Goal: Transaction & Acquisition: Purchase product/service

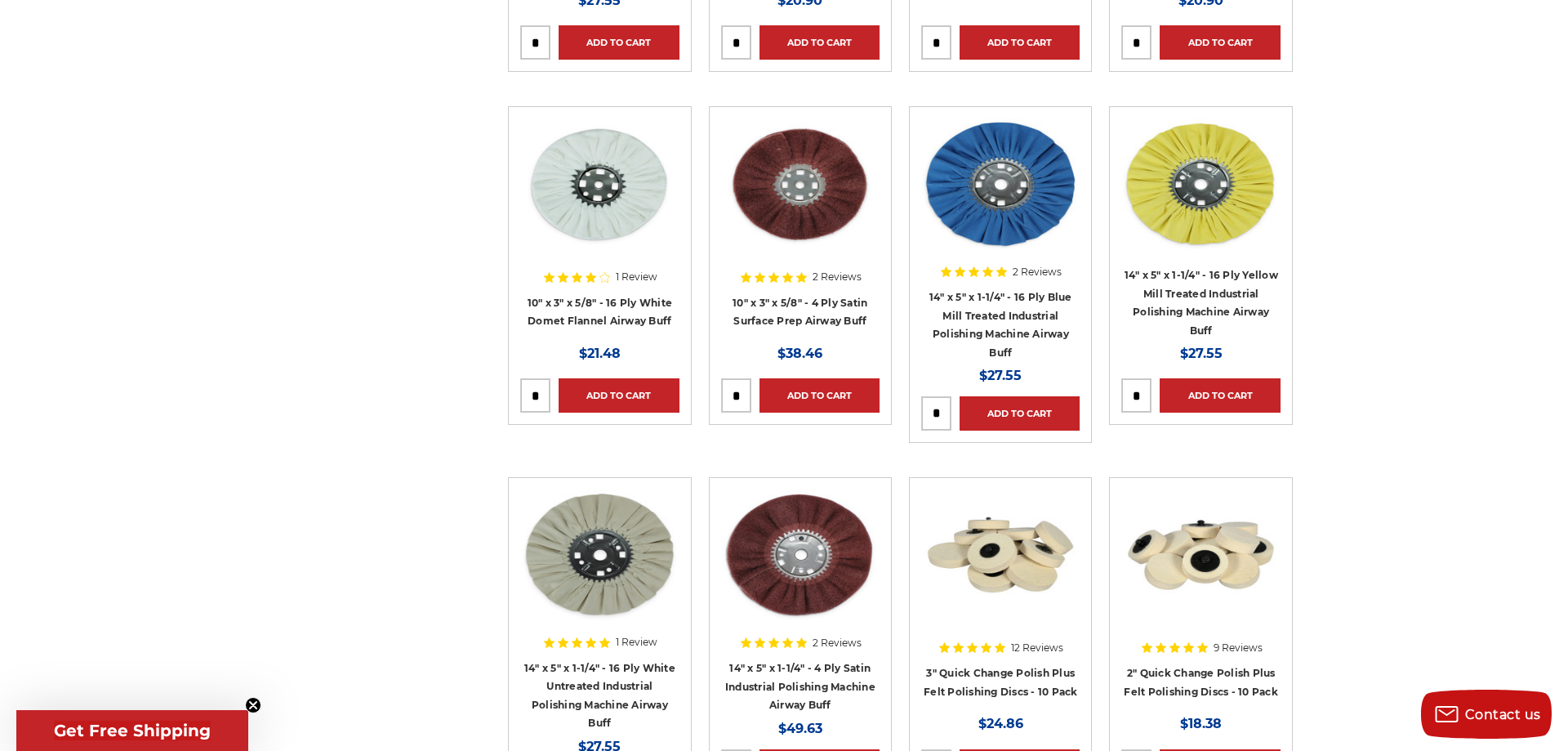
scroll to position [1362, 0]
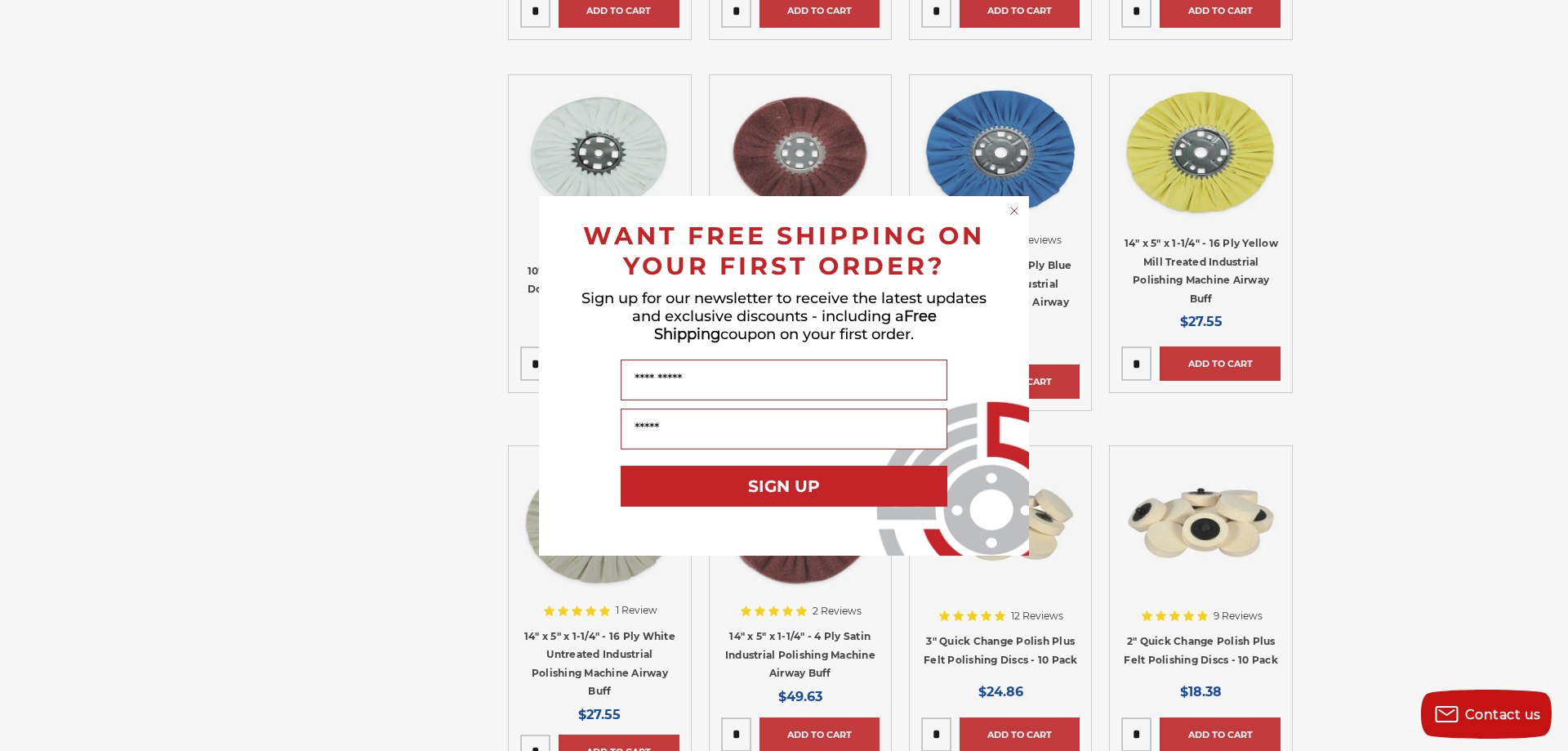
click at [1012, 209] on circle "Close dialog" at bounding box center [1014, 210] width 15 height 15
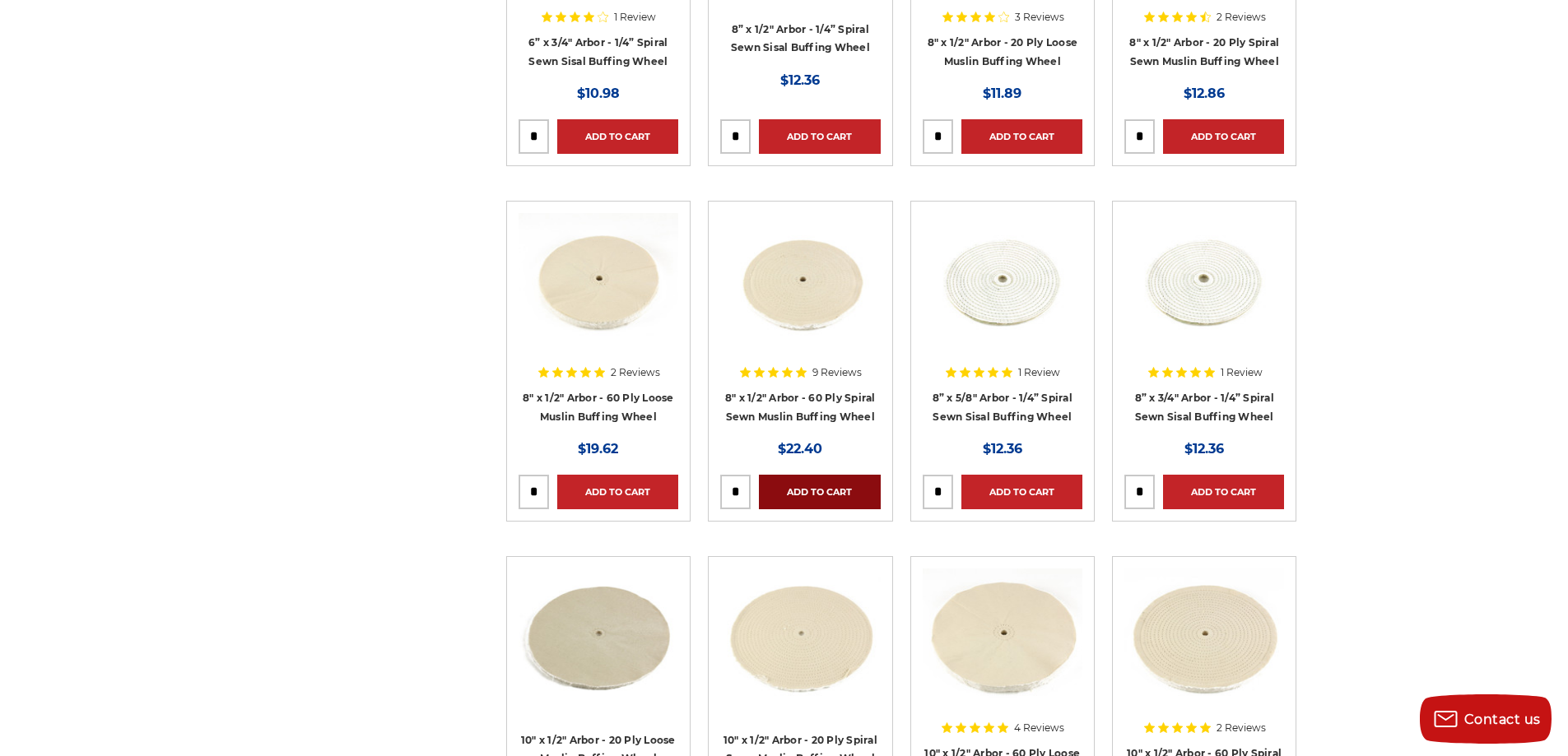
scroll to position [3399, 0]
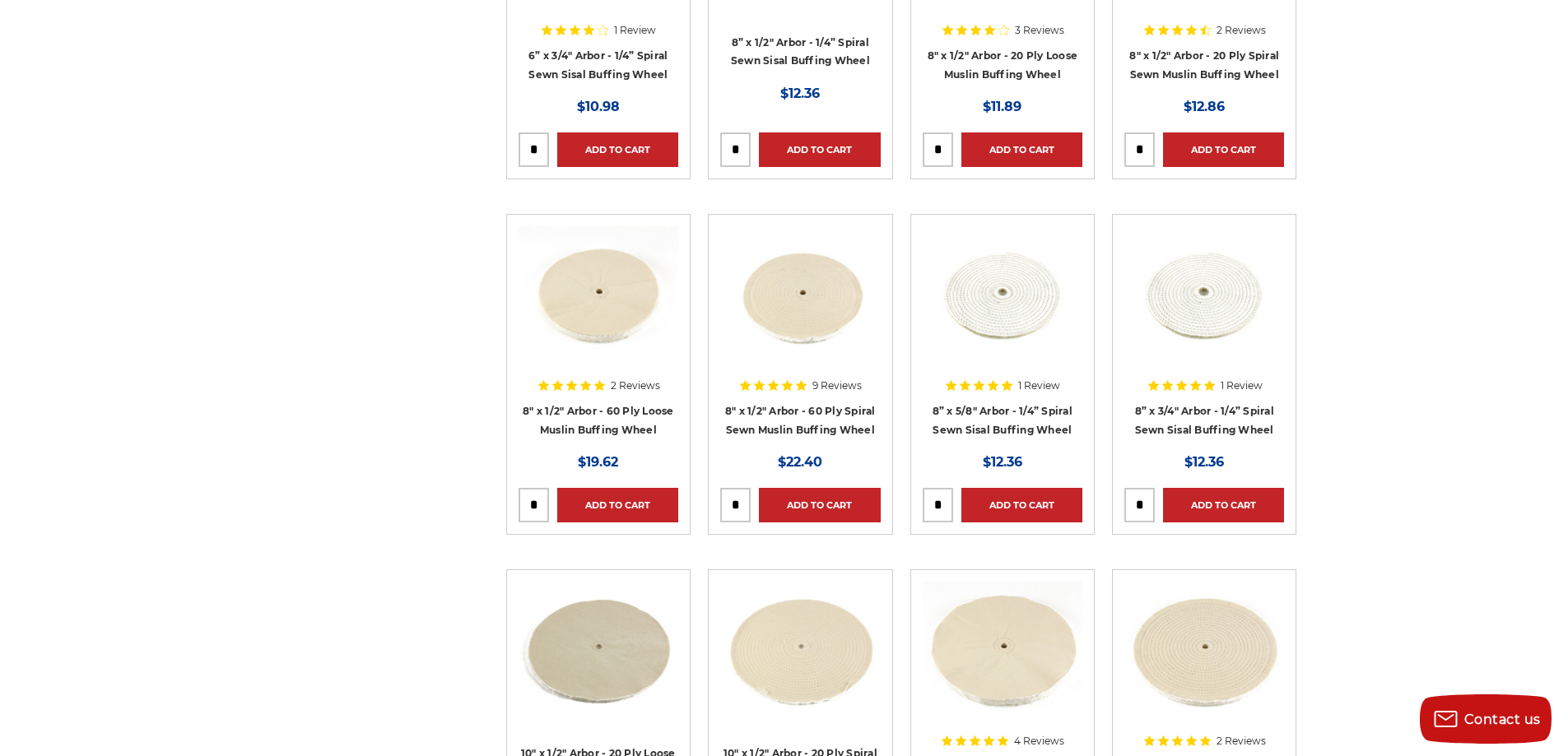
click at [1009, 287] on img at bounding box center [1002, 292] width 160 height 132
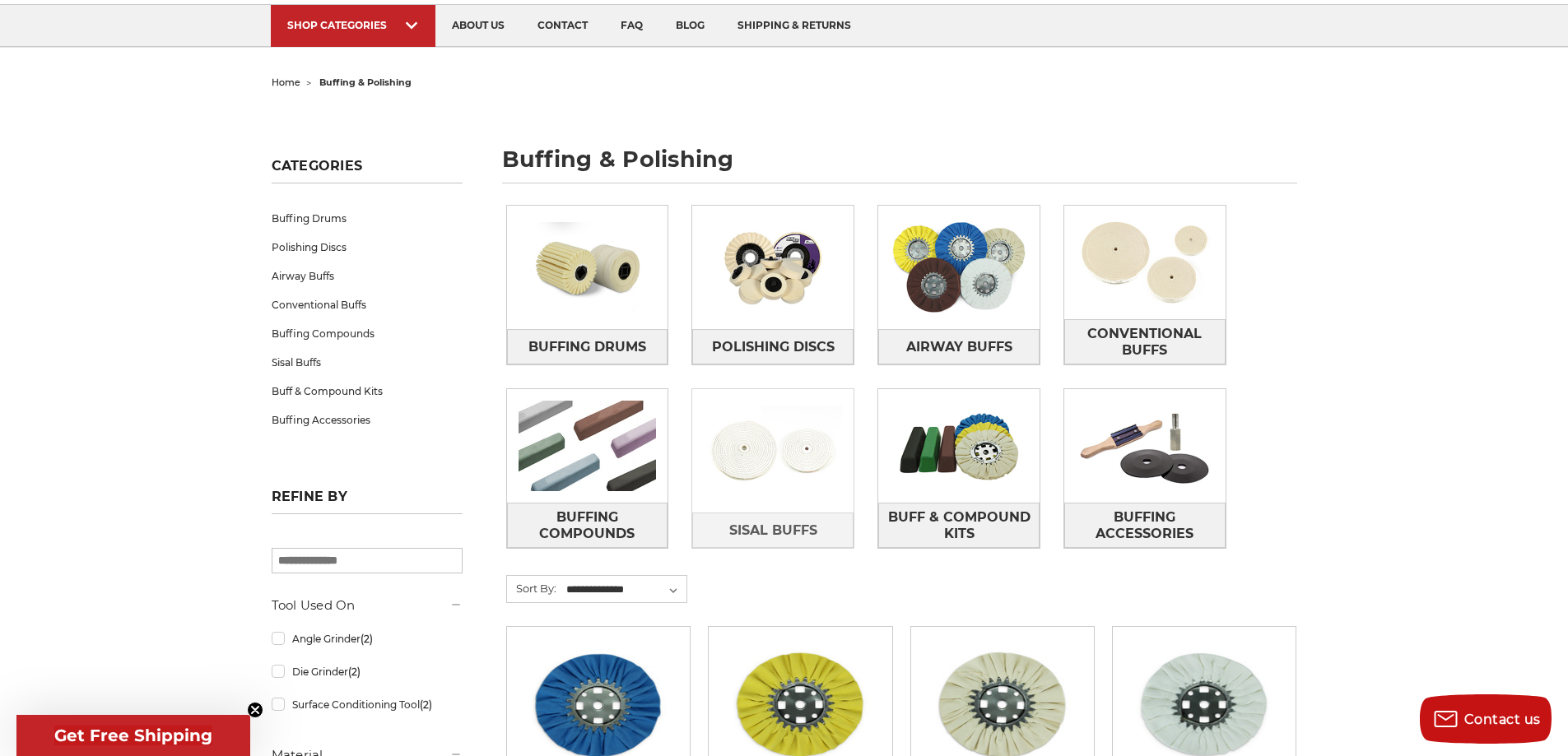
click at [748, 438] on img at bounding box center [773, 451] width 162 height 114
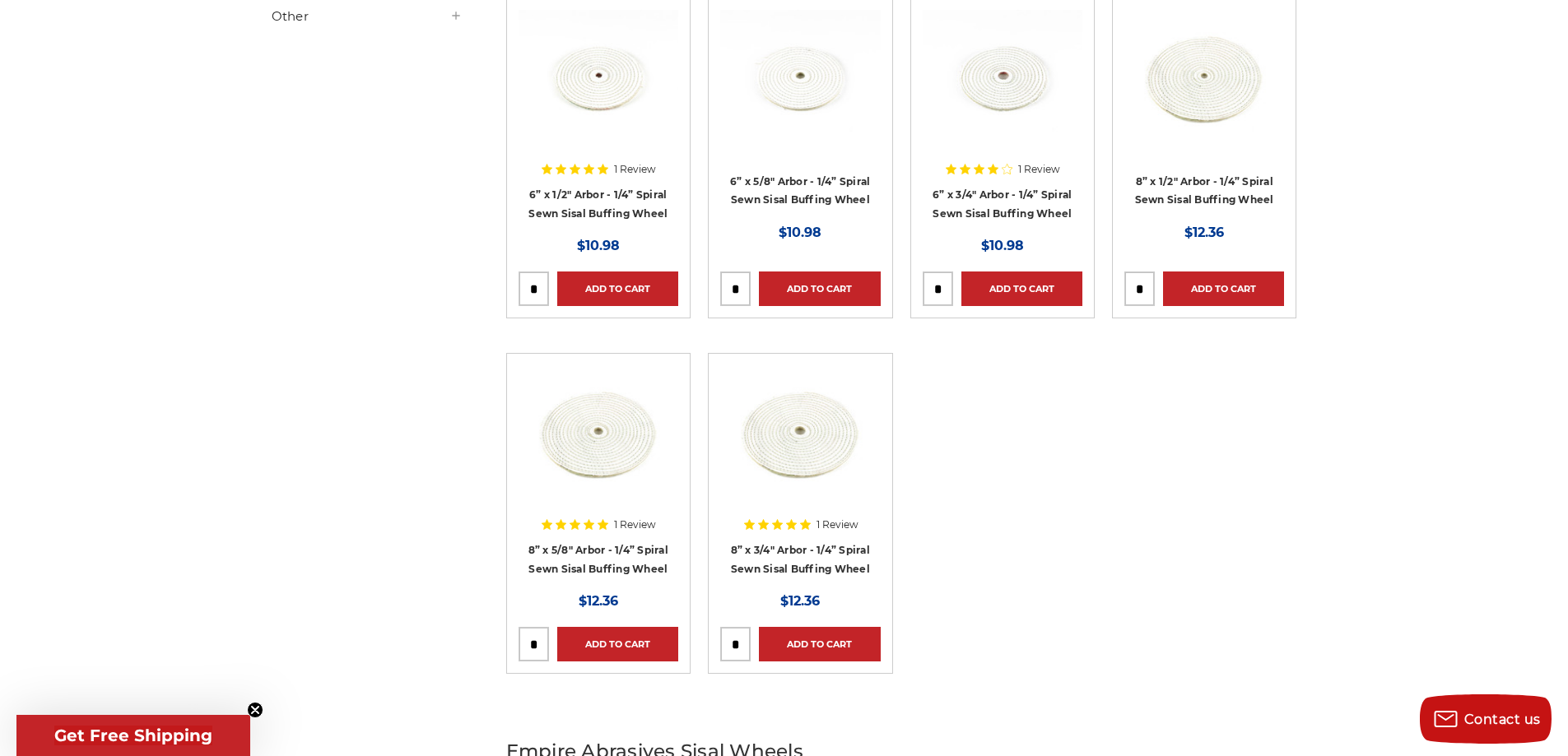
scroll to position [384, 0]
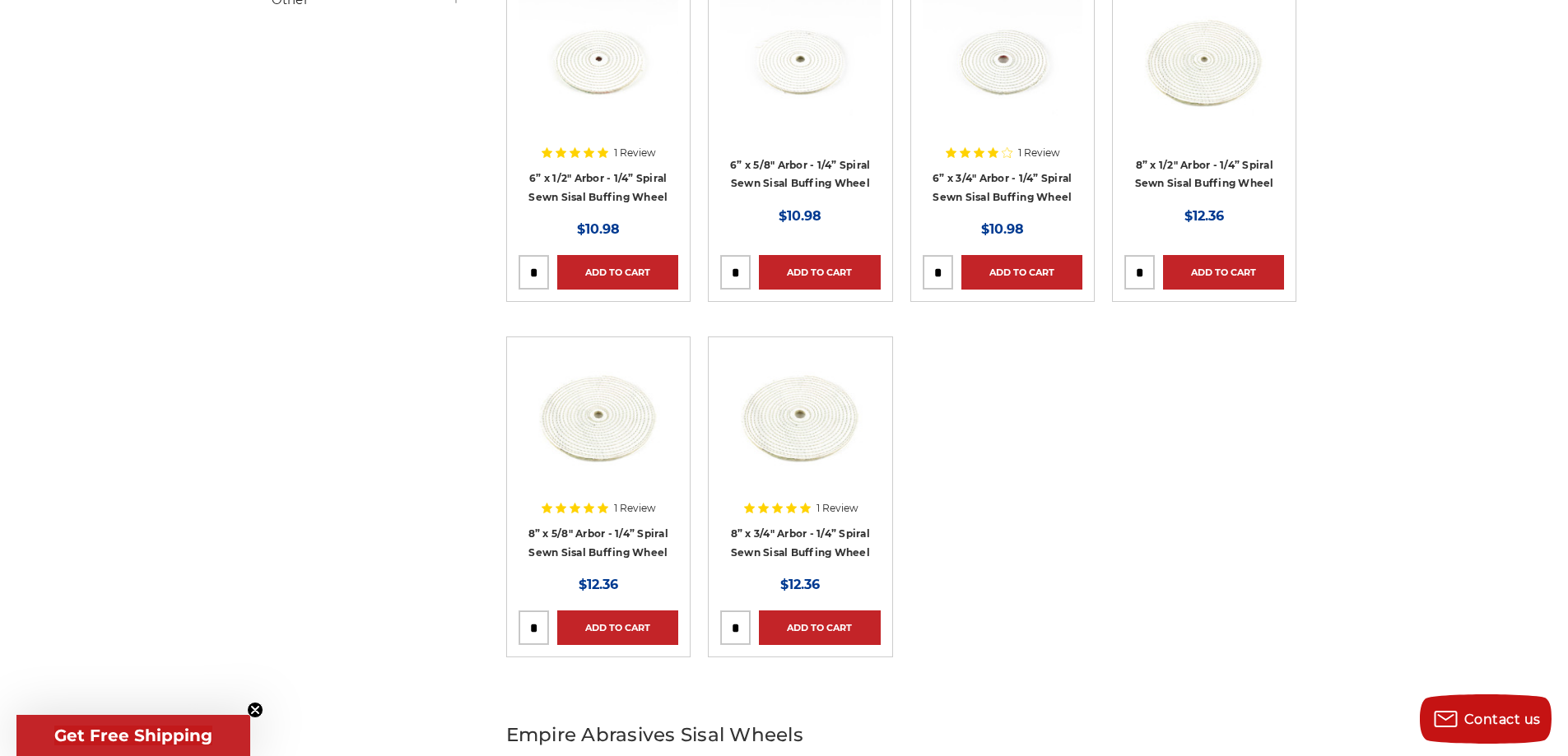
click at [806, 405] on img at bounding box center [800, 415] width 160 height 132
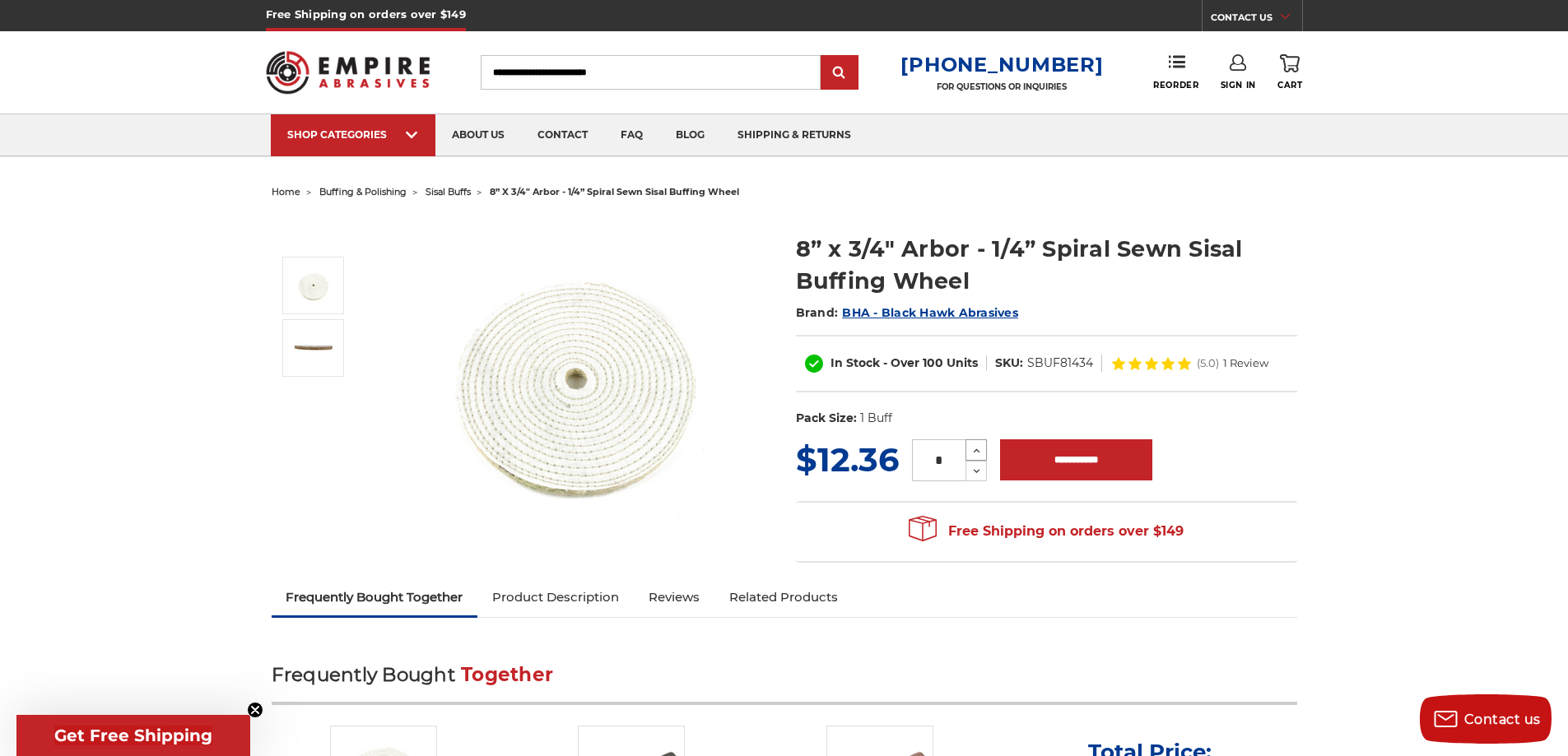
click at [975, 447] on icon at bounding box center [977, 450] width 13 height 14
type input "*"
click at [1031, 452] on input "**********" at bounding box center [1076, 460] width 153 height 41
type input "**********"
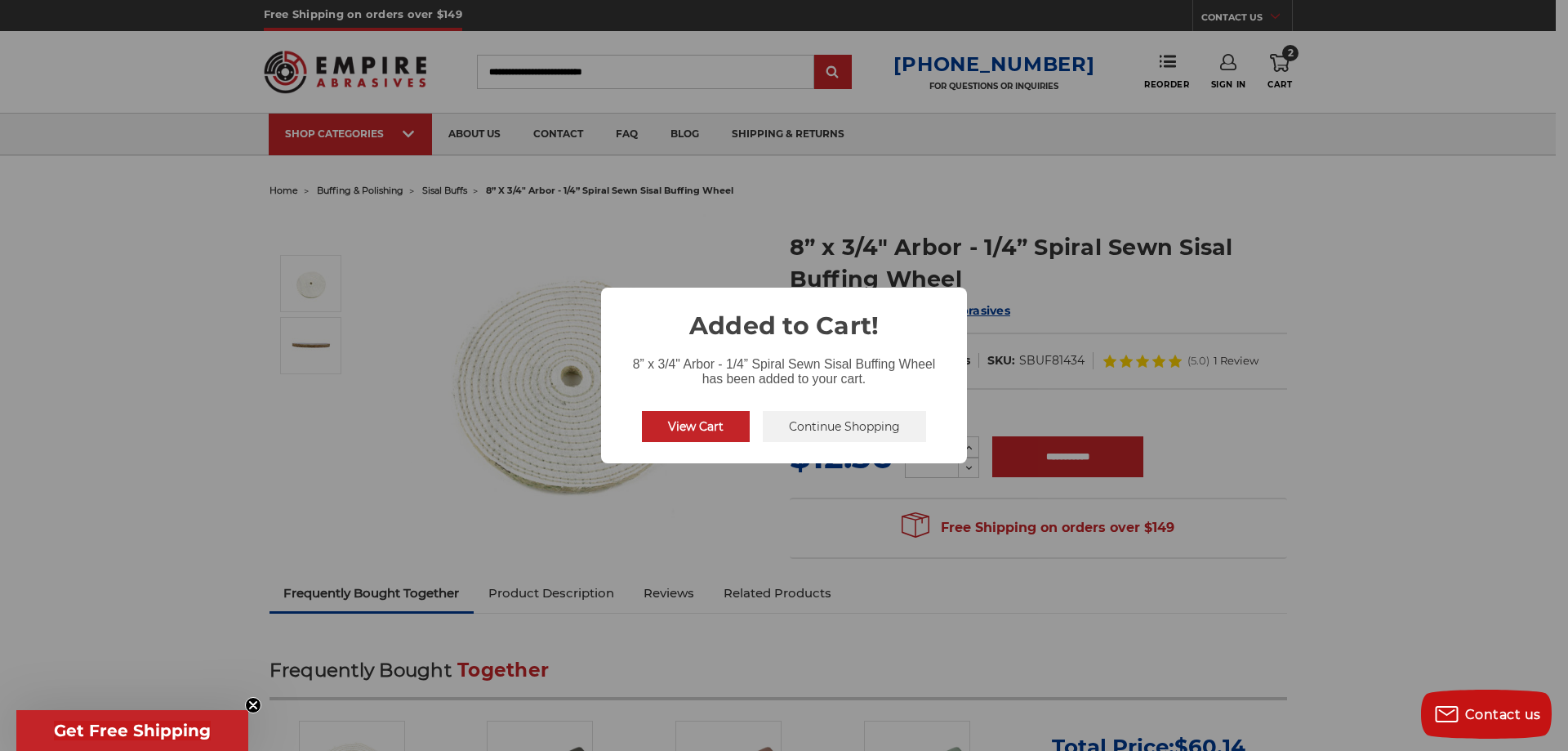
click at [826, 420] on button "Continue Shopping" at bounding box center [845, 427] width 163 height 31
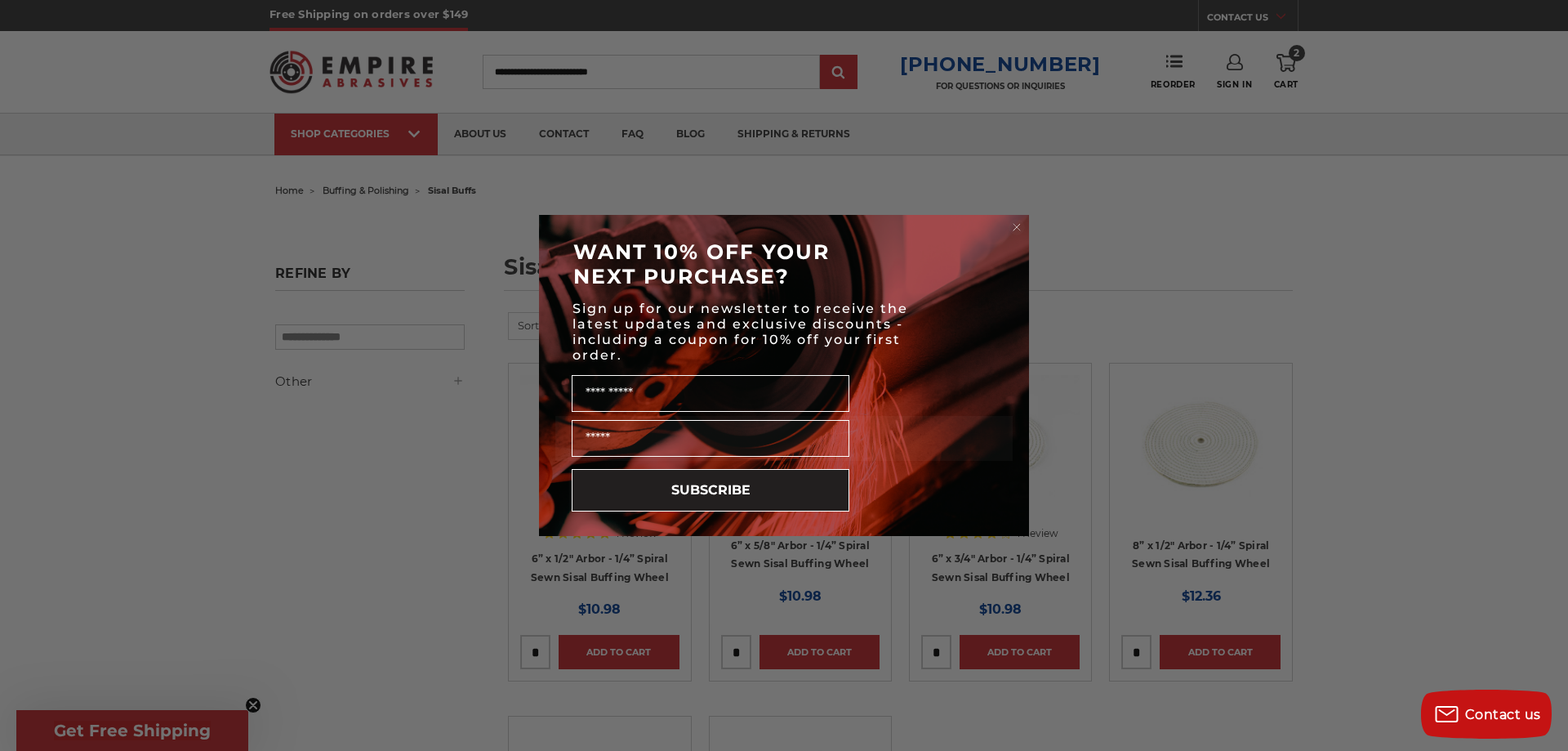
click at [1015, 226] on icon "Close dialog" at bounding box center [1016, 227] width 6 height 6
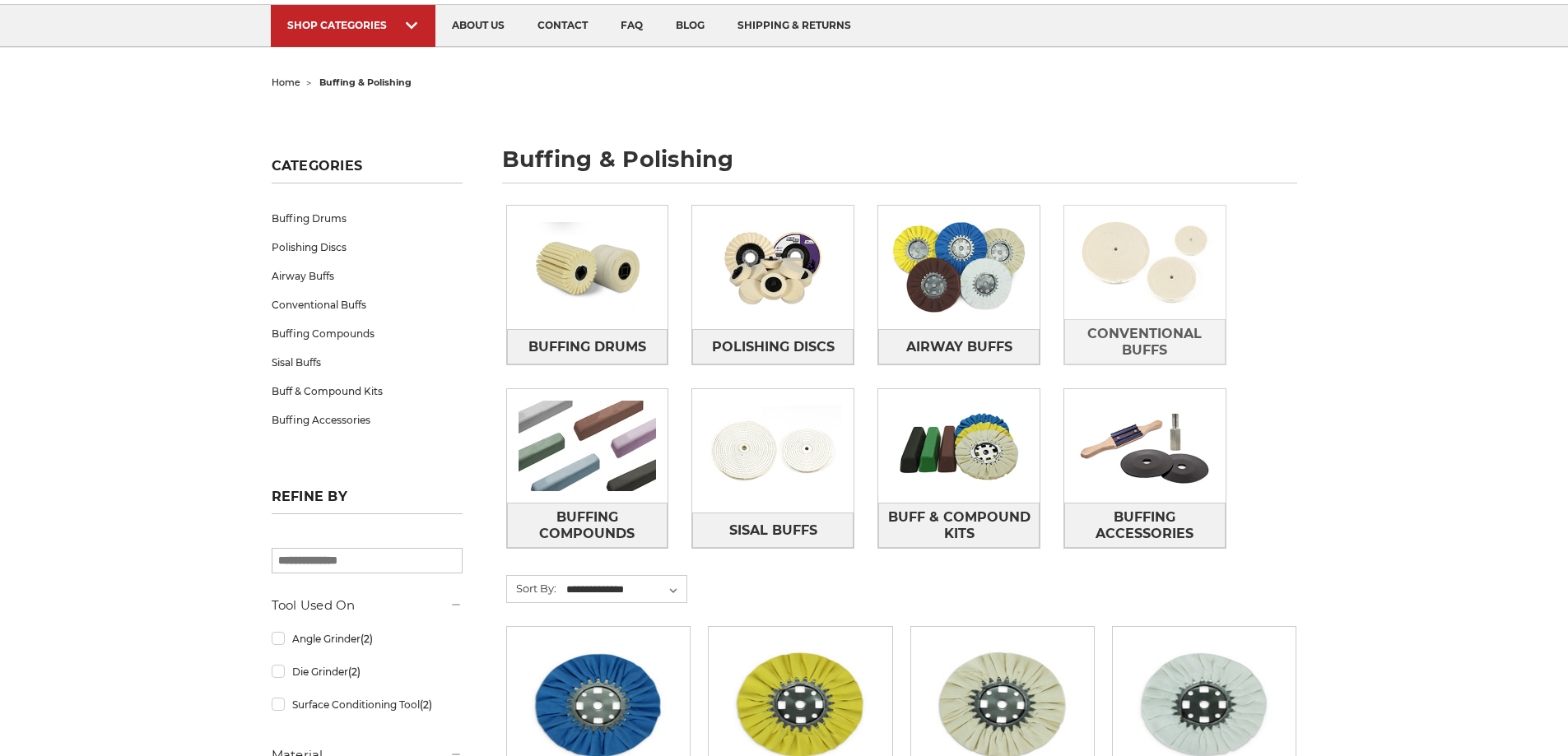
scroll to position [109, 0]
click at [1154, 265] on img at bounding box center [1145, 263] width 162 height 114
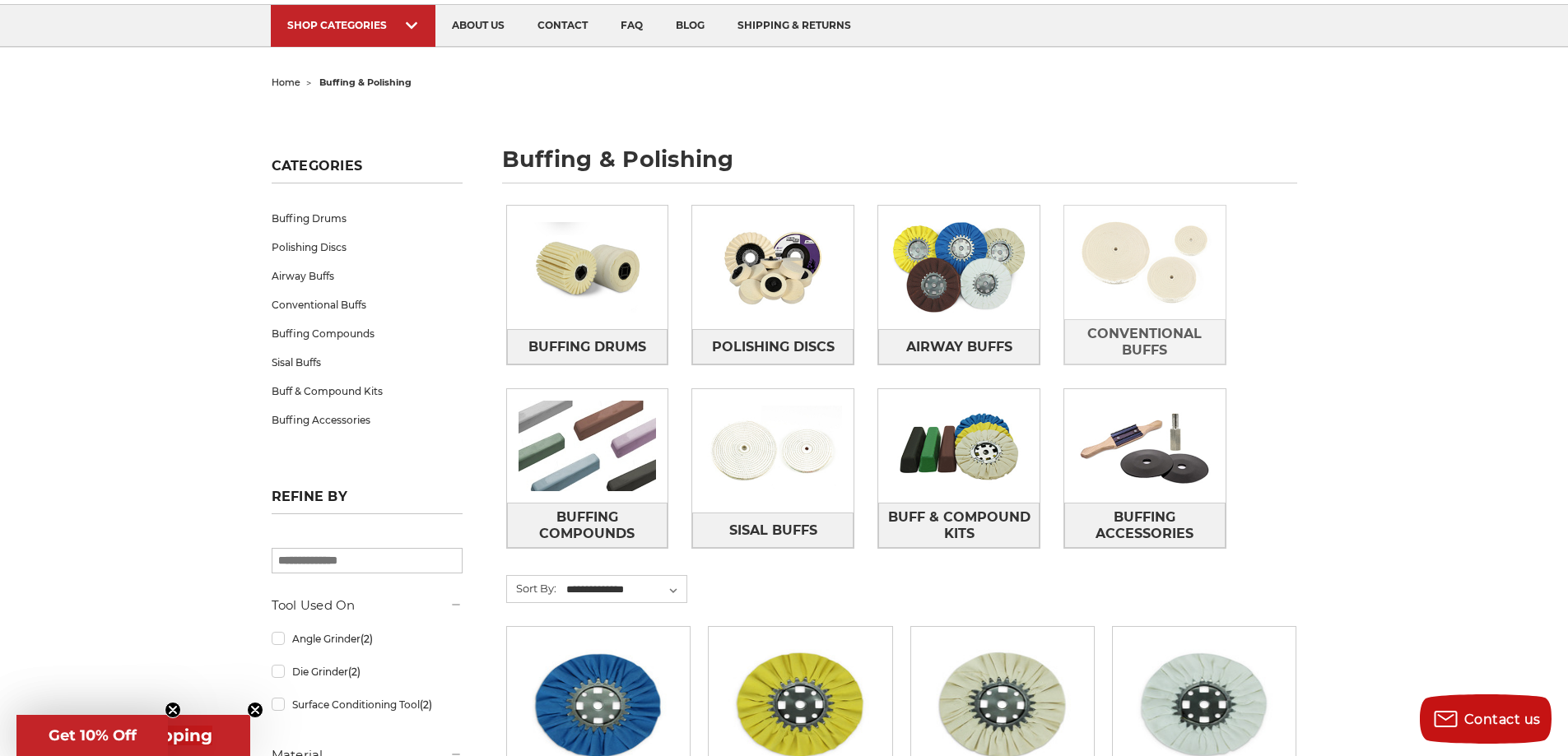
scroll to position [0, 0]
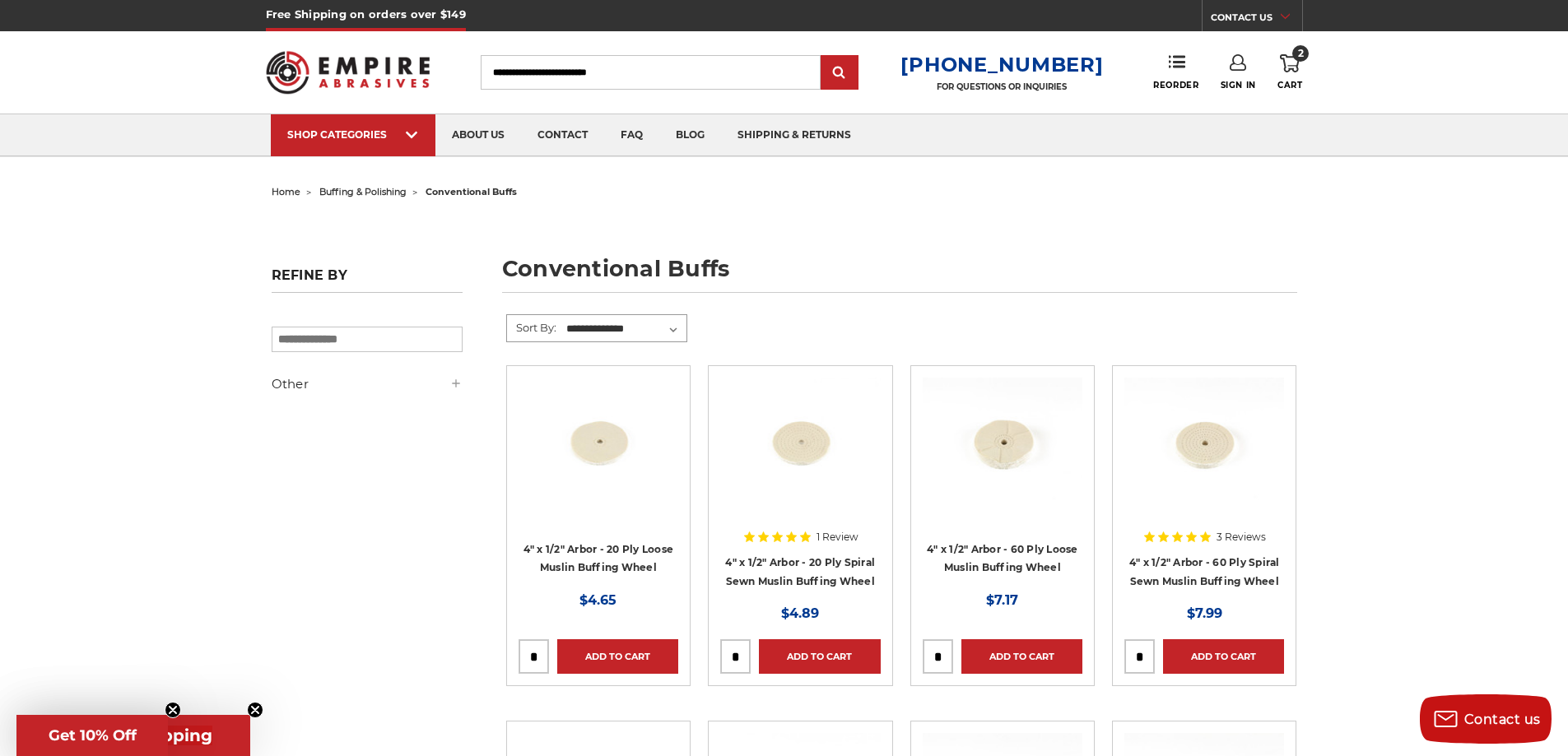
click at [676, 323] on select "**********" at bounding box center [625, 328] width 123 height 24
click at [437, 338] on input "search" at bounding box center [367, 339] width 191 height 25
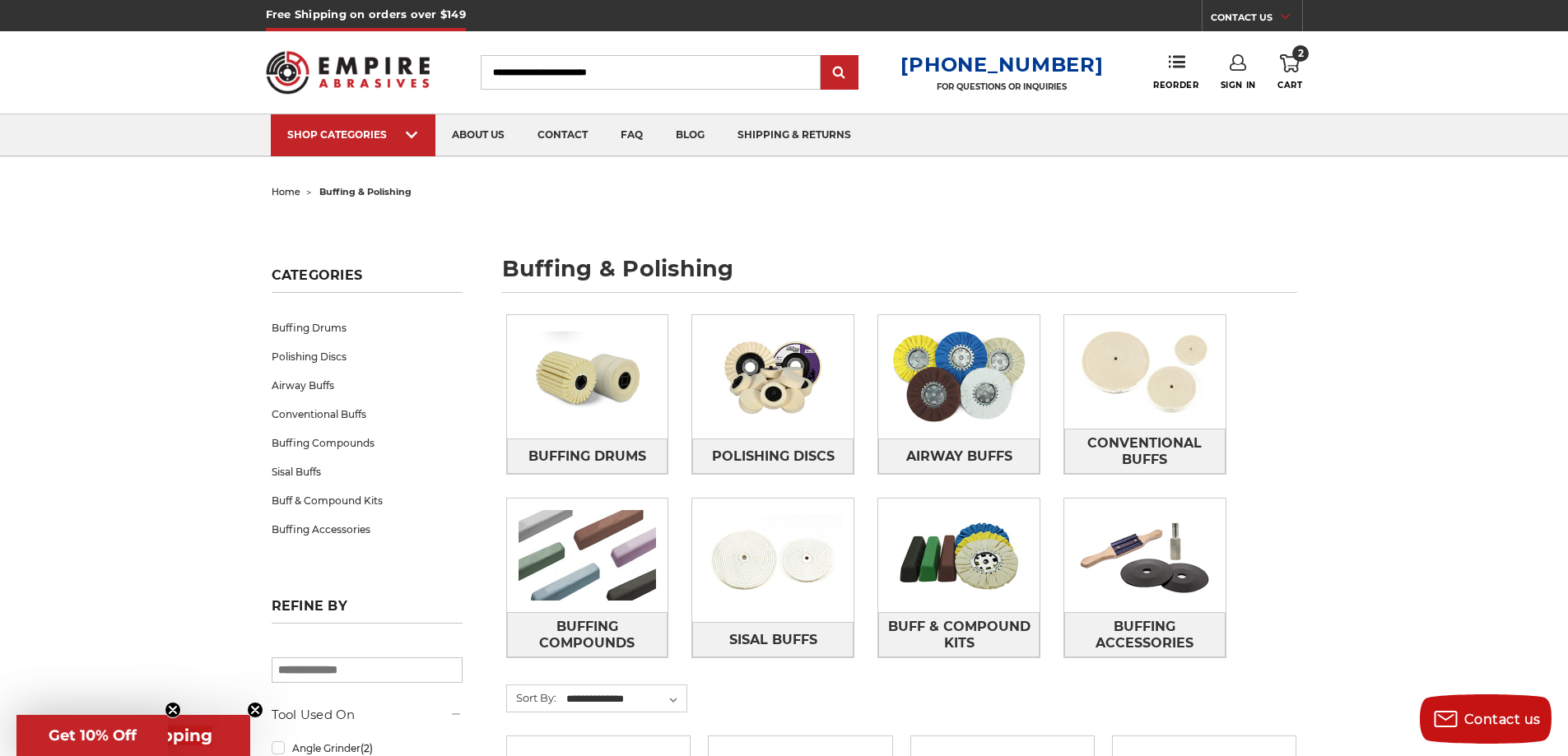
click at [1291, 65] on icon at bounding box center [1290, 63] width 20 height 18
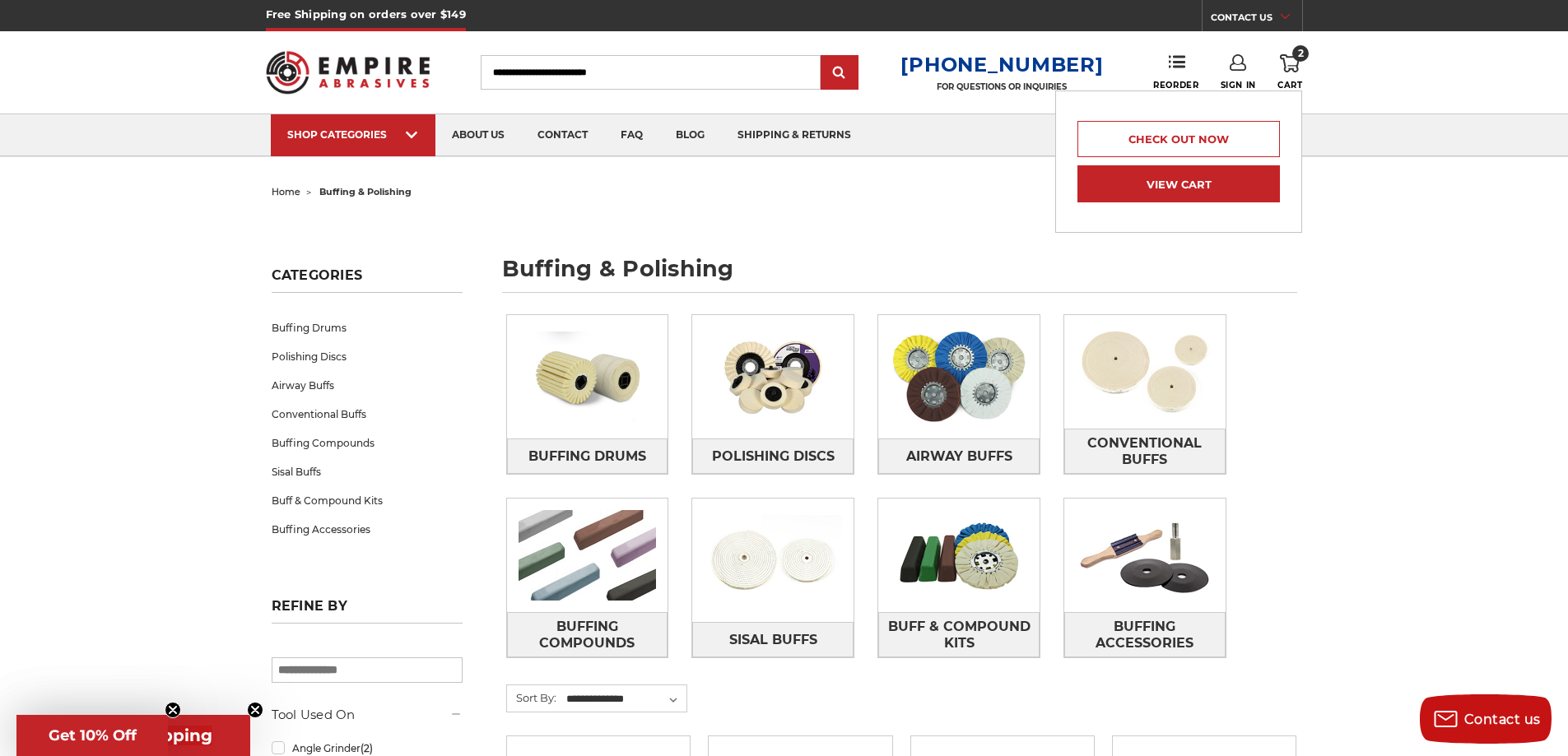
click at [1174, 181] on link "View Cart" at bounding box center [1178, 183] width 202 height 37
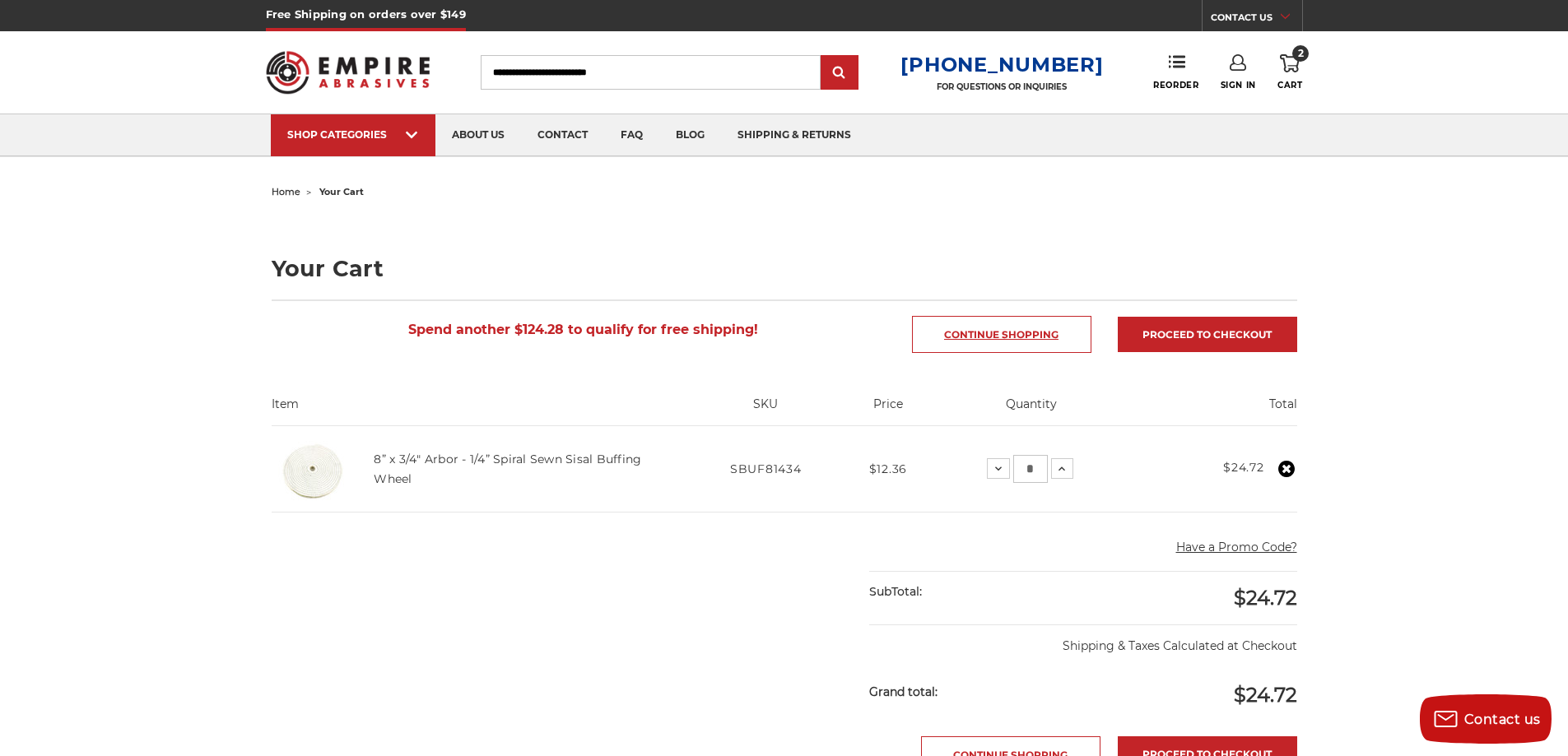
click at [1002, 337] on link "Continue Shopping" at bounding box center [1001, 334] width 180 height 37
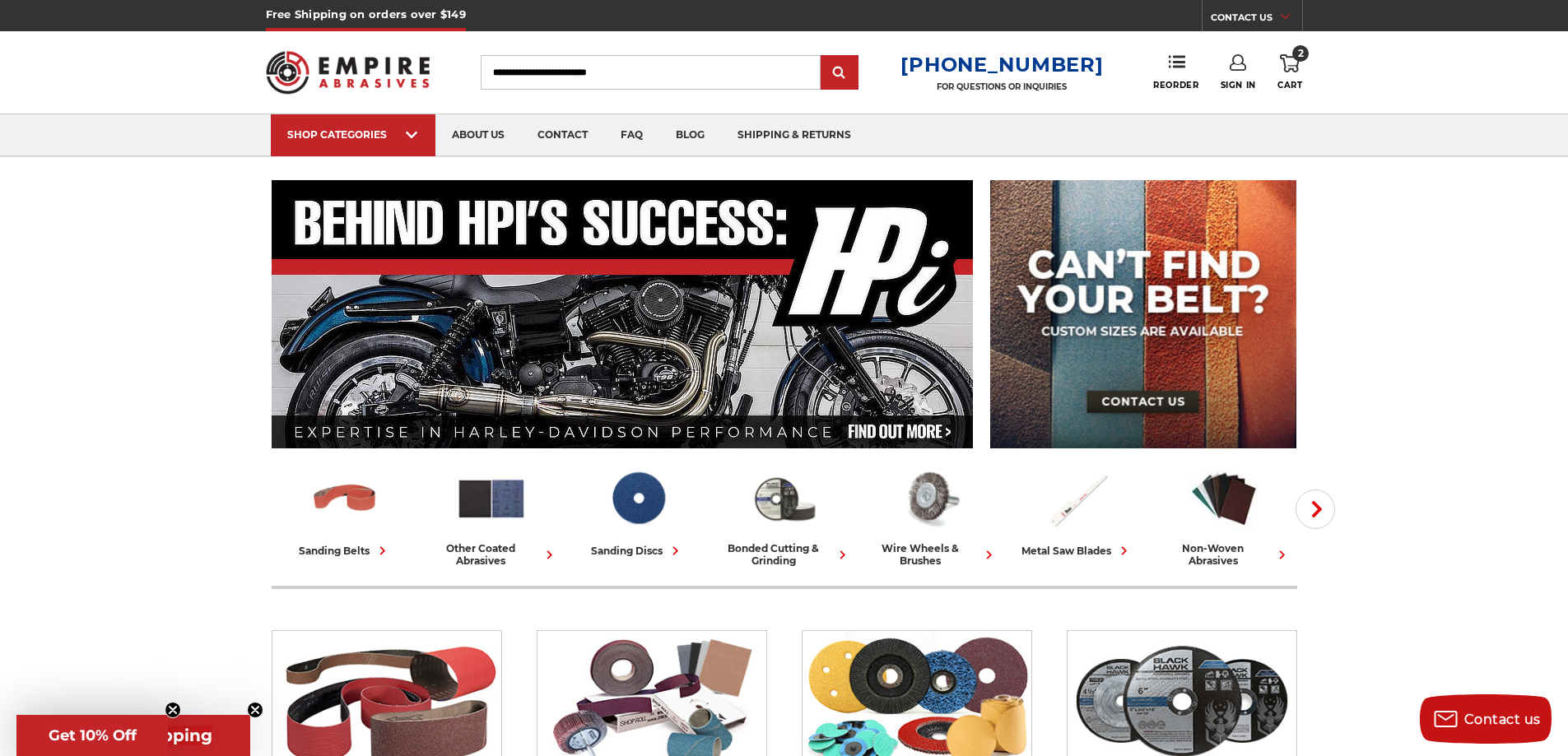
click at [657, 66] on input "Search" at bounding box center [650, 72] width 340 height 34
type input "*******"
click at [823, 57] on input "submit" at bounding box center [840, 73] width 32 height 32
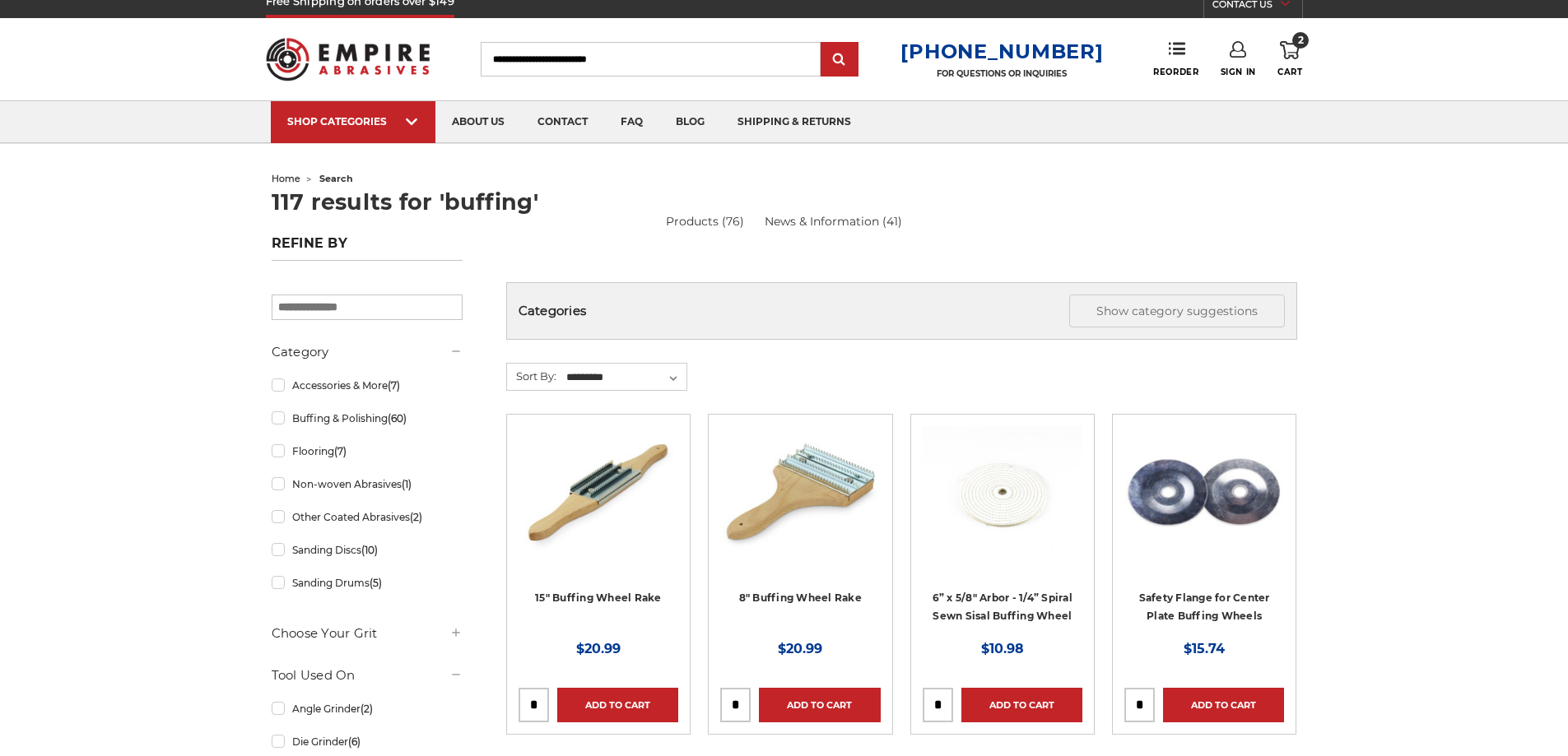
scroll to position [274, 0]
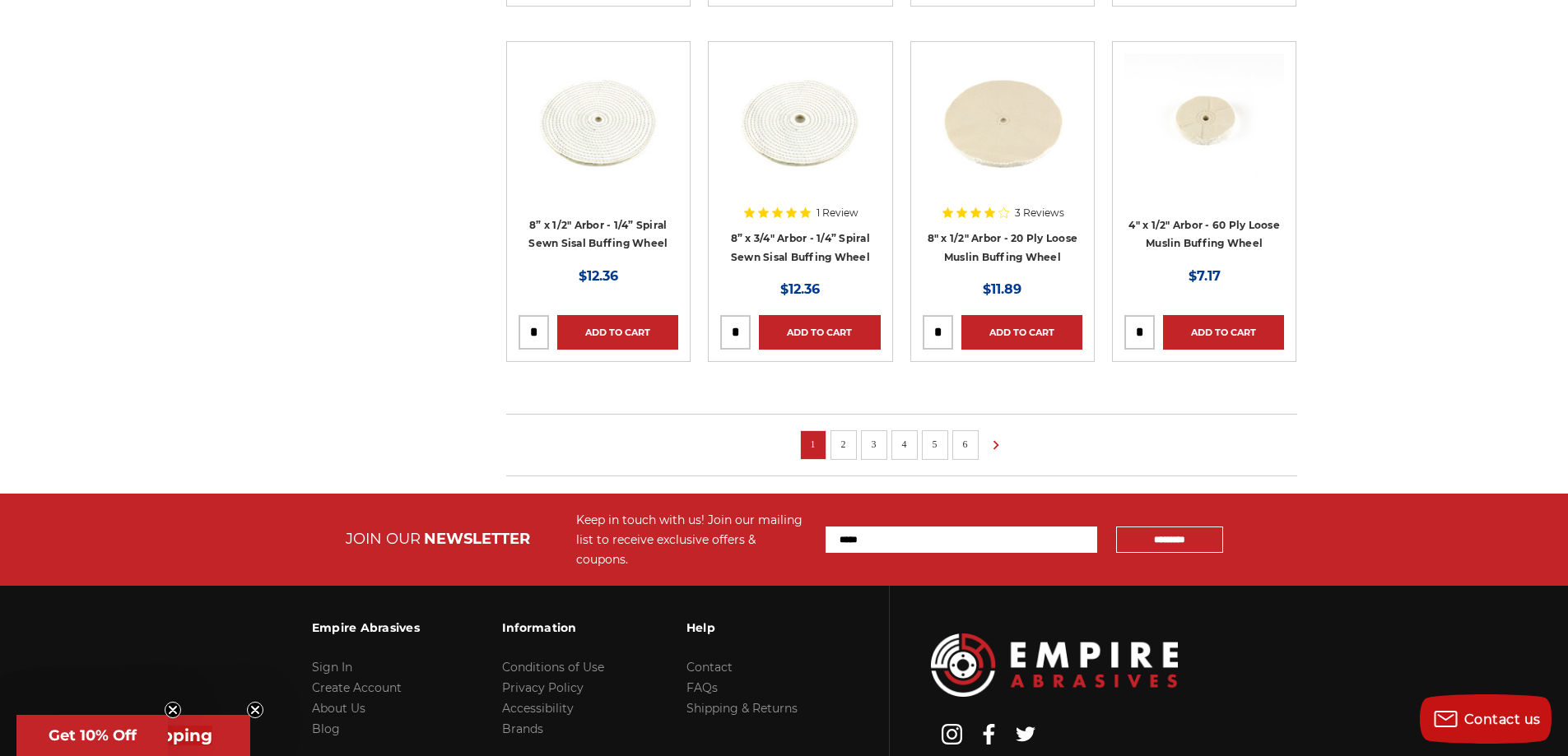
scroll to position [1097, 0]
click at [844, 441] on link "2" at bounding box center [843, 443] width 16 height 18
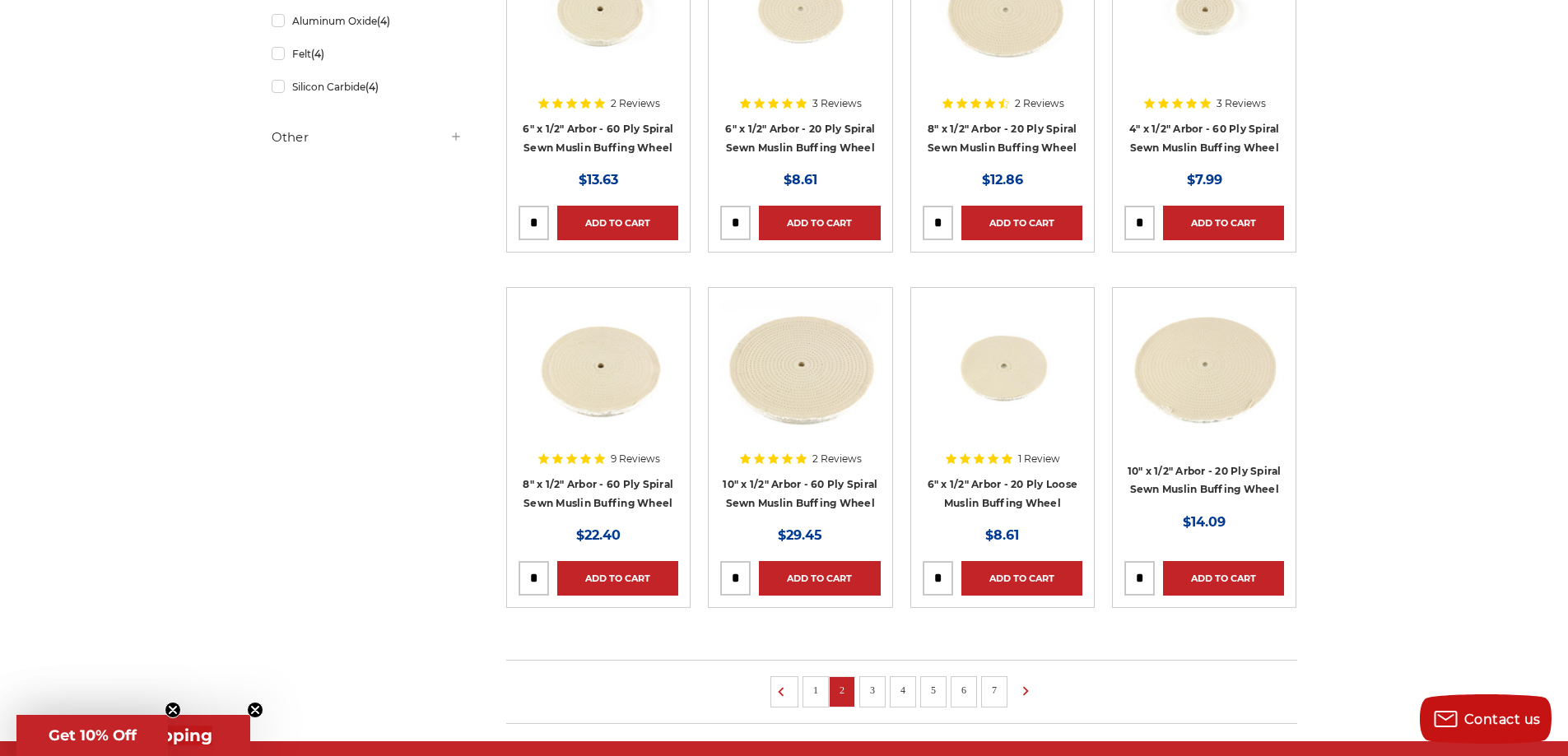
scroll to position [878, 0]
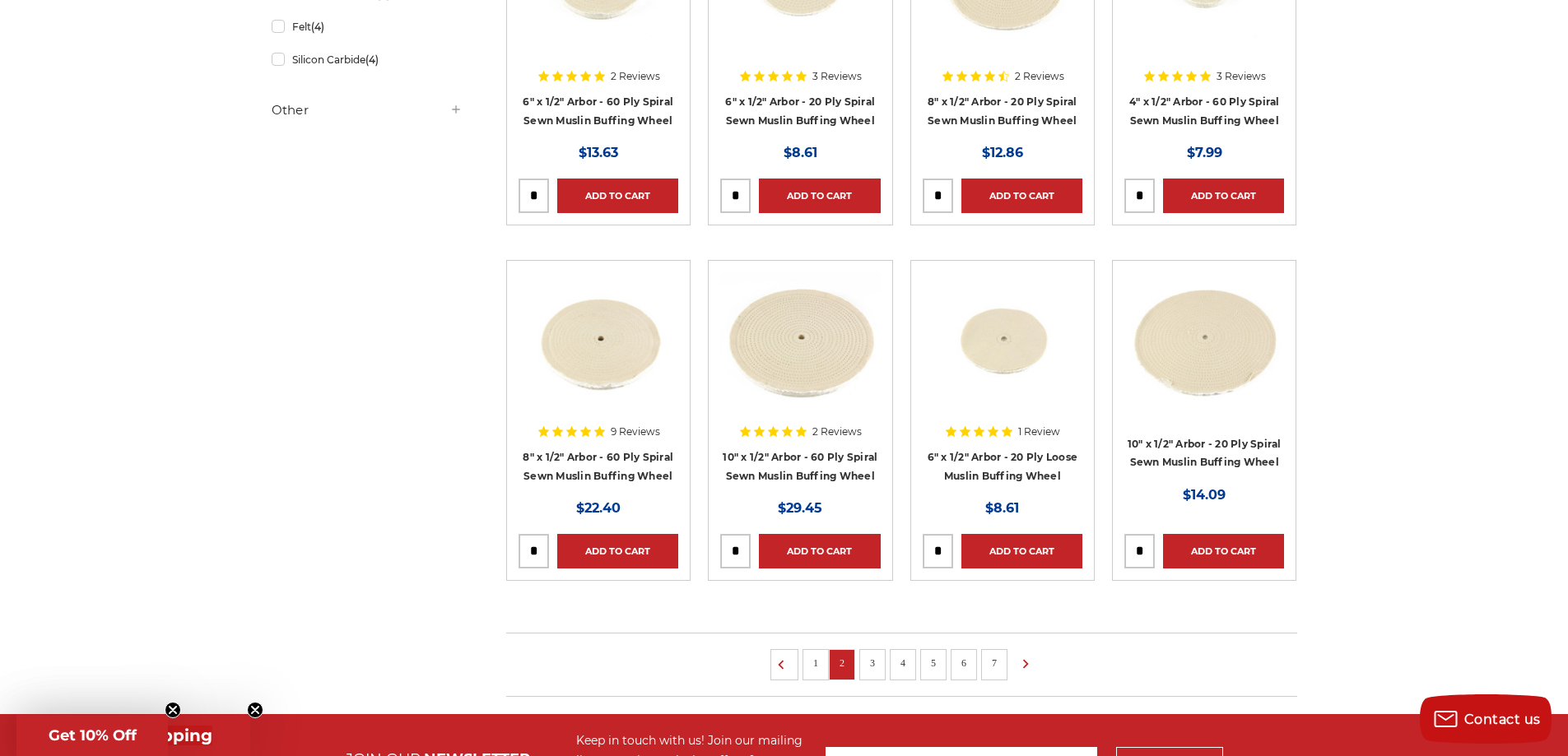
click at [877, 660] on link "3" at bounding box center [872, 663] width 16 height 18
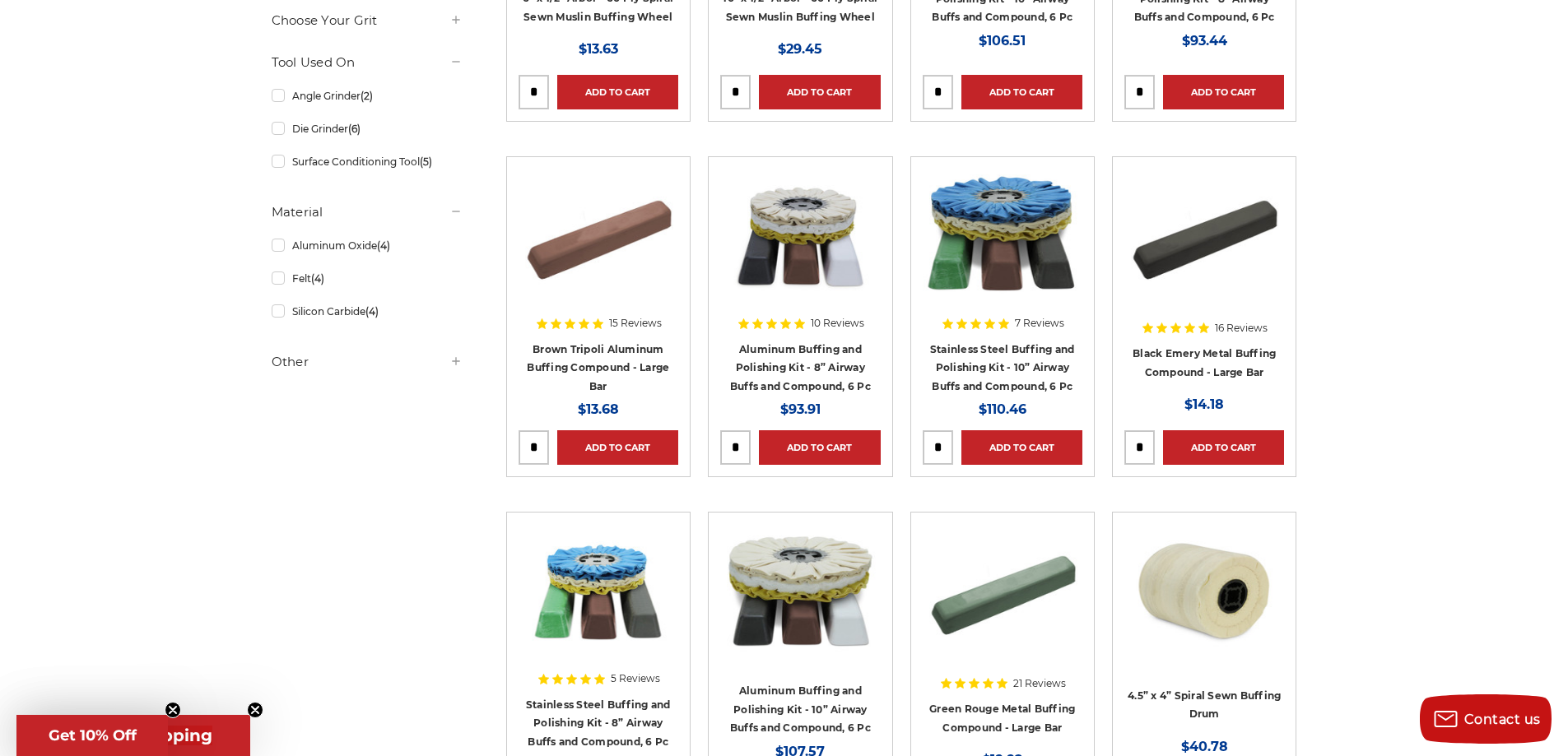
scroll to position [932, 0]
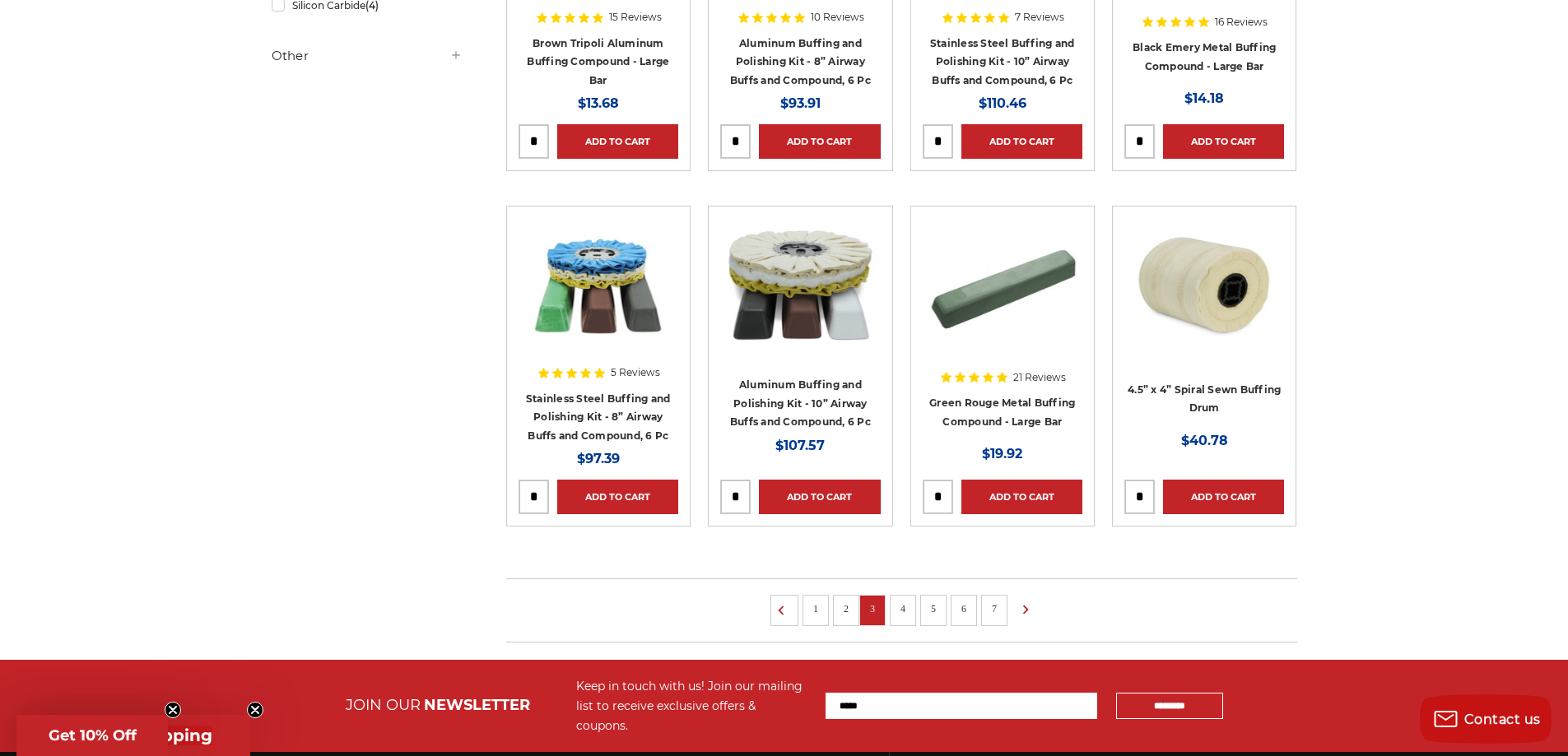
click at [902, 611] on link "4" at bounding box center [903, 609] width 16 height 18
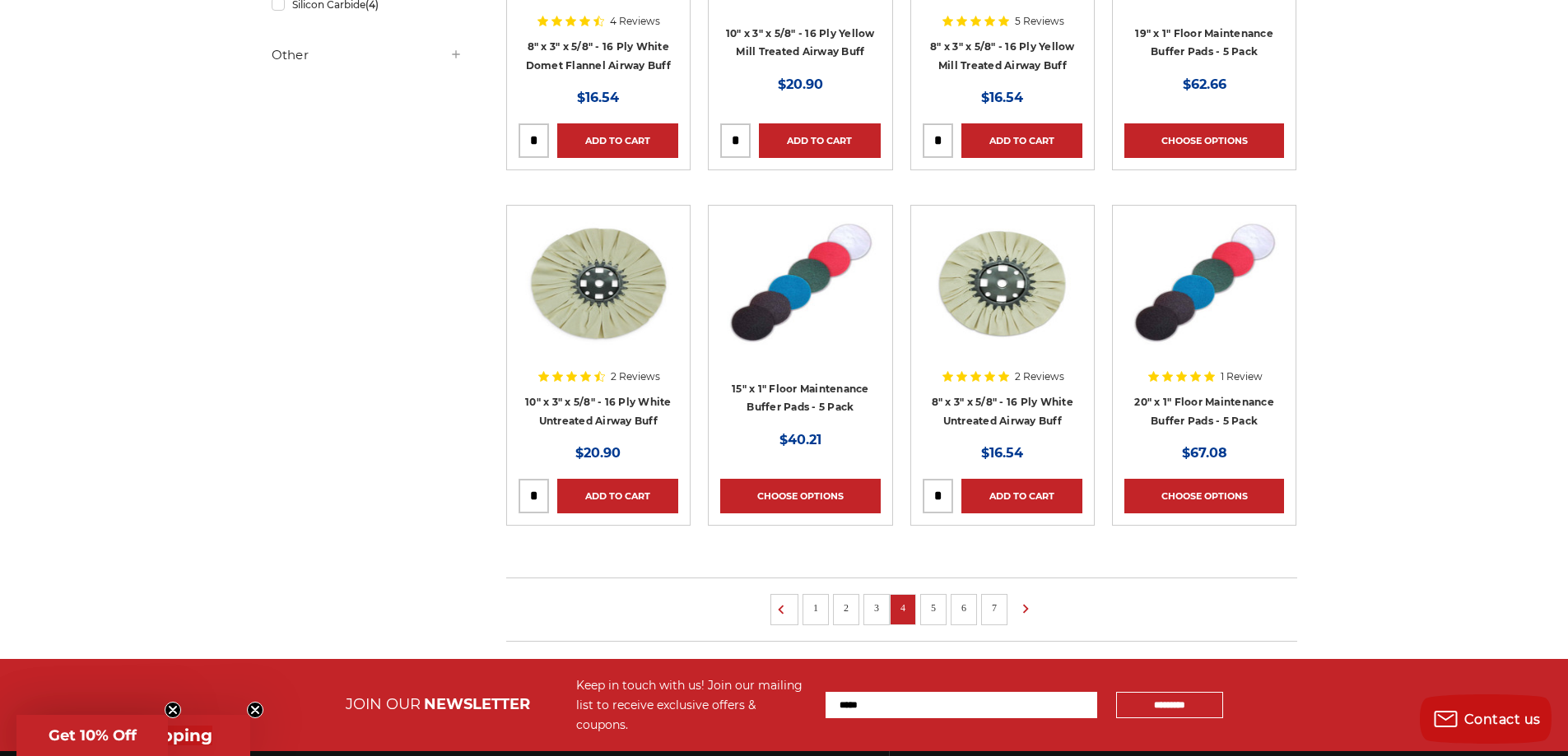
scroll to position [1151, 0]
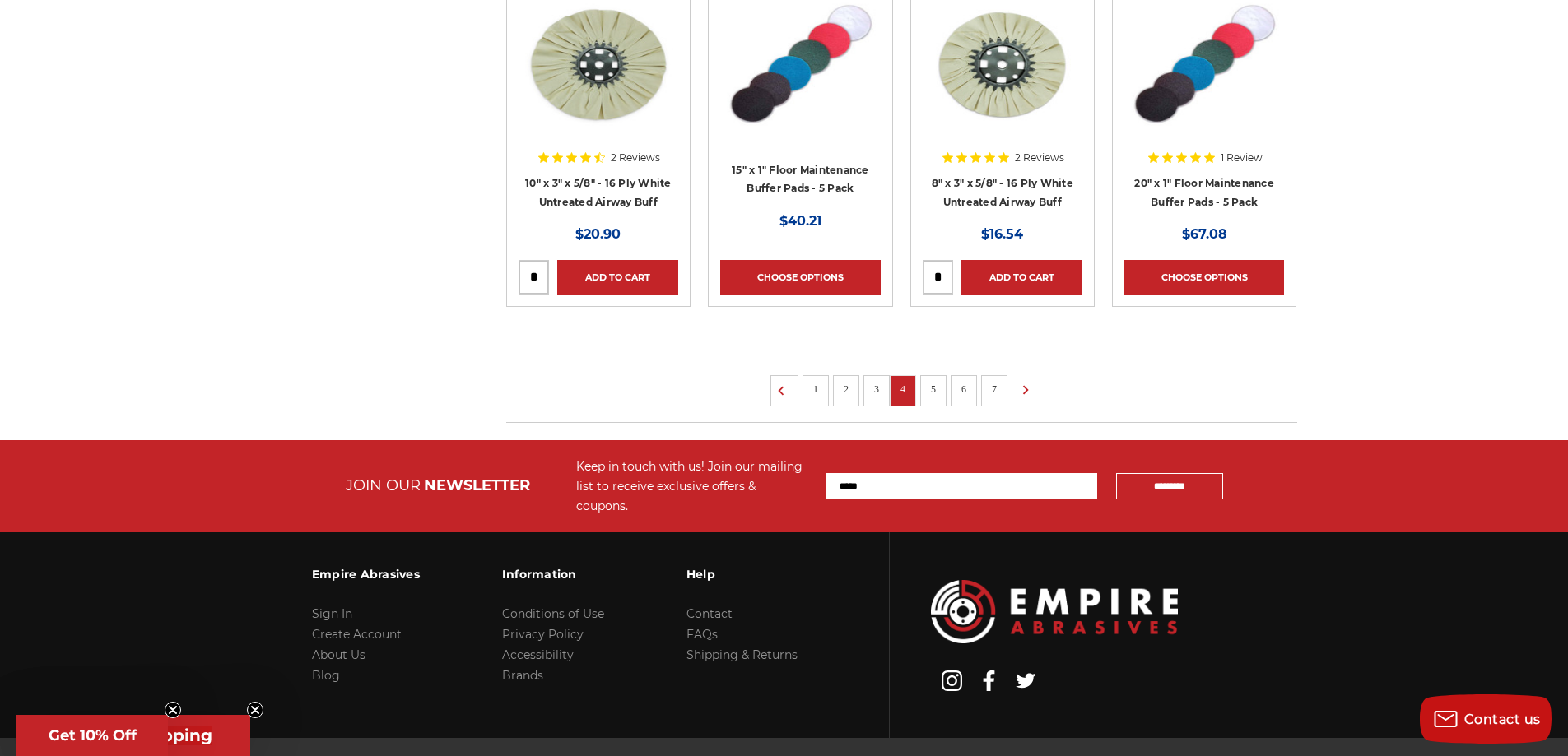
click at [932, 396] on link "5" at bounding box center [933, 389] width 16 height 18
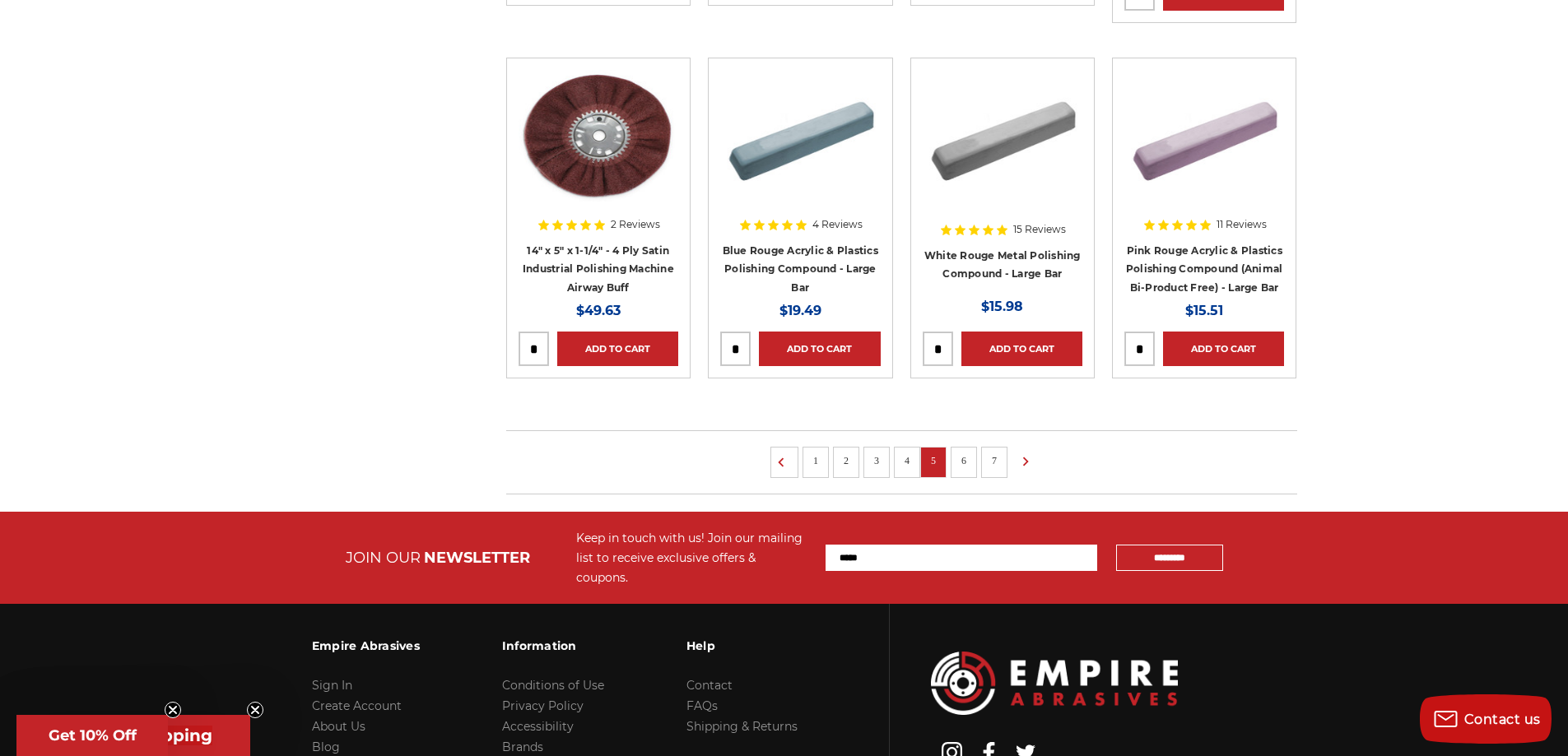
scroll to position [1151, 0]
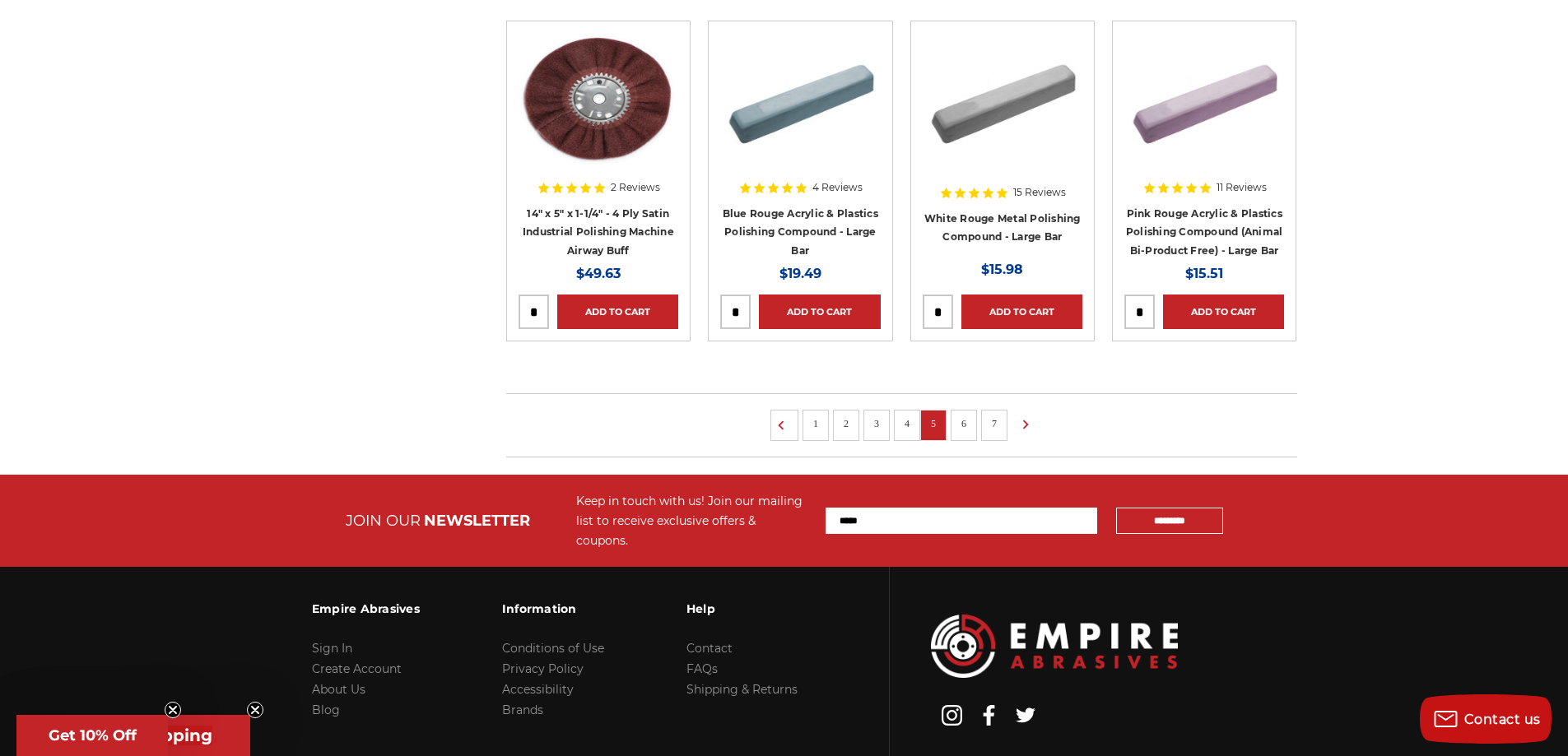
click at [962, 424] on link "6" at bounding box center [963, 423] width 16 height 18
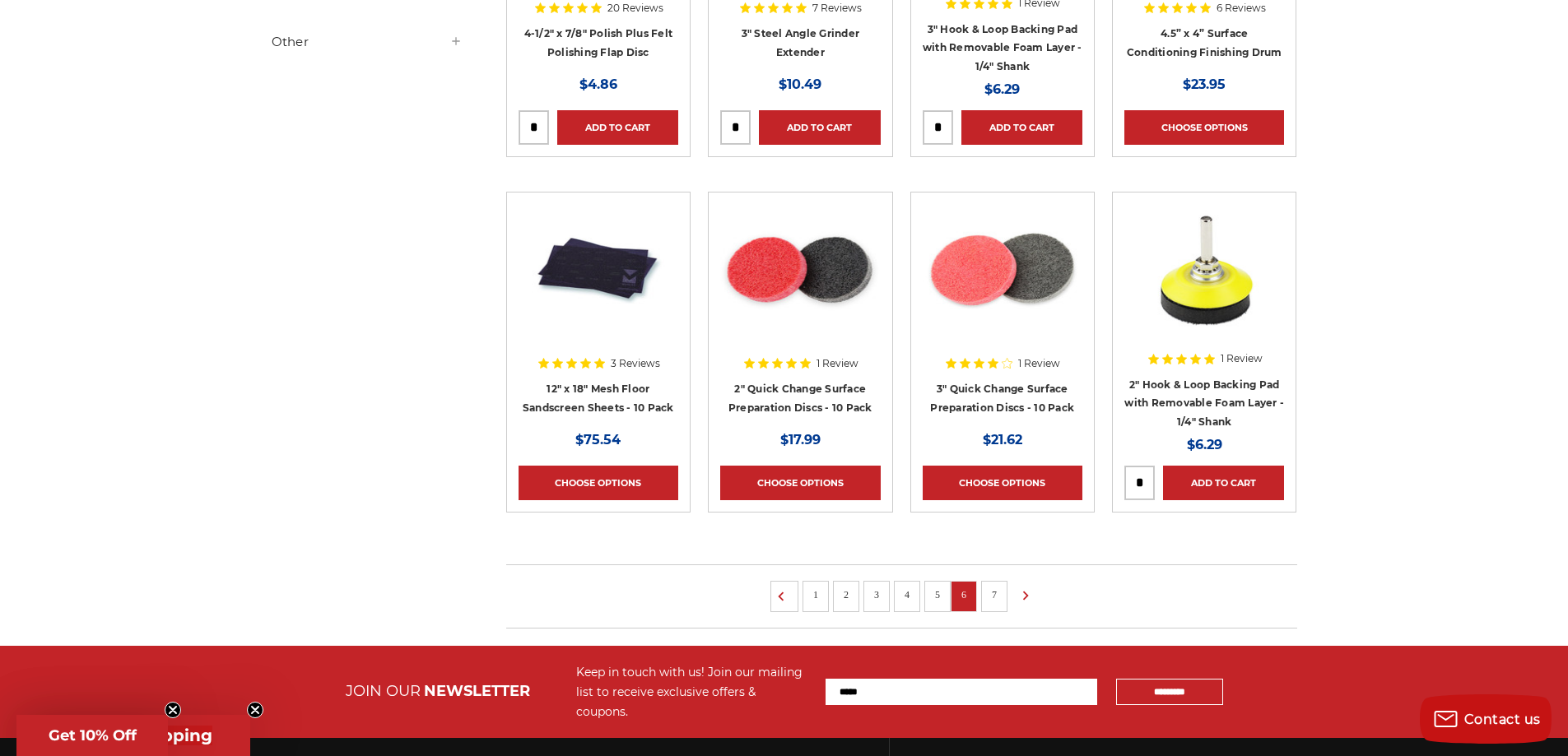
scroll to position [987, 0]
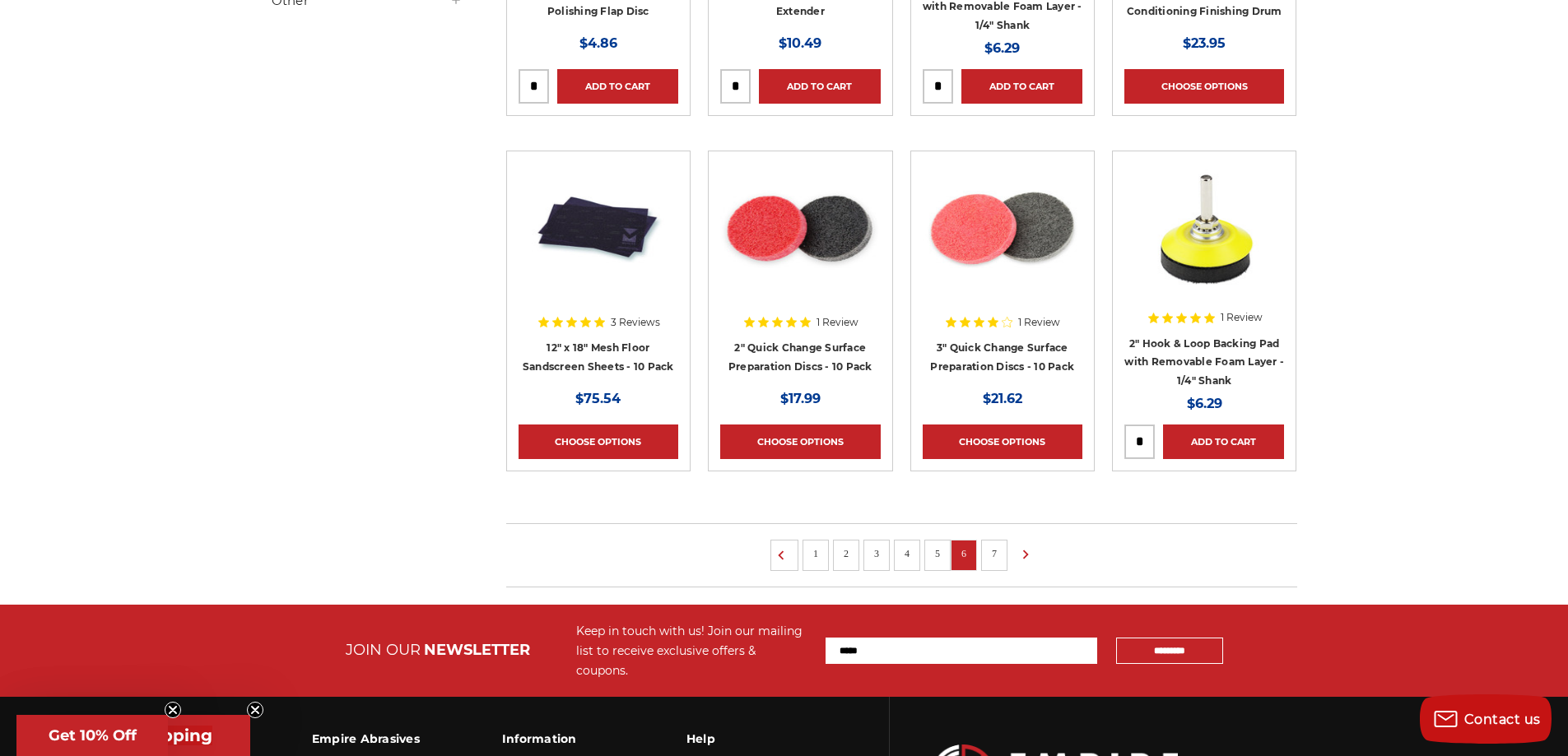
click at [994, 559] on link "7" at bounding box center [994, 554] width 16 height 18
click at [997, 554] on link "7" at bounding box center [994, 554] width 16 height 18
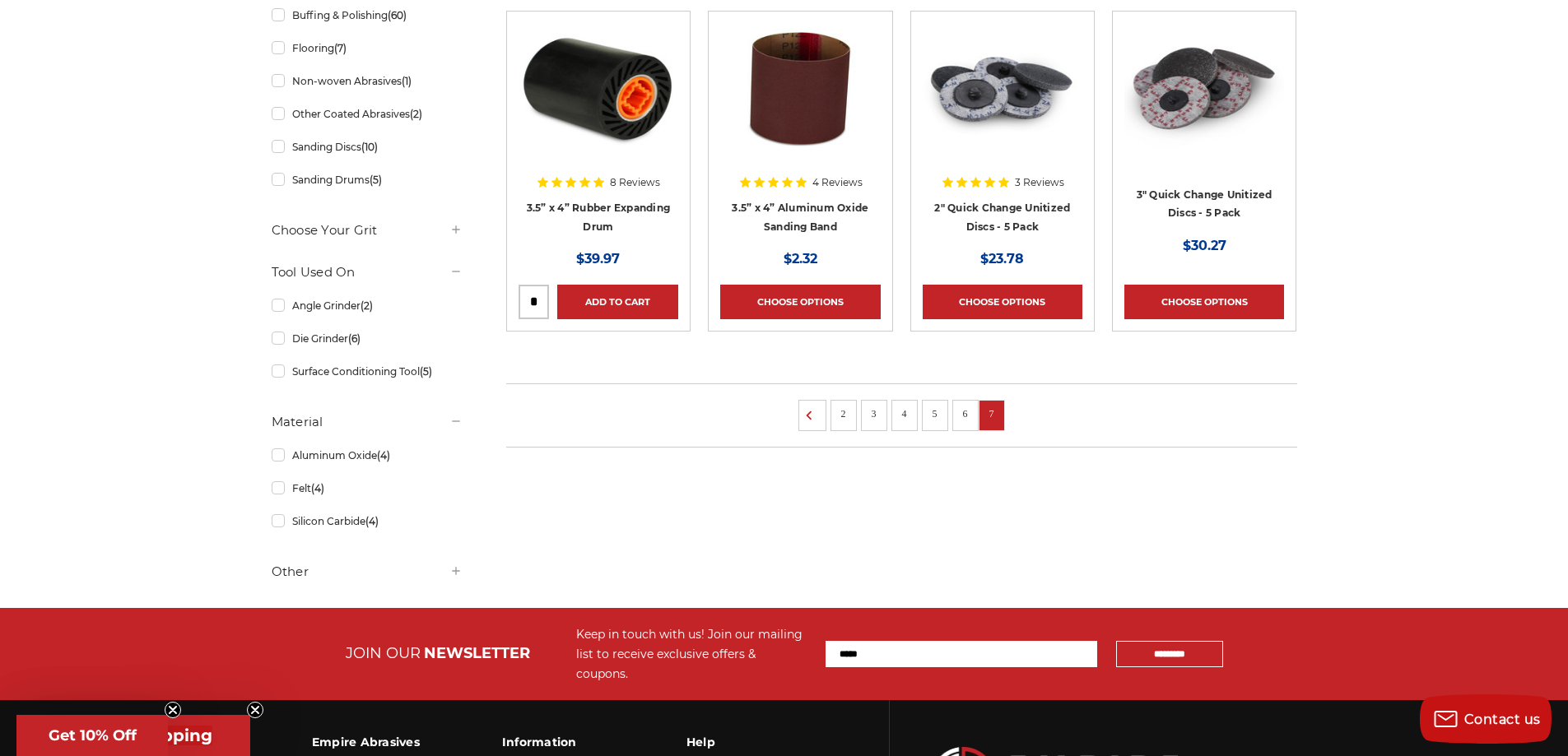
scroll to position [439, 0]
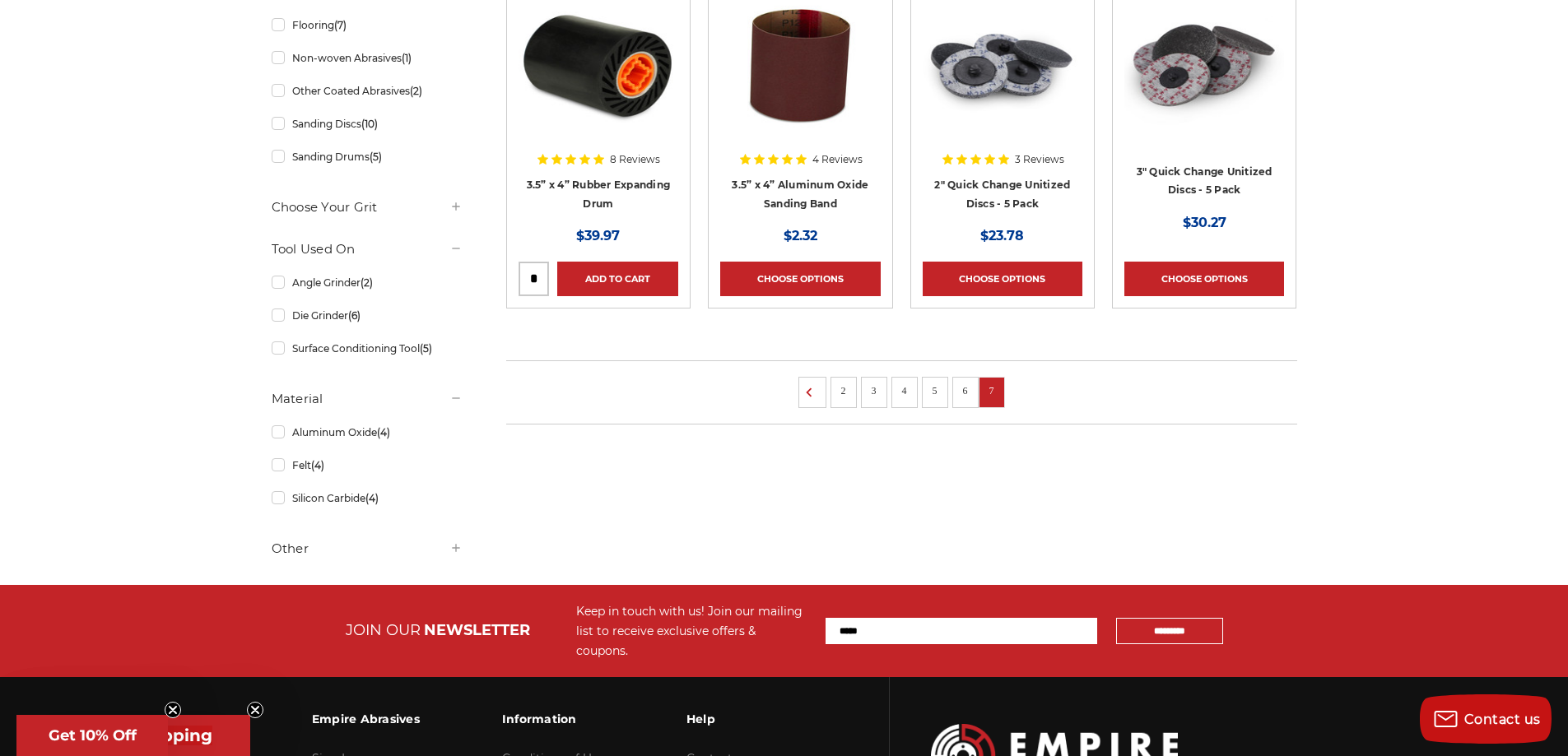
click at [805, 378] on li at bounding box center [812, 392] width 28 height 32
click at [836, 396] on link "2" at bounding box center [843, 391] width 16 height 18
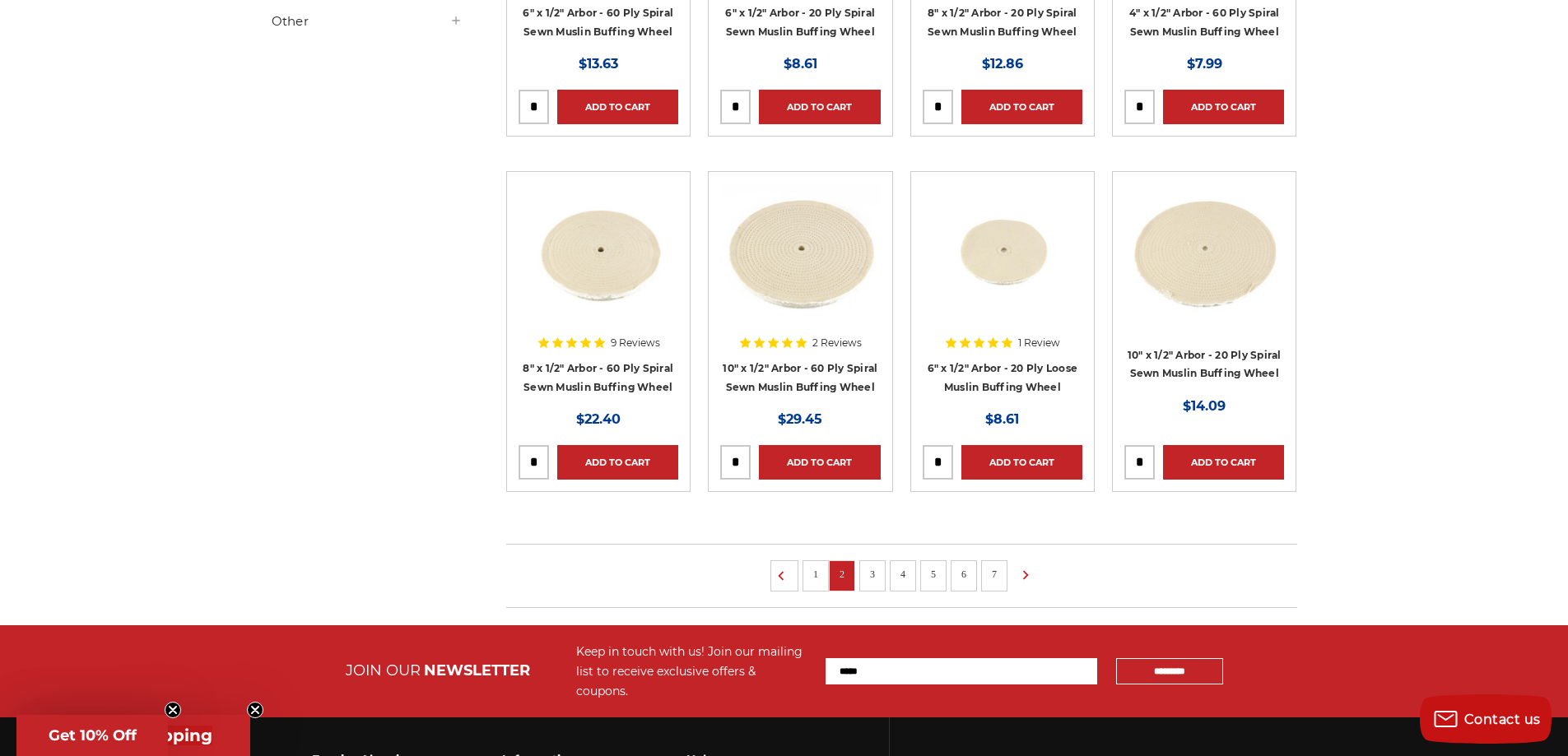
scroll to position [932, 0]
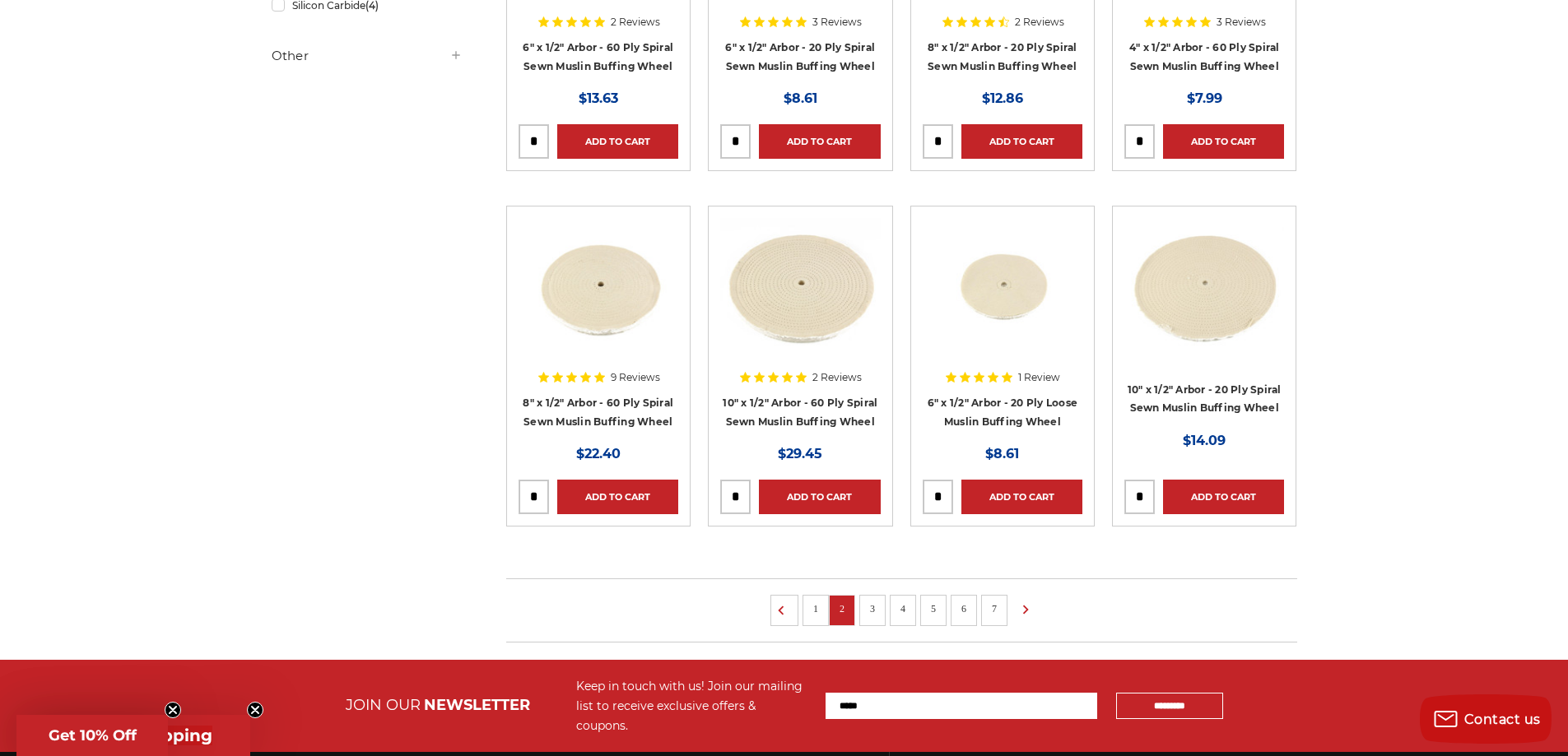
click at [817, 608] on link "1" at bounding box center [815, 609] width 16 height 18
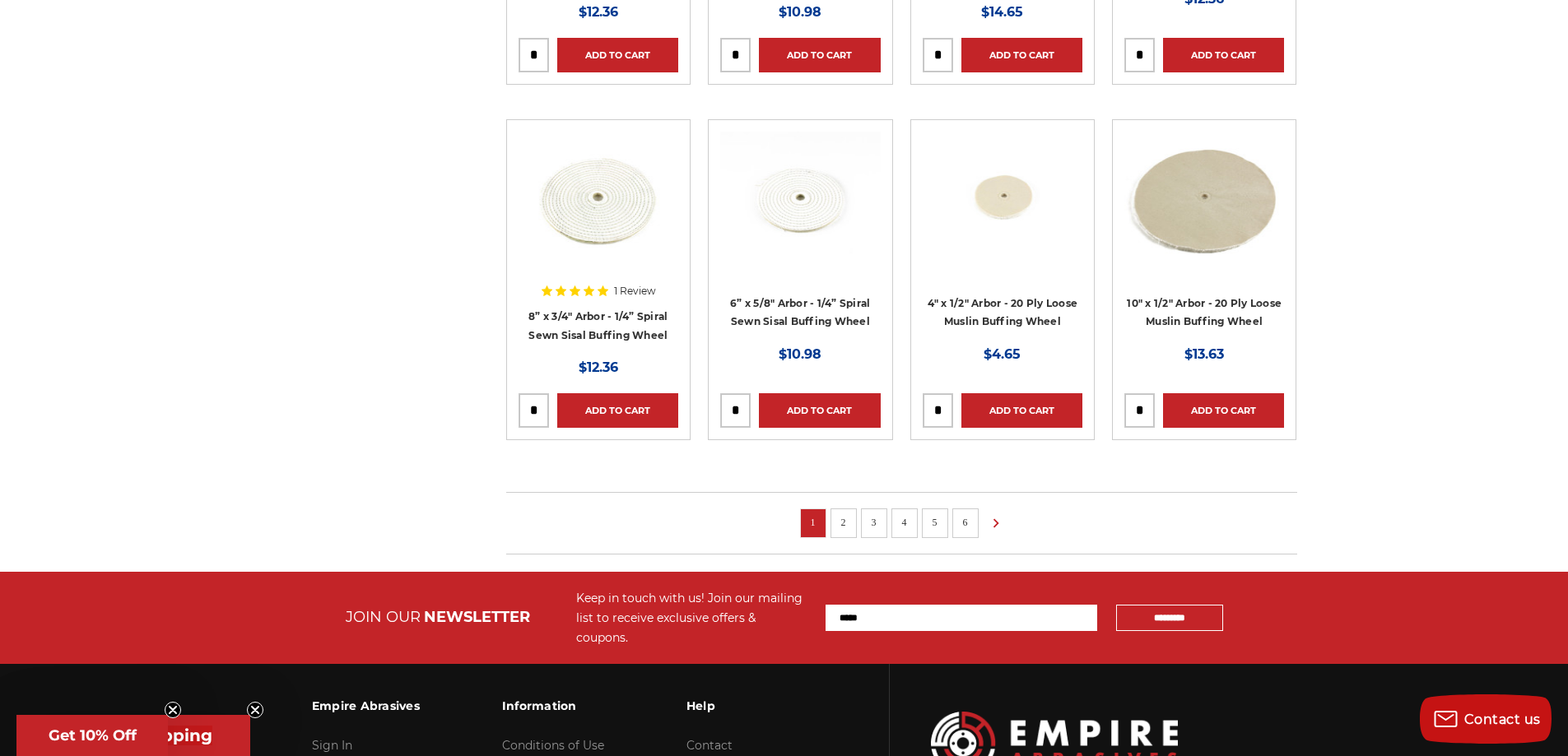
scroll to position [1042, 0]
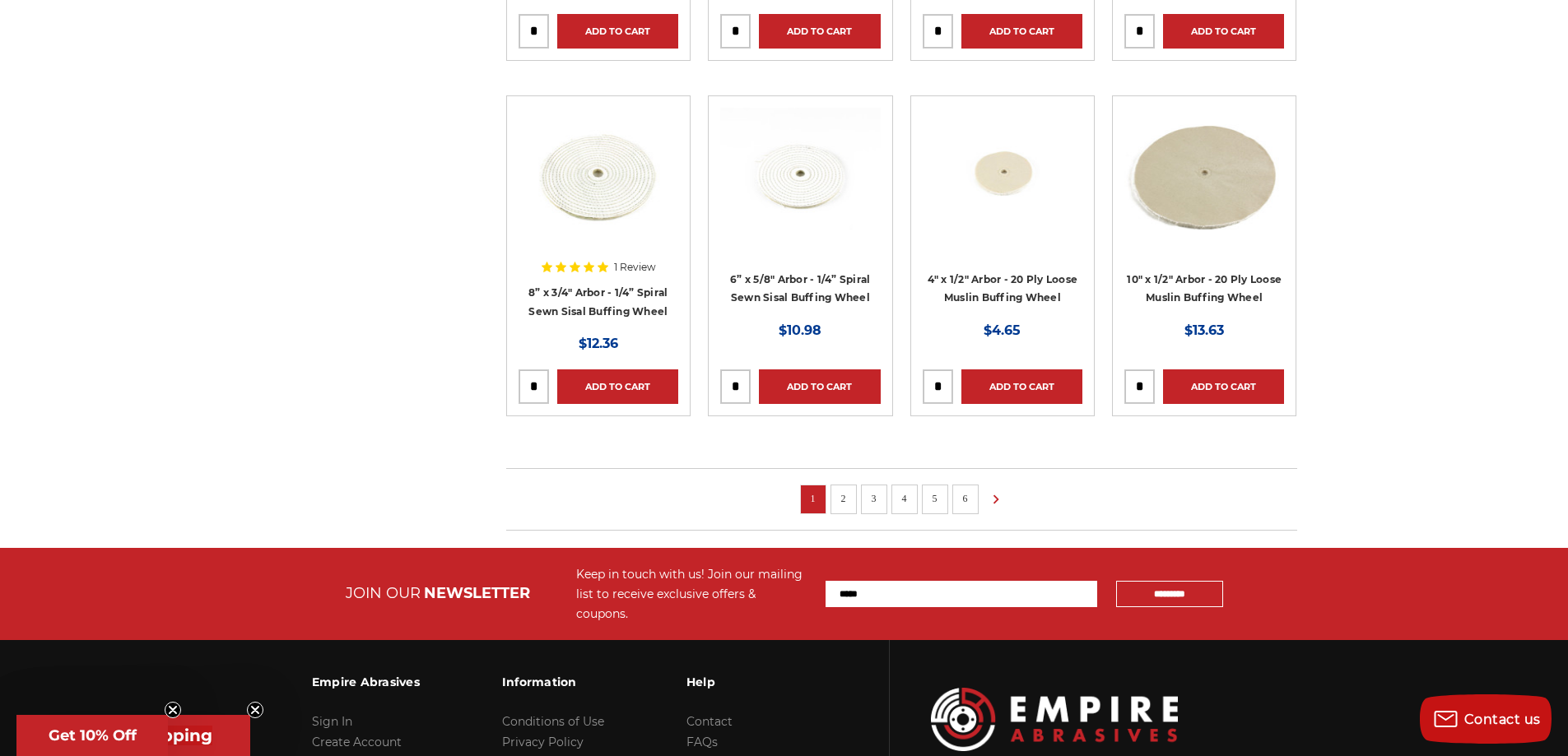
click at [842, 497] on link "2" at bounding box center [843, 498] width 16 height 18
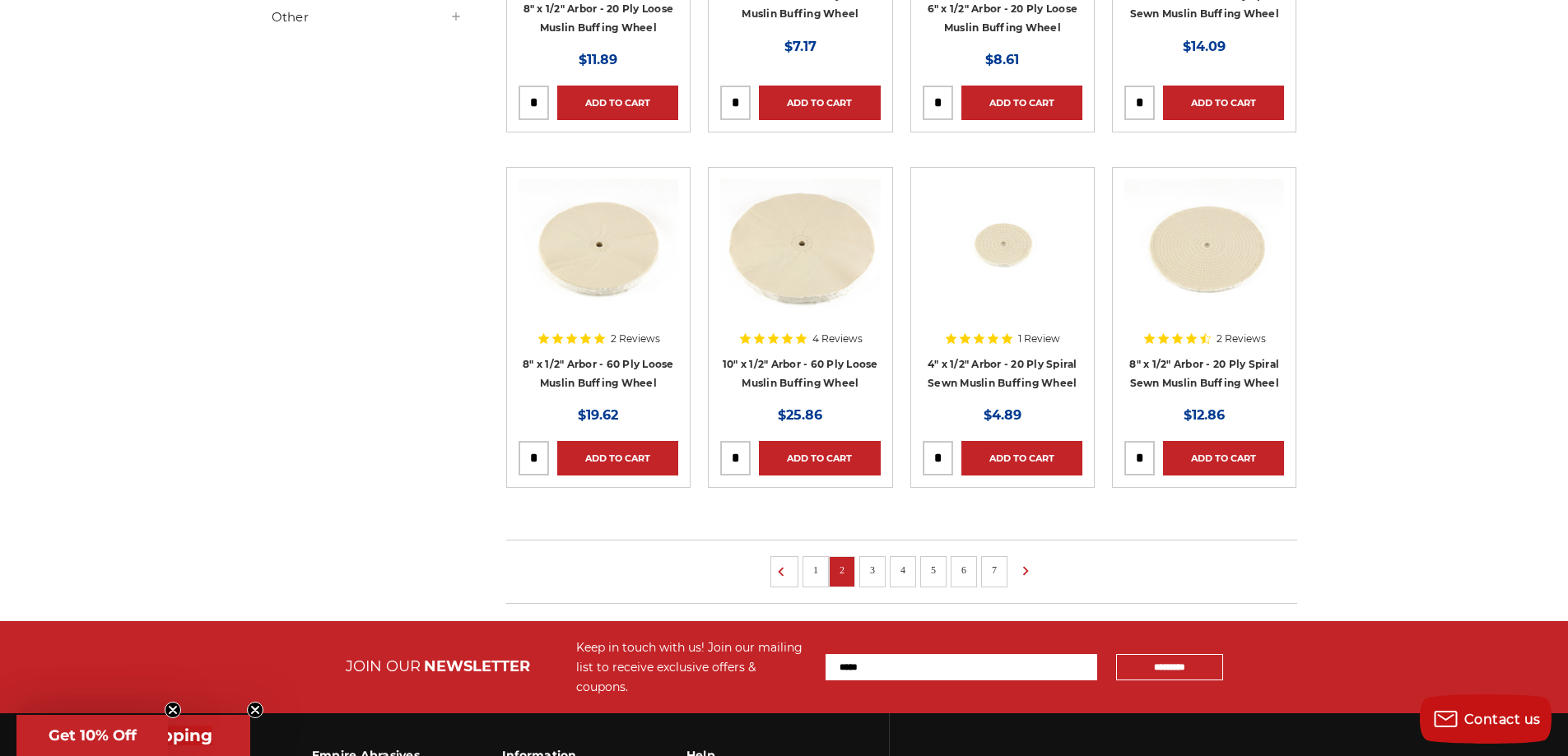
scroll to position [987, 0]
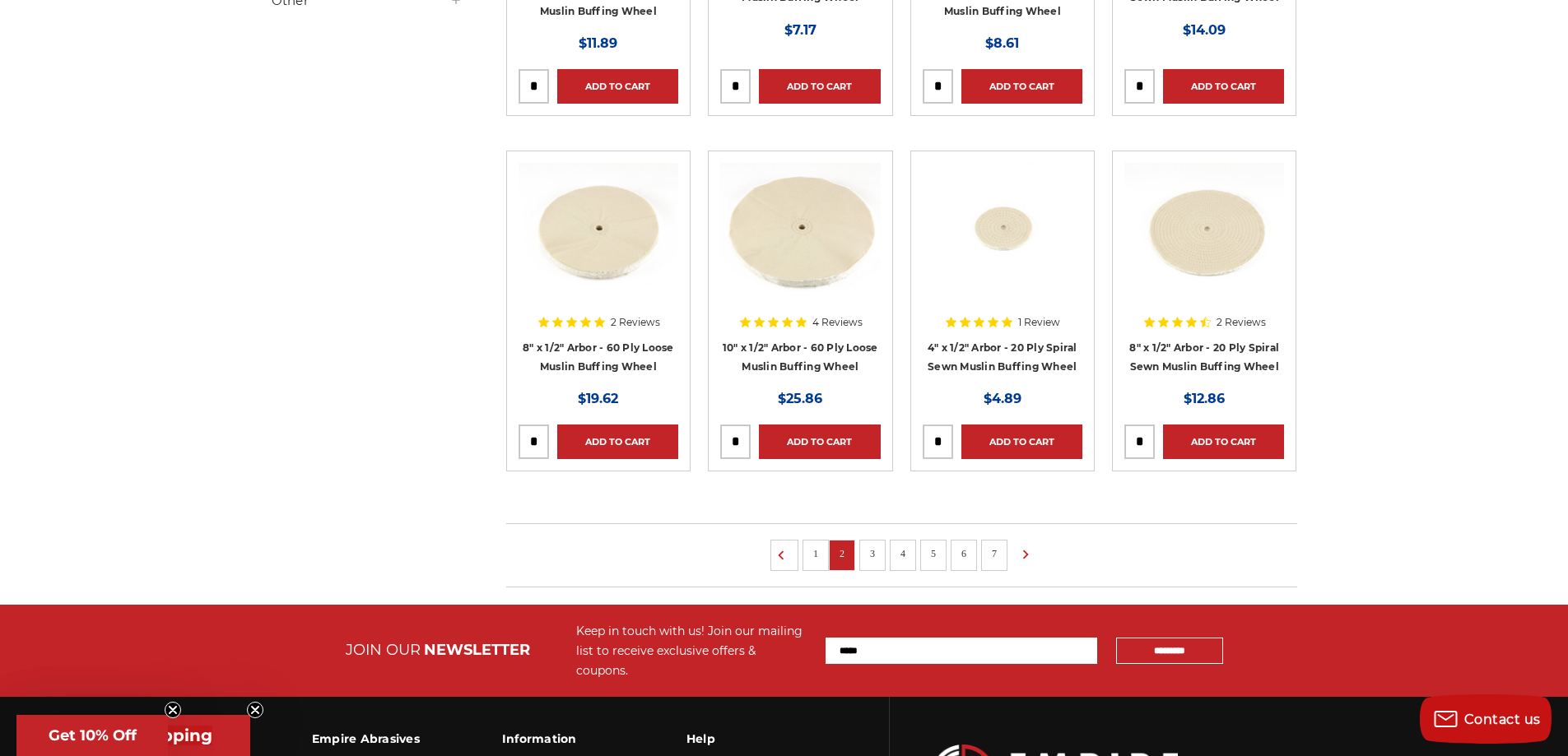
click at [866, 547] on link "3" at bounding box center [872, 554] width 16 height 18
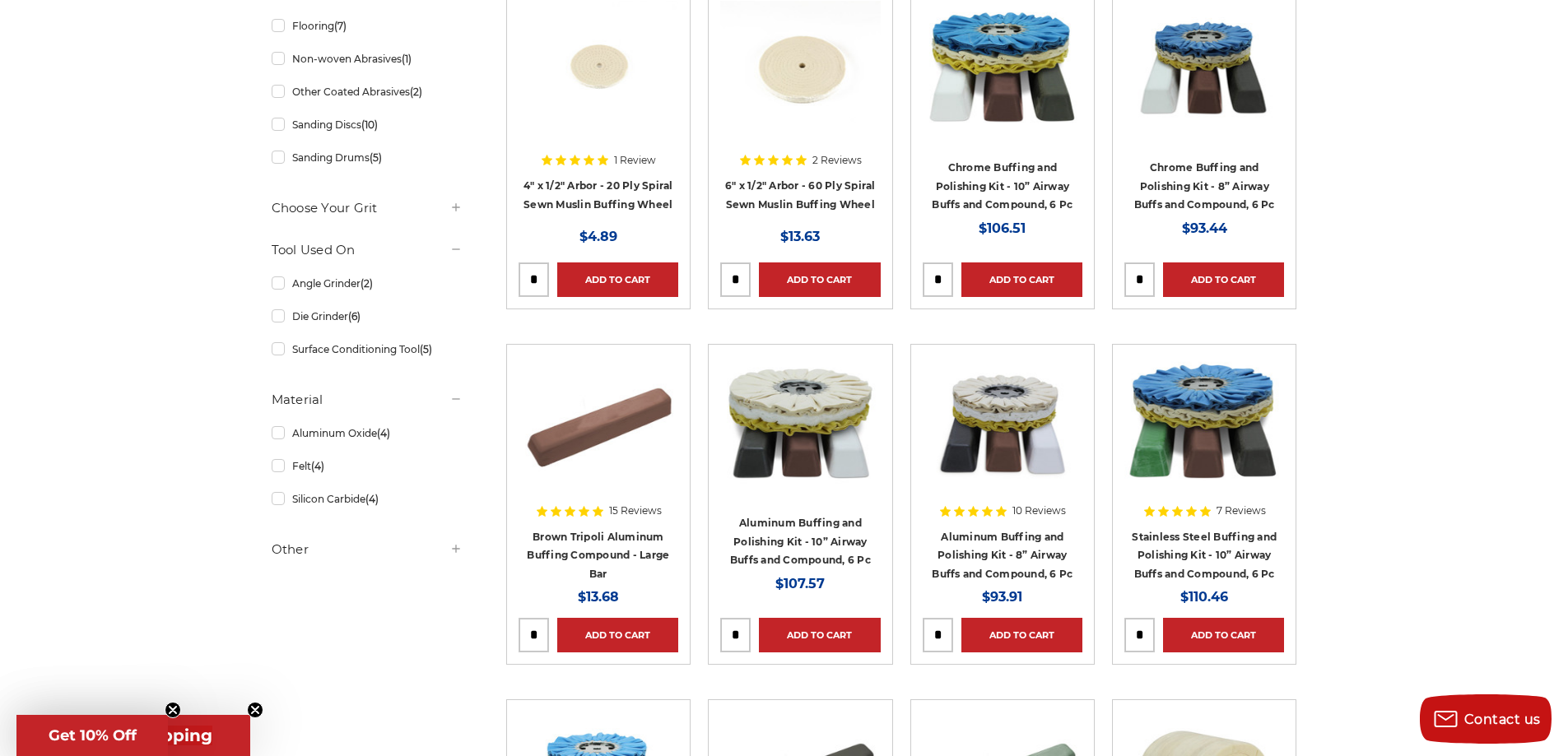
scroll to position [878, 0]
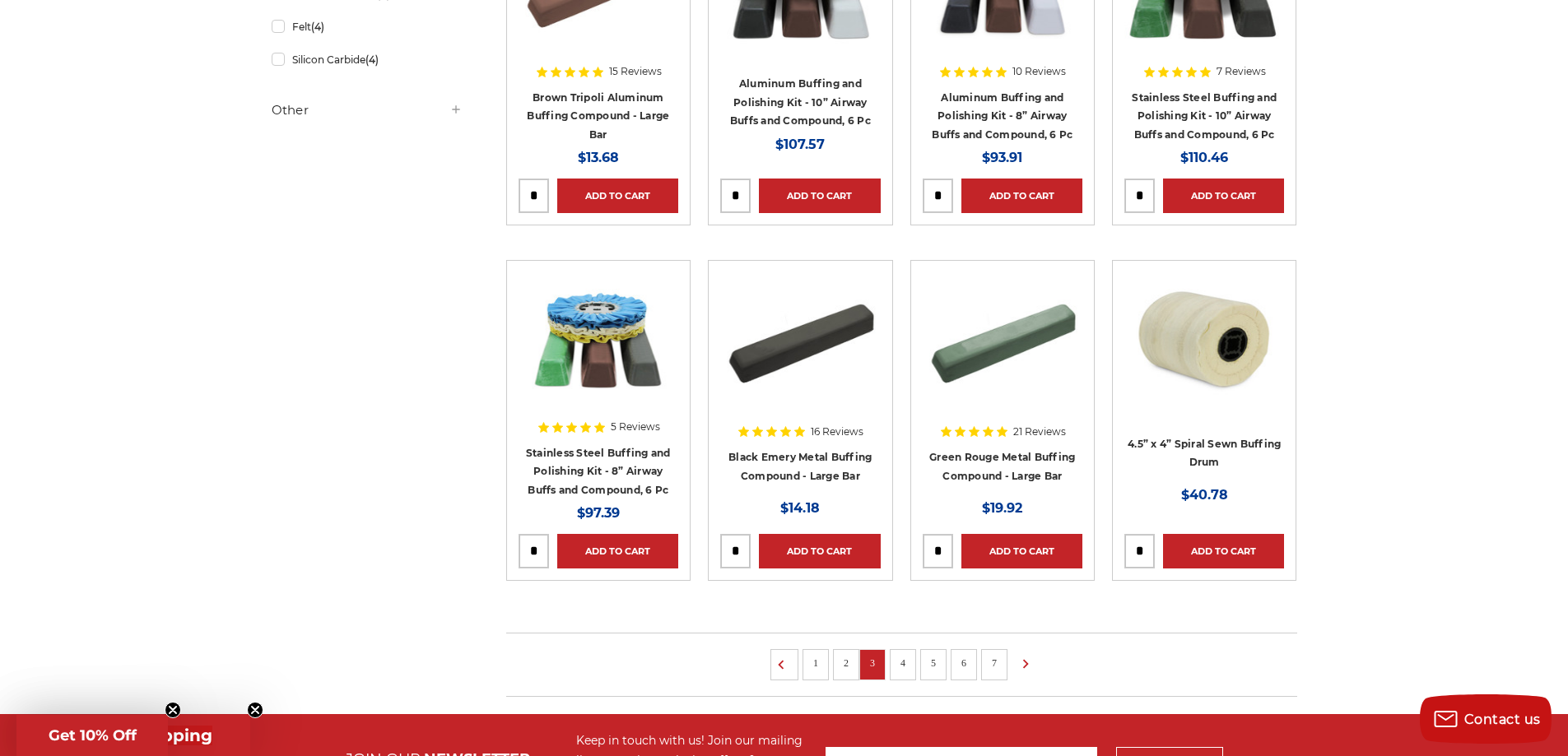
click at [812, 668] on link "1" at bounding box center [815, 663] width 16 height 18
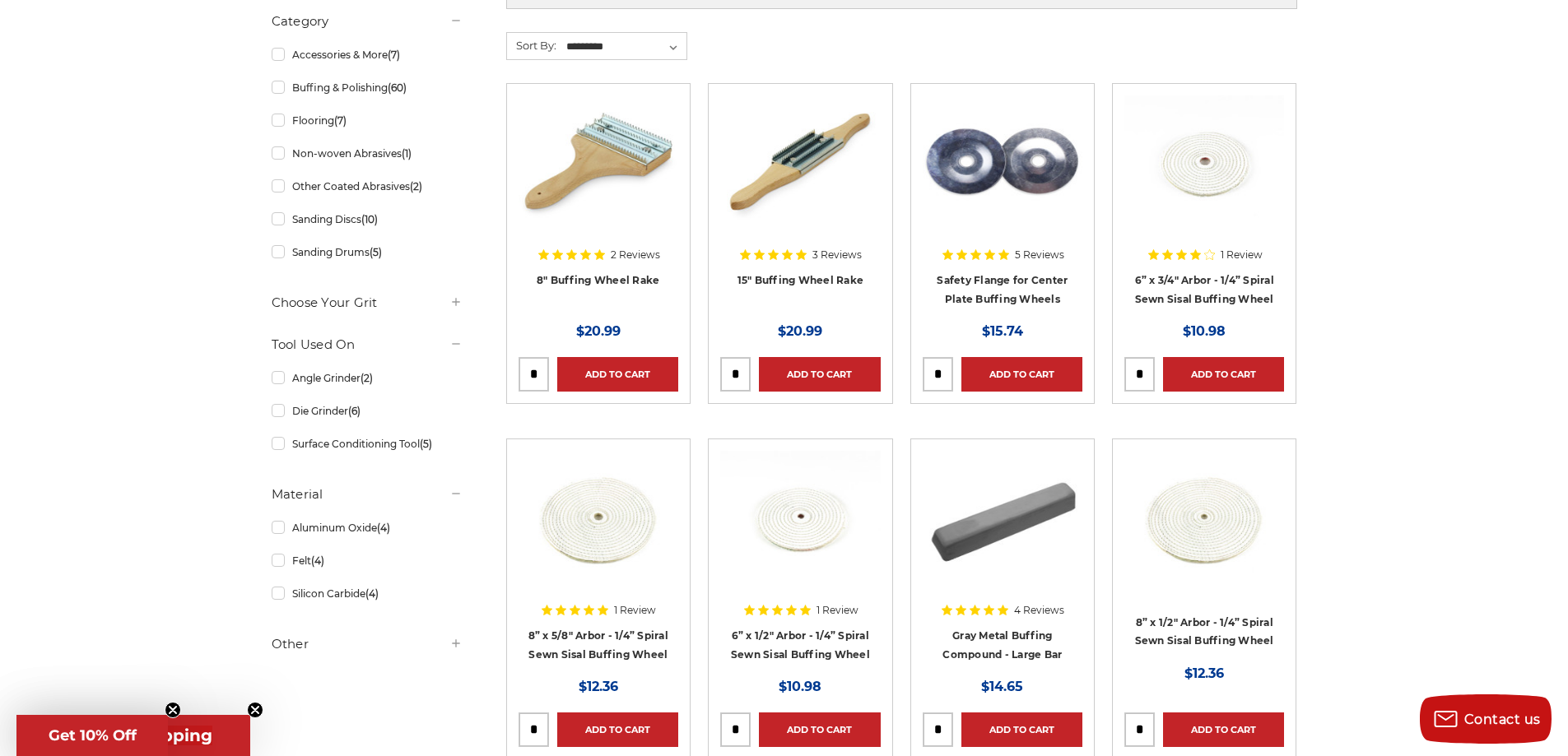
scroll to position [329, 0]
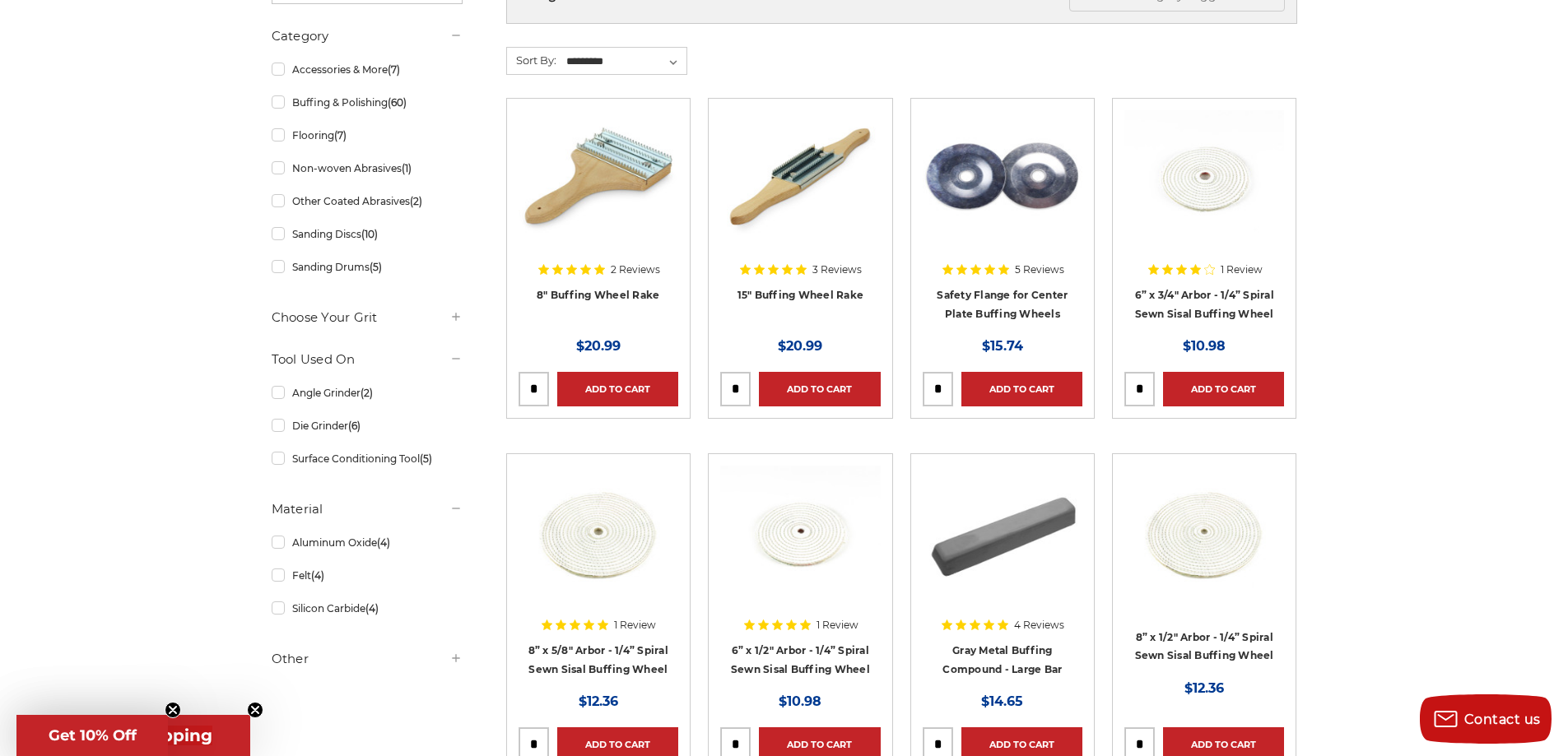
click at [1146, 390] on input "tel" at bounding box center [1139, 389] width 29 height 32
type input "*"
click at [1209, 384] on link "Add to Cart" at bounding box center [1223, 389] width 121 height 34
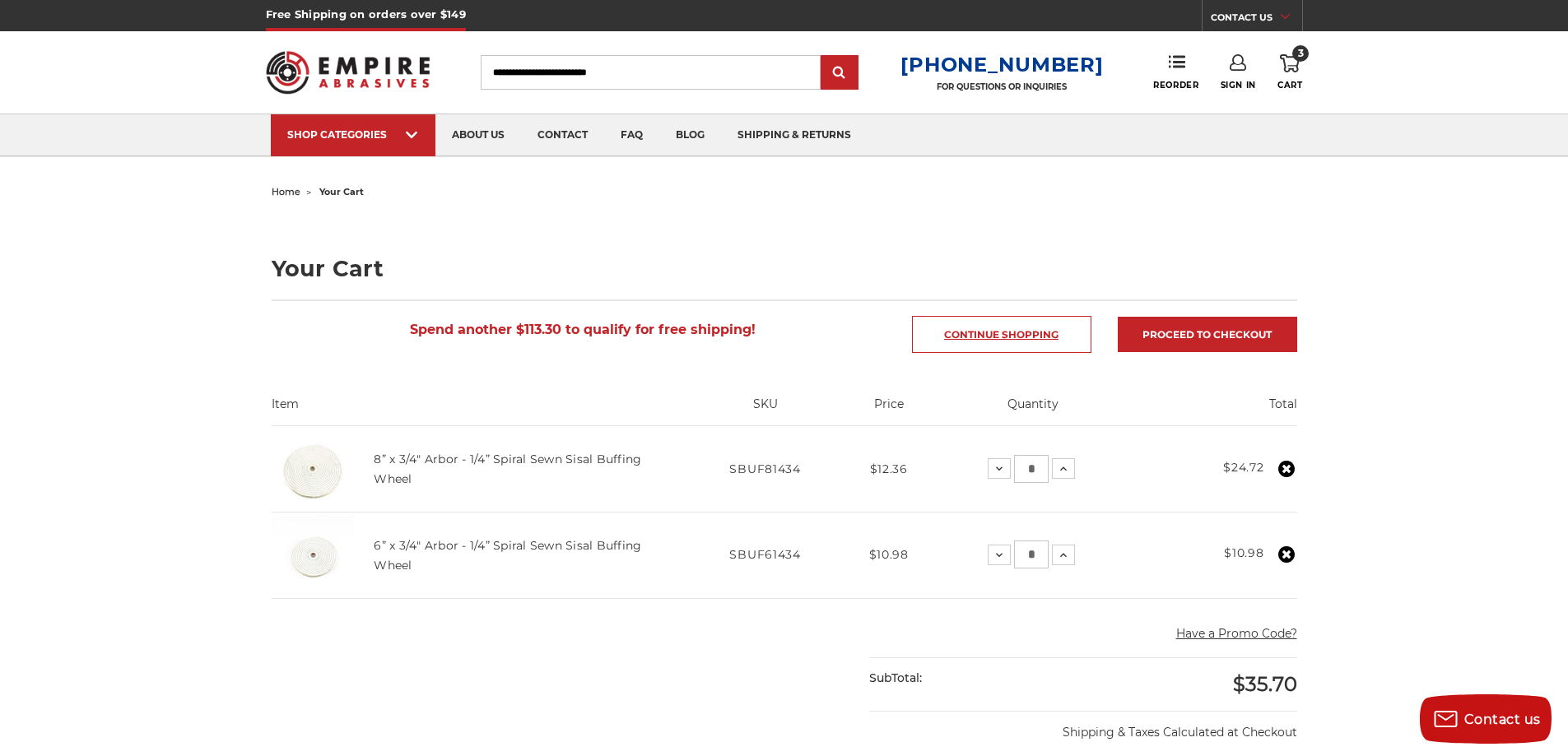
click at [1023, 330] on link "Continue Shopping" at bounding box center [1001, 334] width 180 height 37
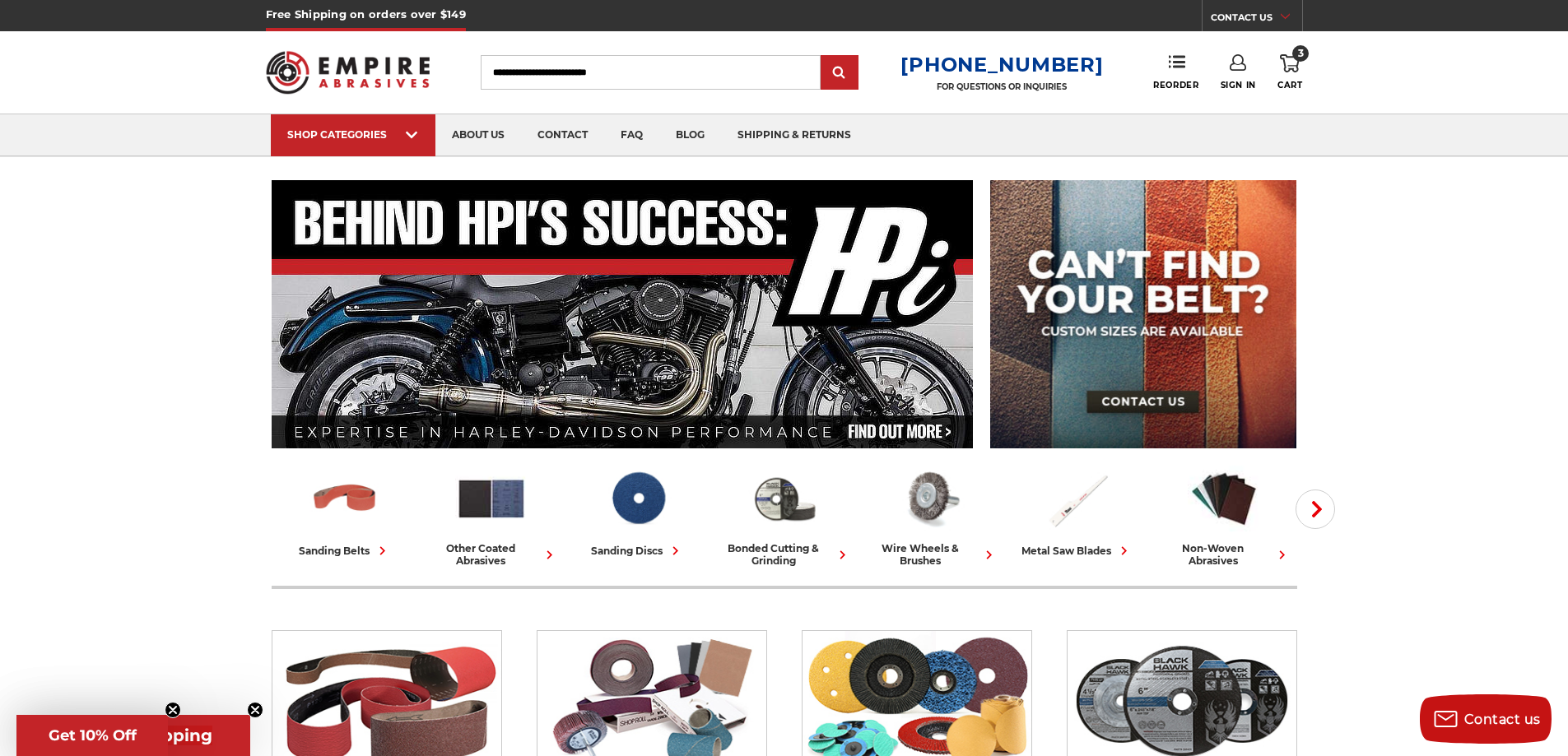
click at [567, 69] on input "Search" at bounding box center [650, 72] width 340 height 34
click at [573, 68] on input "Search" at bounding box center [650, 72] width 340 height 34
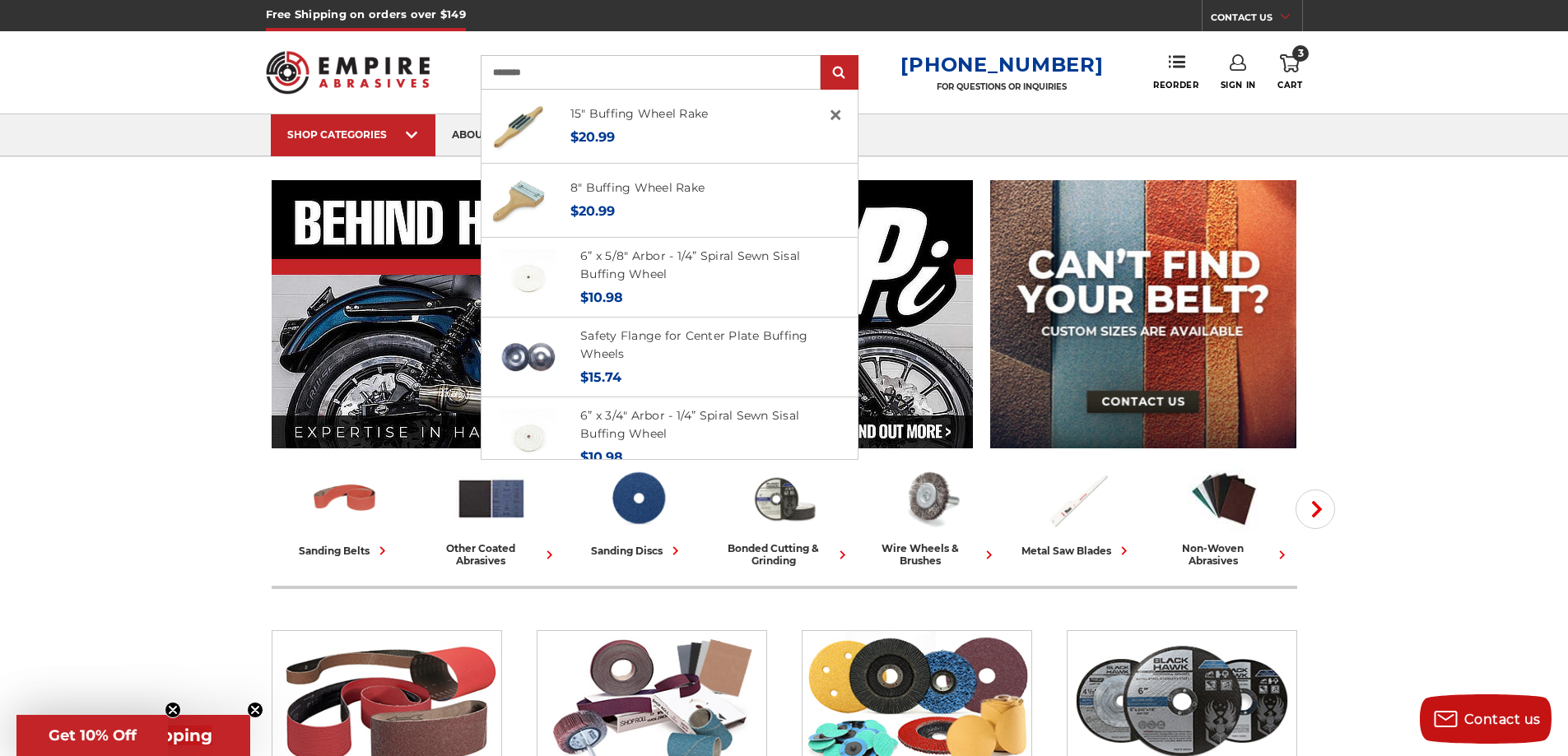
click at [547, 69] on input "*******" at bounding box center [650, 72] width 340 height 34
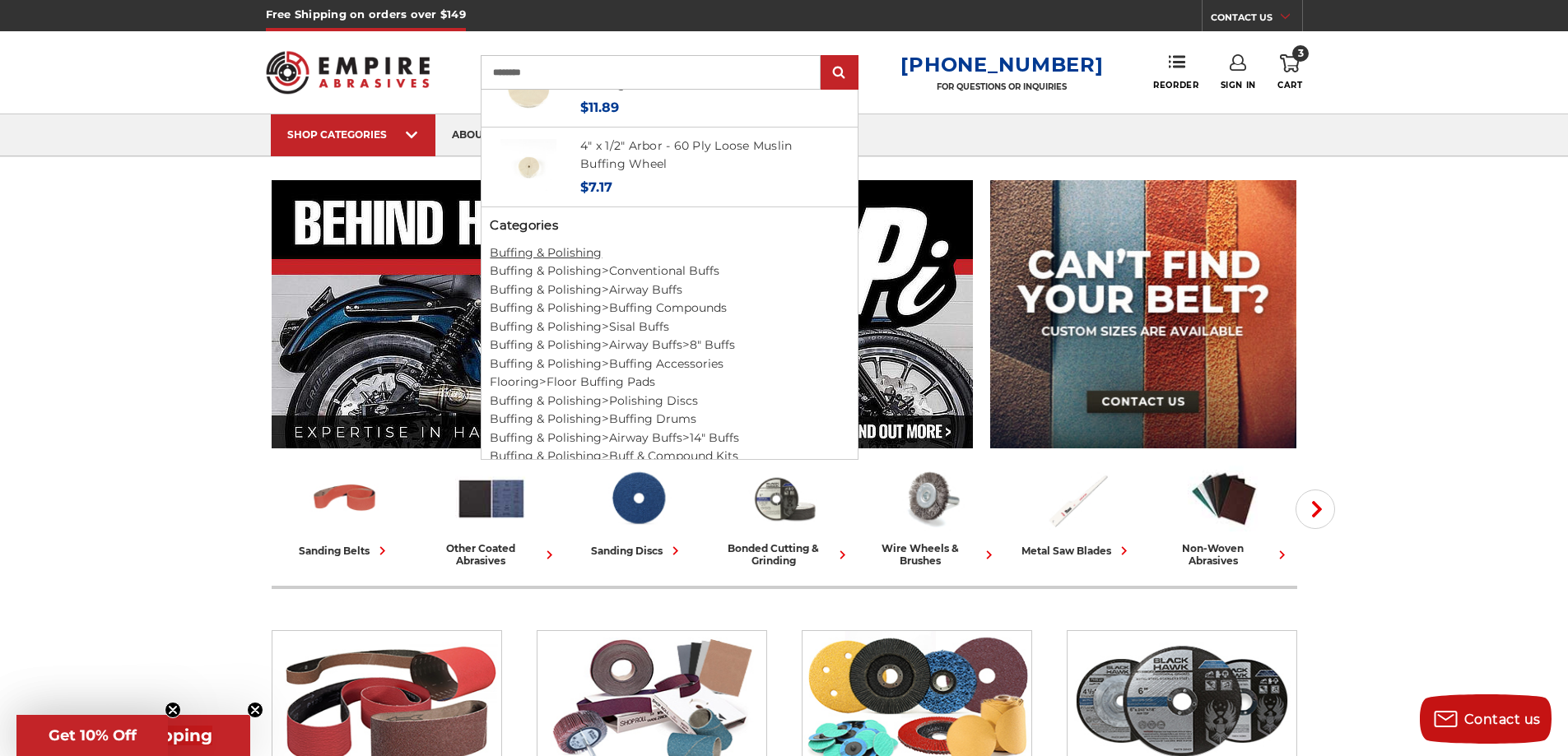
scroll to position [846, 0]
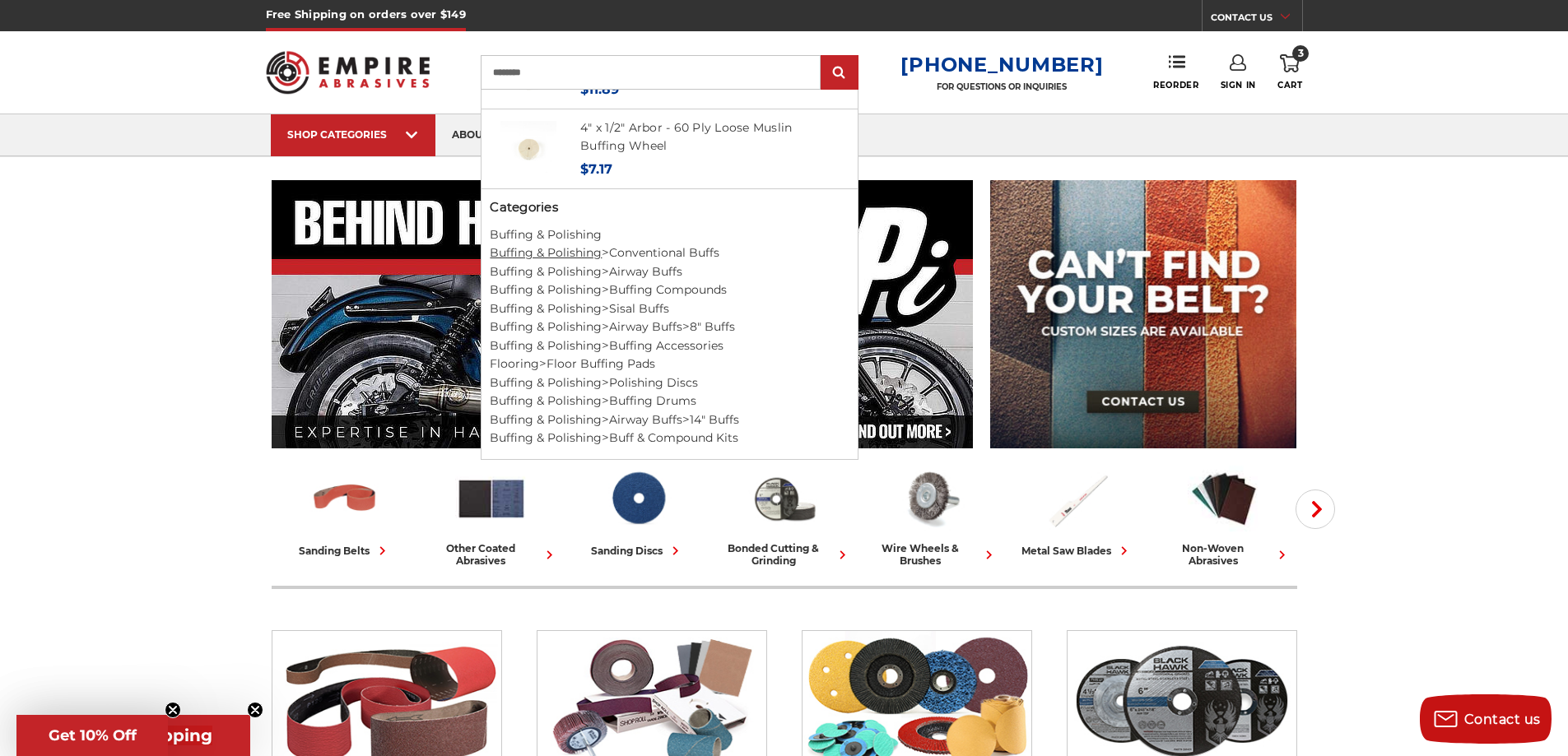
type input "*******"
click at [579, 254] on link "Buffing & Polishing" at bounding box center [545, 253] width 112 height 14
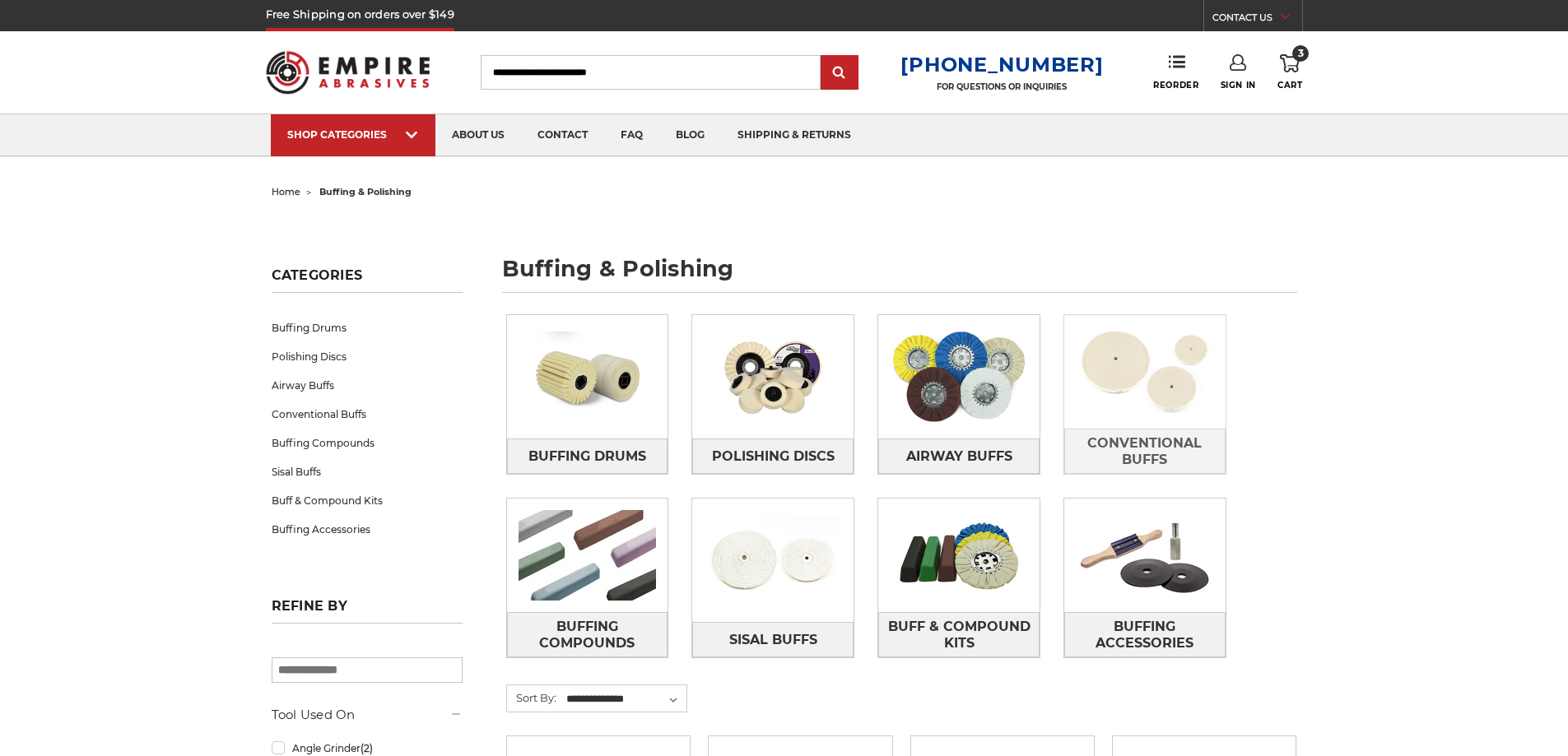
click at [1132, 347] on img at bounding box center [1145, 372] width 162 height 114
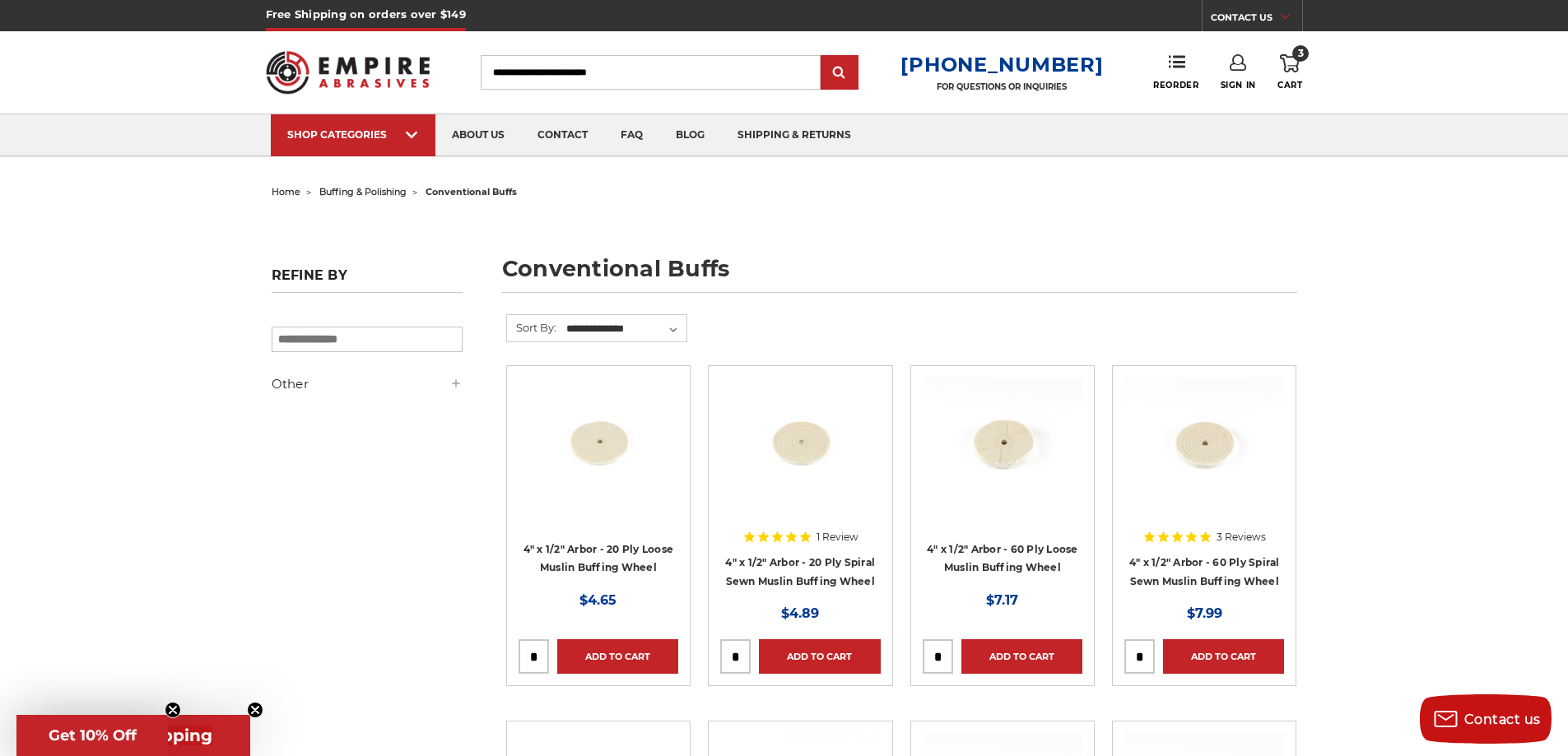
click at [1284, 59] on use at bounding box center [1290, 63] width 20 height 18
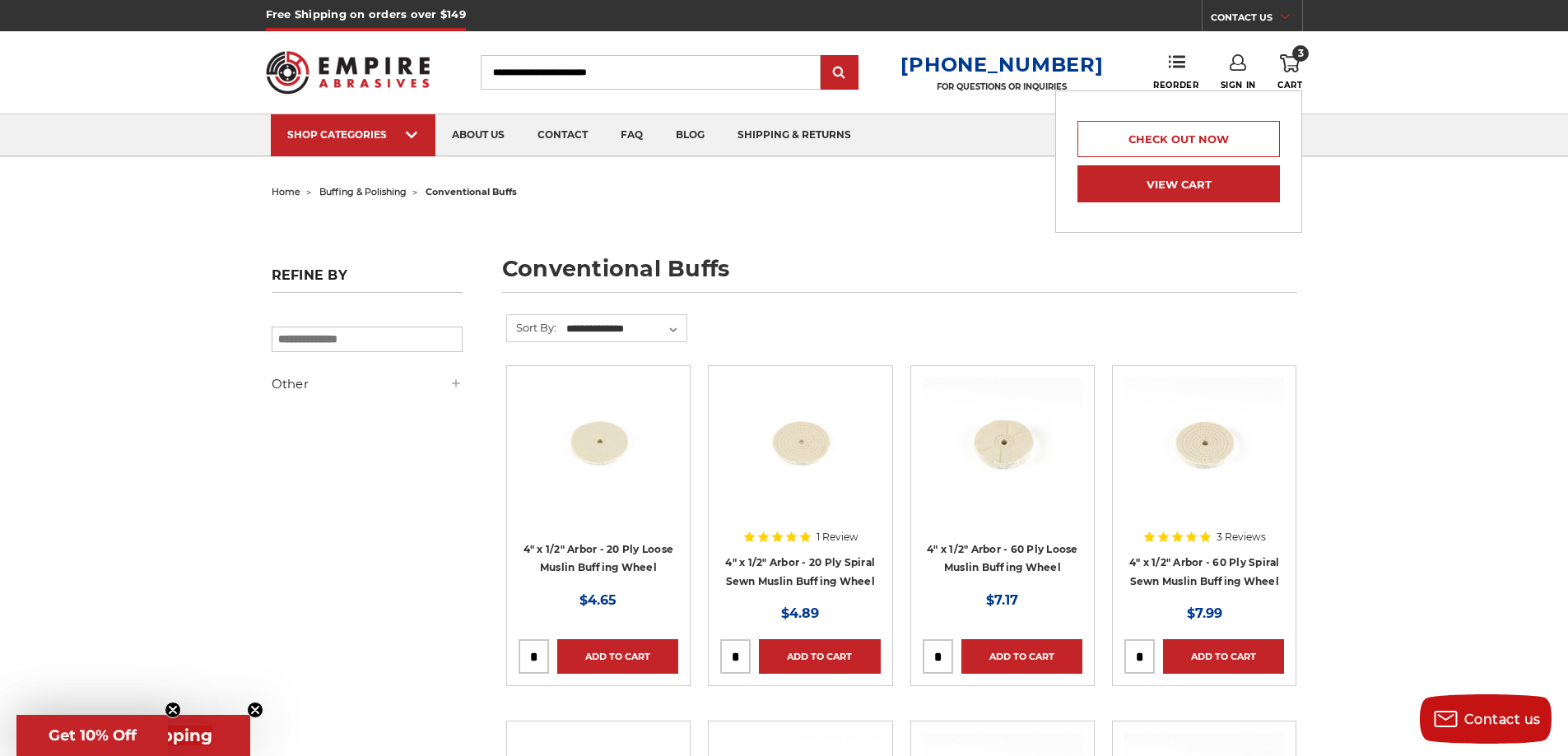
click at [1151, 186] on link "View Cart" at bounding box center [1178, 183] width 202 height 37
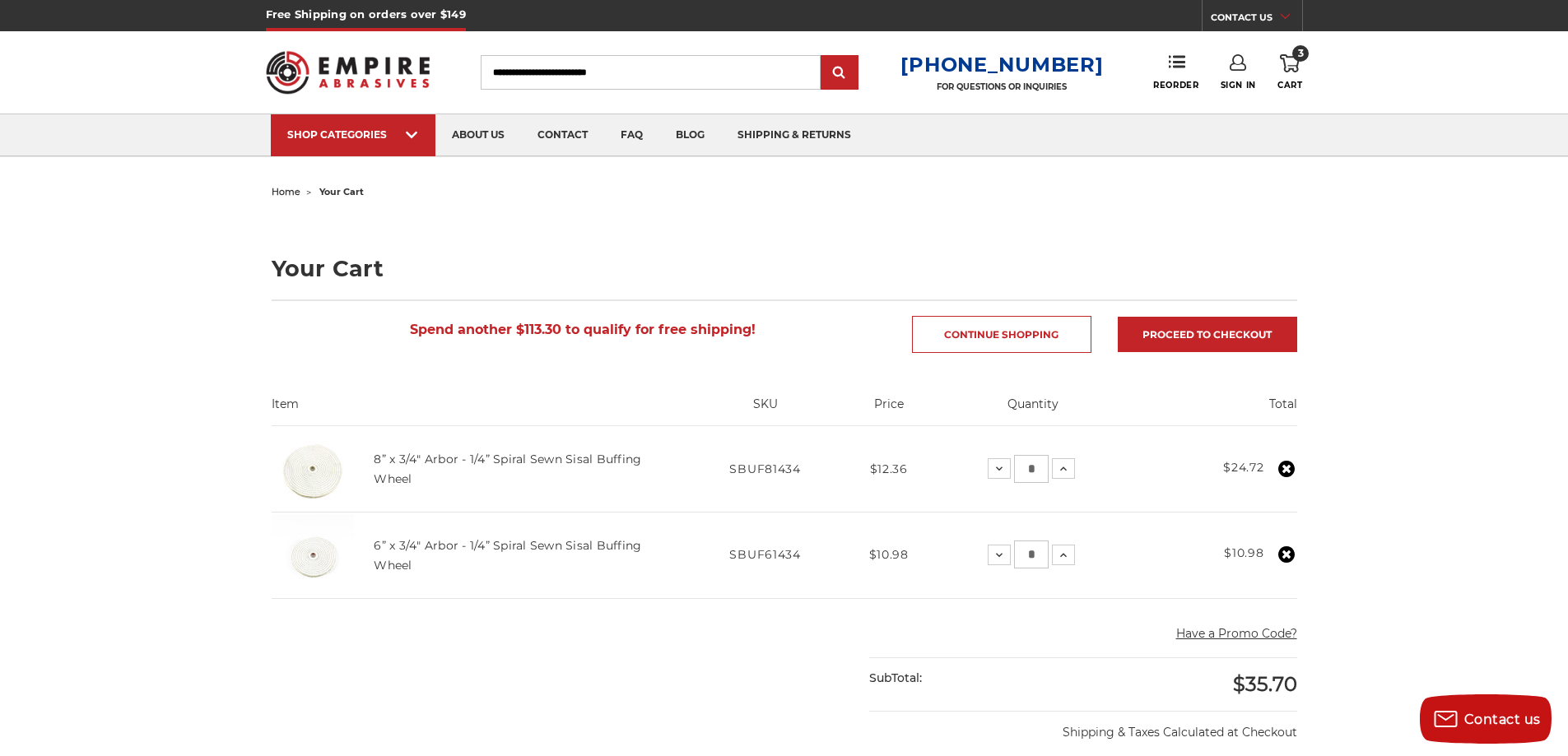
click at [1285, 553] on icon at bounding box center [1286, 554] width 16 height 16
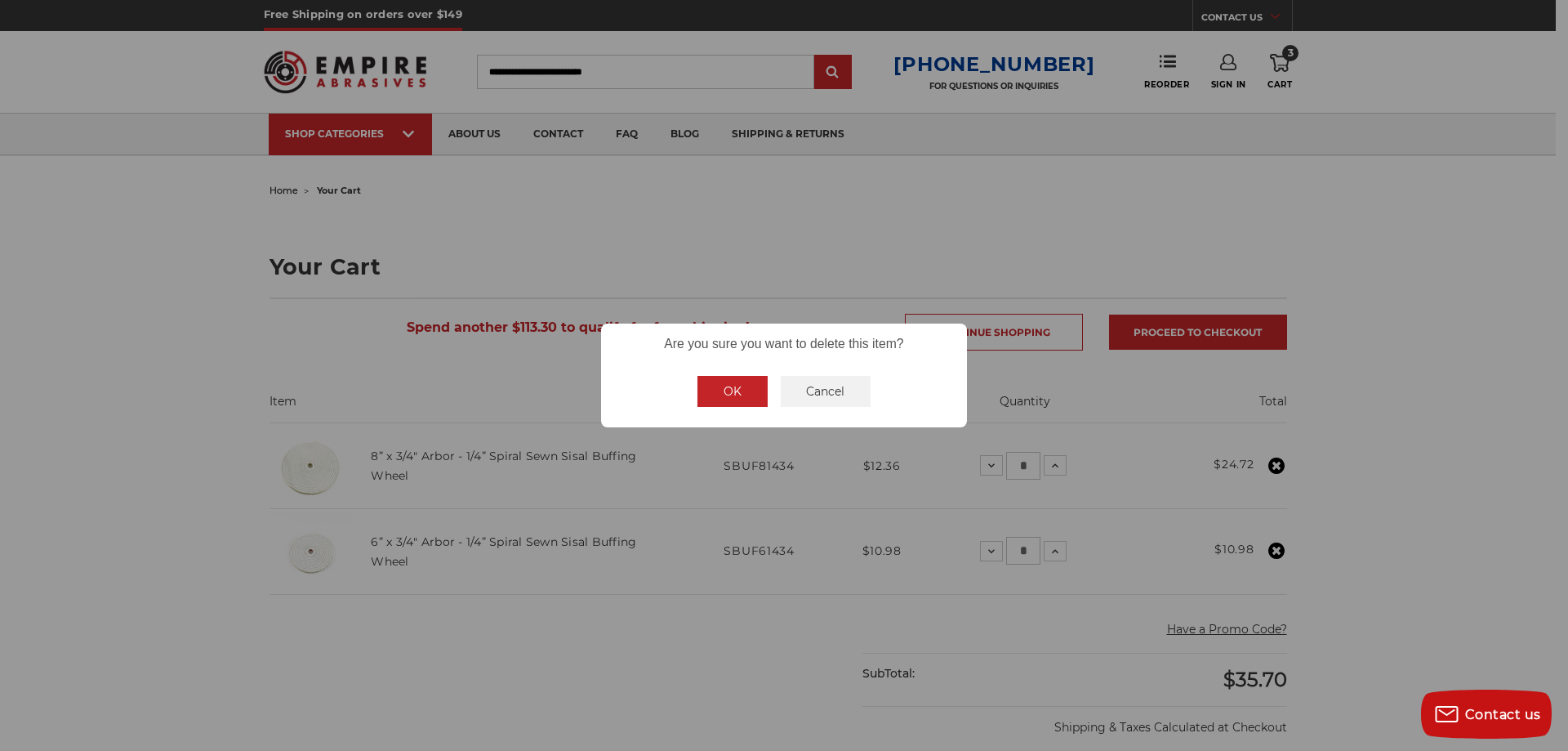
click at [730, 395] on button "OK" at bounding box center [733, 391] width 70 height 31
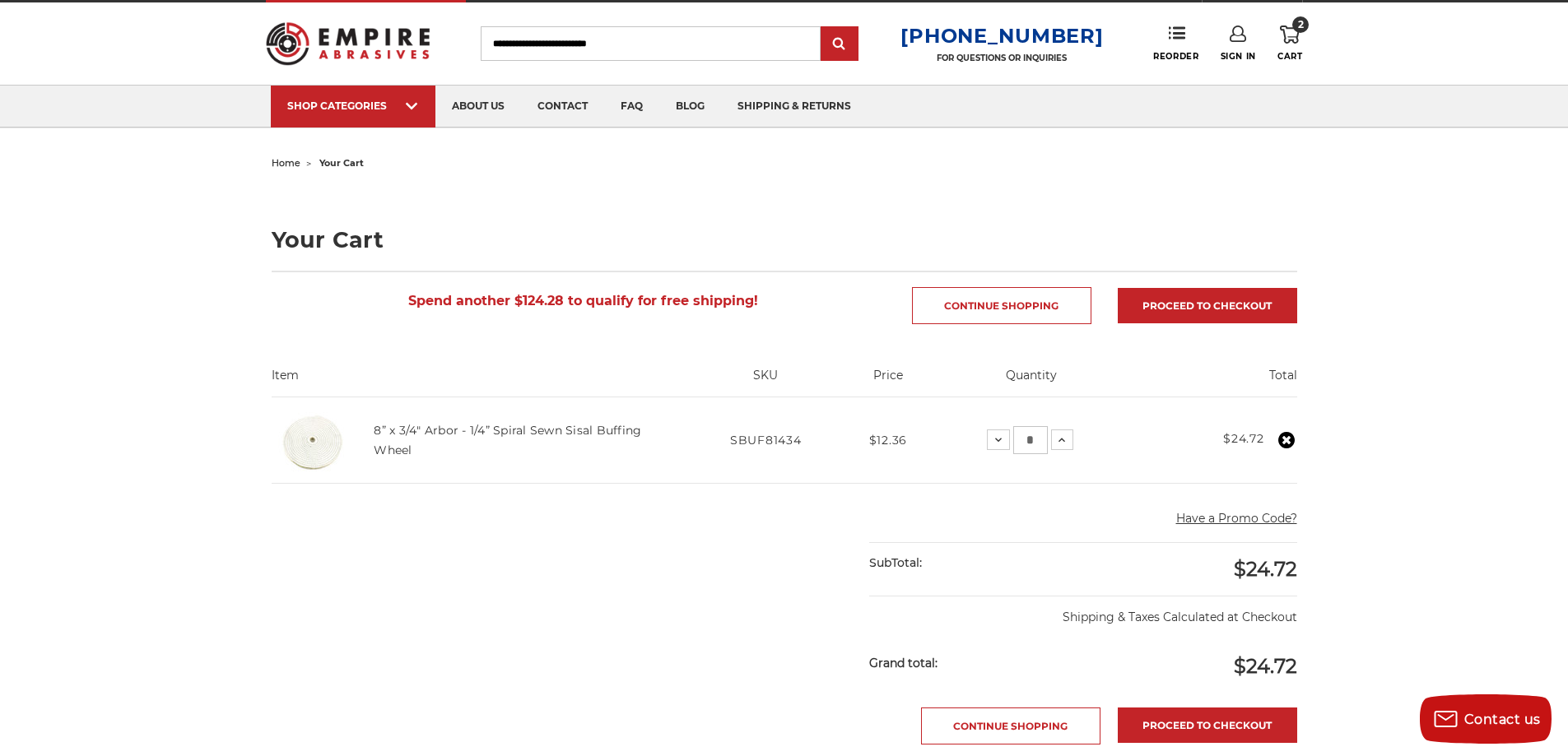
scroll to position [55, 0]
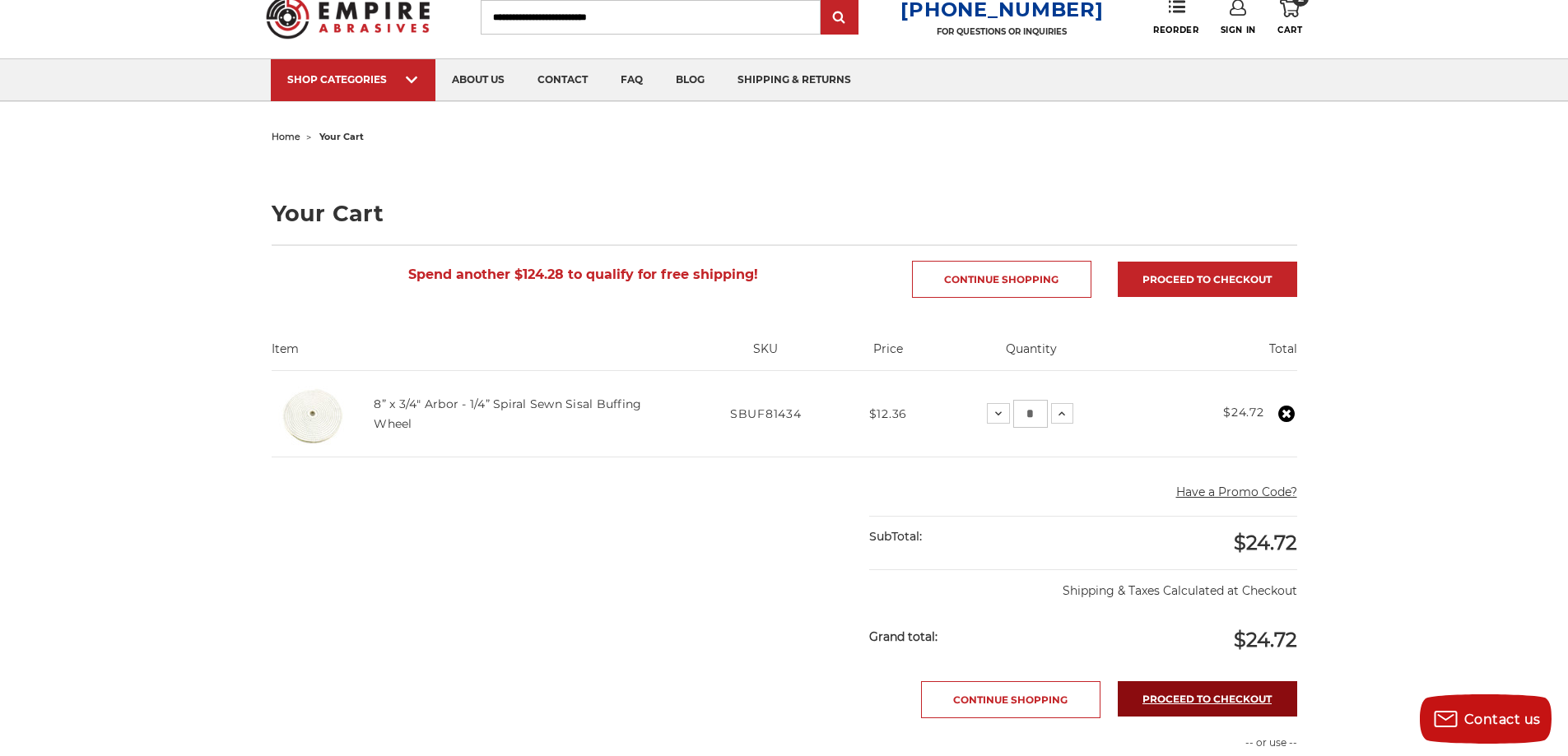
click at [1201, 694] on link "Proceed to checkout" at bounding box center [1207, 698] width 180 height 35
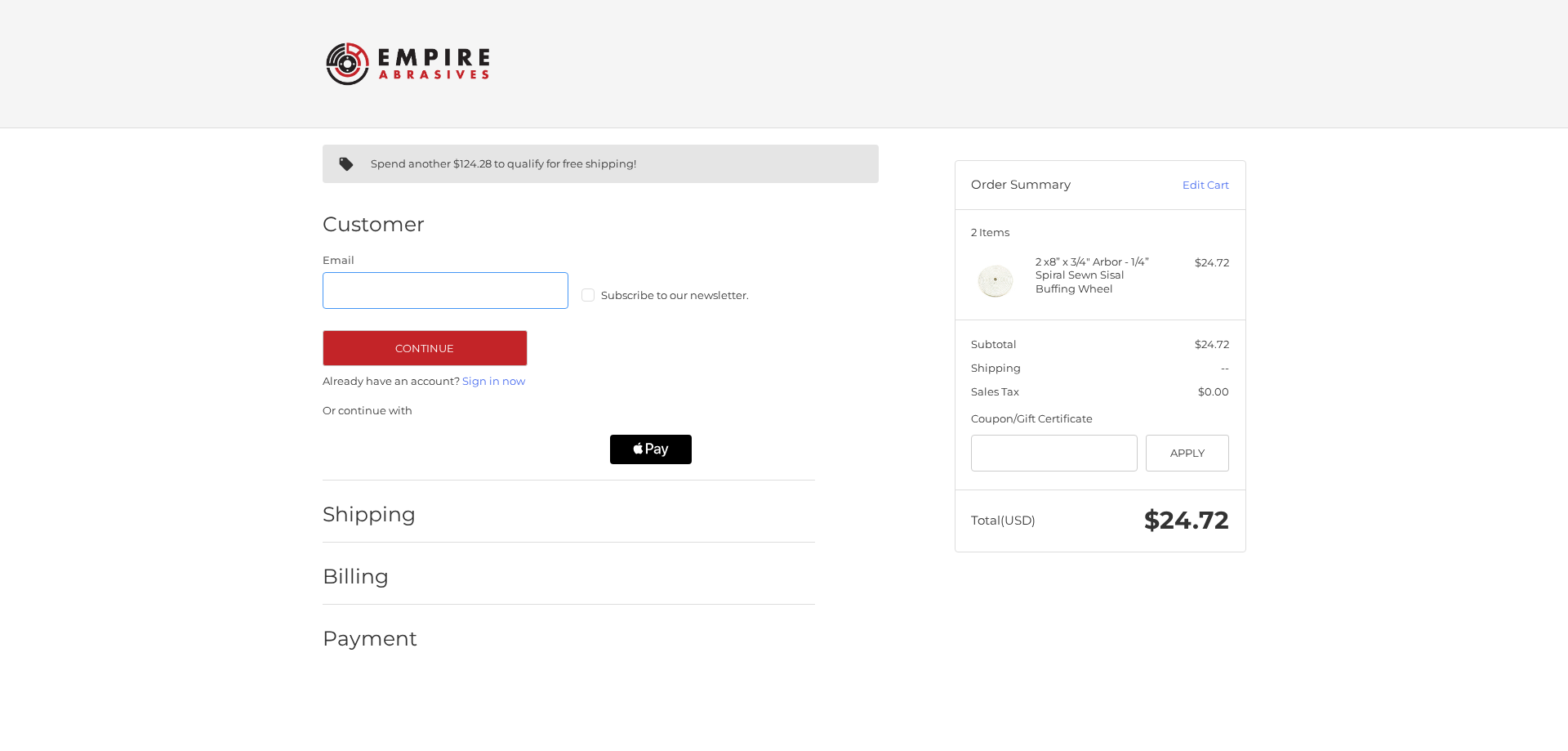
click at [417, 290] on input "Email" at bounding box center [445, 290] width 246 height 37
type input "**********"
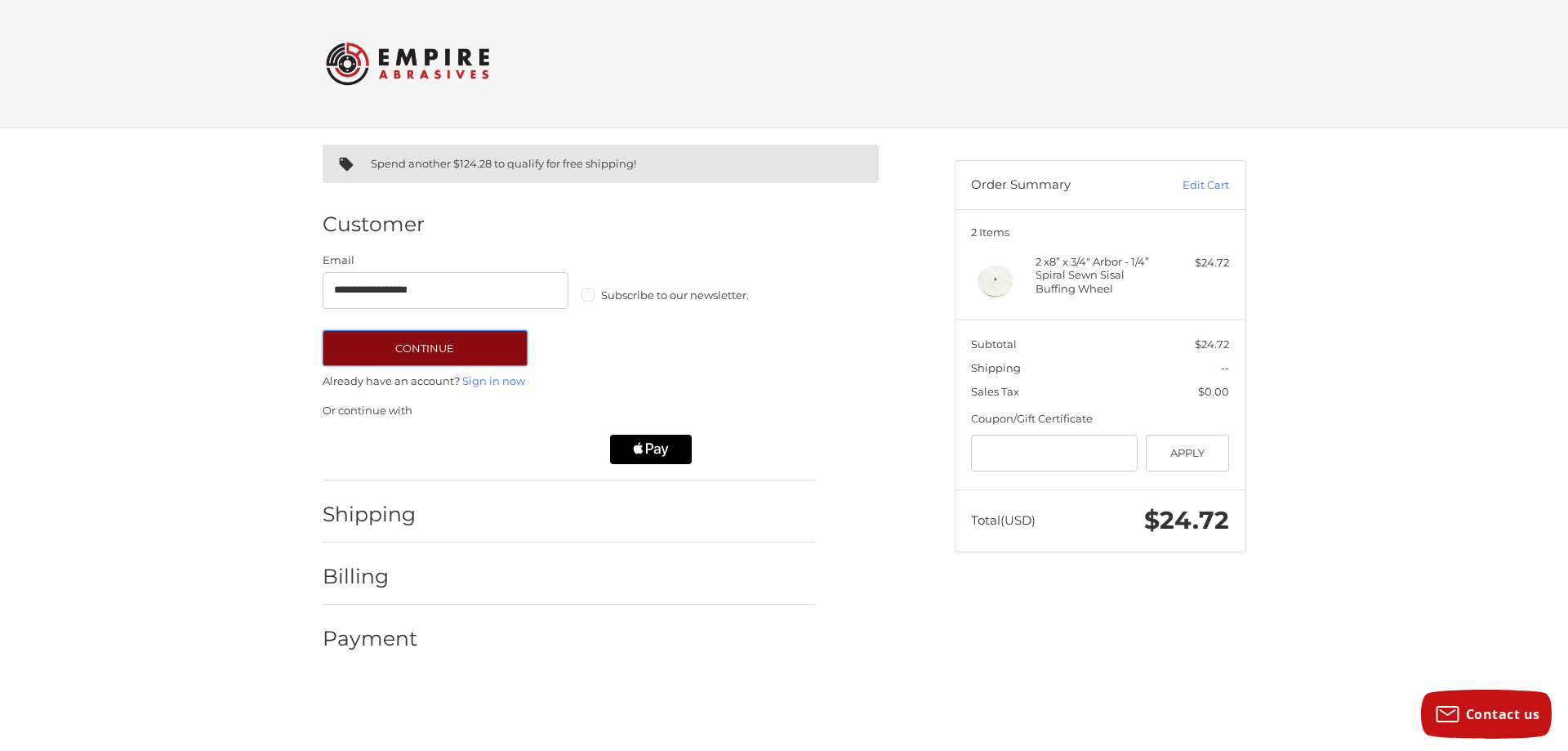
click at [427, 348] on button "Continue" at bounding box center [425, 348] width 205 height 36
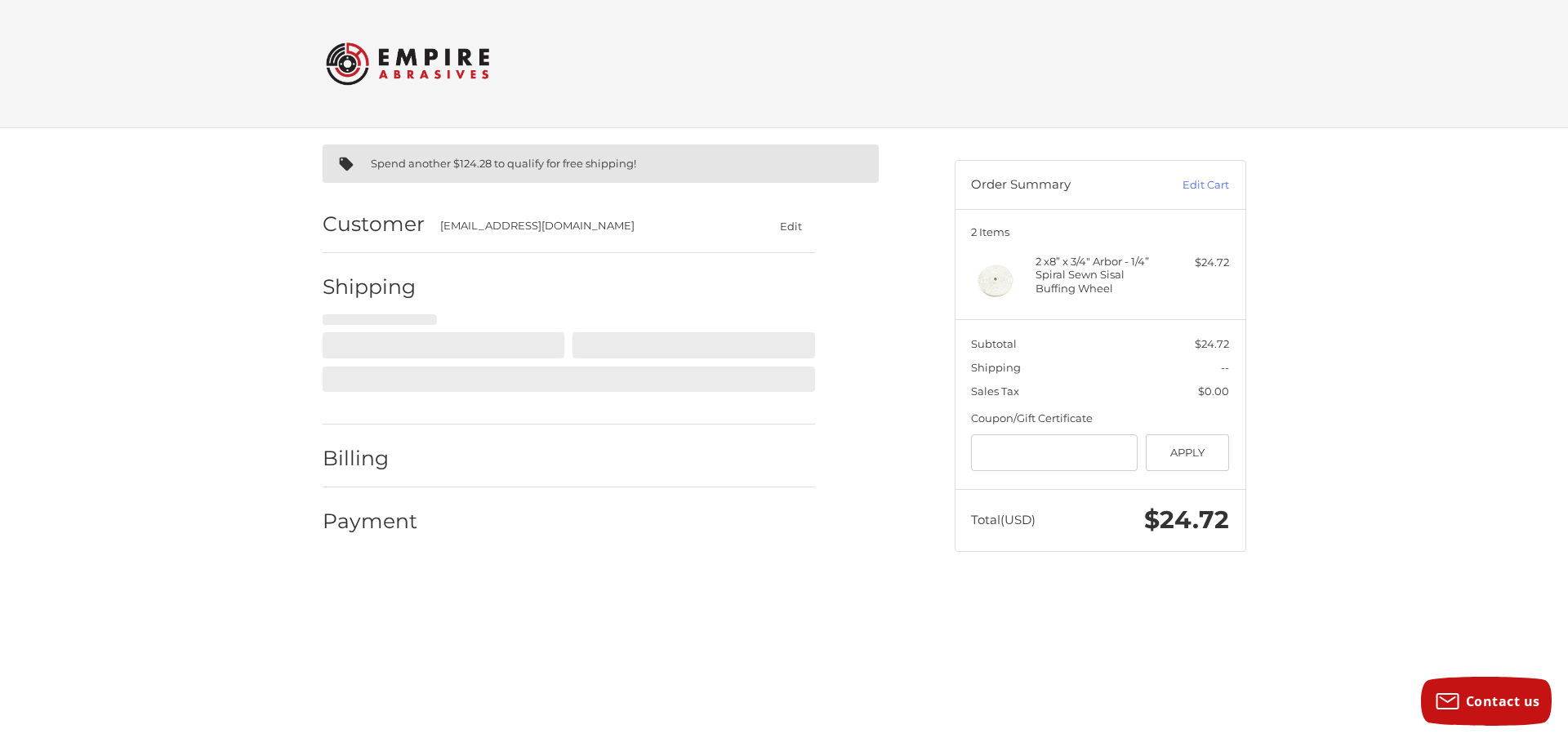
select select "**"
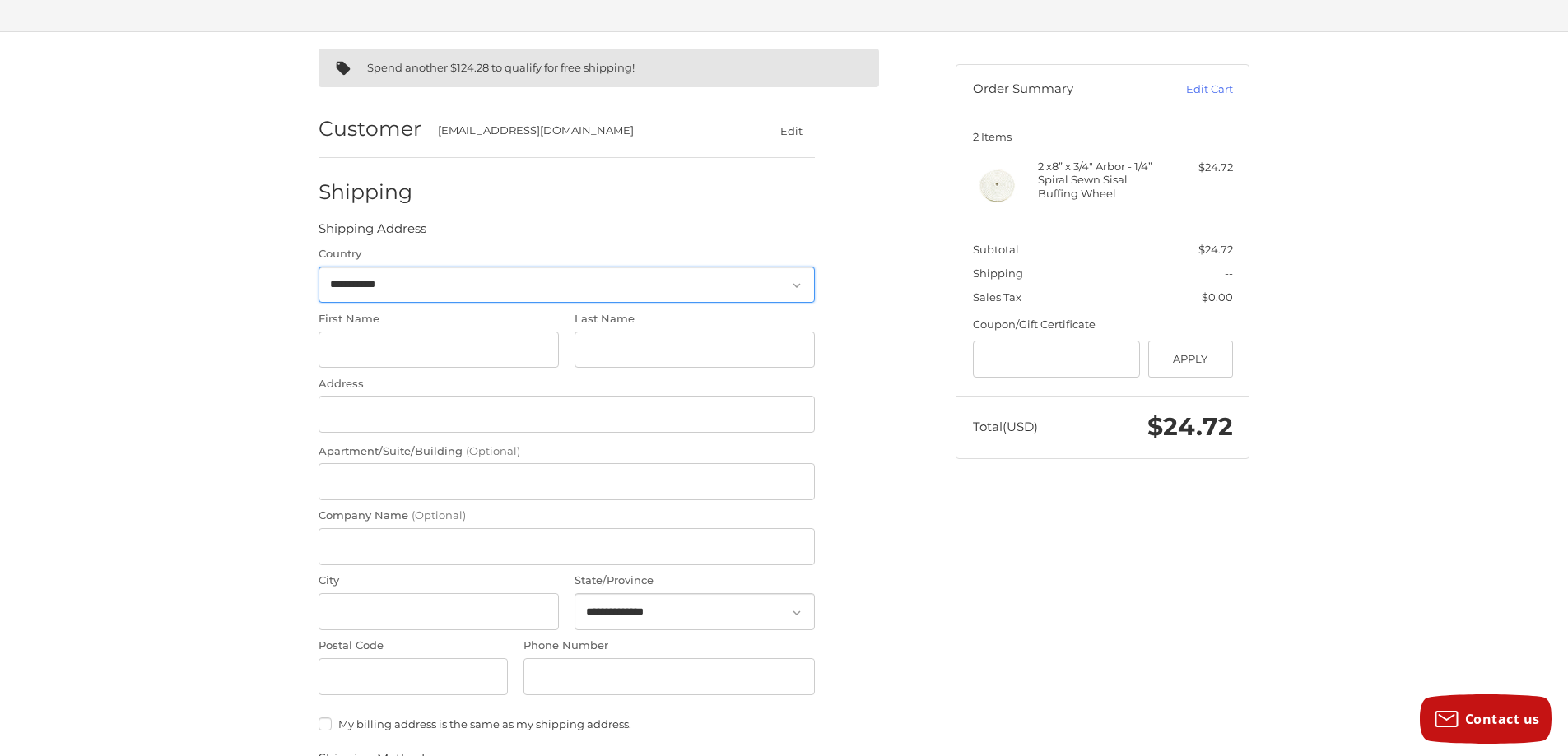
scroll to position [104, 0]
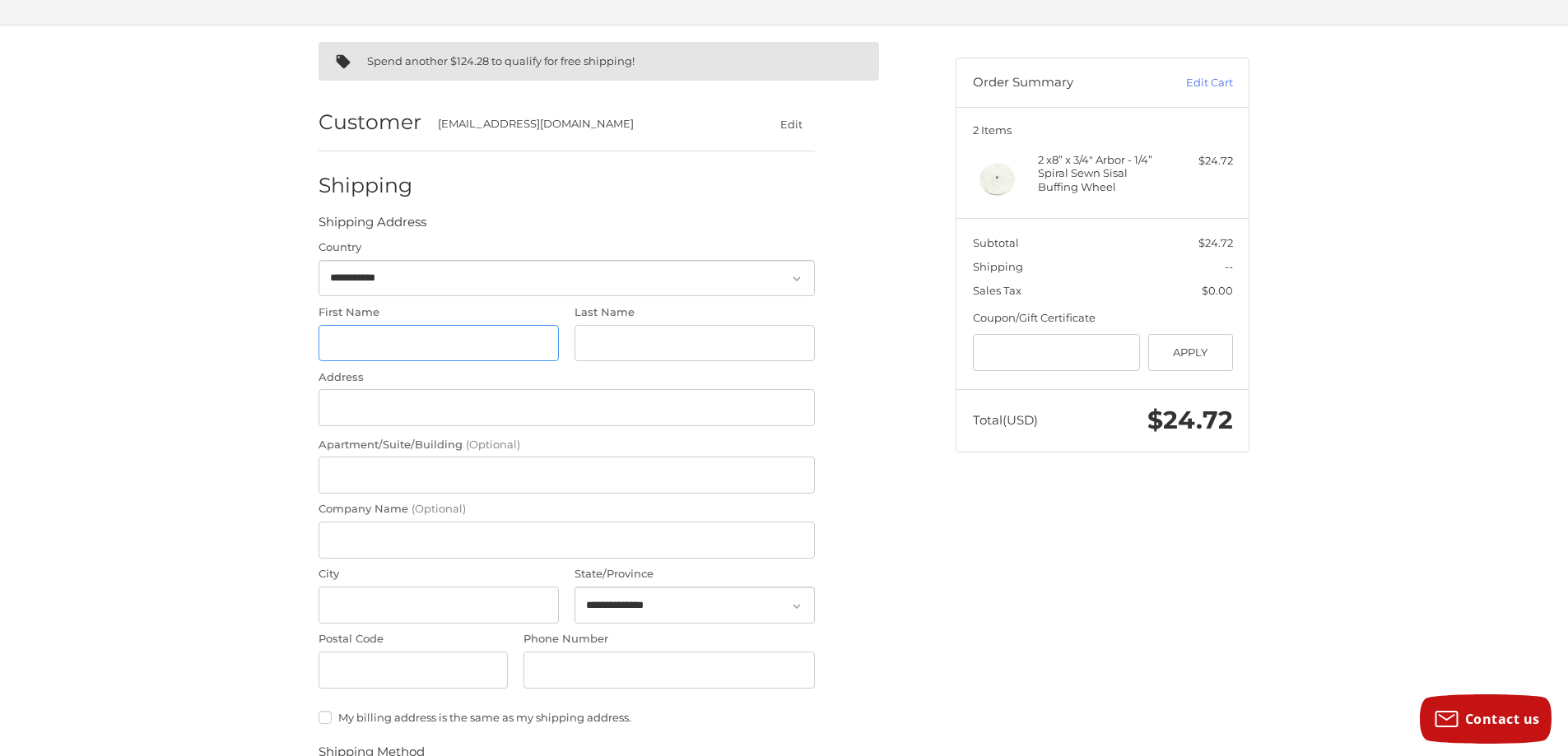
click at [396, 330] on input "First Name" at bounding box center [439, 343] width 240 height 37
type input "******"
type input "*****"
type input "**********"
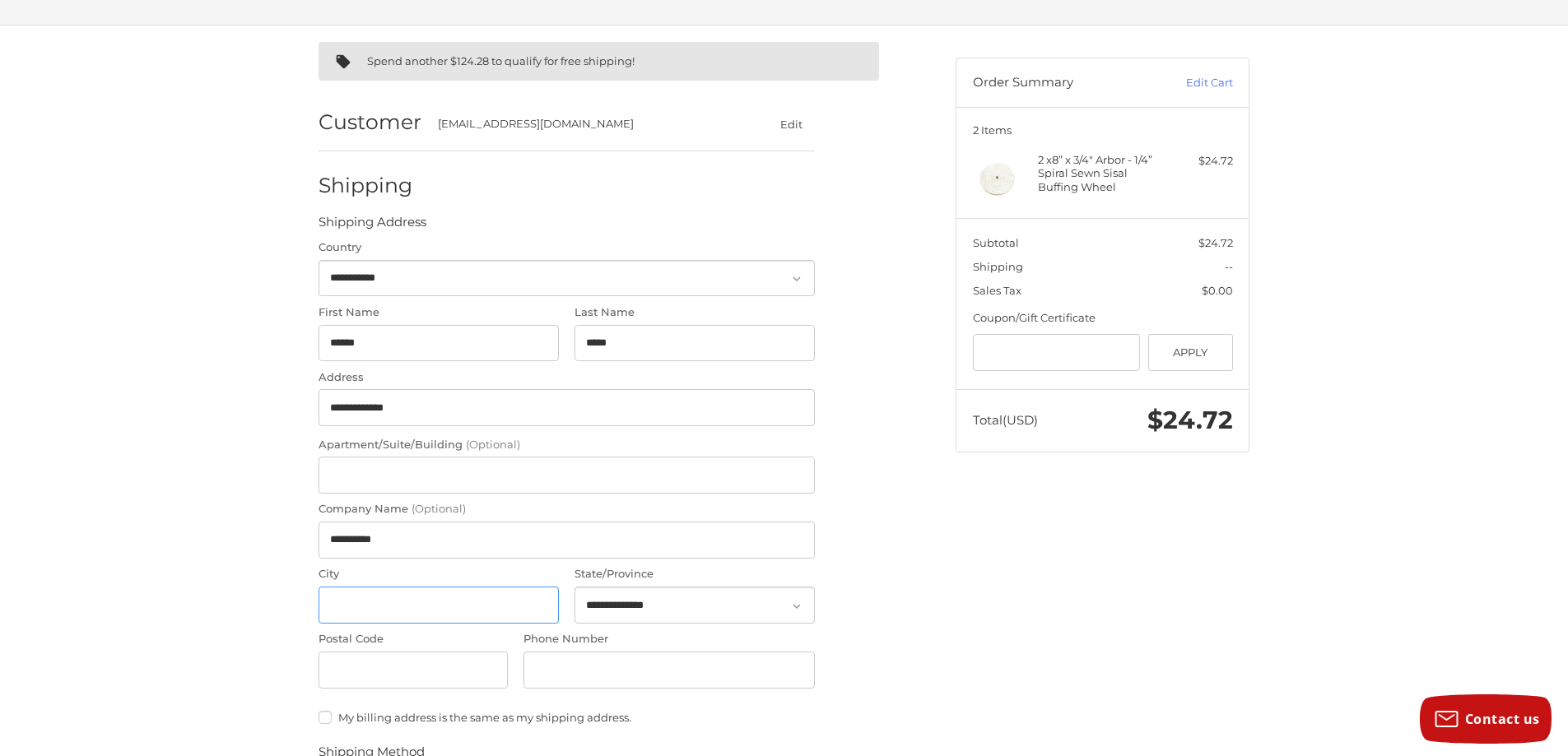
type input "**********"
select select "**"
type input "**********"
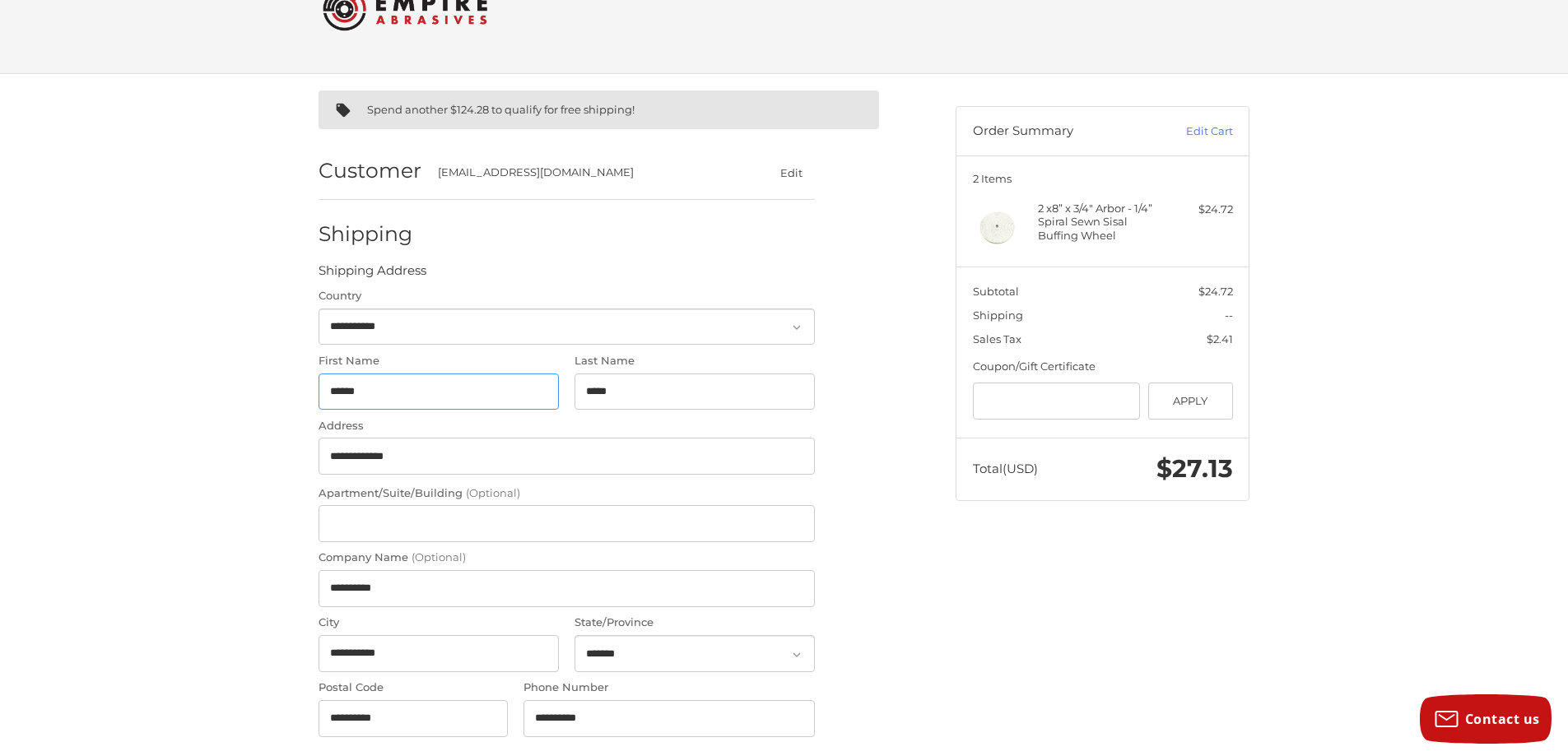
scroll to position [0, 0]
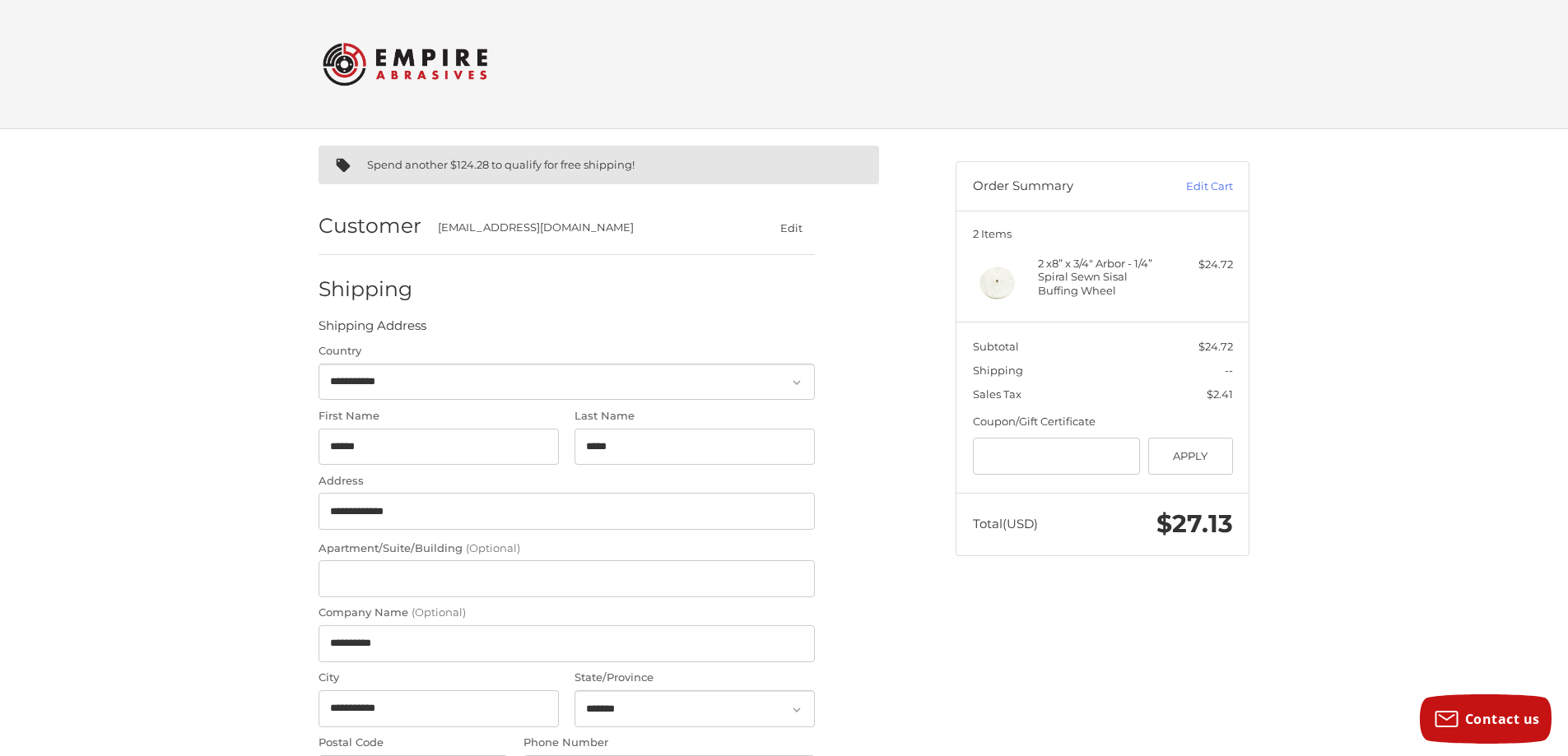
click at [435, 64] on img at bounding box center [404, 64] width 164 height 64
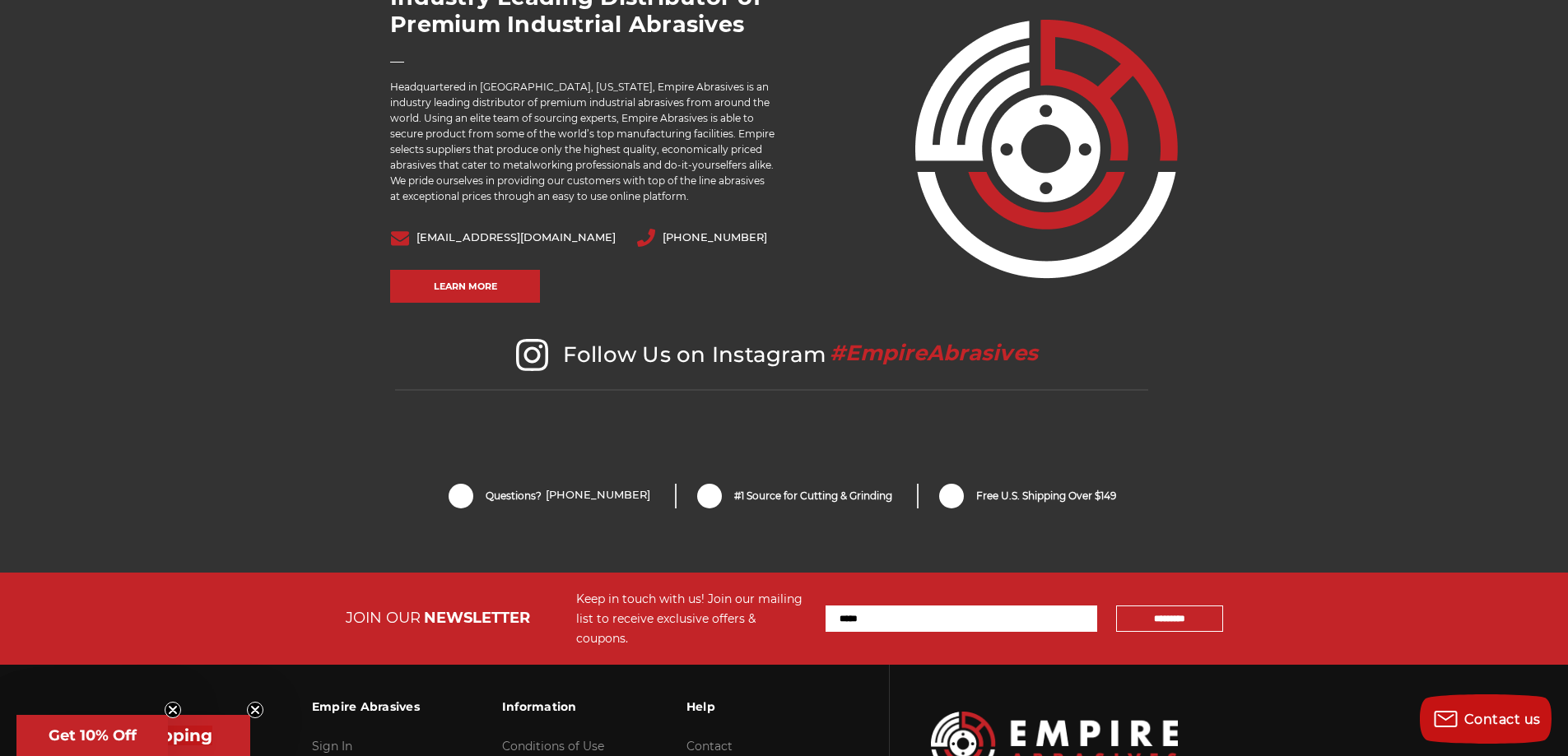
scroll to position [3399, 0]
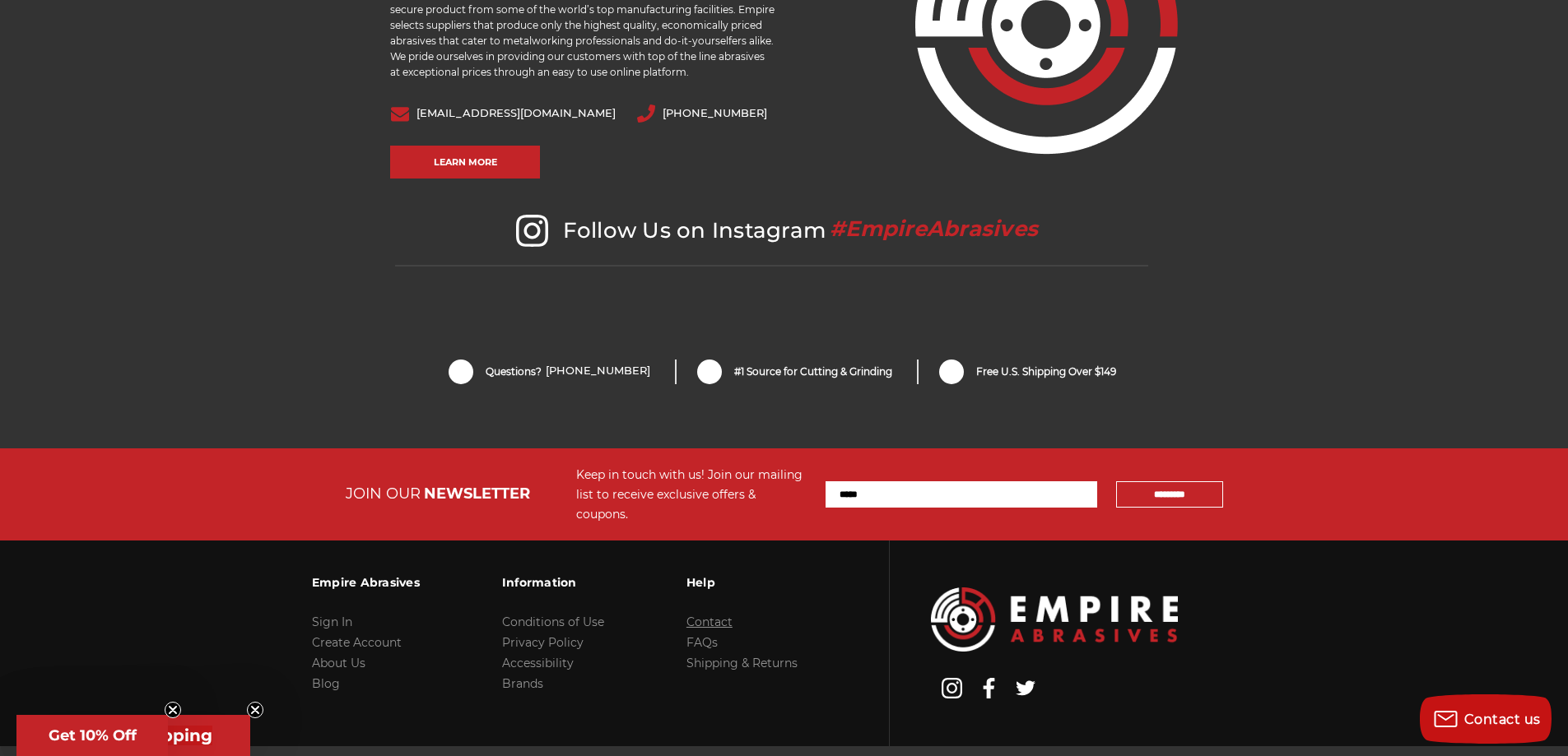
click at [707, 614] on link "Contact" at bounding box center [709, 622] width 46 height 14
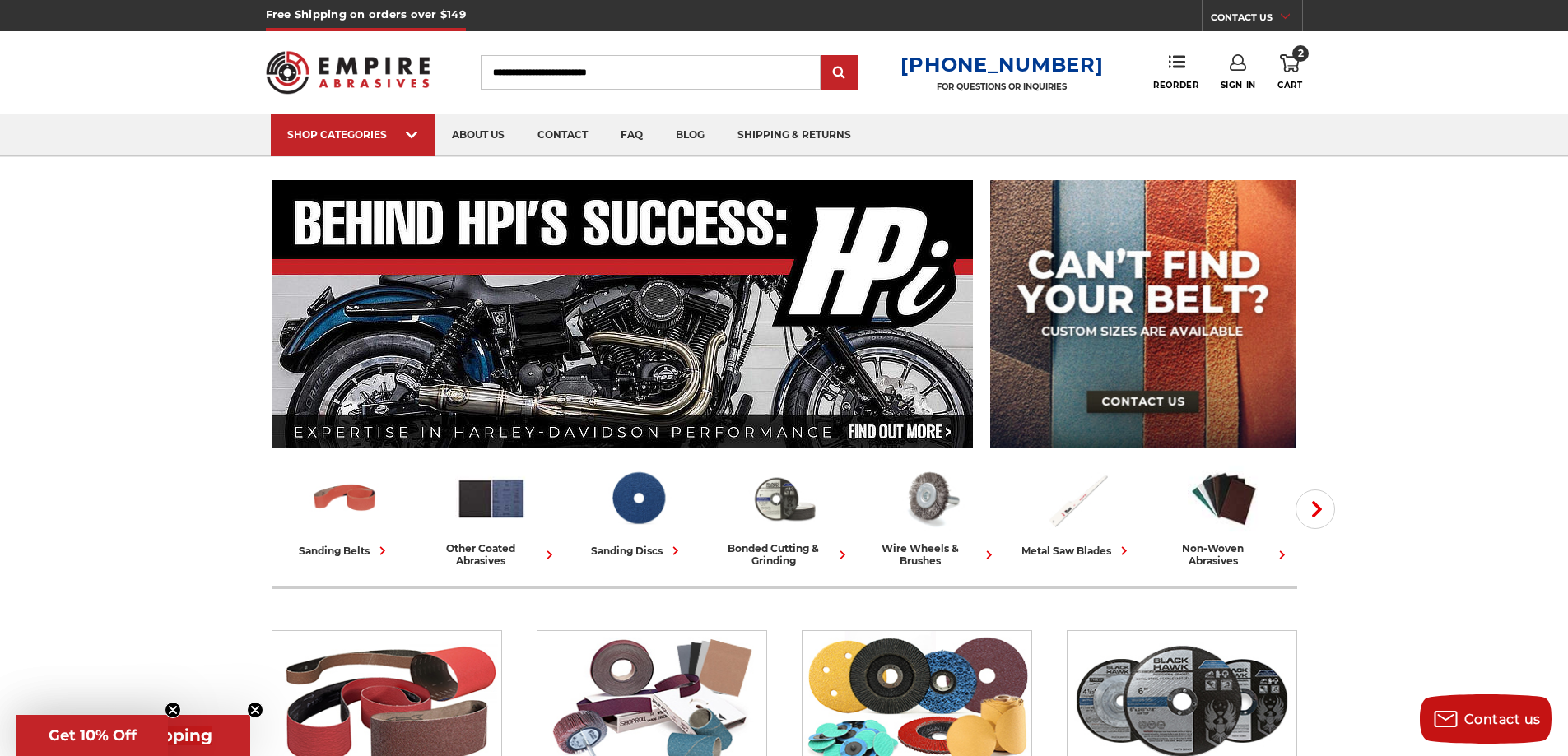
click at [629, 77] on input "Search" at bounding box center [650, 72] width 340 height 34
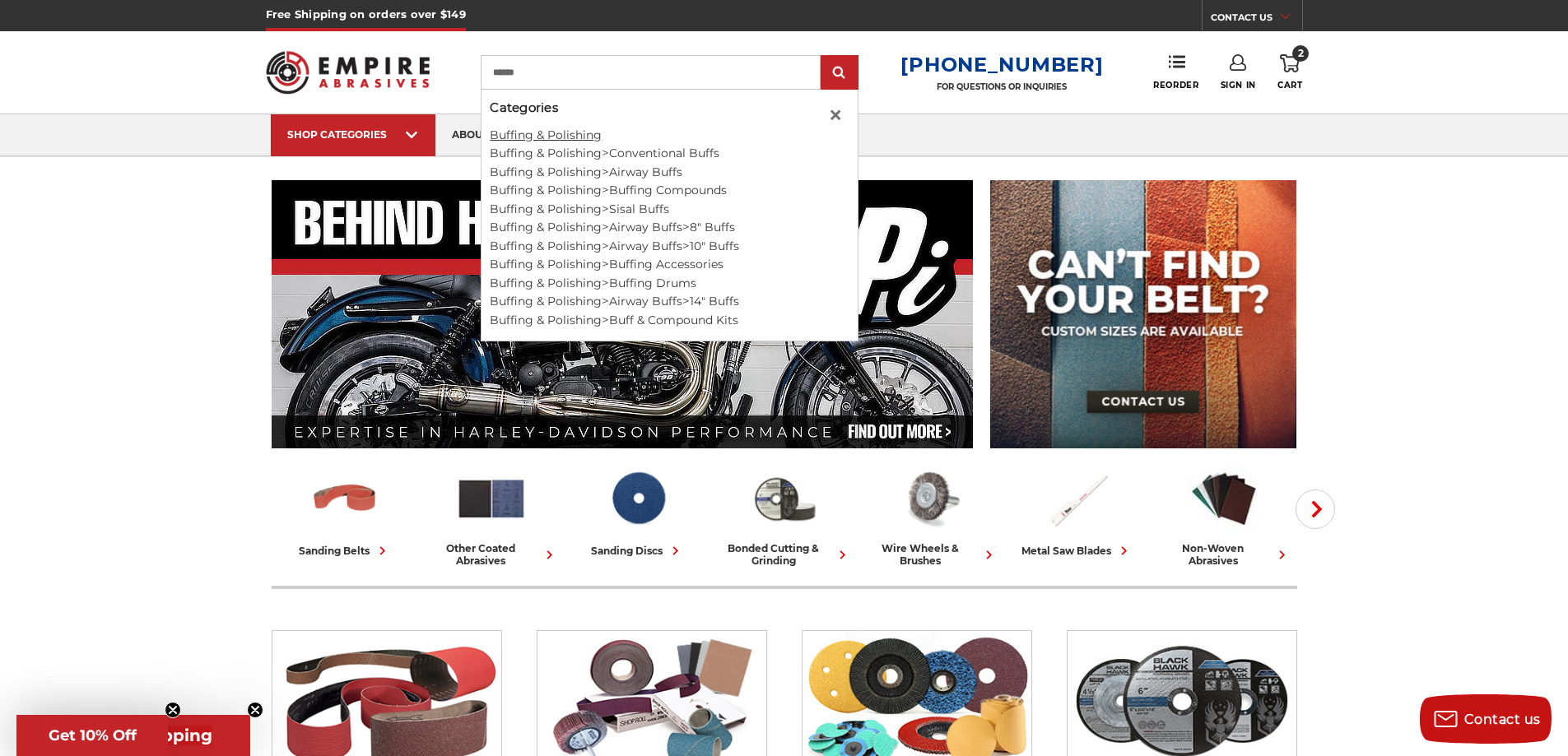
type input "******"
click at [578, 135] on link "Buffing & Polishing" at bounding box center [545, 134] width 112 height 14
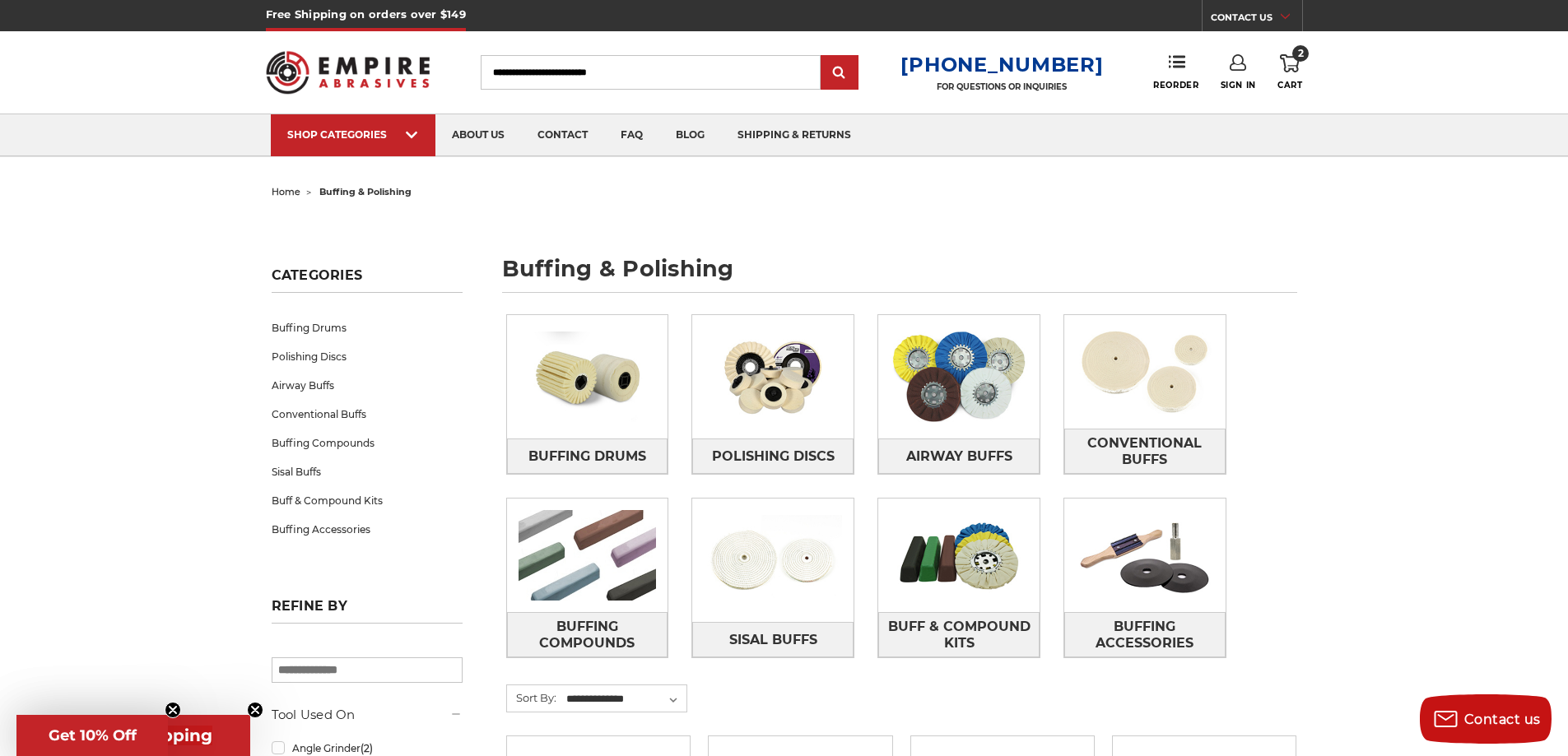
click at [1284, 60] on use at bounding box center [1290, 63] width 20 height 18
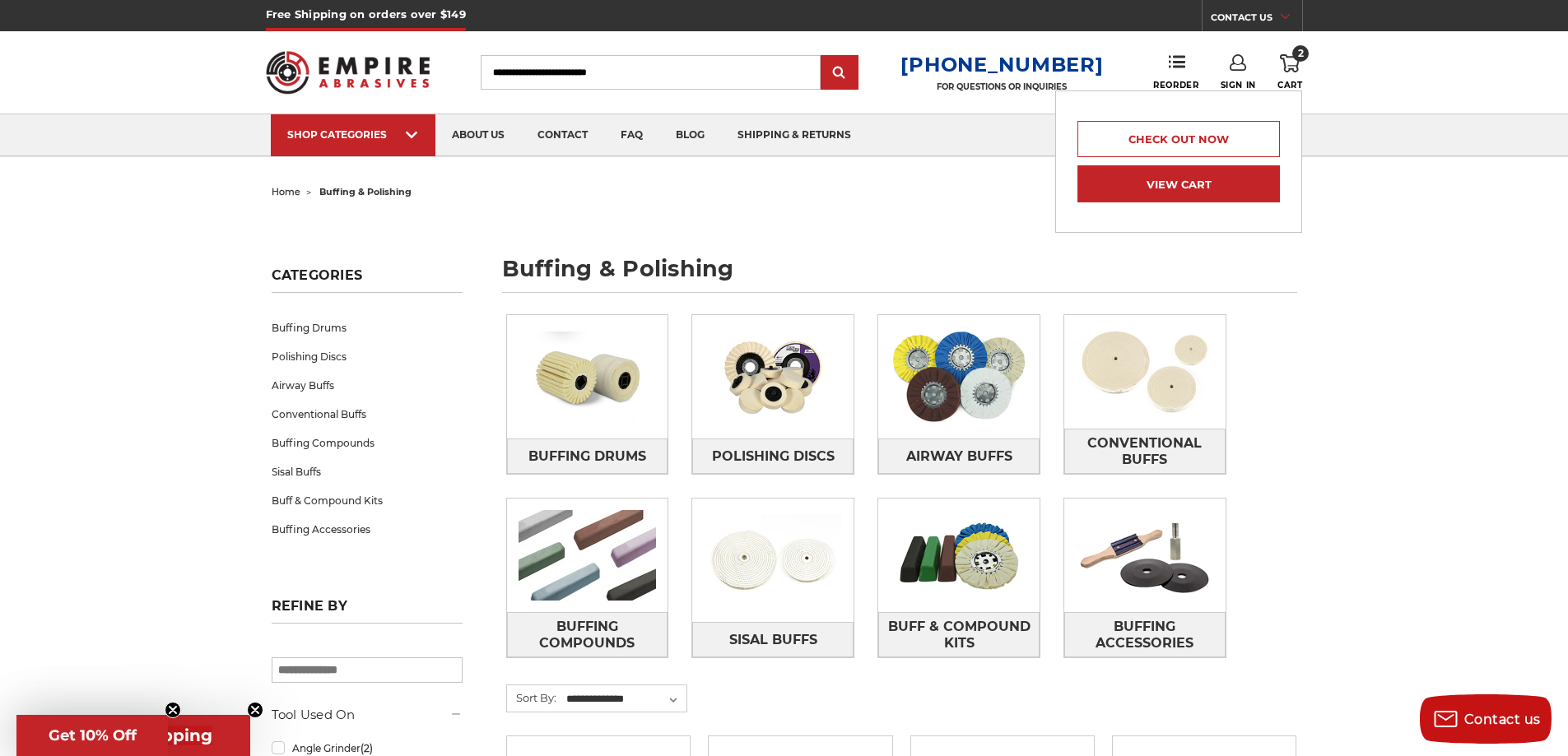
click at [1169, 182] on link "View Cart" at bounding box center [1178, 183] width 202 height 37
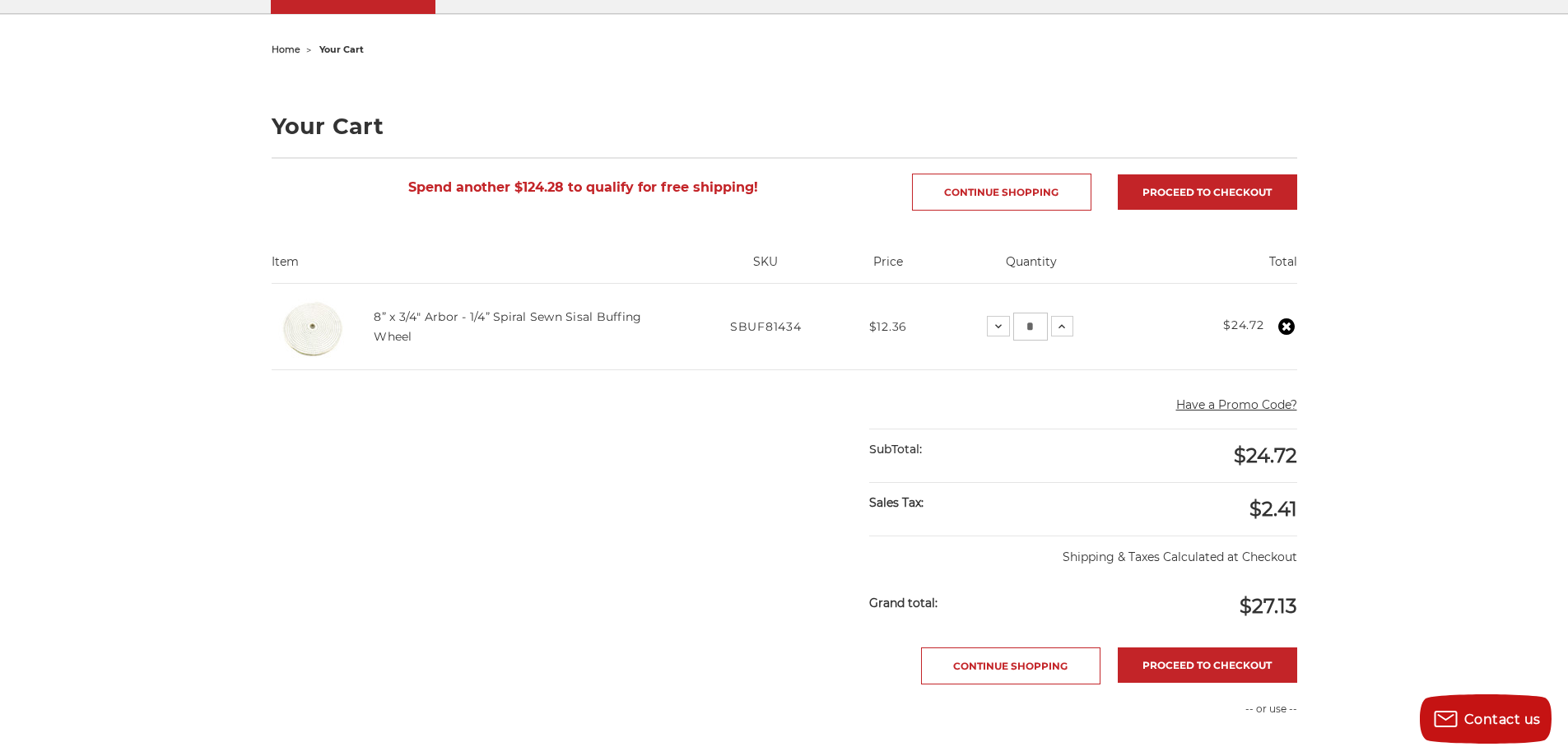
scroll to position [164, 0]
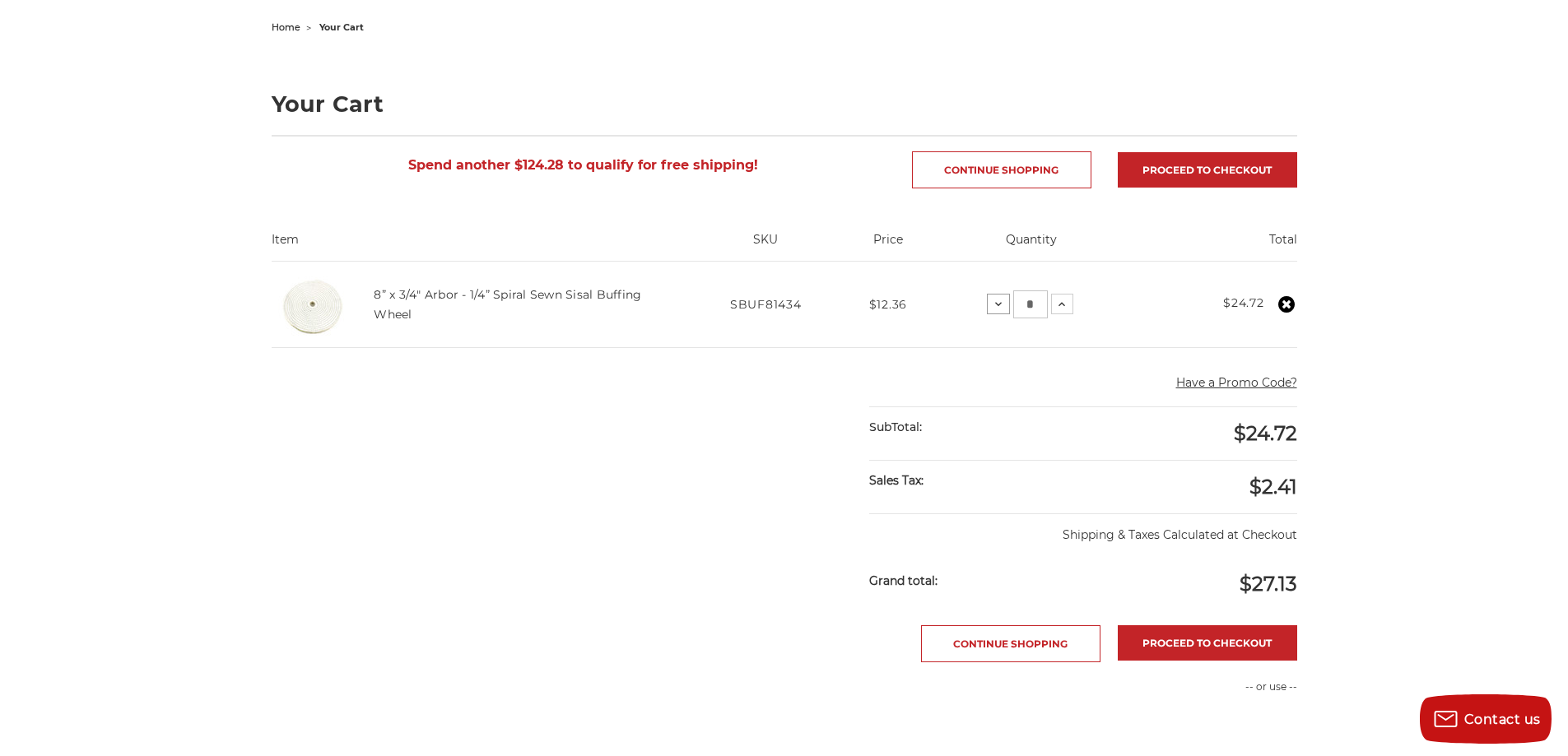
click at [997, 304] on icon at bounding box center [998, 304] width 14 height 14
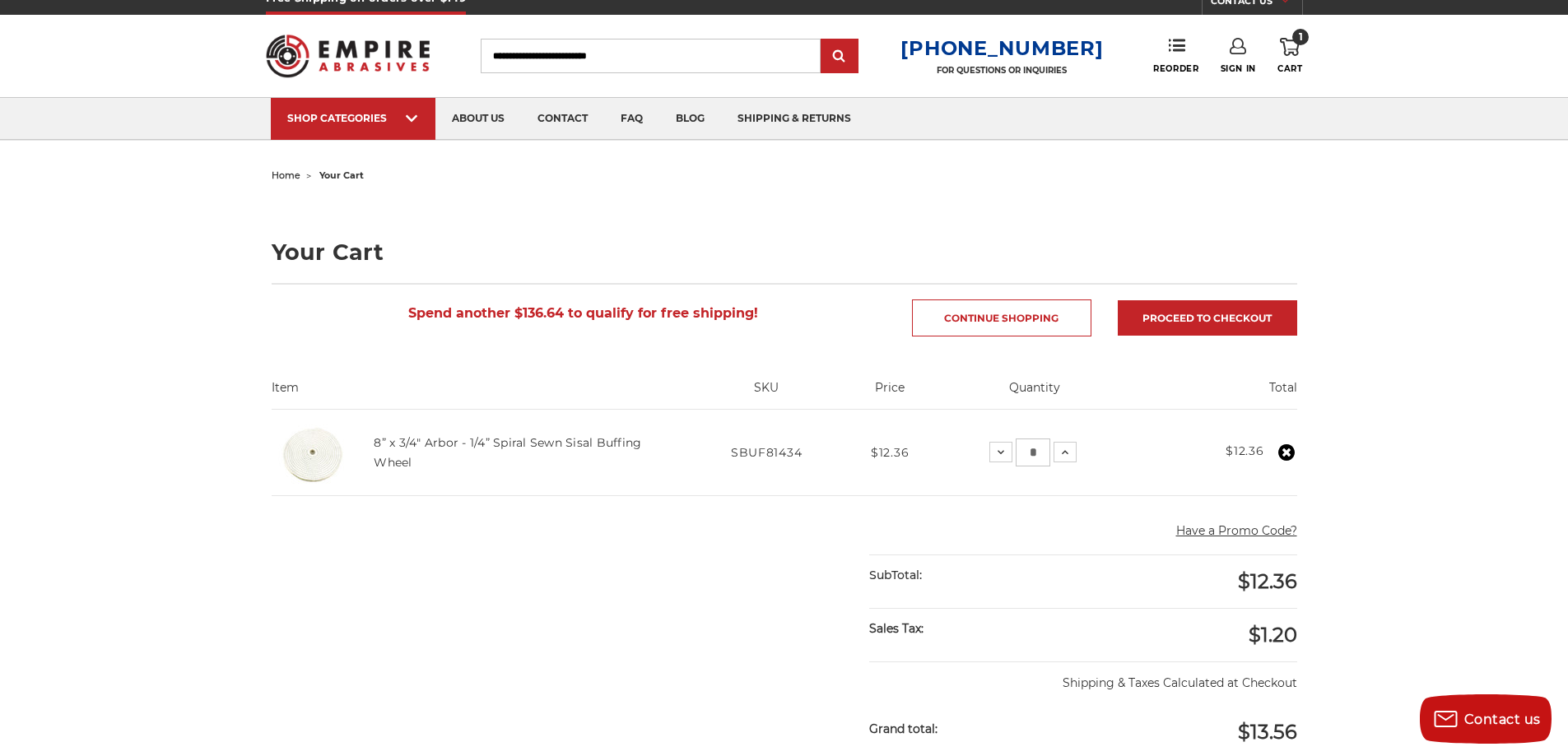
scroll to position [0, 0]
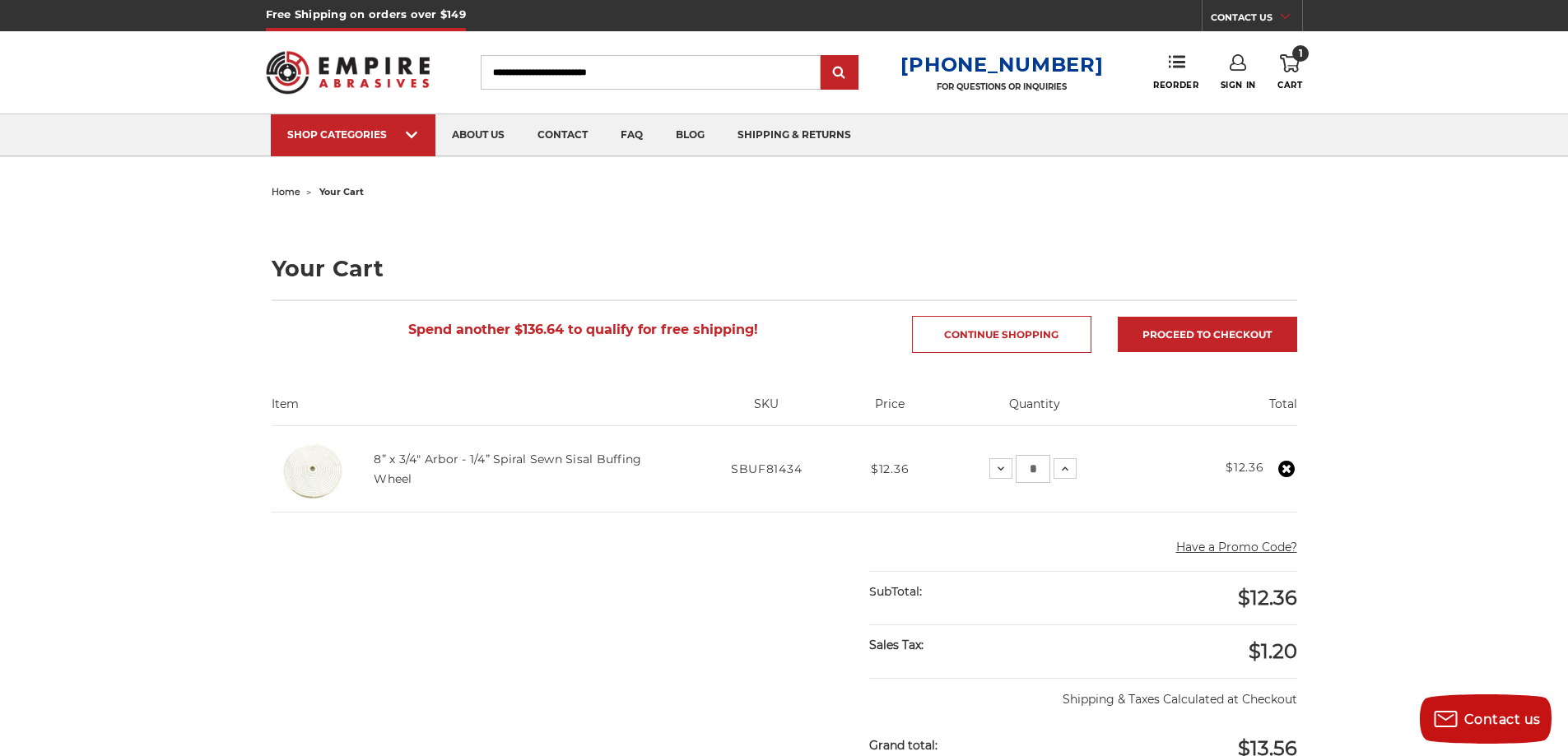
click at [671, 71] on input "Search" at bounding box center [650, 72] width 340 height 34
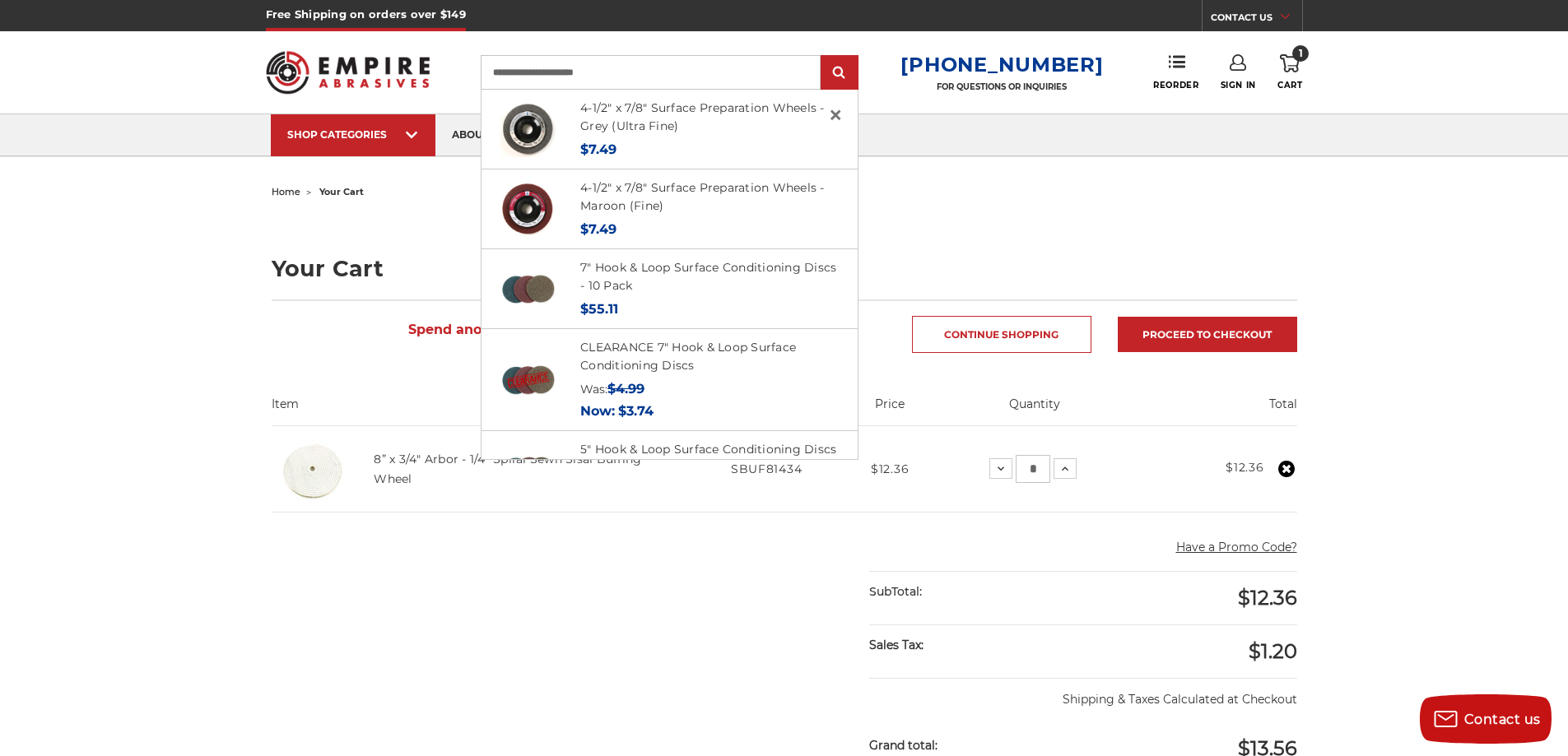
type input "**********"
click at [823, 57] on input "submit" at bounding box center [840, 73] width 32 height 32
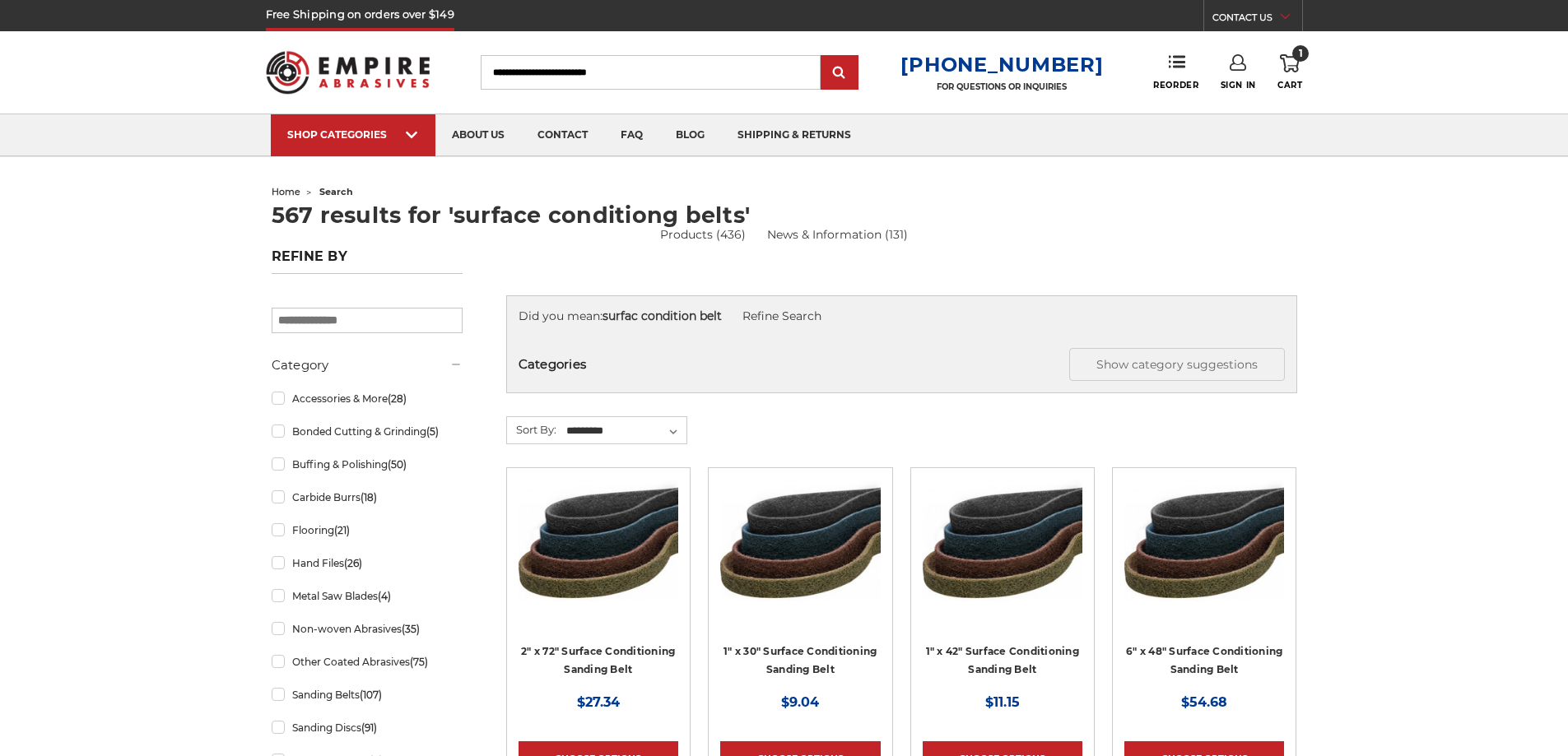
scroll to position [219, 0]
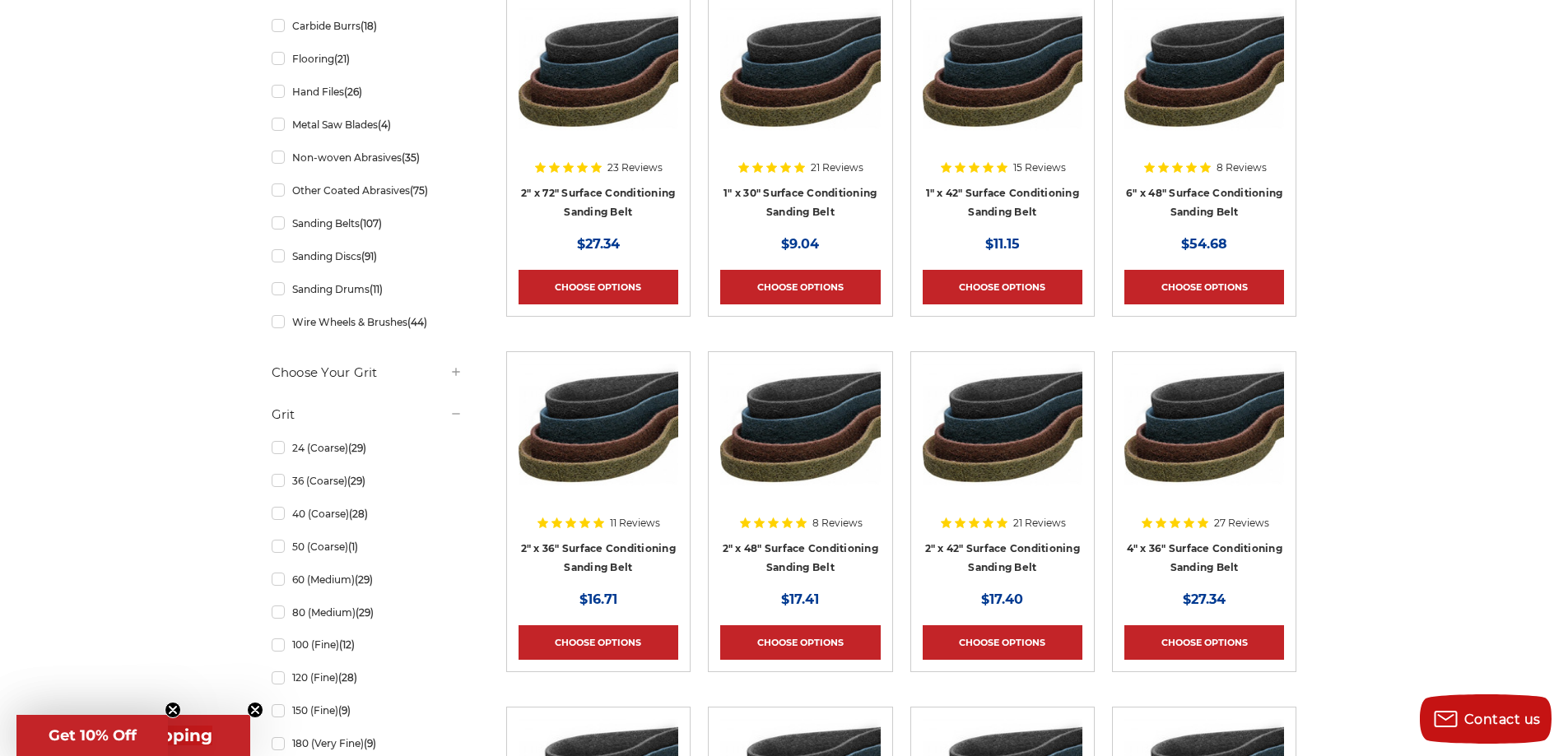
scroll to position [603, 0]
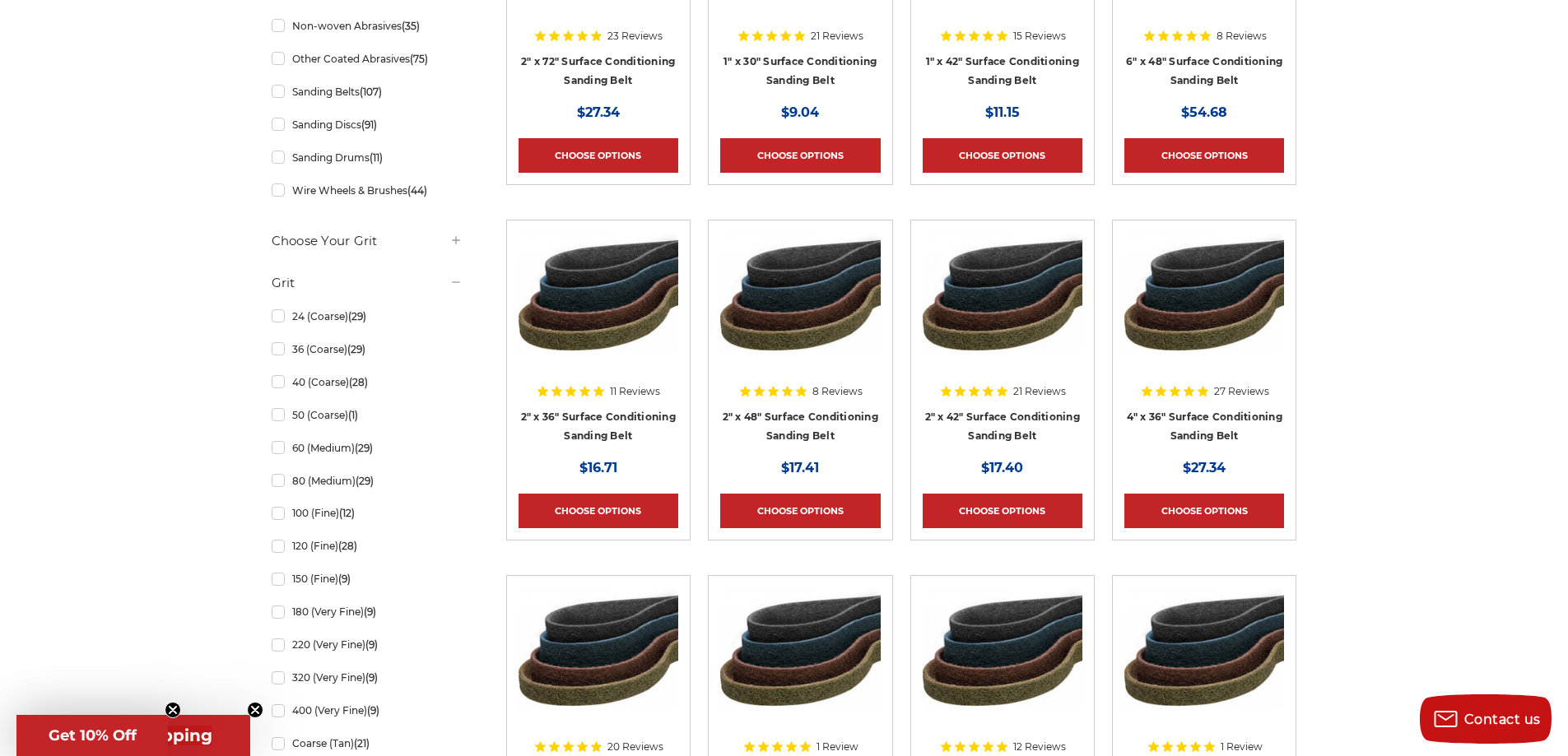
click at [807, 294] on img at bounding box center [800, 298] width 160 height 132
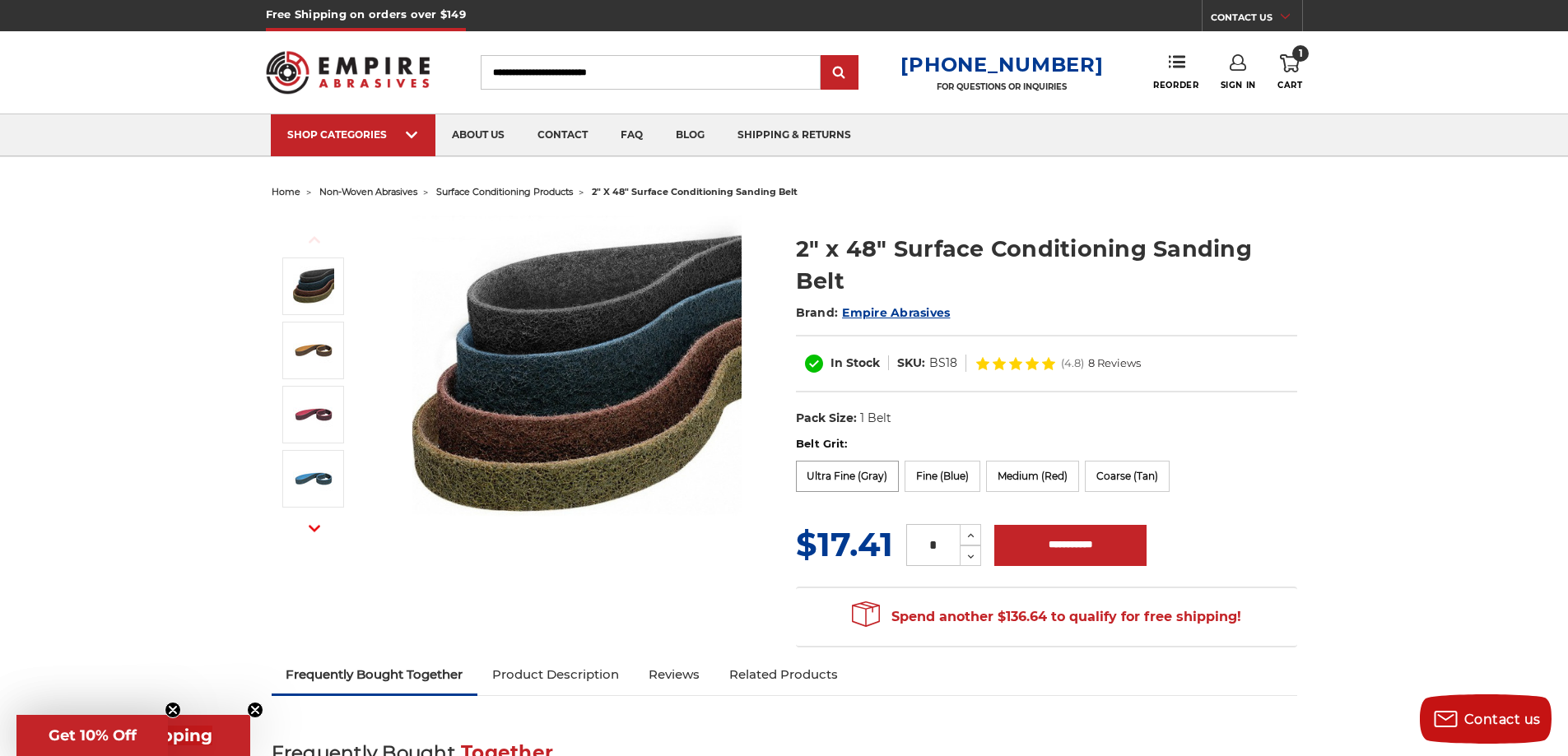
click at [830, 478] on label "Ultra Fine (Gray)" at bounding box center [848, 476] width 104 height 32
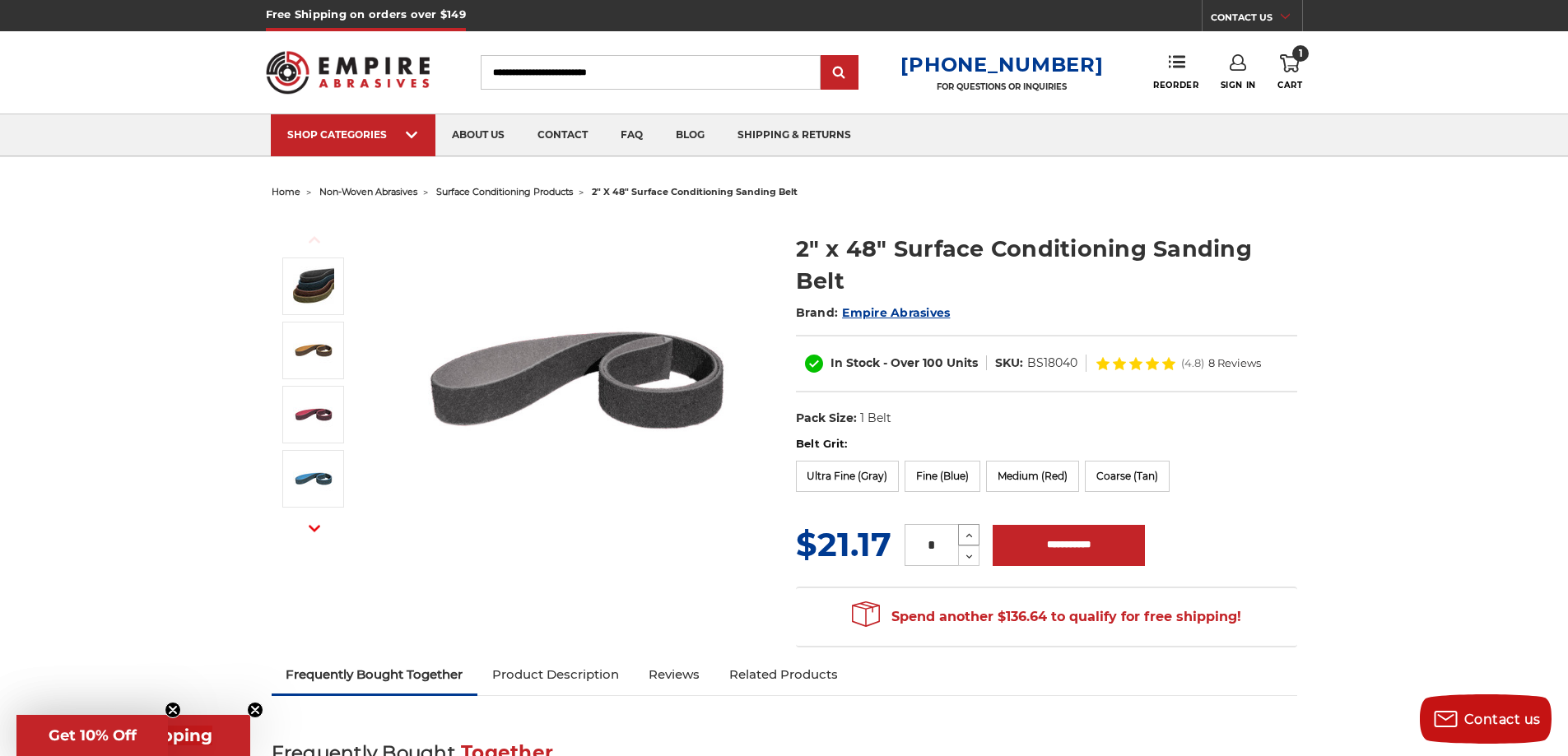
click at [965, 537] on icon at bounding box center [970, 535] width 13 height 14
click at [922, 474] on label "Fine (Blue)" at bounding box center [942, 476] width 76 height 32
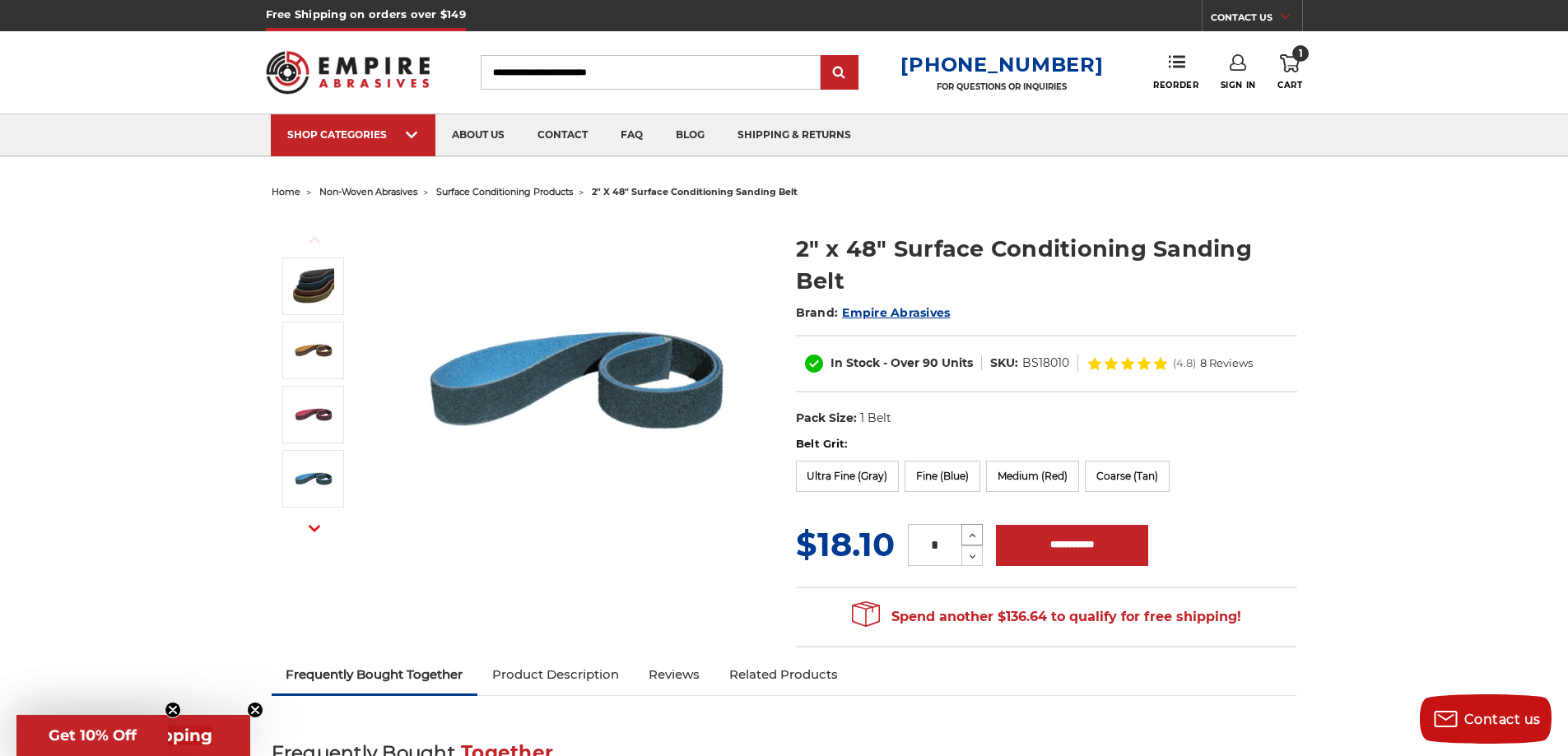
click at [967, 531] on icon at bounding box center [972, 535] width 13 height 14
click at [972, 553] on icon at bounding box center [972, 557] width 13 height 14
type input "*"
click at [1026, 476] on label "Medium (Red)" at bounding box center [1032, 476] width 93 height 32
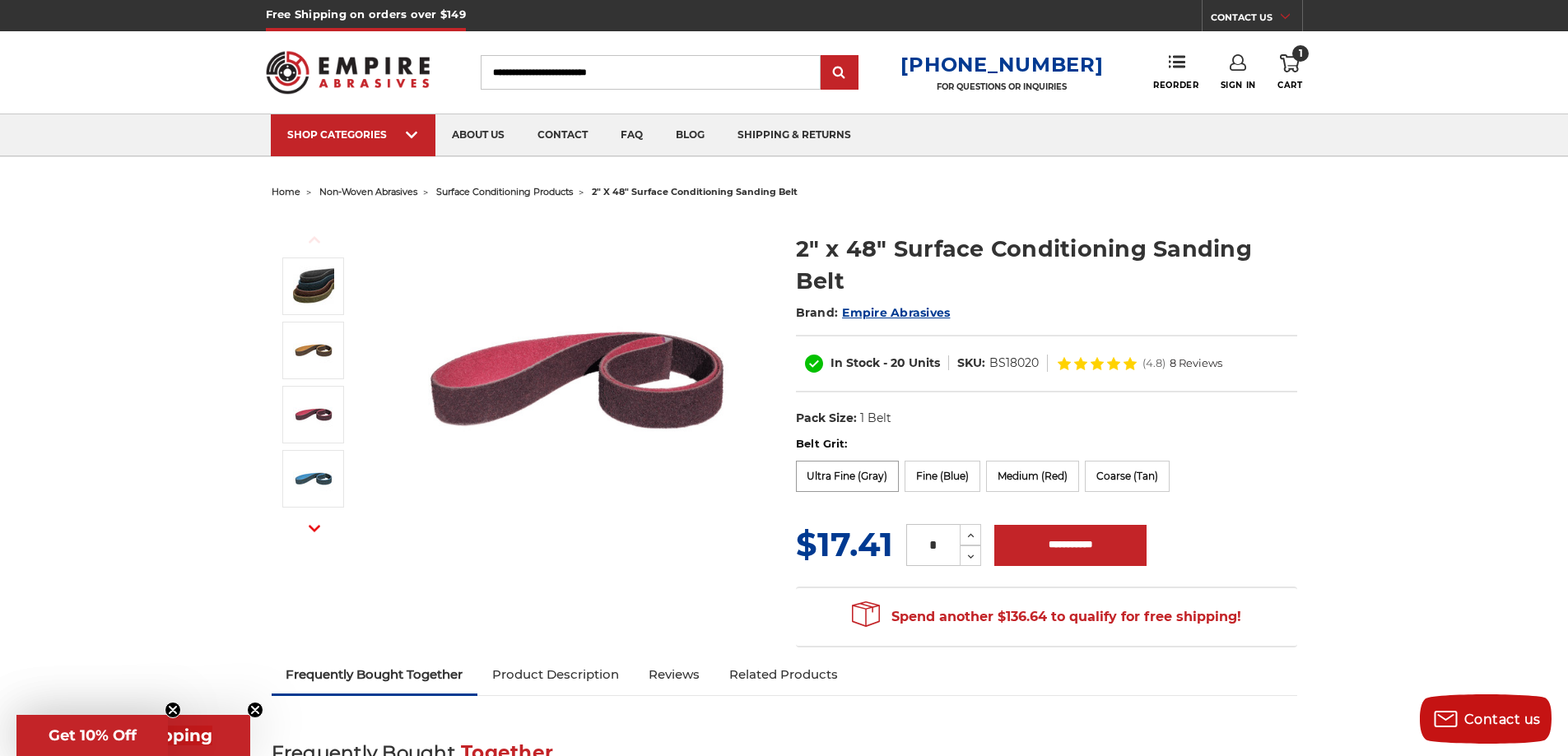
click at [831, 475] on label "Ultra Fine (Gray)" at bounding box center [848, 476] width 104 height 32
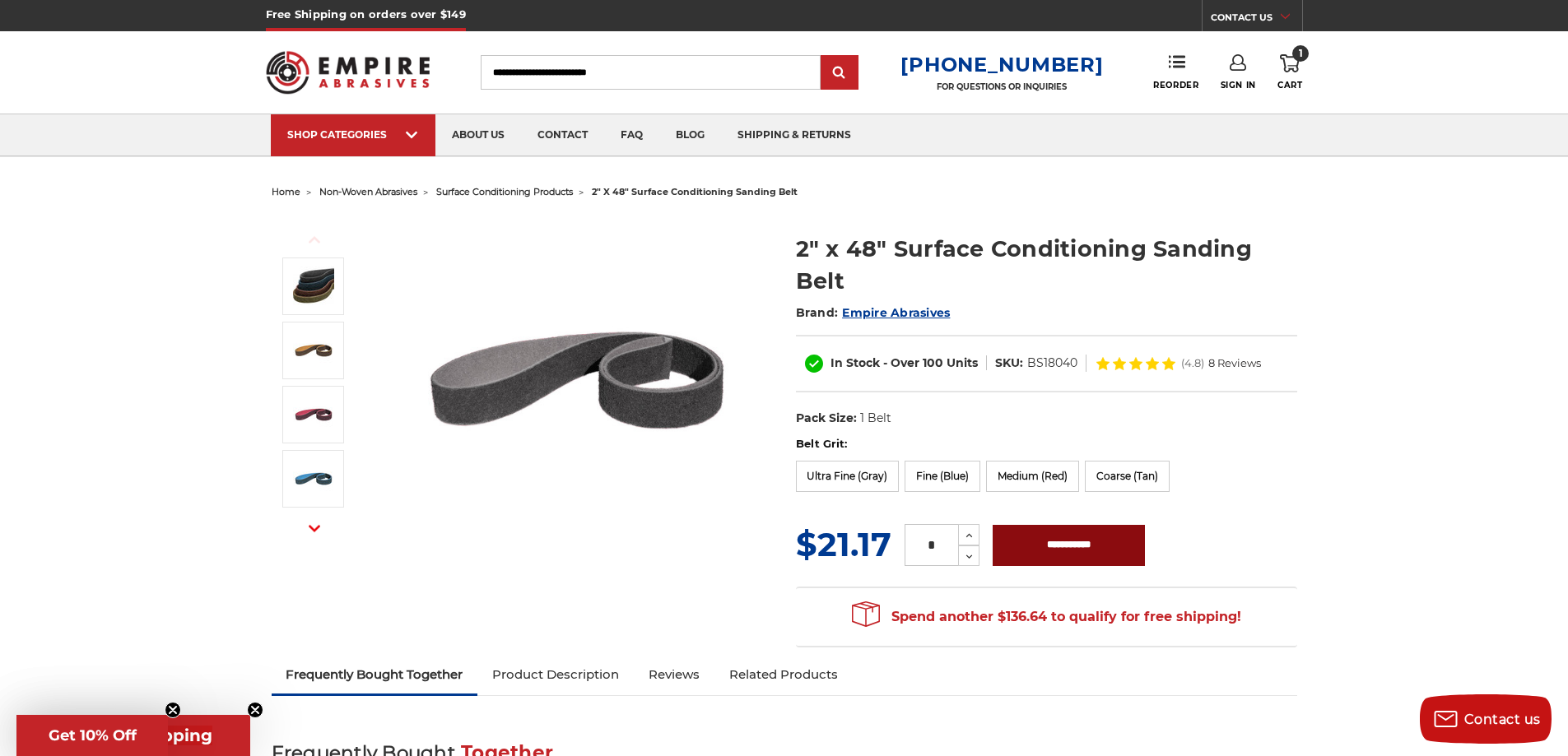
click at [1054, 544] on input "**********" at bounding box center [1068, 546] width 153 height 41
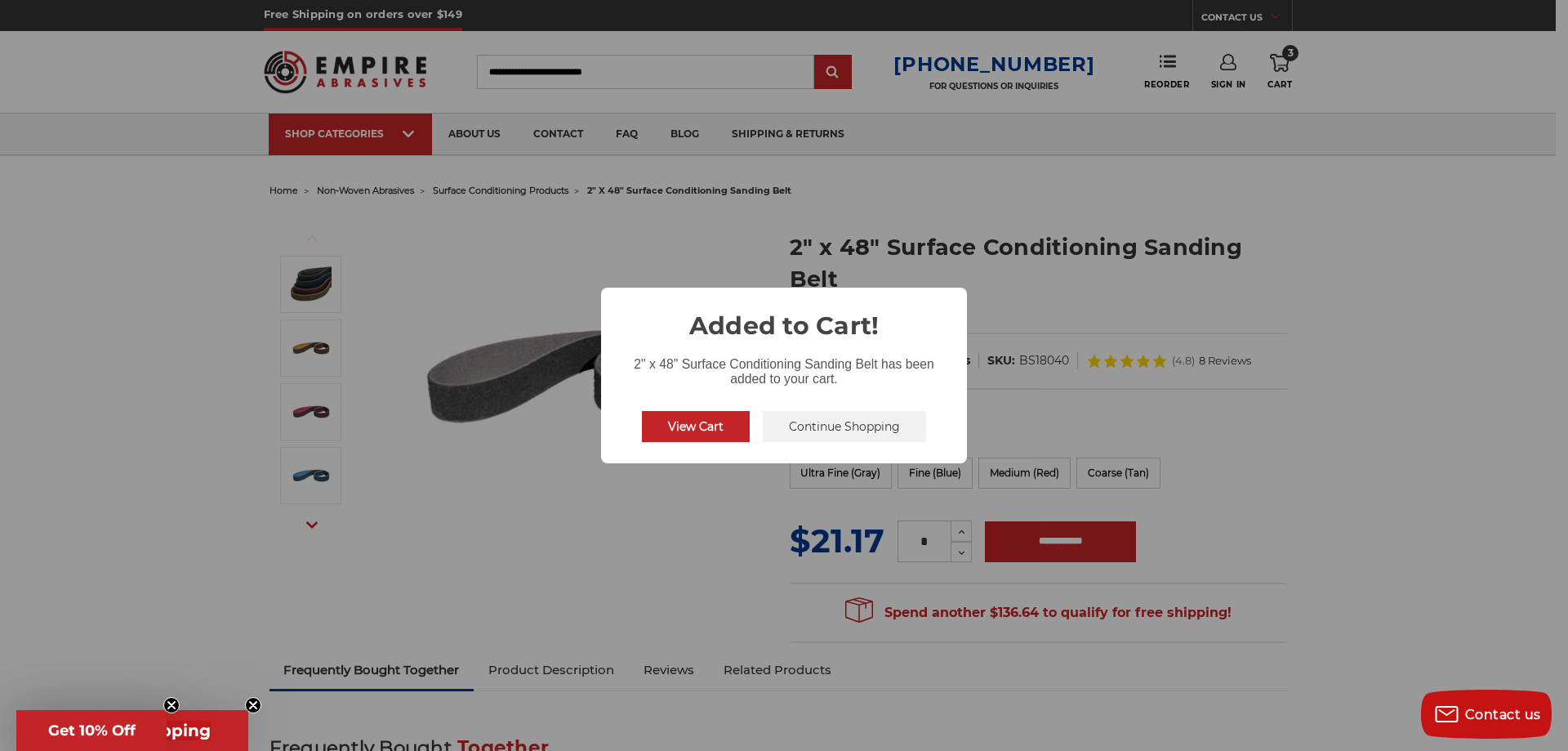
click at [816, 431] on button "Continue Shopping" at bounding box center [845, 427] width 163 height 31
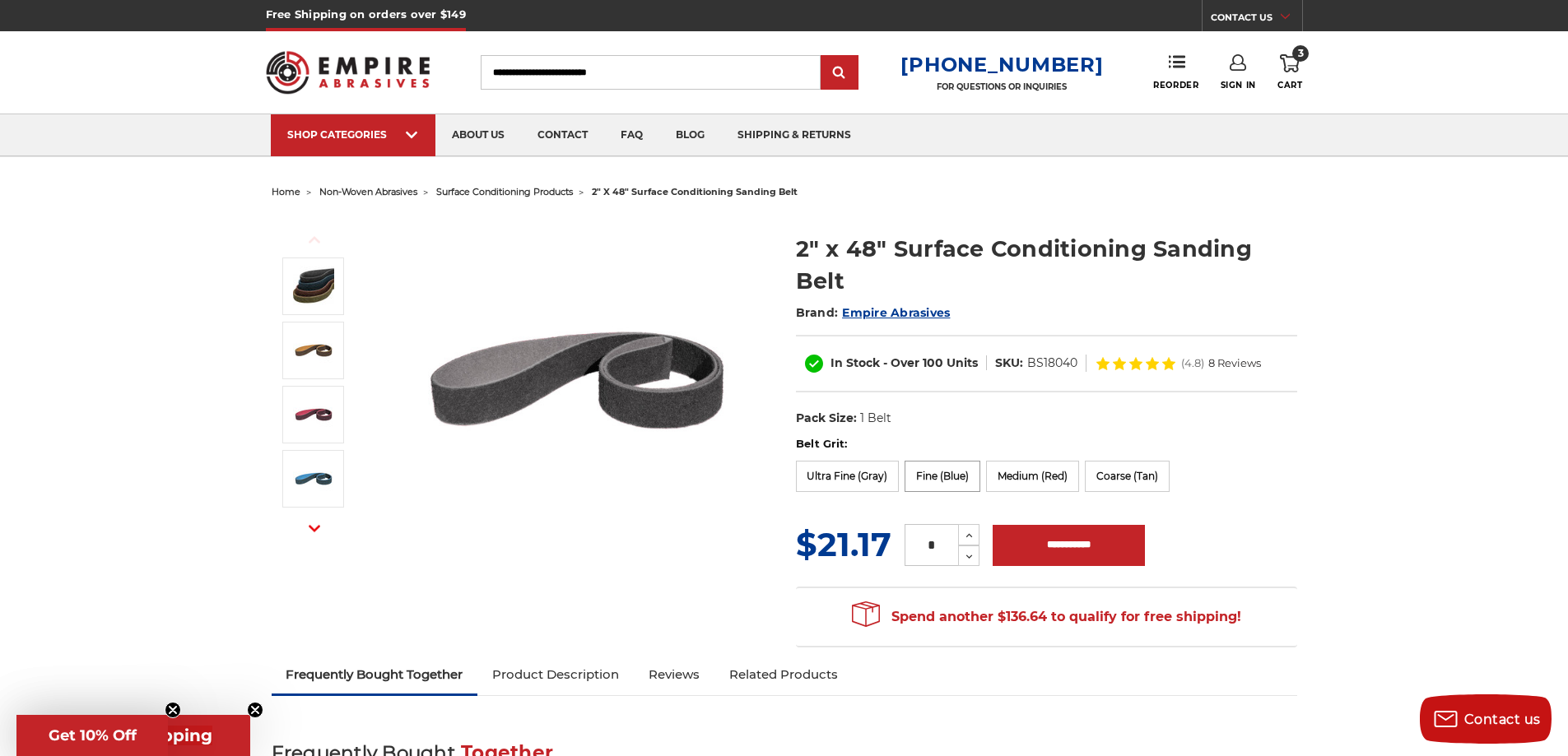
click at [930, 478] on label "Fine (Blue)" at bounding box center [942, 476] width 76 height 32
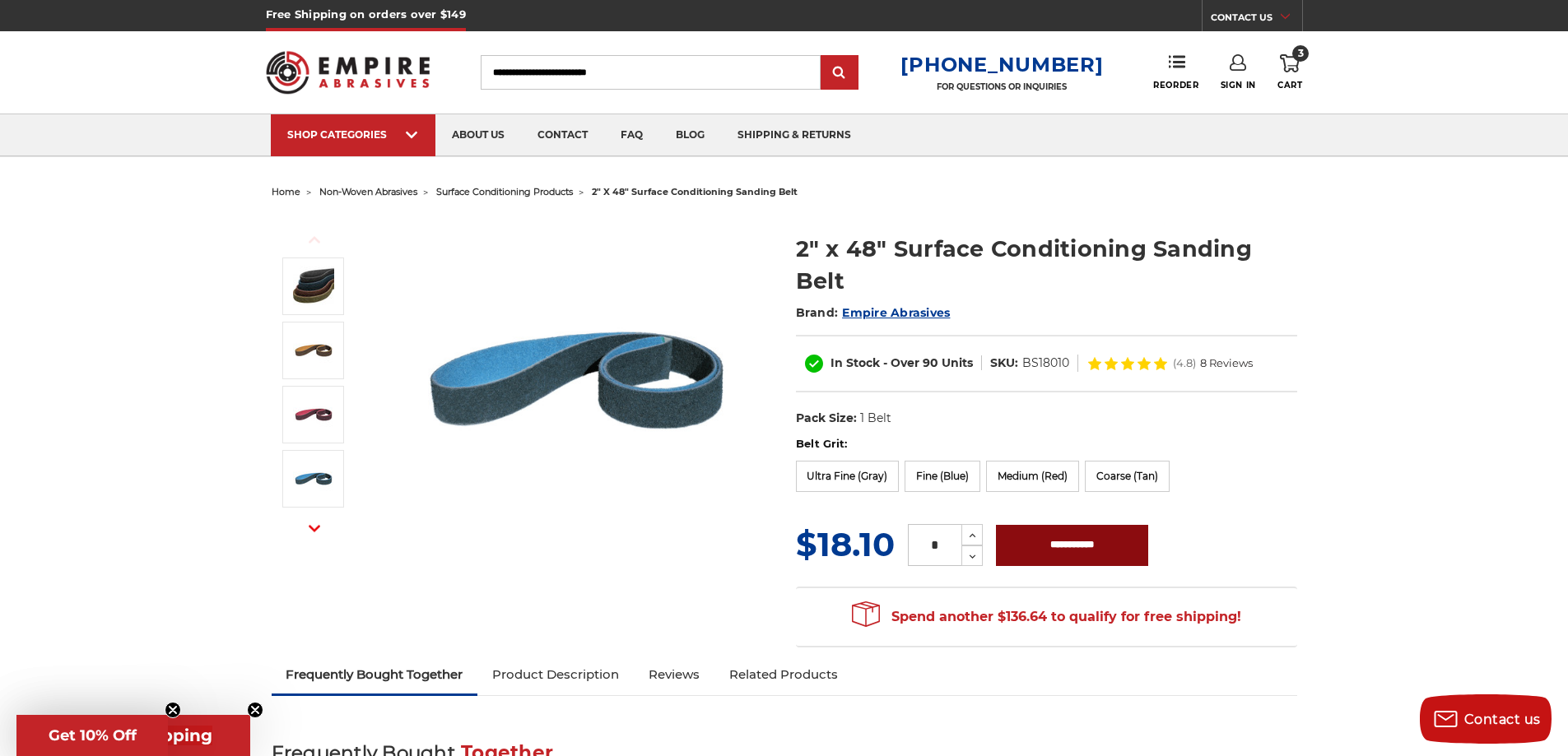
click at [1027, 540] on input "**********" at bounding box center [1072, 546] width 153 height 41
click at [1058, 537] on input "**********" at bounding box center [1072, 546] width 153 height 41
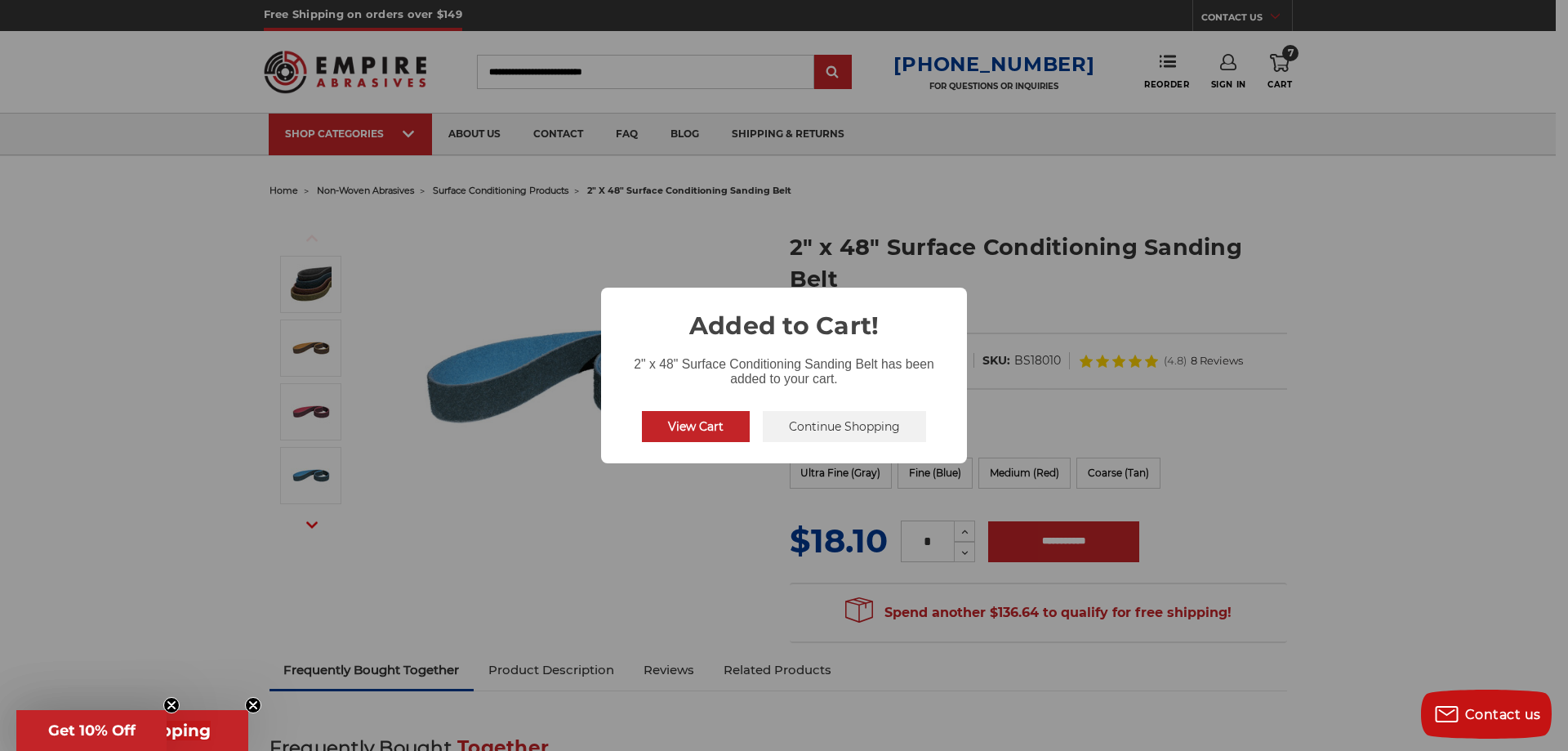
click at [855, 422] on button "Continue Shopping" at bounding box center [845, 427] width 163 height 31
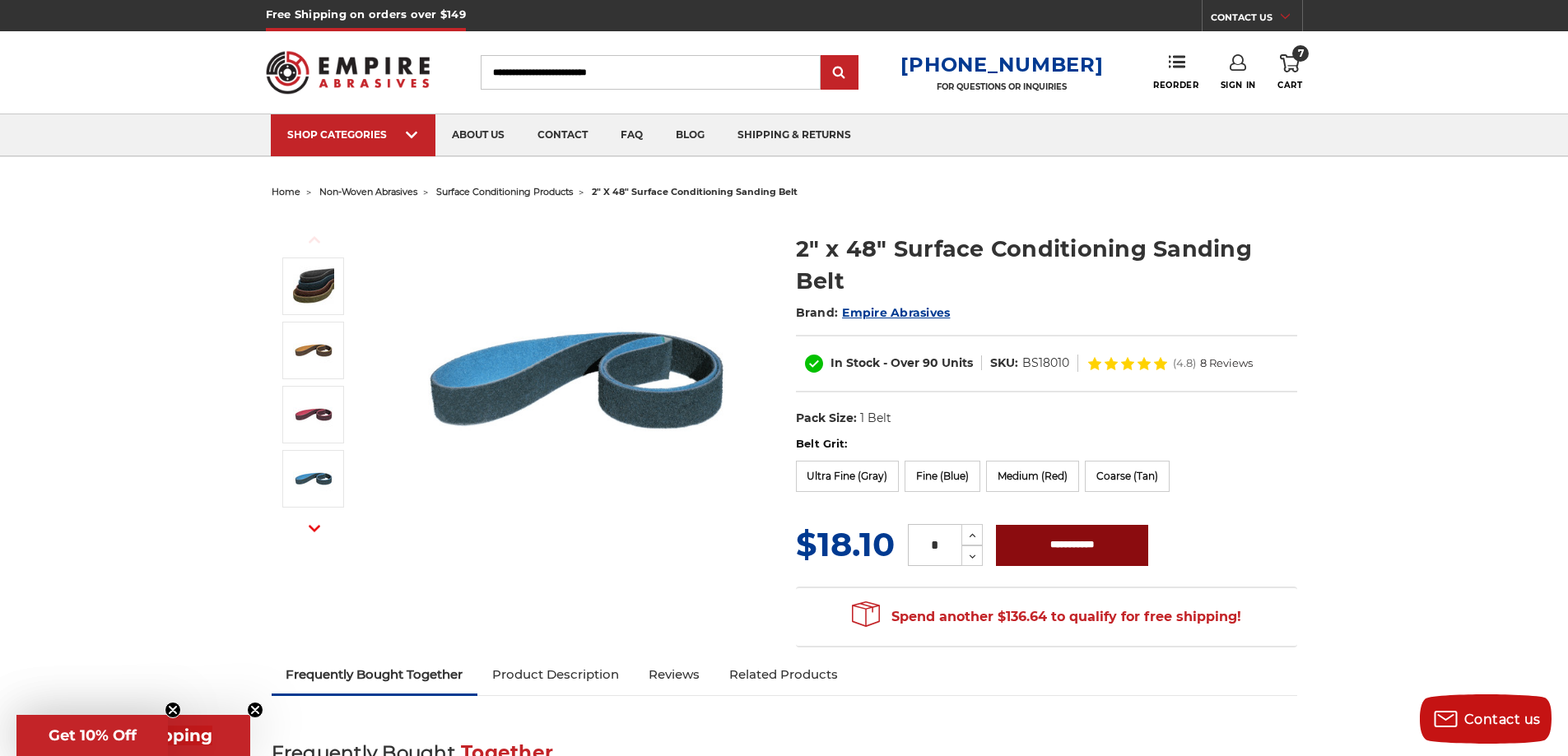
click at [1059, 544] on input "**********" at bounding box center [1072, 546] width 153 height 41
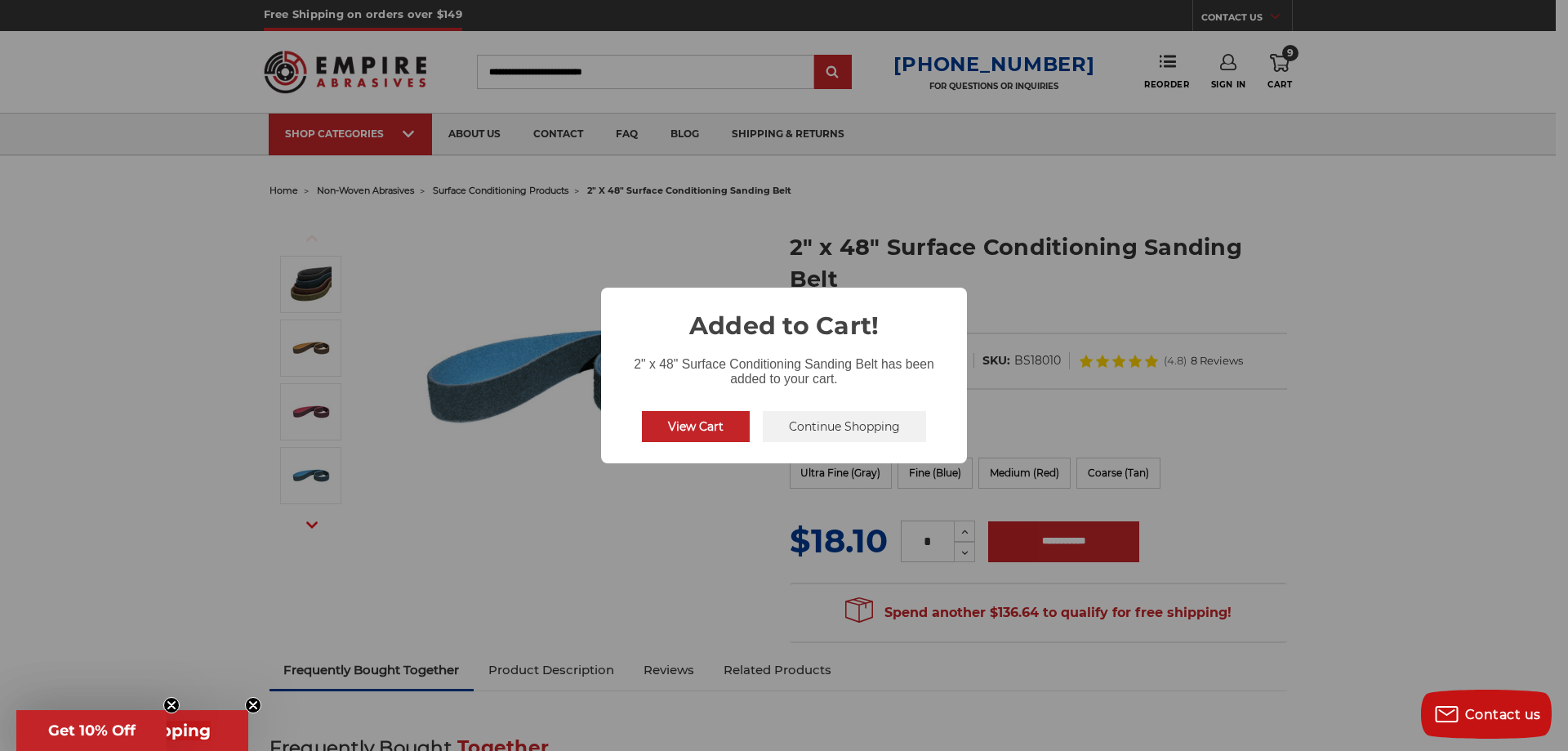
click at [881, 426] on button "Continue Shopping" at bounding box center [845, 427] width 163 height 31
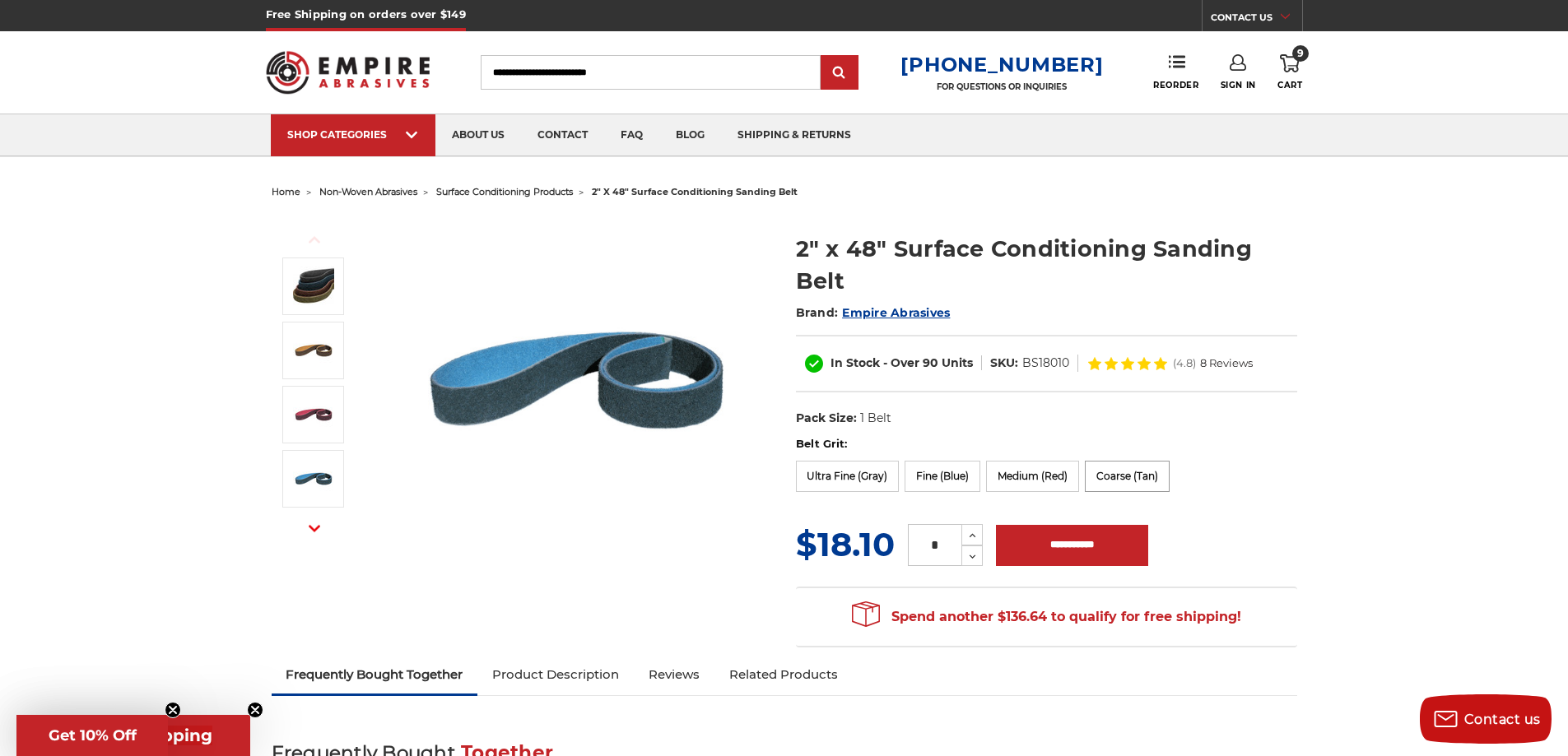
click at [1121, 475] on label "Coarse (Tan)" at bounding box center [1127, 476] width 85 height 32
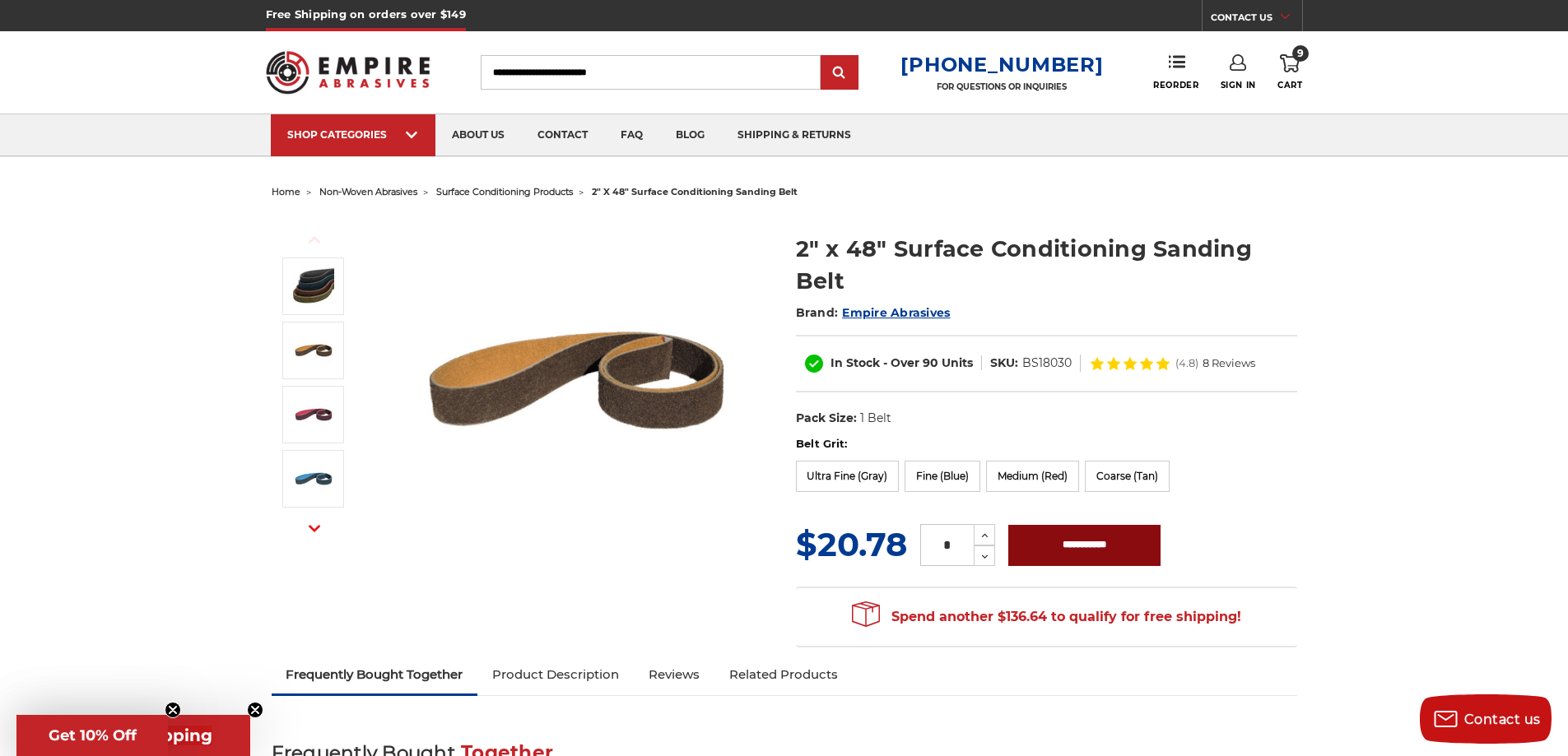
click at [1080, 541] on input "**********" at bounding box center [1084, 546] width 153 height 41
type input "**********"
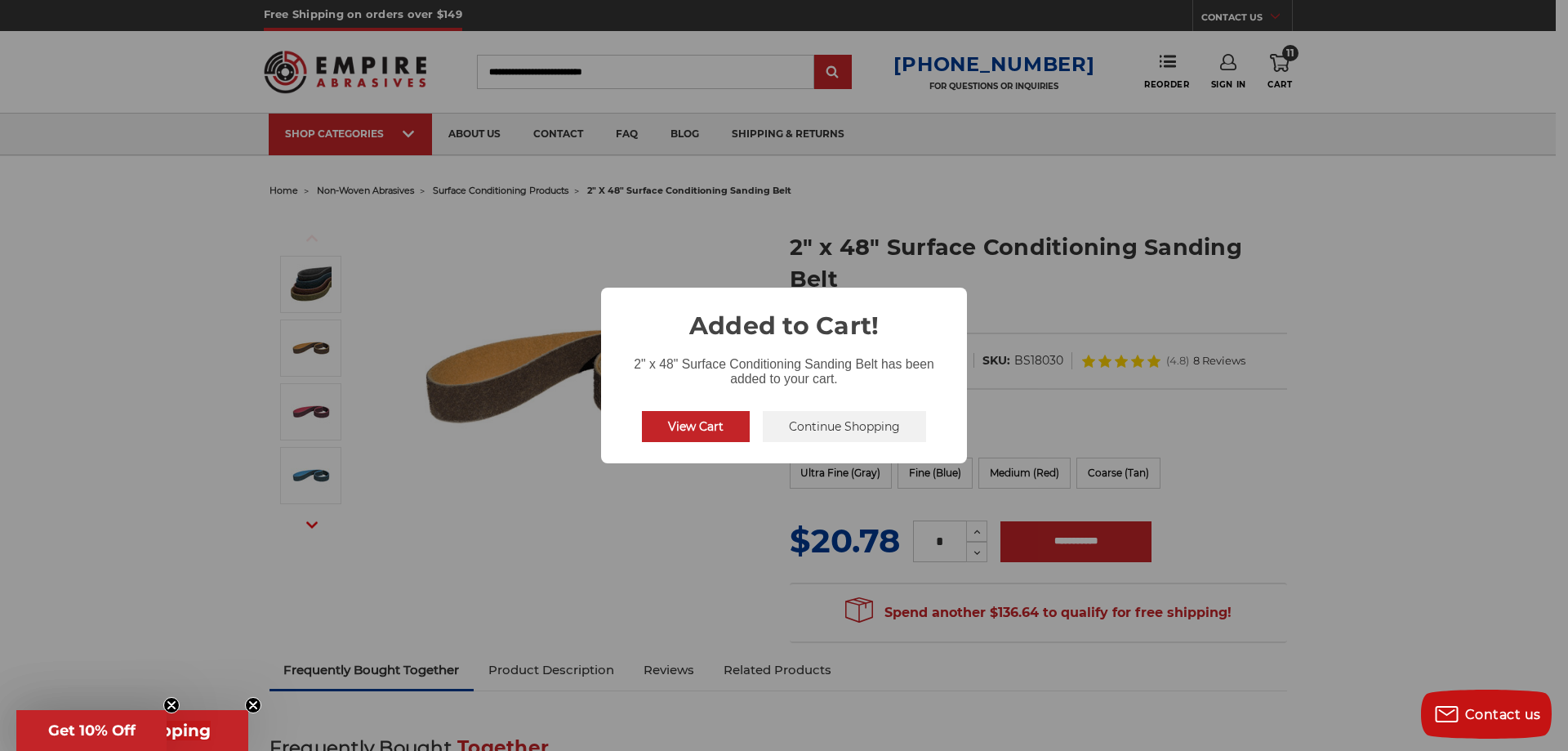
click at [723, 423] on button "View Cart" at bounding box center [696, 427] width 108 height 31
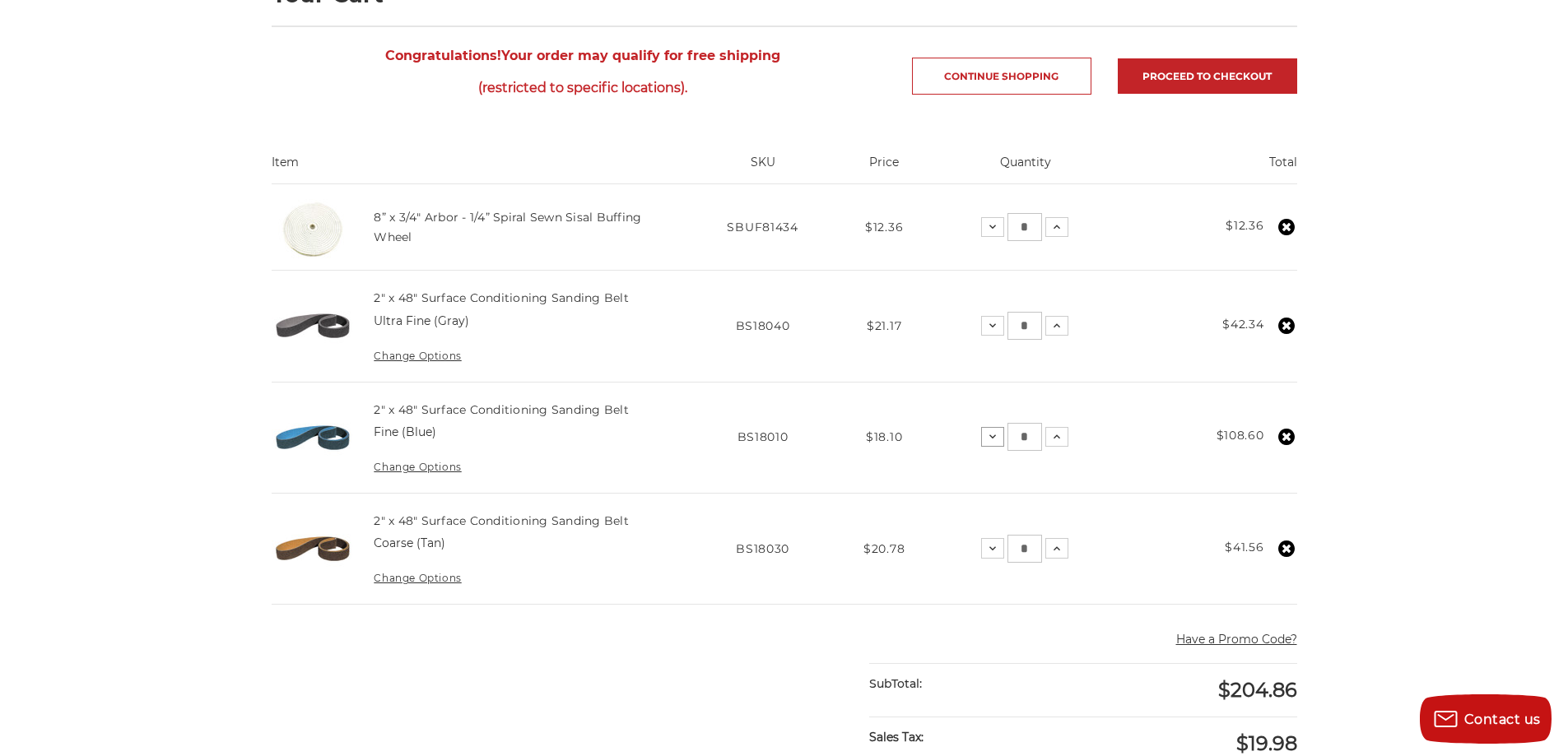
click at [990, 433] on icon at bounding box center [992, 437] width 14 height 14
click at [1037, 432] on input "*" at bounding box center [1031, 437] width 34 height 28
type input "*"
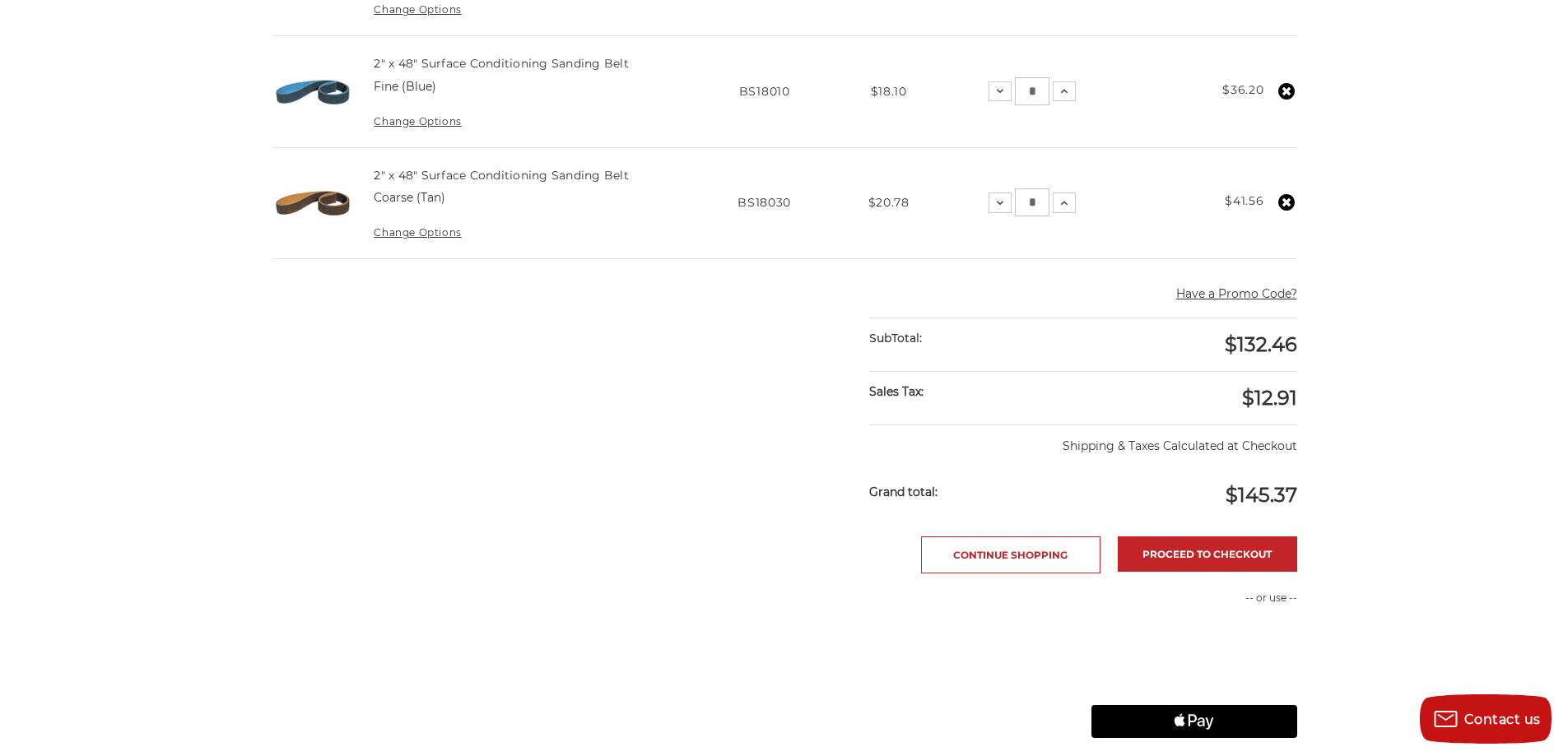
scroll to position [603, 0]
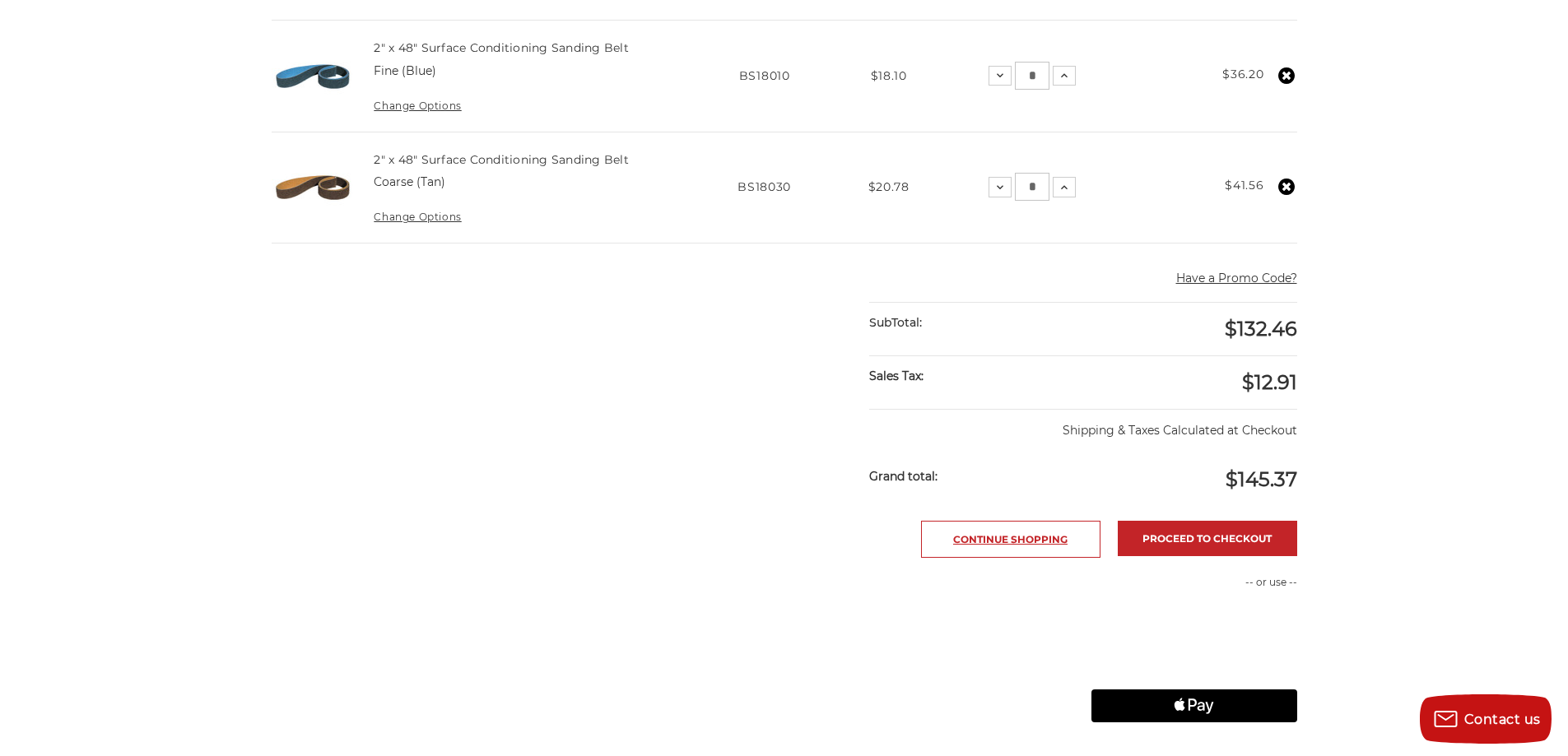
click at [979, 542] on link "Continue Shopping" at bounding box center [1010, 539] width 180 height 37
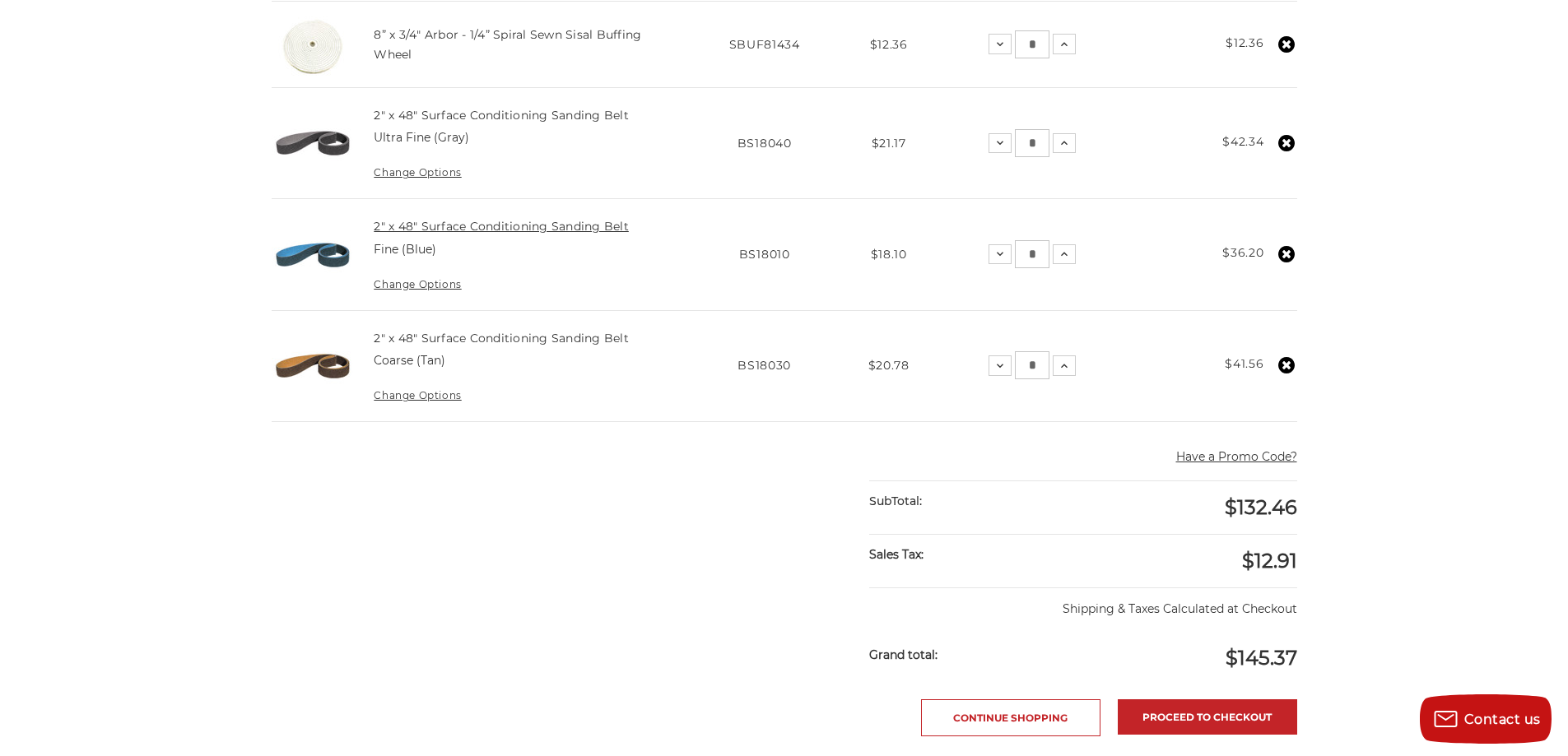
click at [419, 228] on link "2" x 48" Surface Conditioning Sanding Belt" at bounding box center [501, 226] width 255 height 14
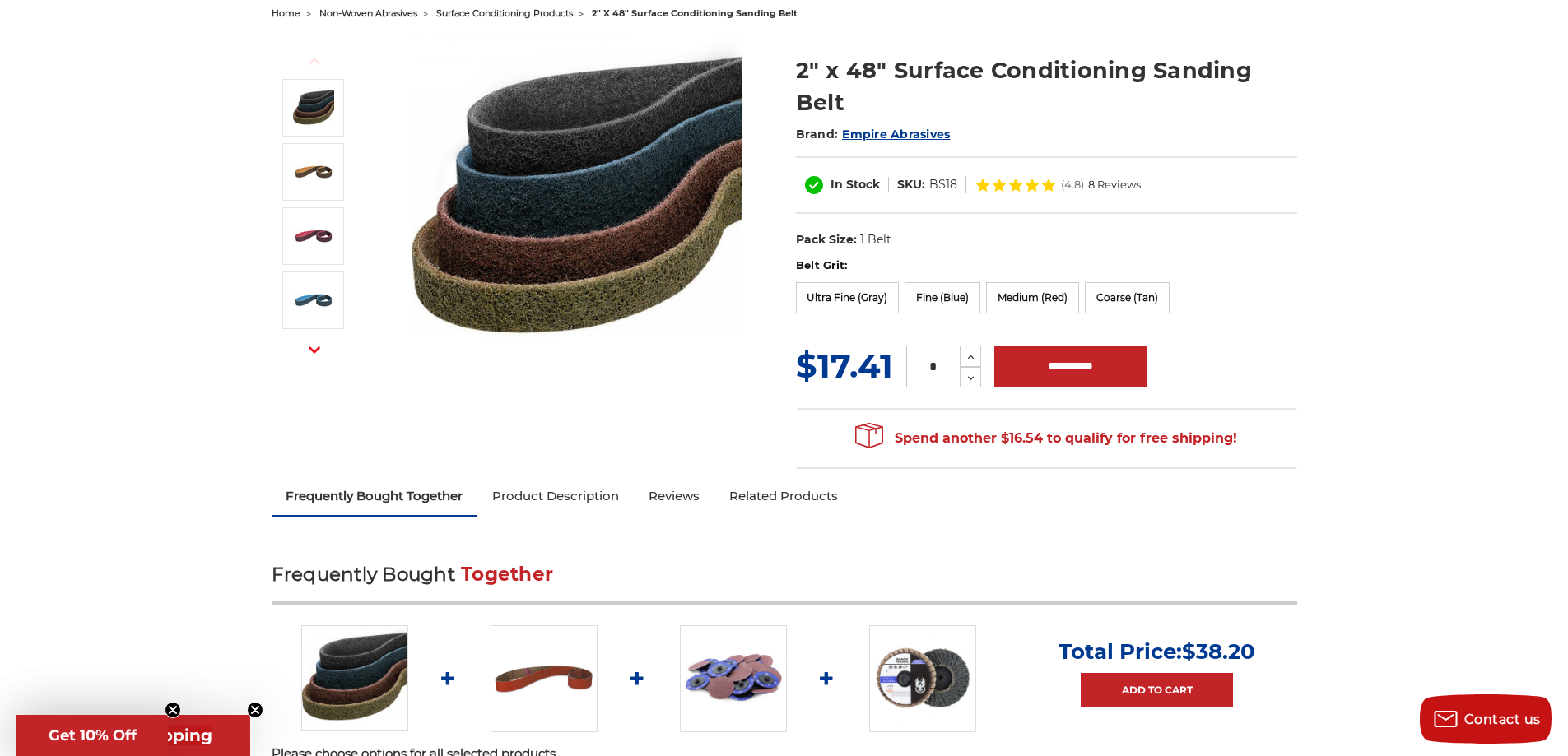
scroll to position [161, 0]
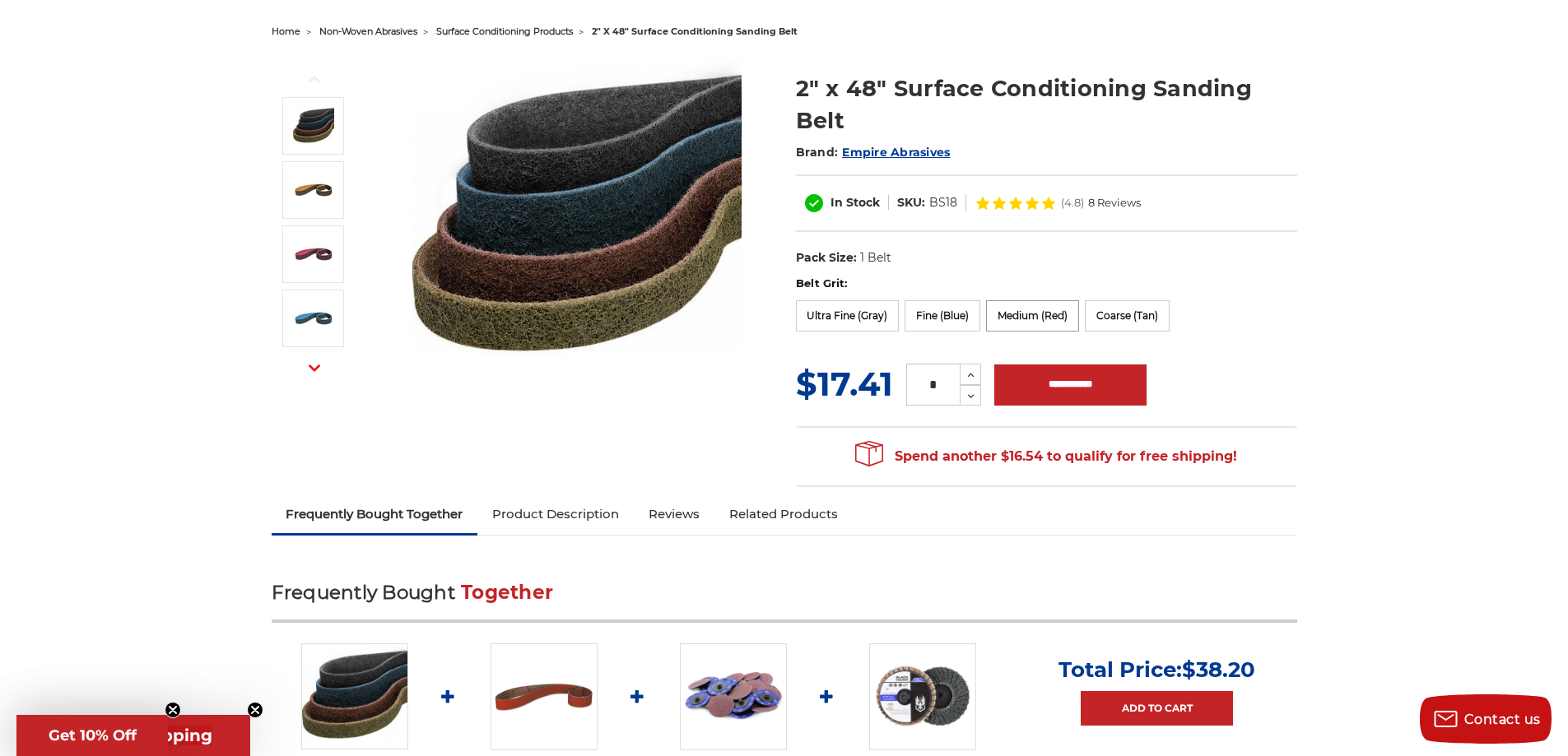
click at [1030, 314] on label "Medium (Red)" at bounding box center [1032, 316] width 93 height 32
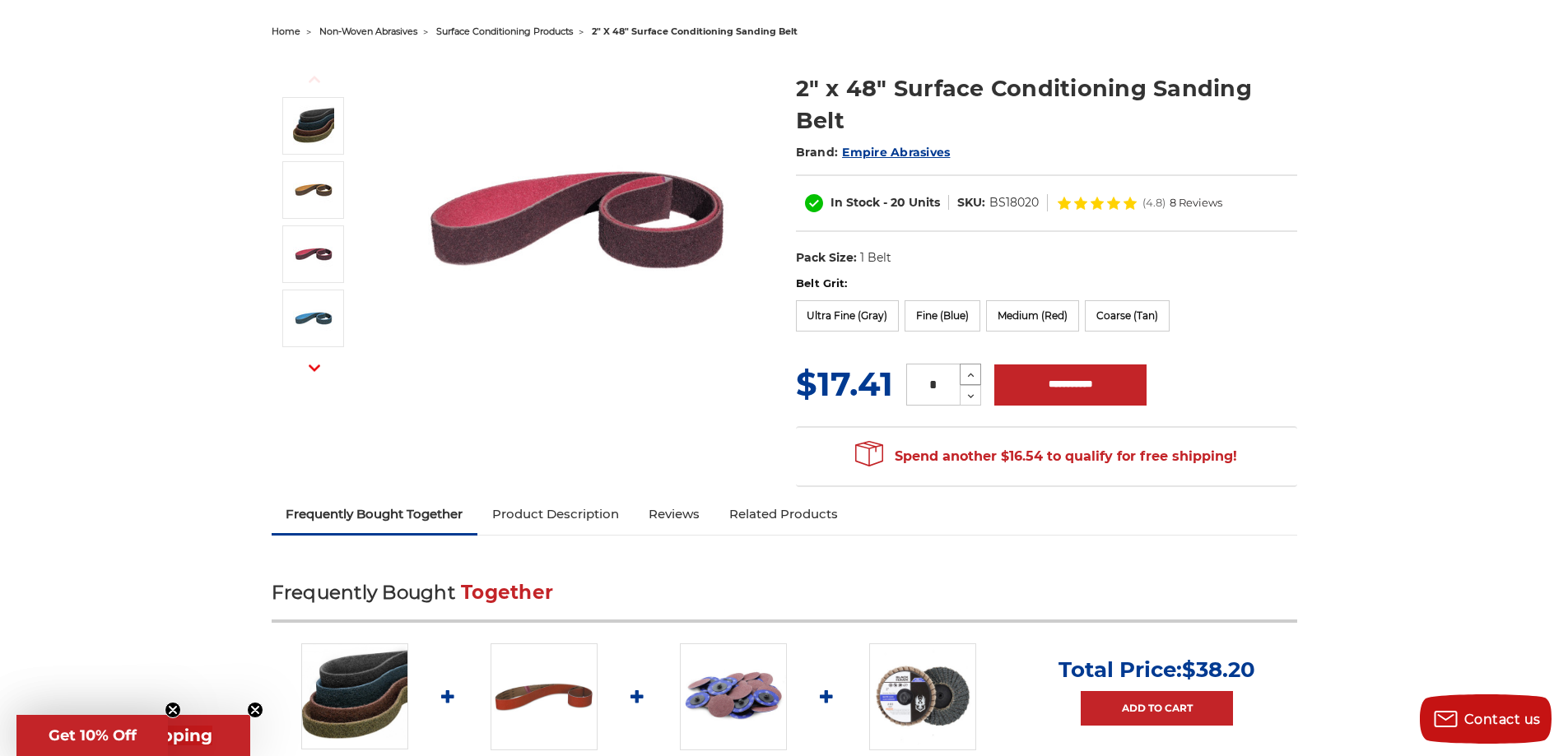
click at [966, 372] on icon at bounding box center [970, 375] width 13 height 14
type input "*"
click at [1053, 380] on input "**********" at bounding box center [1070, 385] width 153 height 41
type input "**********"
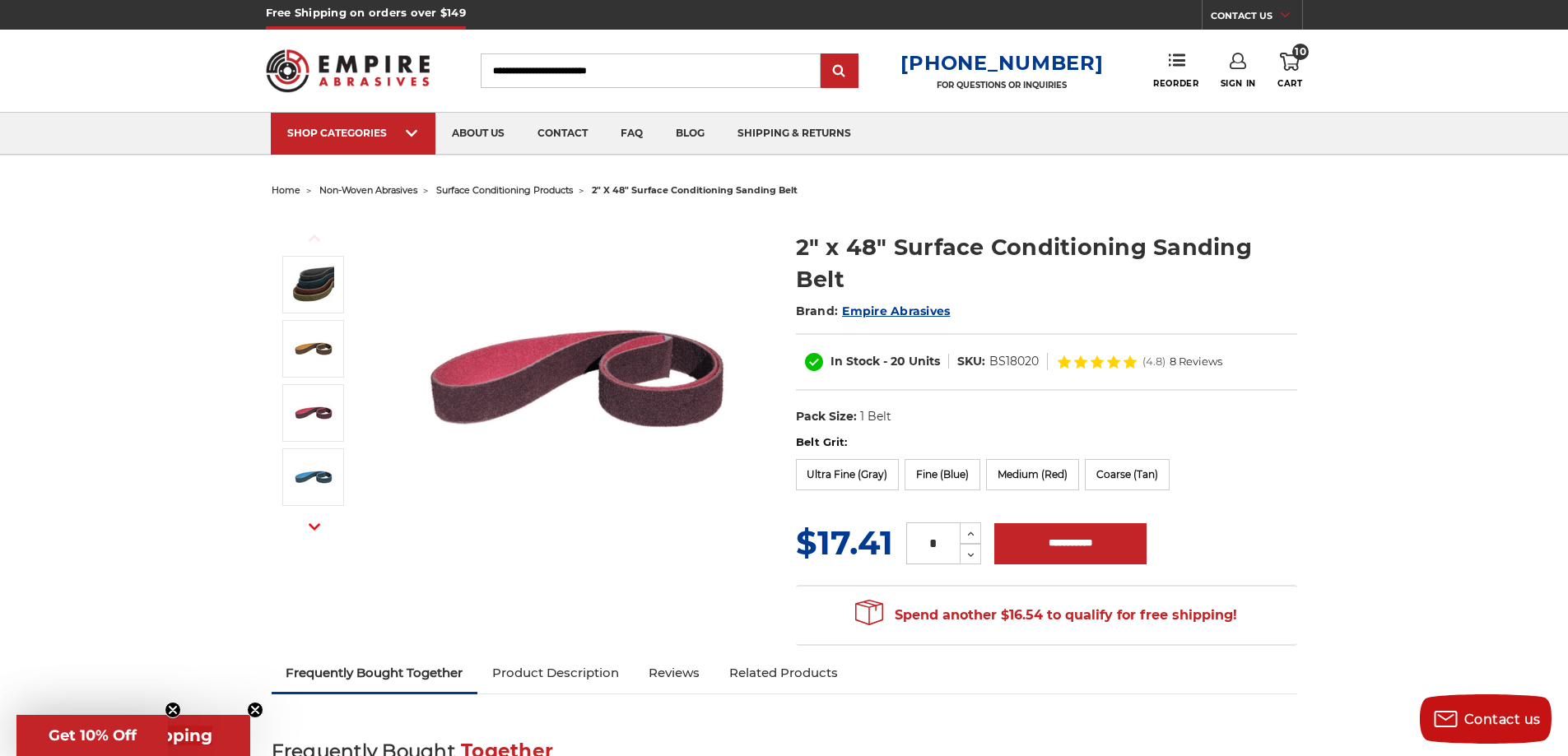
scroll to position [0, 0]
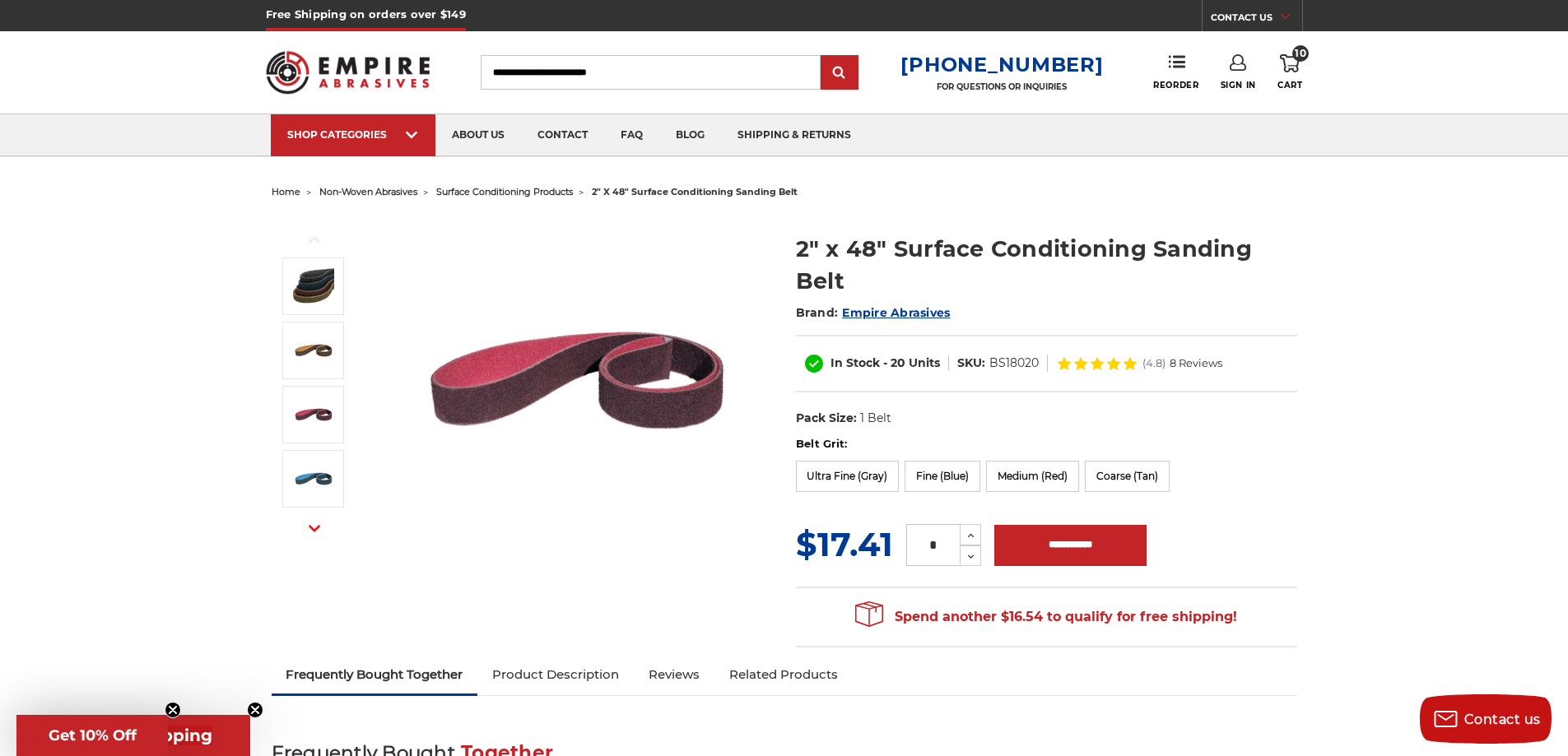
drag, startPoint x: 1287, startPoint y: 55, endPoint x: 1300, endPoint y: 61, distance: 14.3
click at [1290, 55] on icon at bounding box center [1290, 63] width 20 height 18
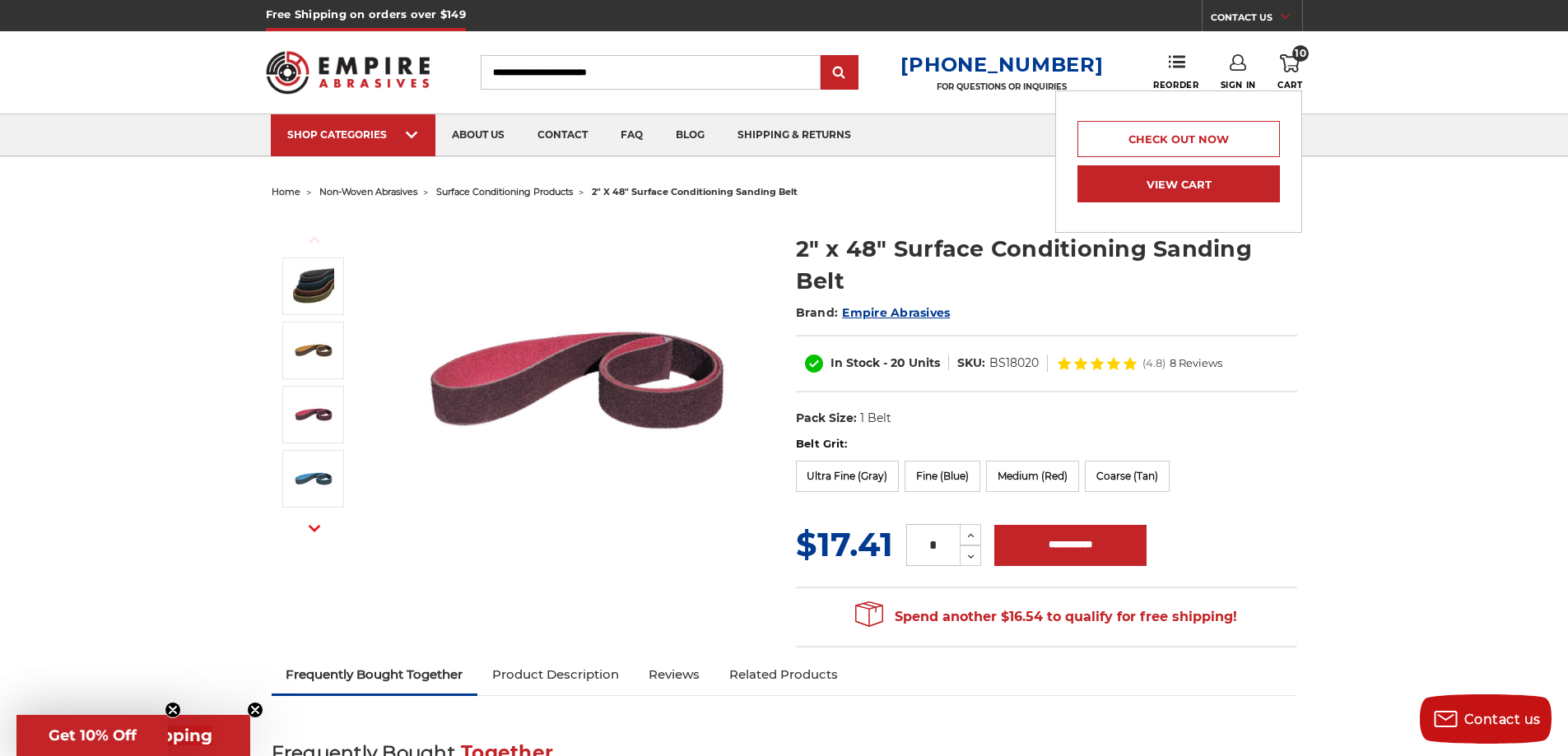
click at [1189, 185] on link "View Cart" at bounding box center [1178, 183] width 202 height 37
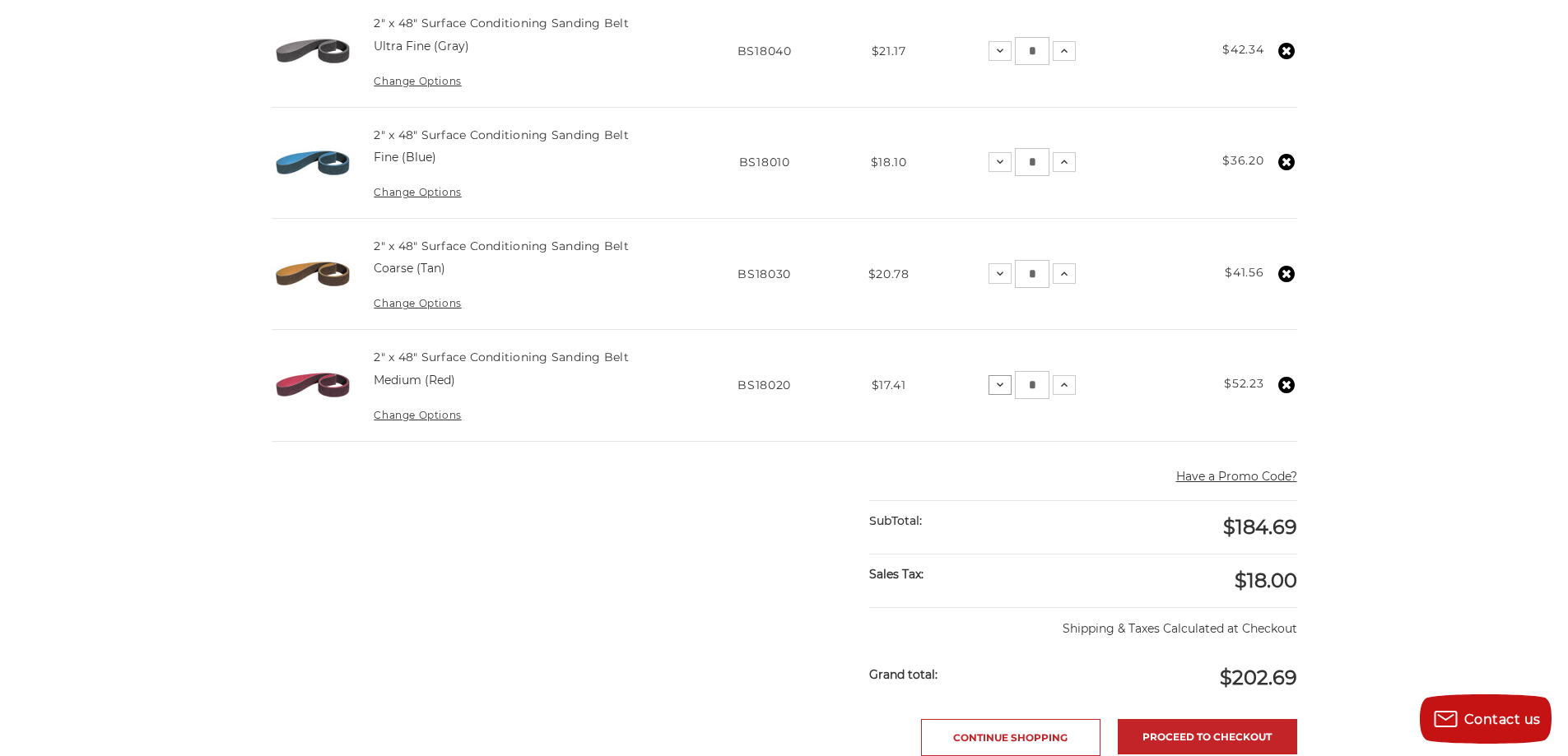
click at [1002, 386] on icon at bounding box center [999, 384] width 14 height 14
click at [1039, 381] on input "*" at bounding box center [1032, 384] width 34 height 28
type input "*"
click at [1035, 269] on input "*" at bounding box center [1032, 273] width 34 height 28
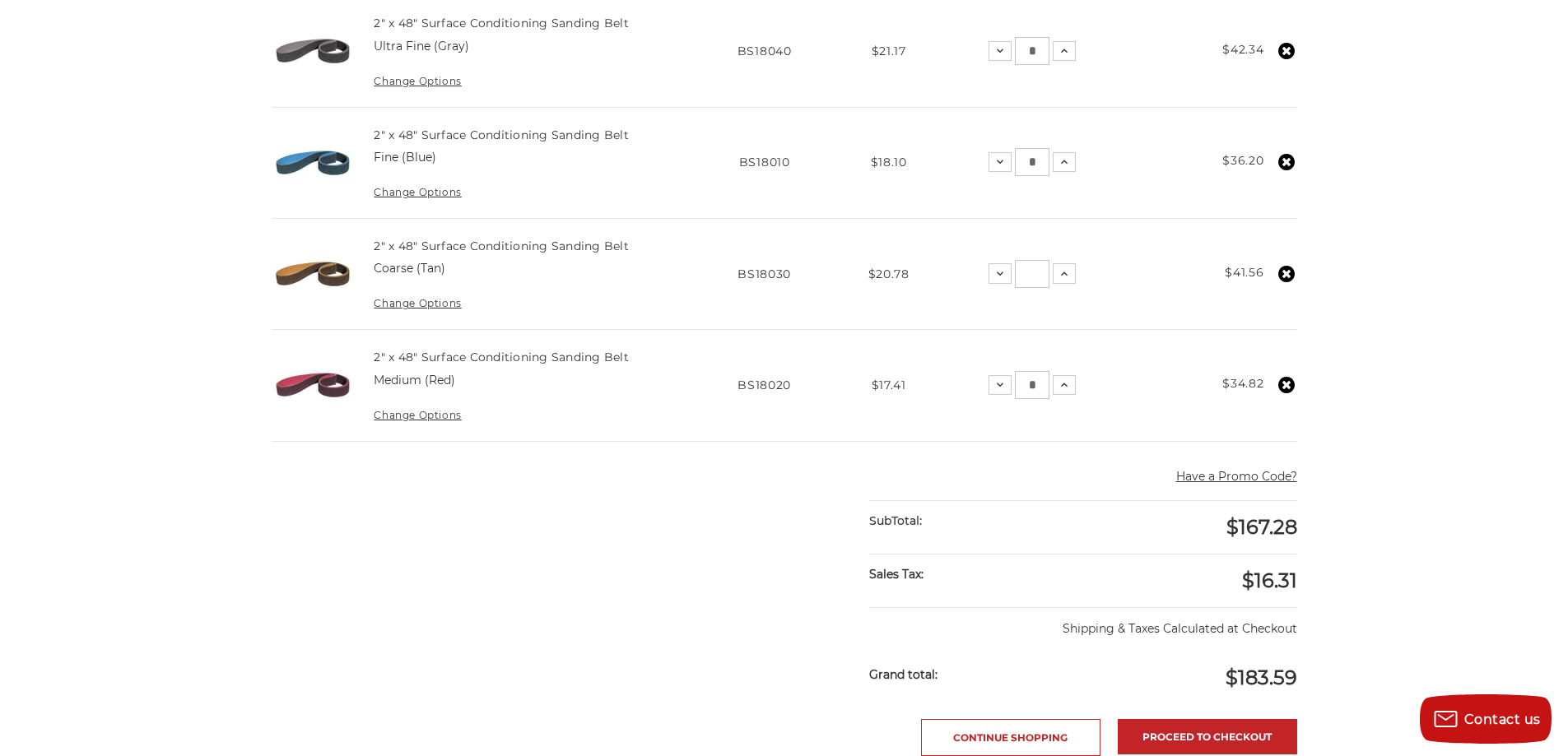
type input "*"
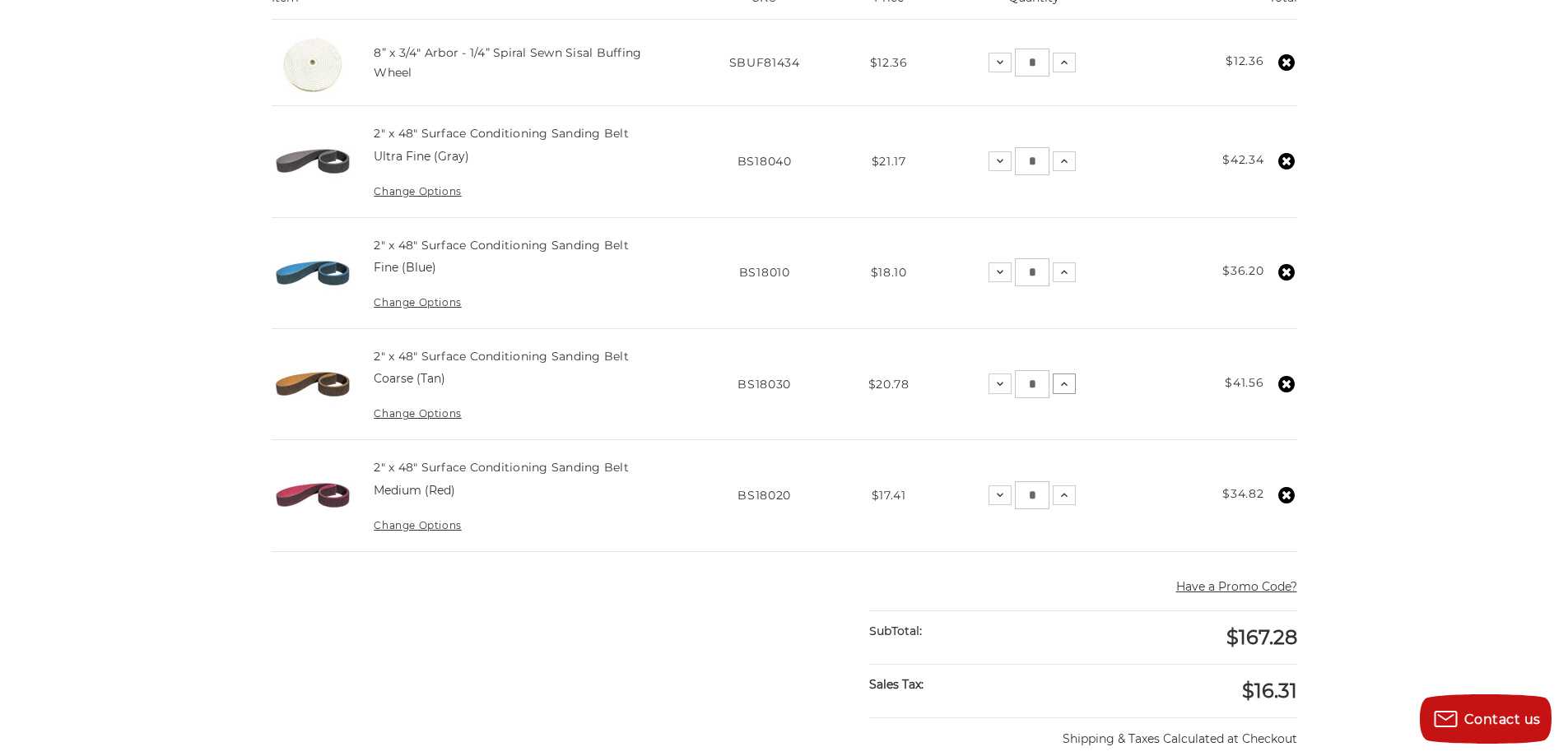
scroll to position [493, 0]
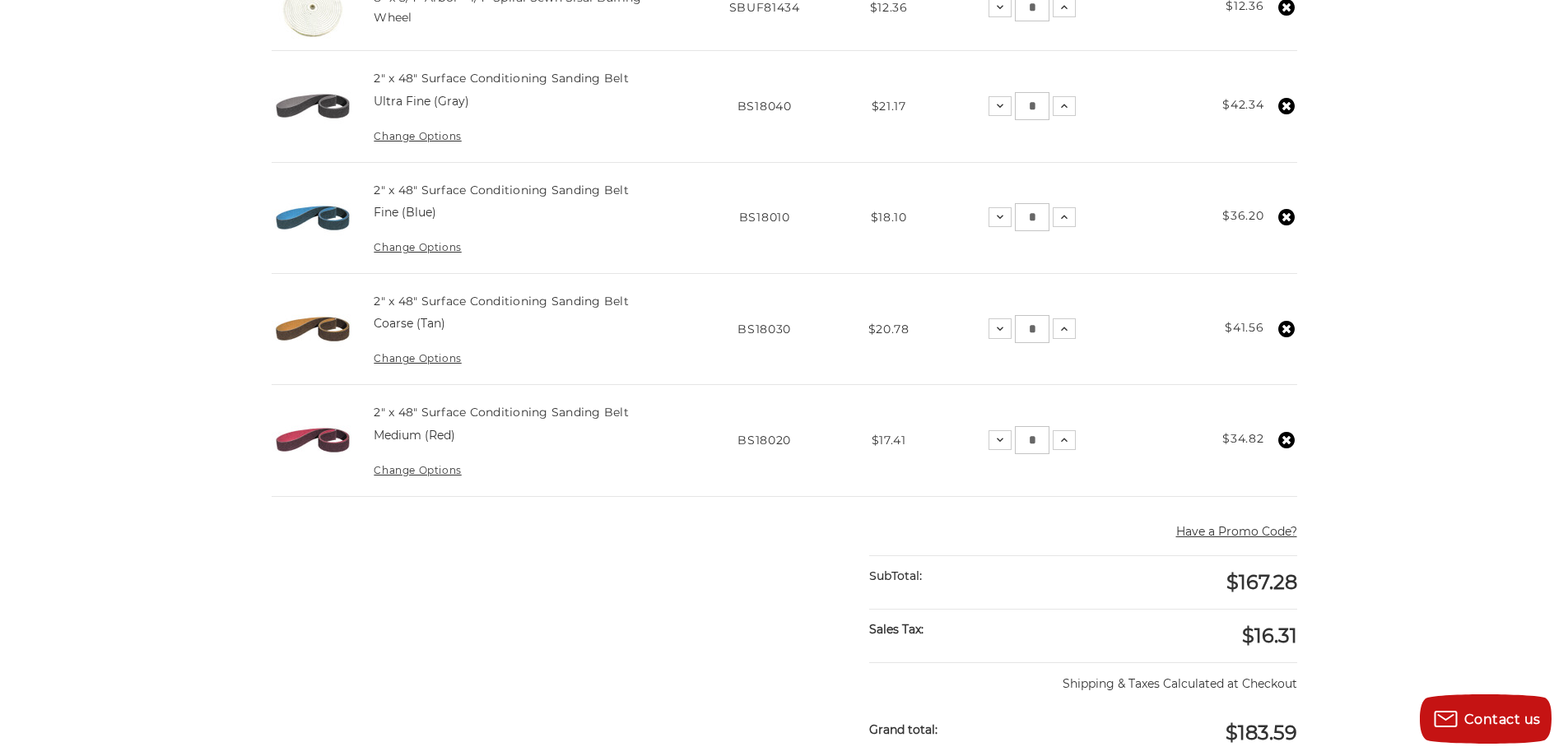
type input "*"
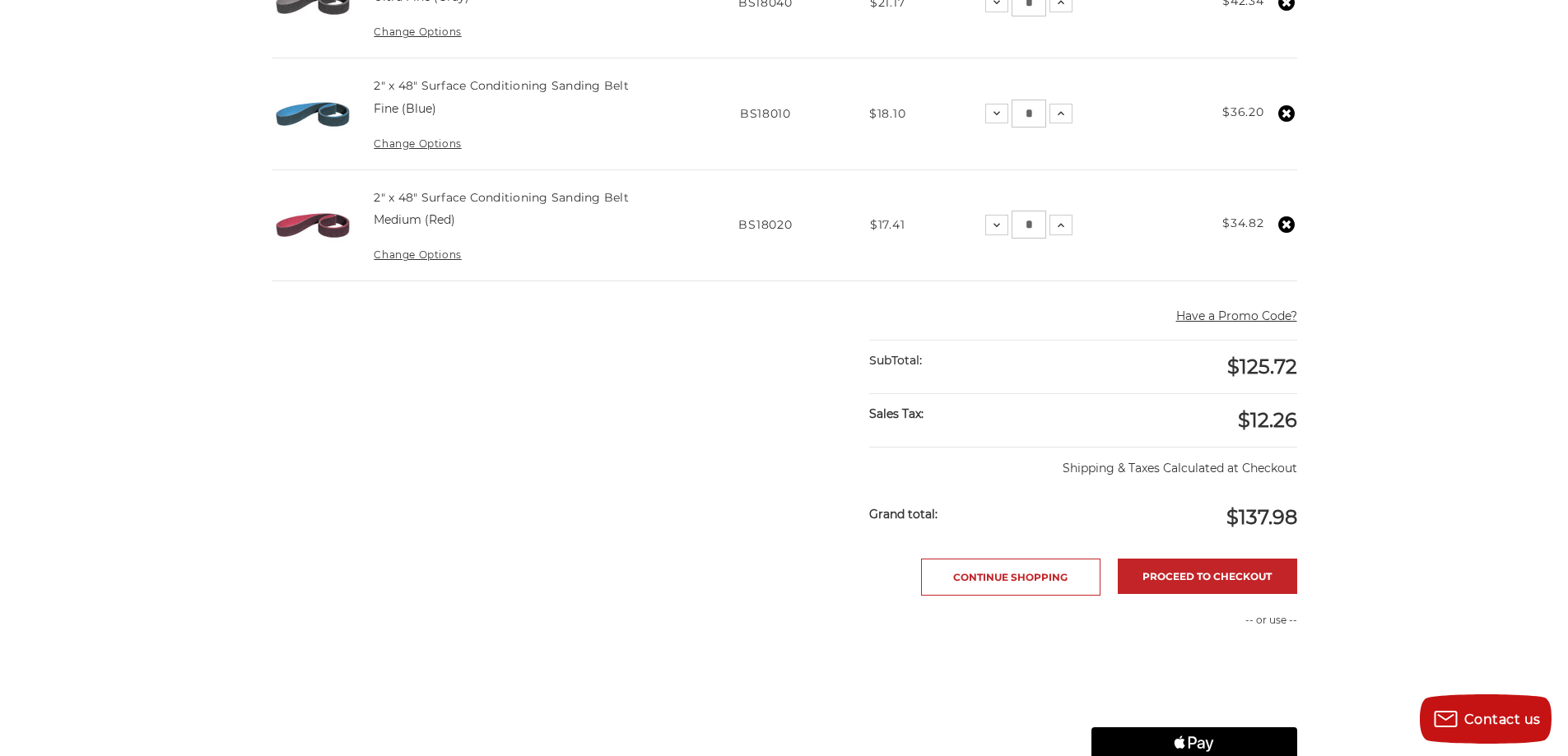
scroll to position [571, 0]
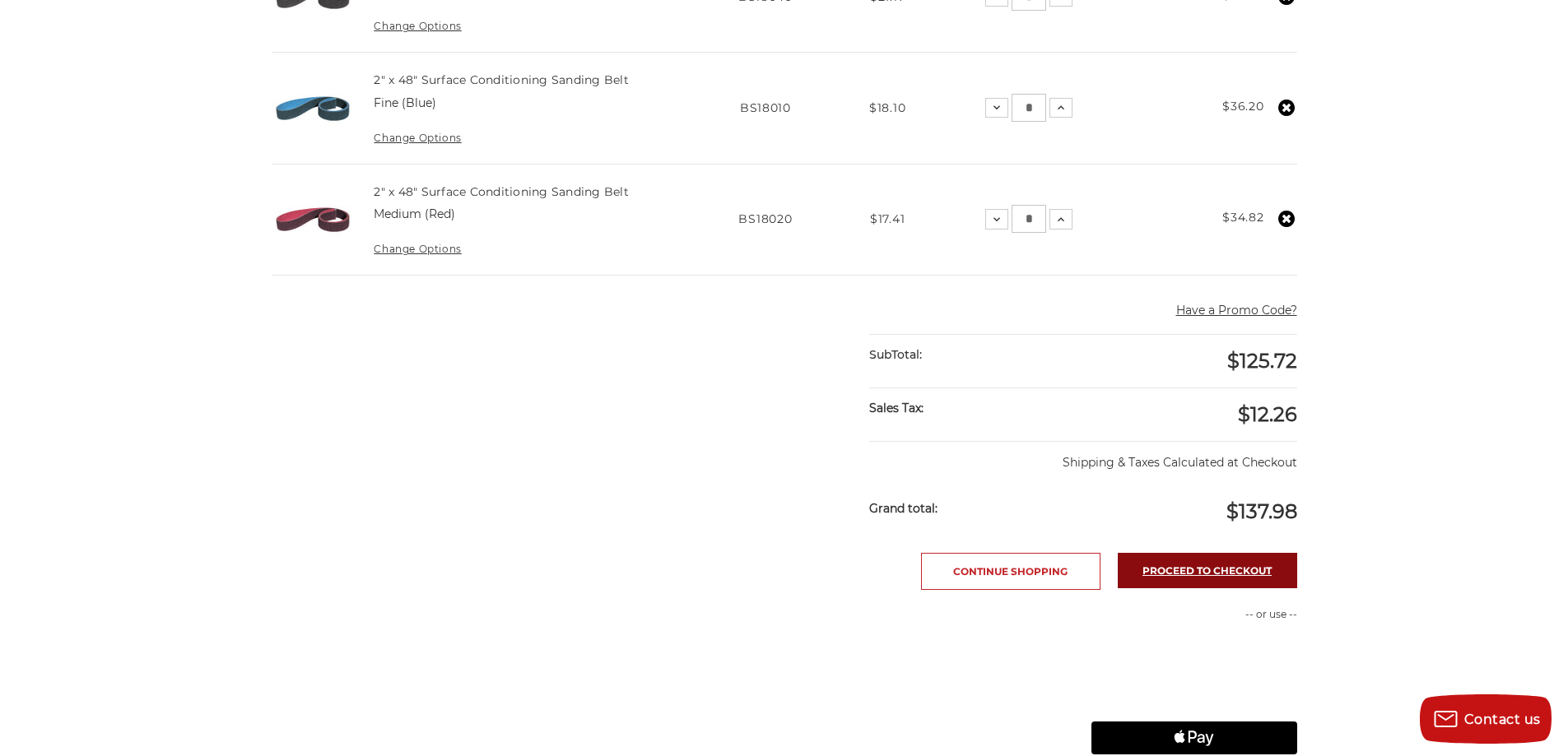
click at [1203, 565] on link "Proceed to checkout" at bounding box center [1207, 570] width 180 height 35
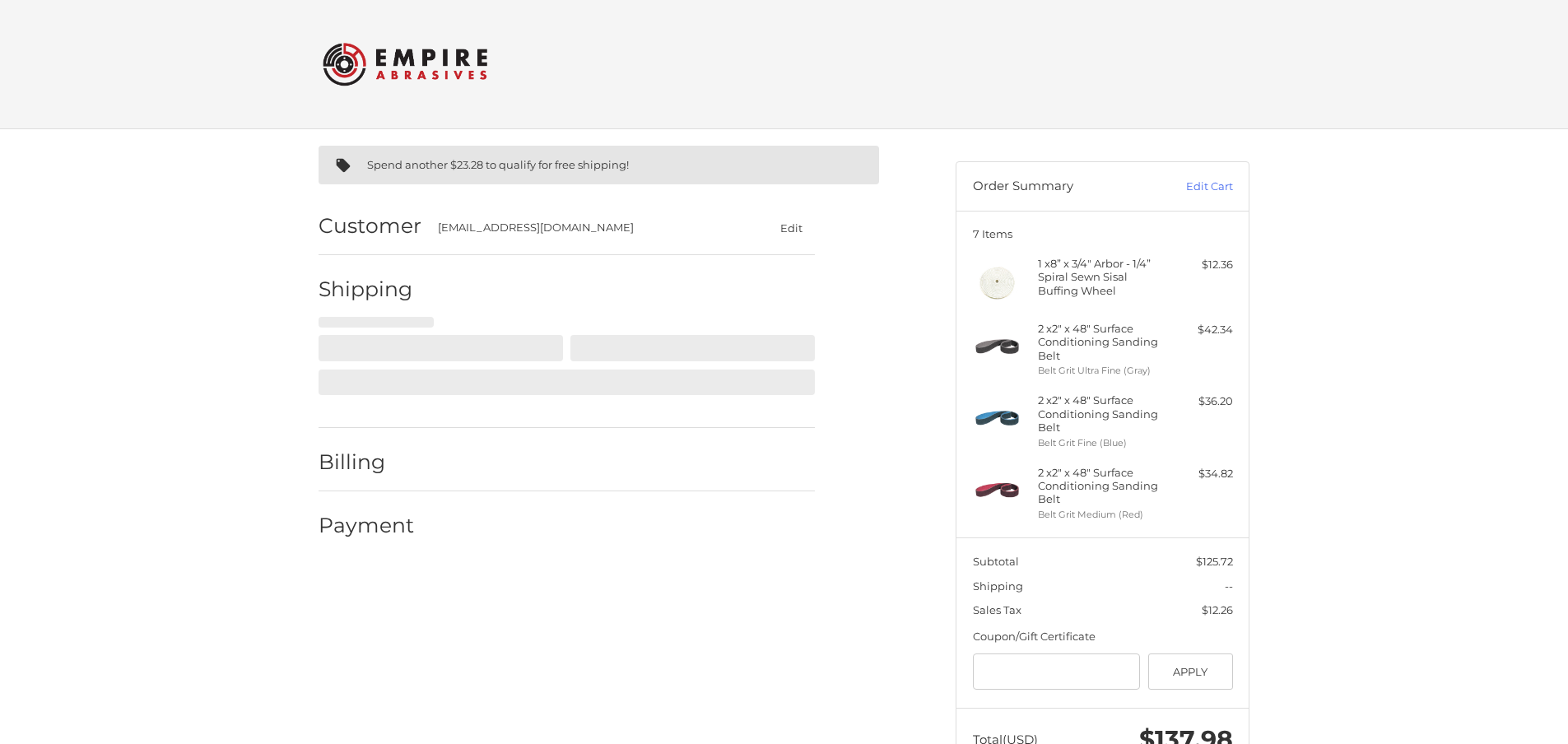
select select "**"
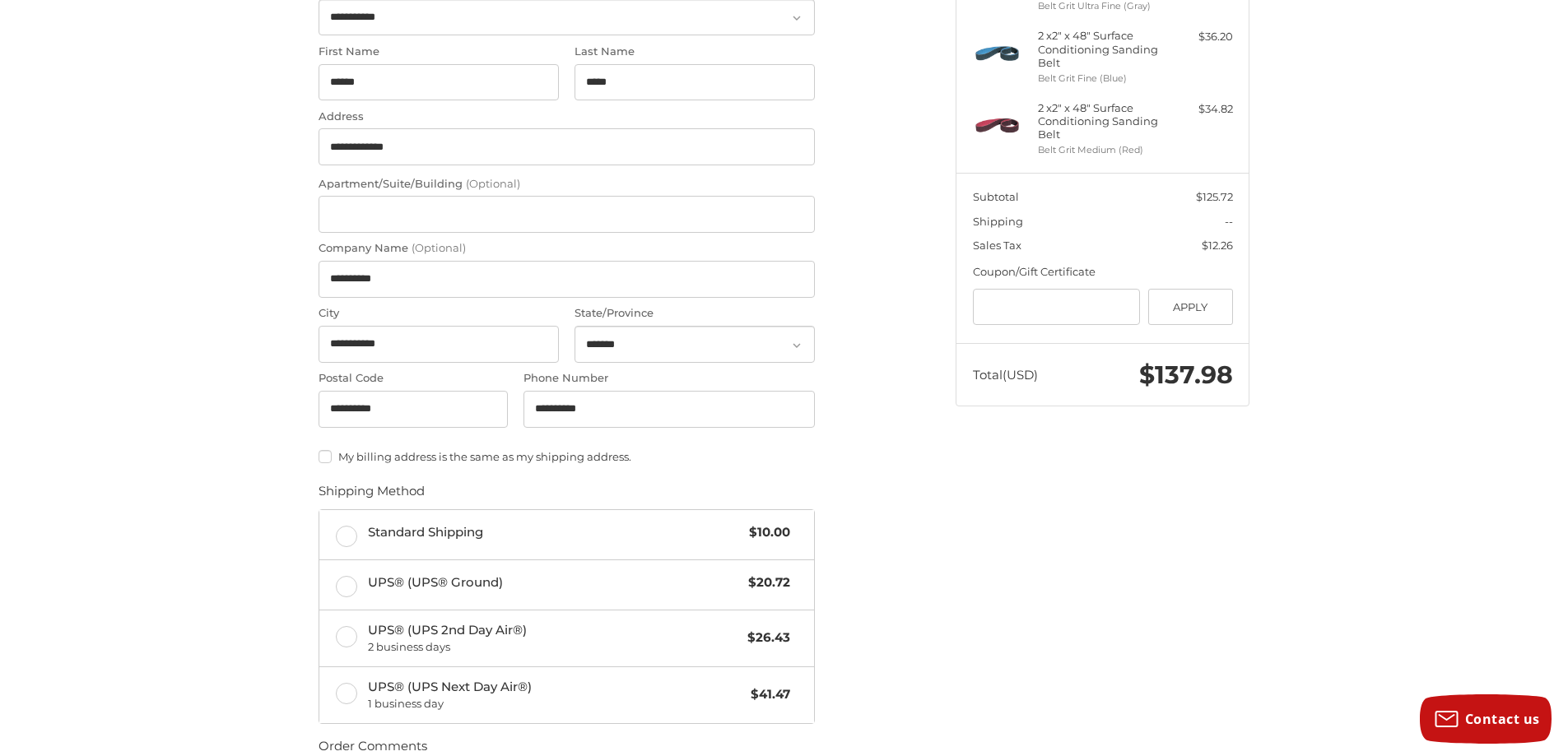
scroll to position [384, 0]
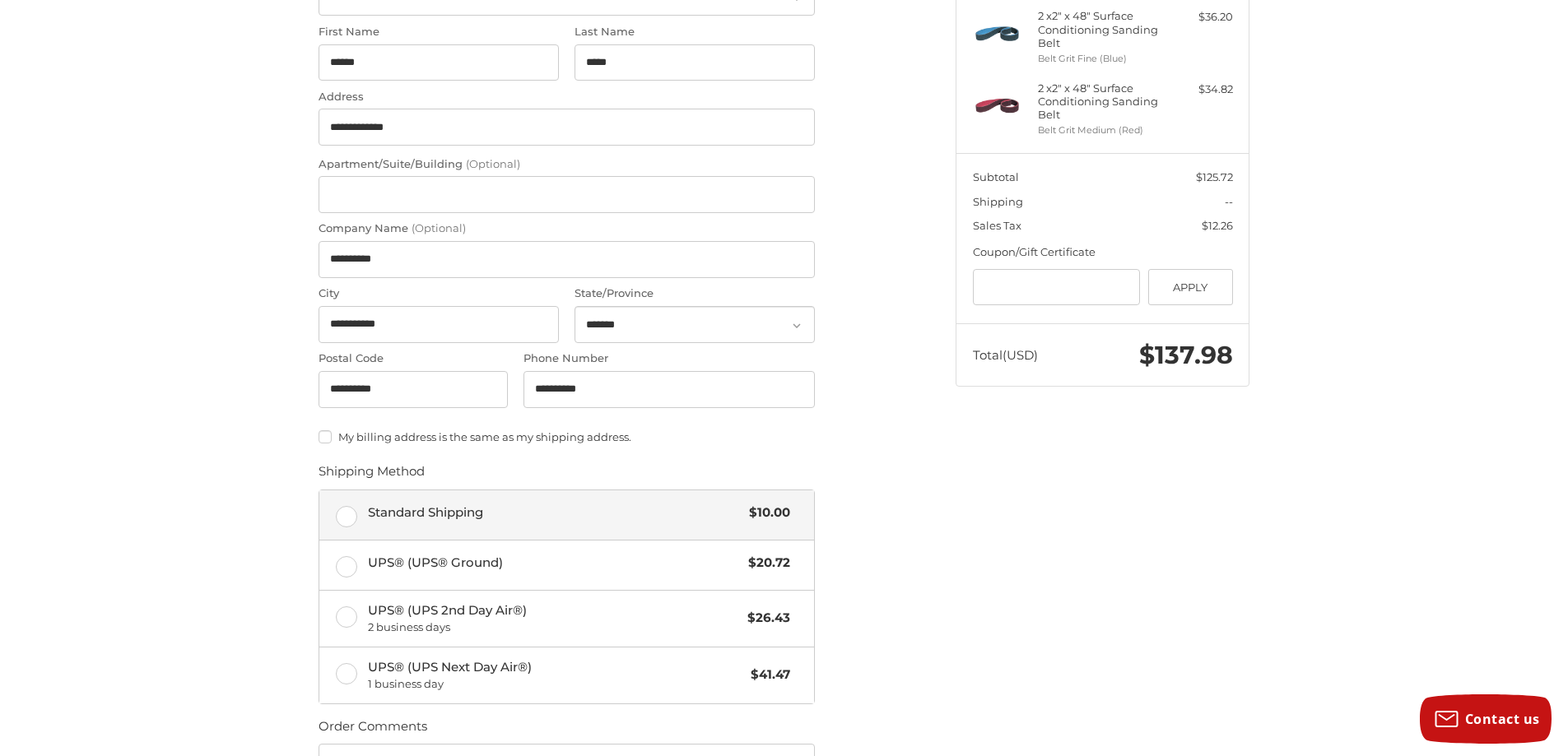
click at [347, 515] on label "Standard Shipping $10.00" at bounding box center [567, 514] width 495 height 50
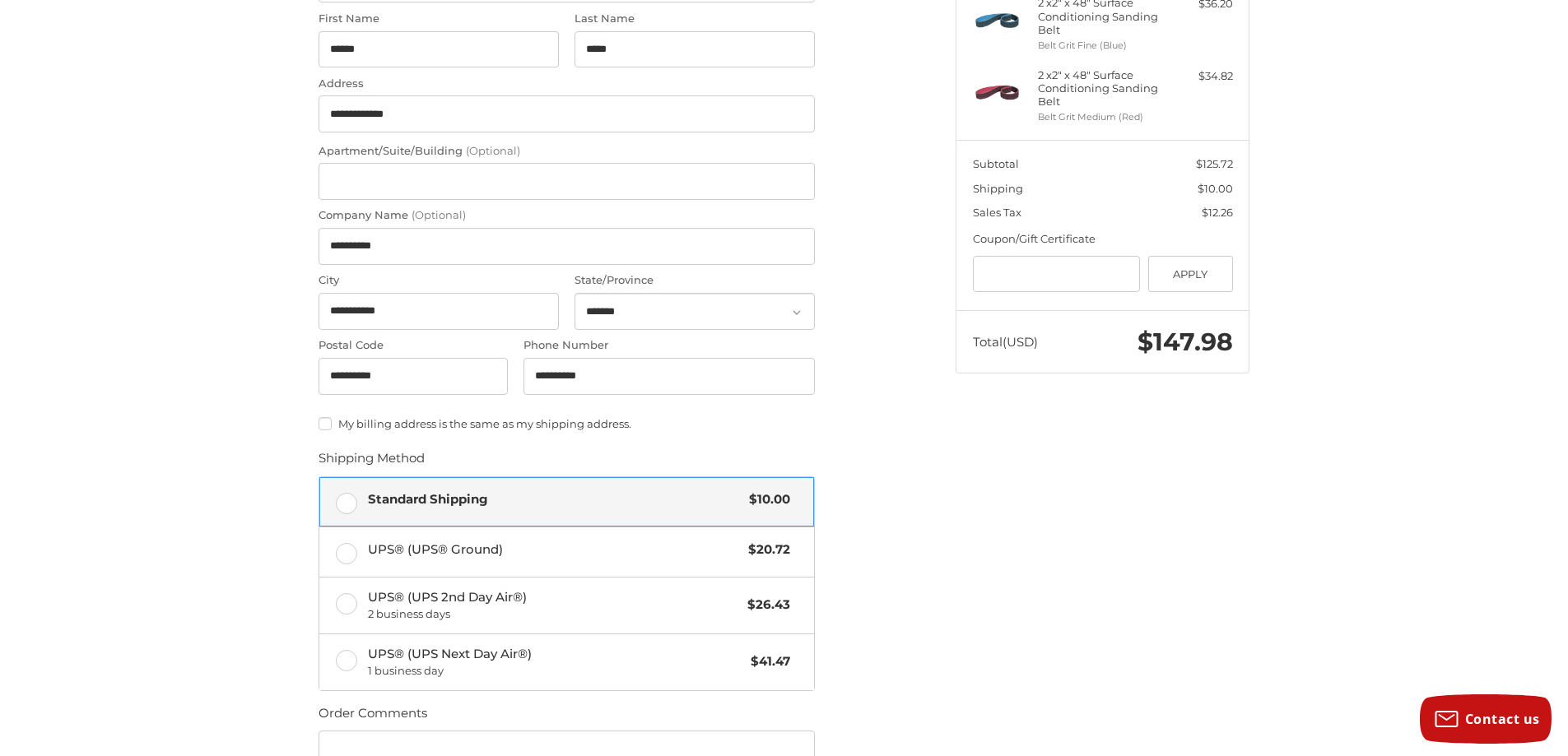
scroll to position [603, 0]
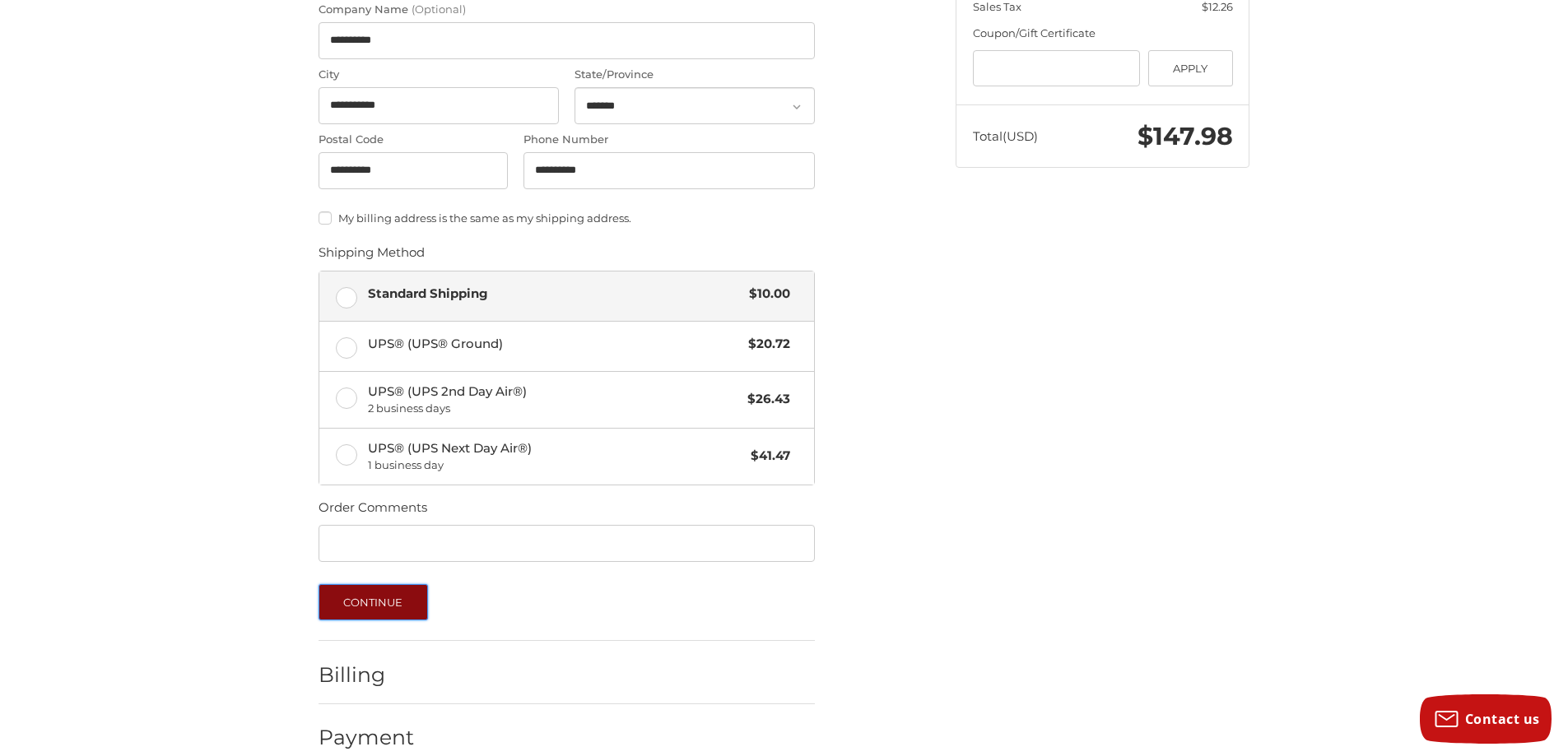
click at [371, 607] on button "Continue" at bounding box center [373, 602] width 109 height 36
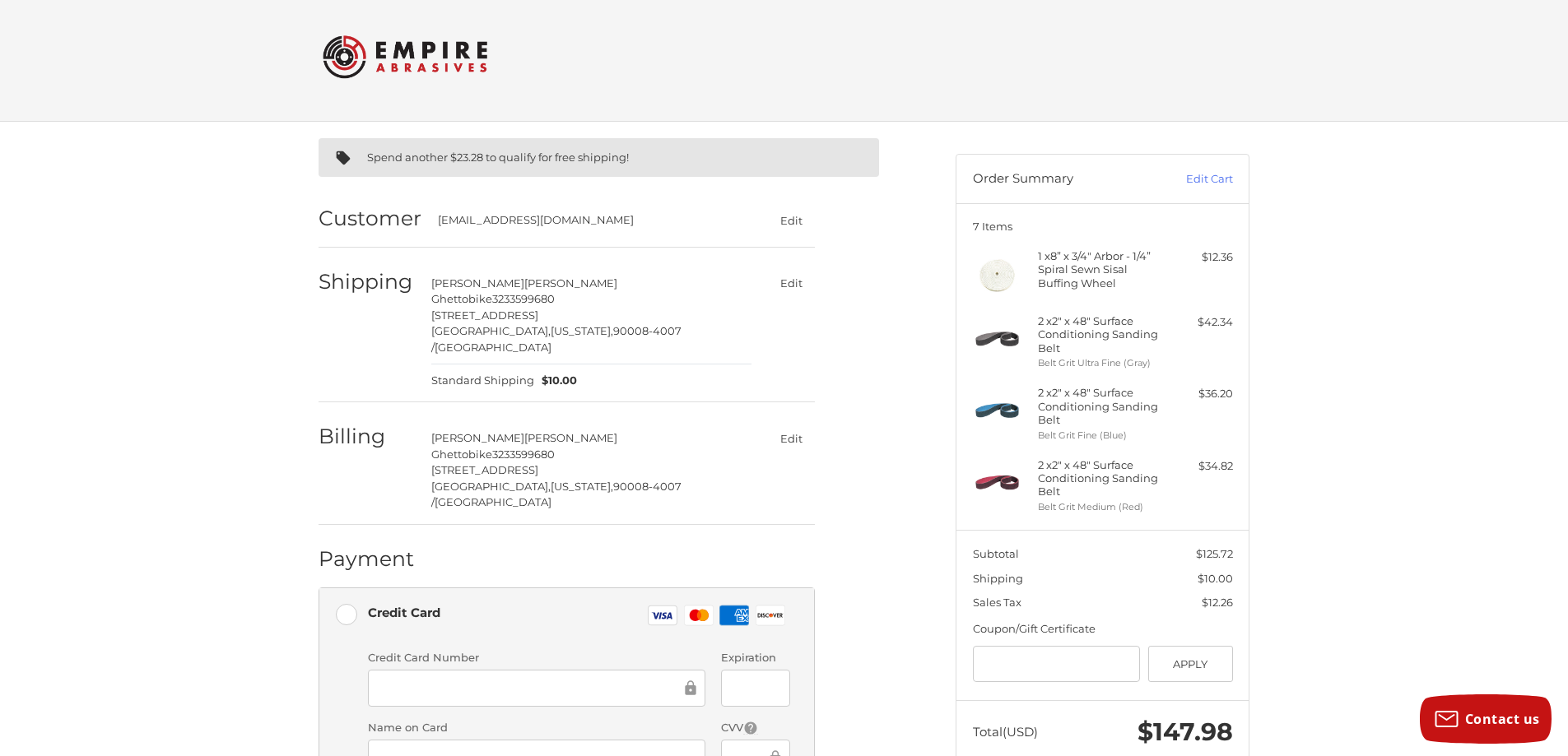
scroll to position [0, 0]
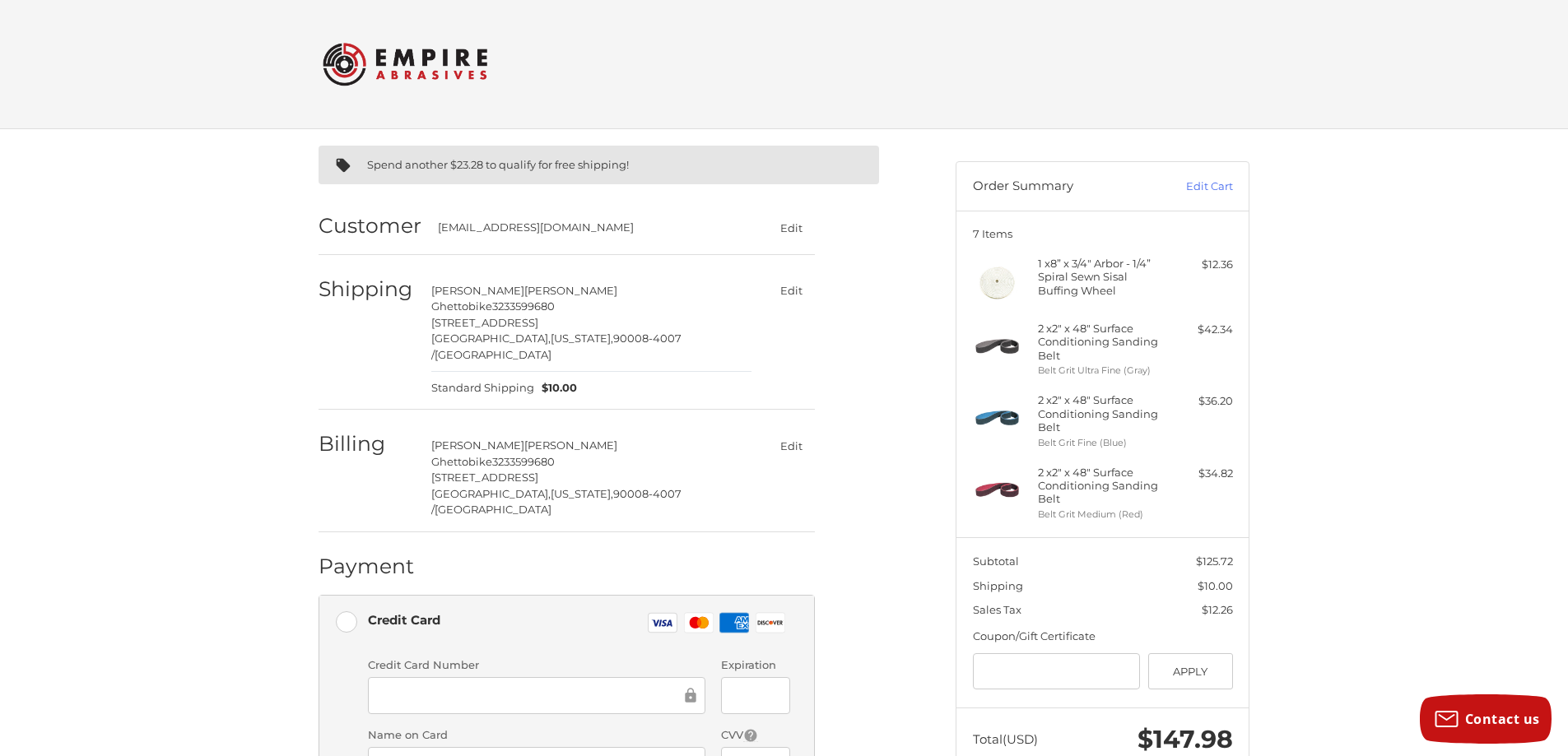
click at [1202, 175] on header "Order Summary Edit Cart" at bounding box center [1102, 187] width 292 height 49
click at [1203, 186] on link "Edit Cart" at bounding box center [1192, 187] width 83 height 16
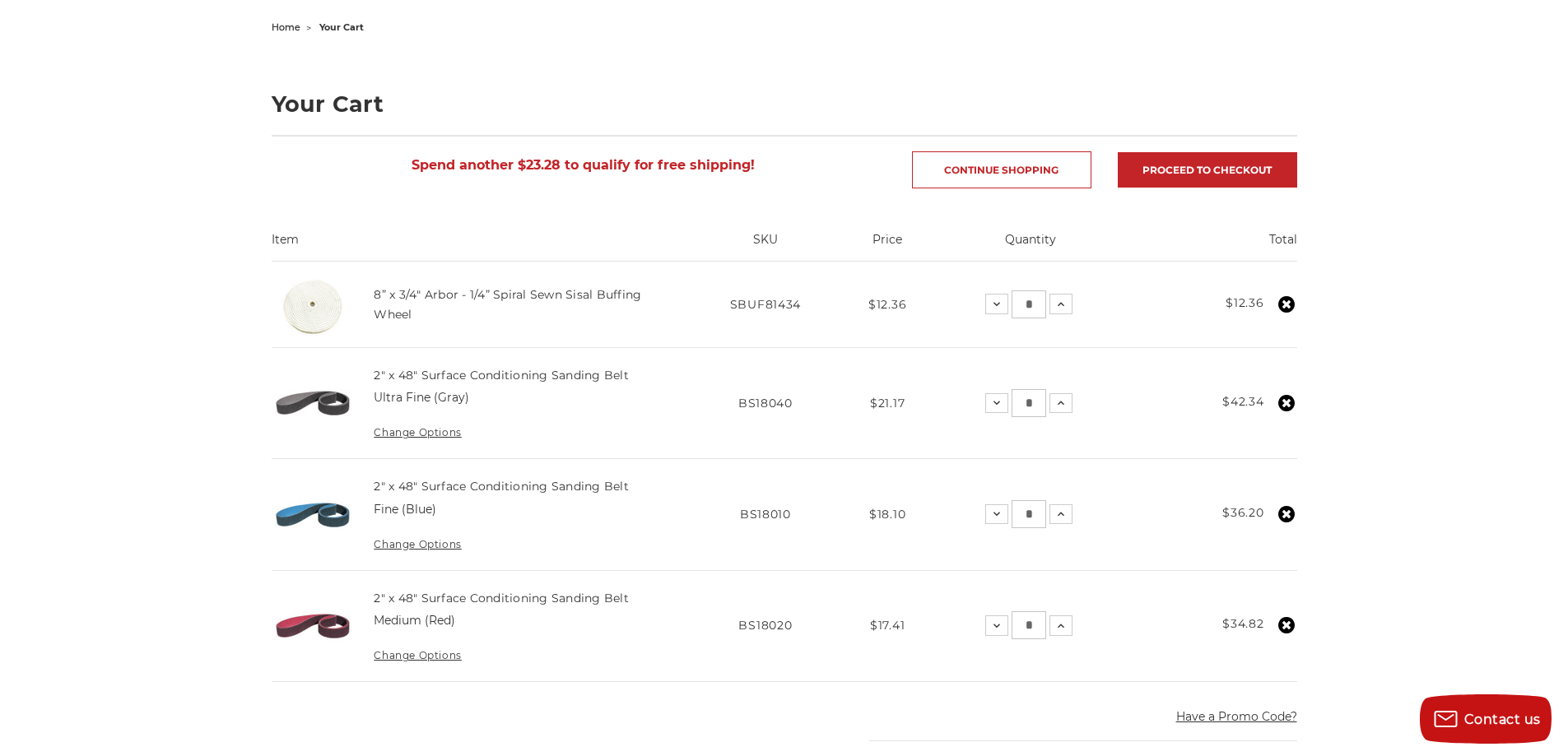
click at [1035, 401] on input "*" at bounding box center [1028, 402] width 34 height 28
type input "*"
click at [1031, 508] on input "*" at bounding box center [1028, 513] width 34 height 28
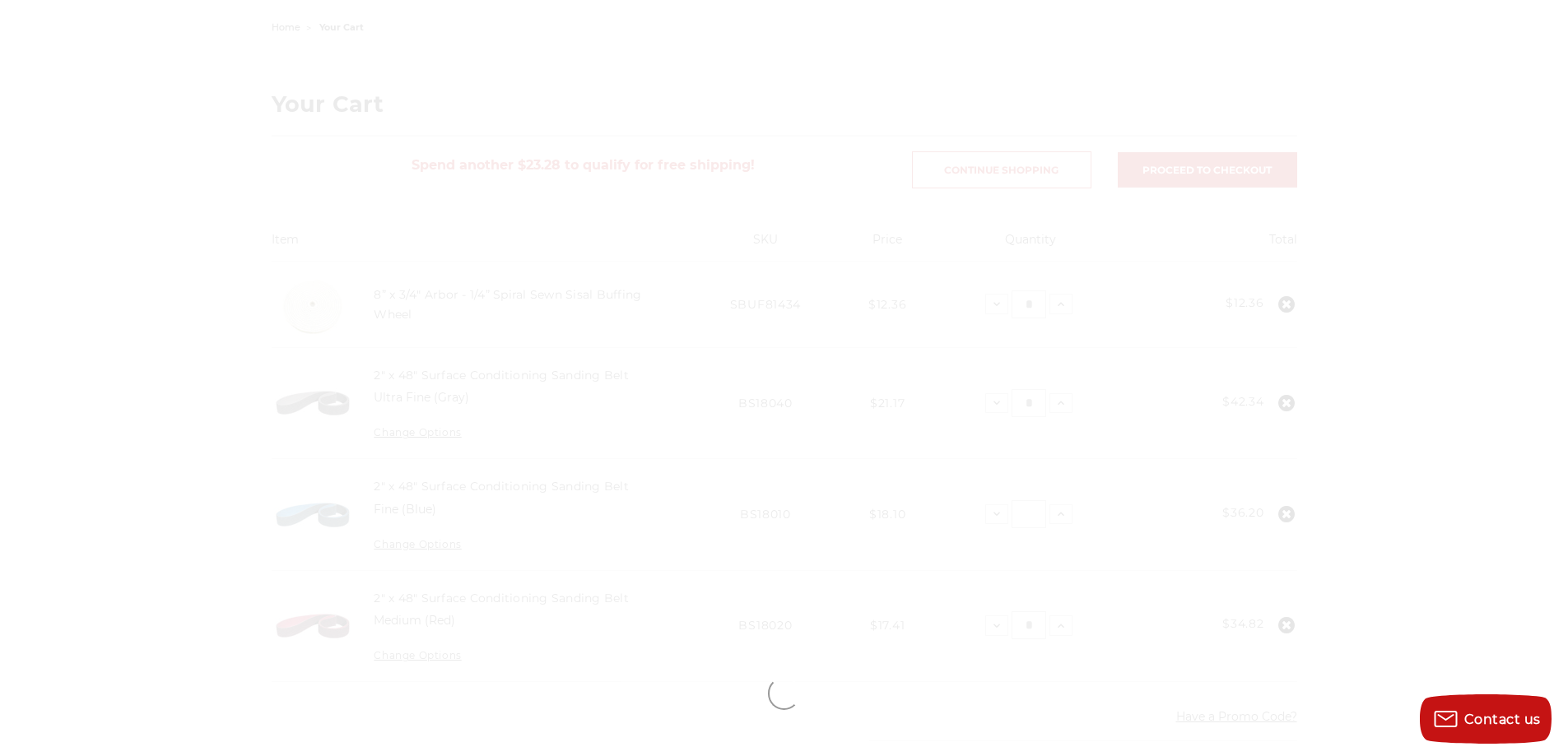
type input "*"
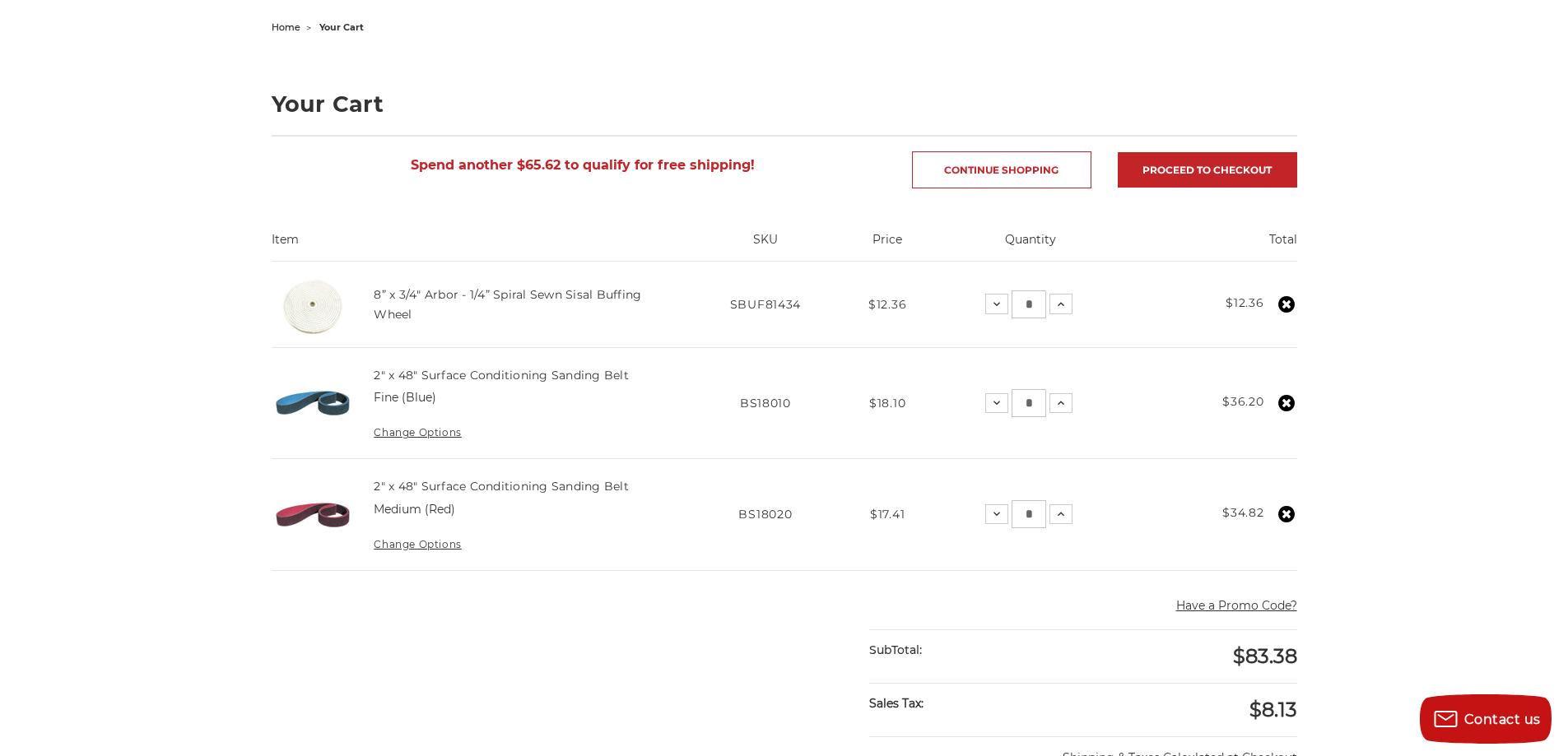
click at [1030, 399] on input "*" at bounding box center [1028, 402] width 34 height 28
type input "*"
click at [1034, 510] on input "*" at bounding box center [1028, 513] width 34 height 28
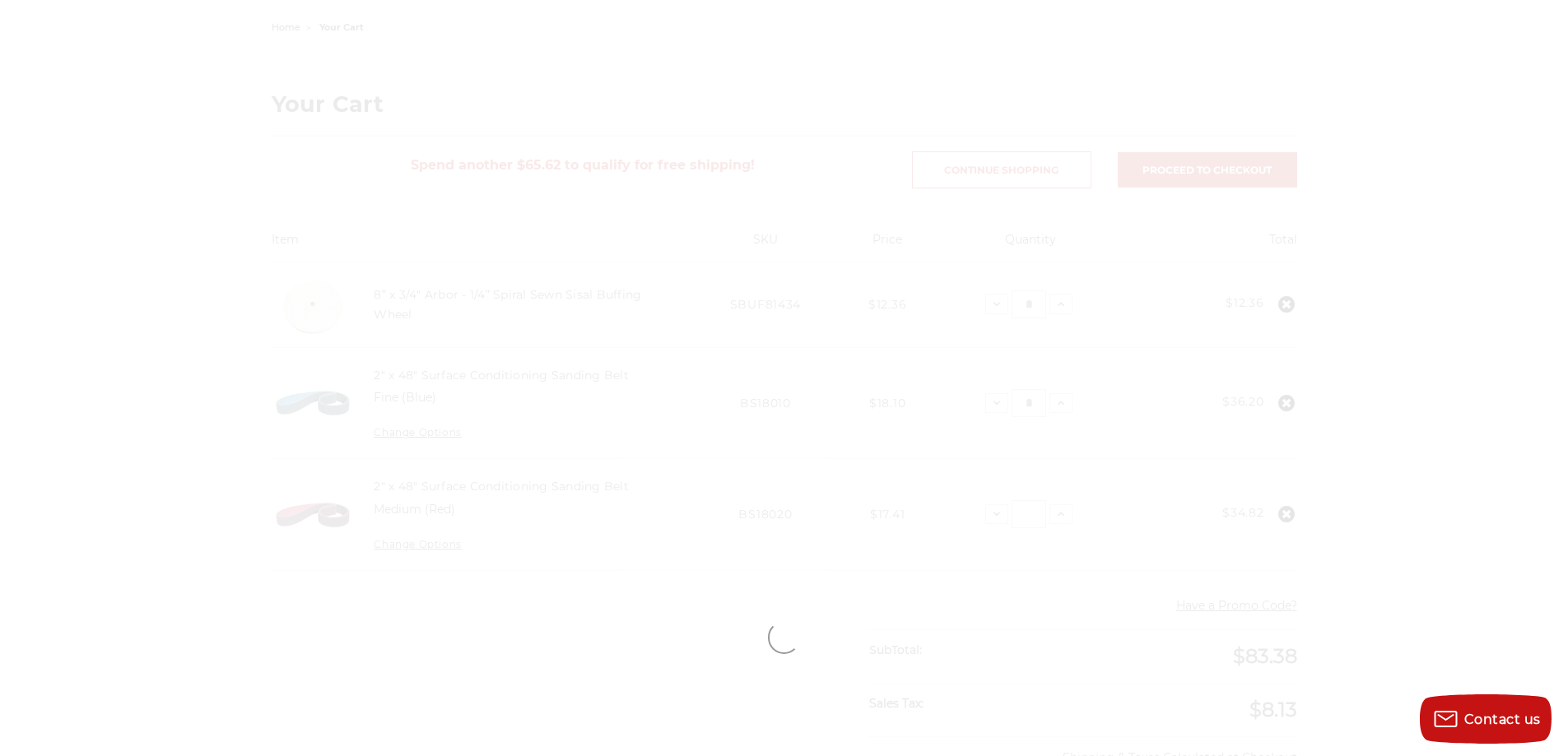
type input "*"
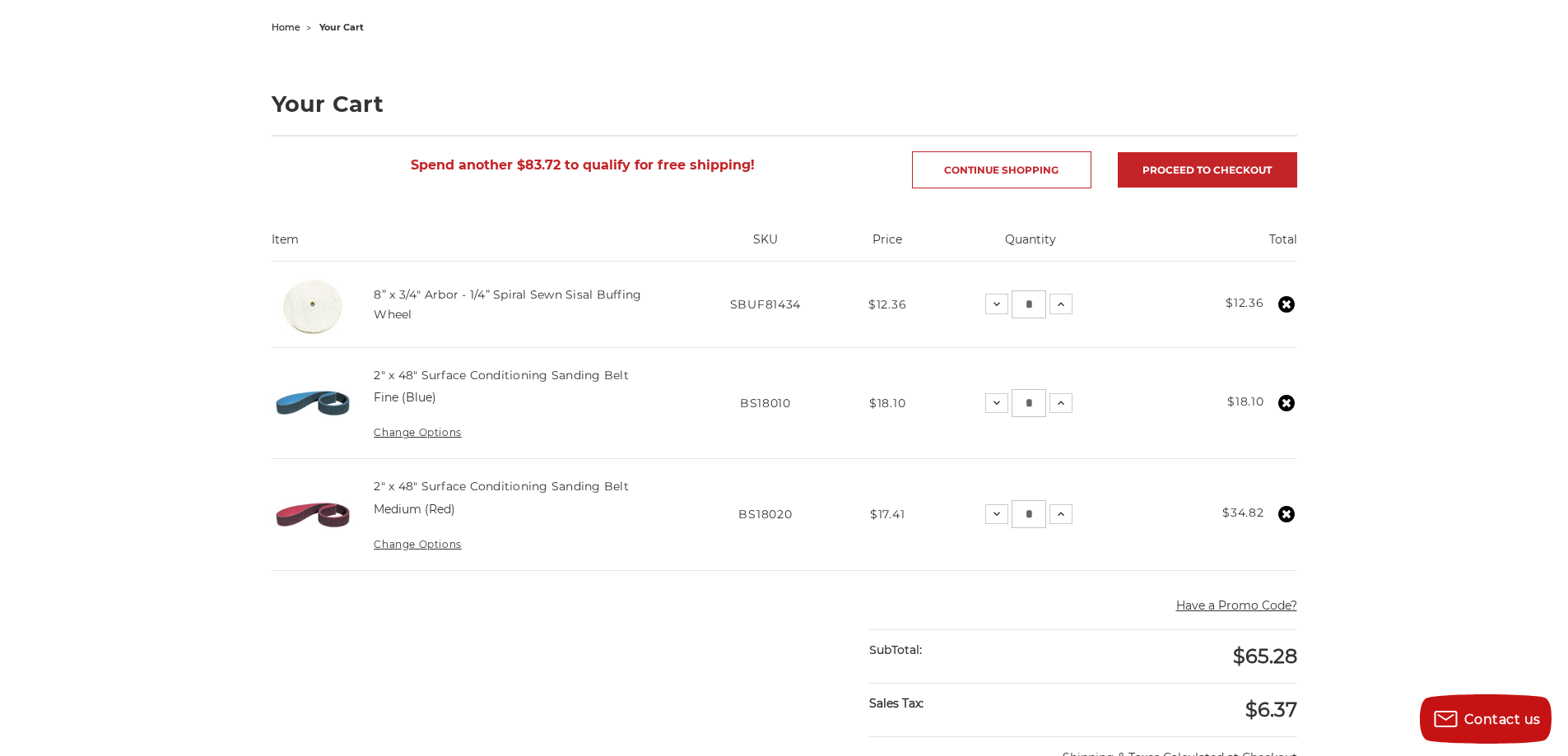
click at [1033, 512] on input "*" at bounding box center [1028, 513] width 34 height 28
type input "*"
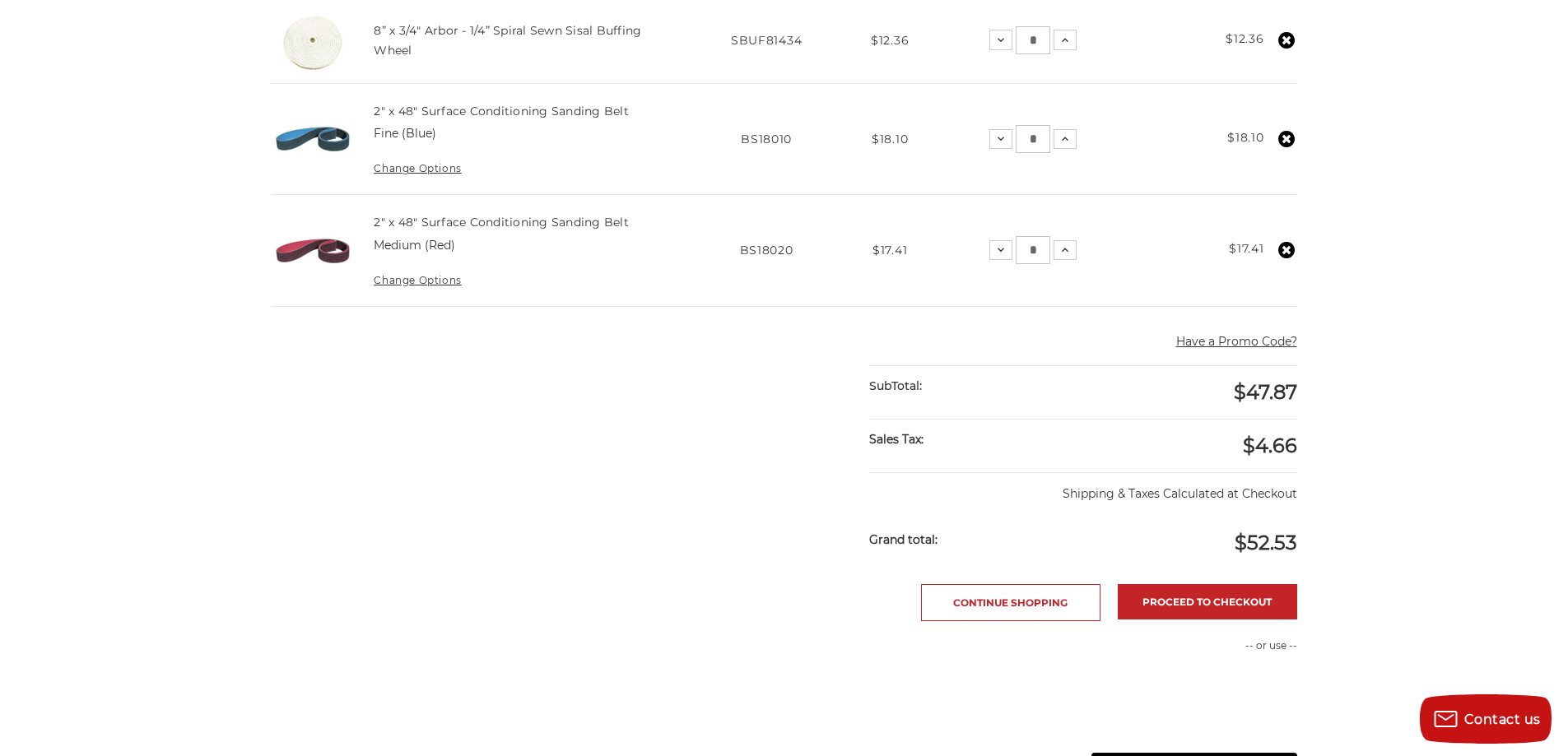
scroll to position [438, 0]
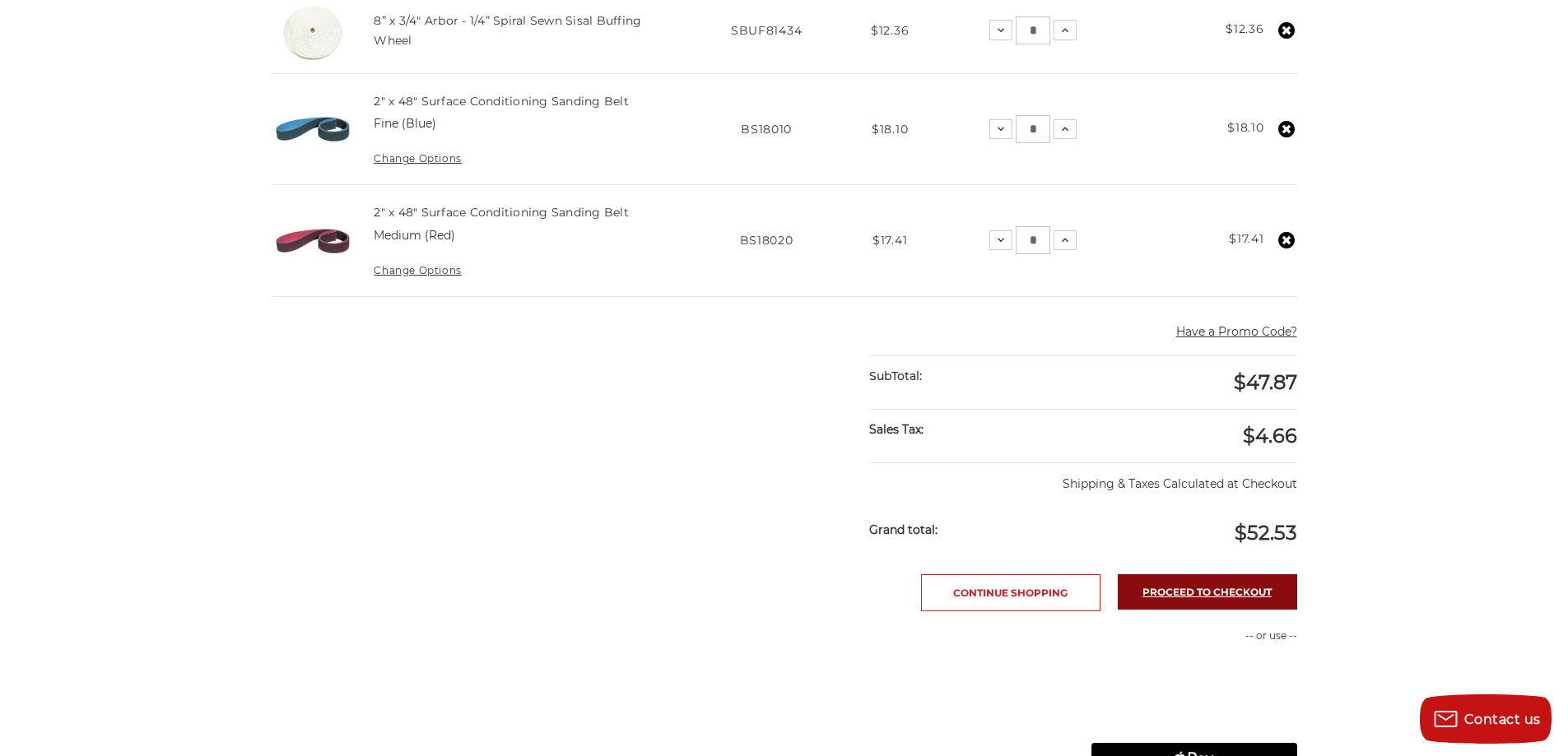
click at [1188, 598] on link "Proceed to checkout" at bounding box center [1207, 591] width 180 height 35
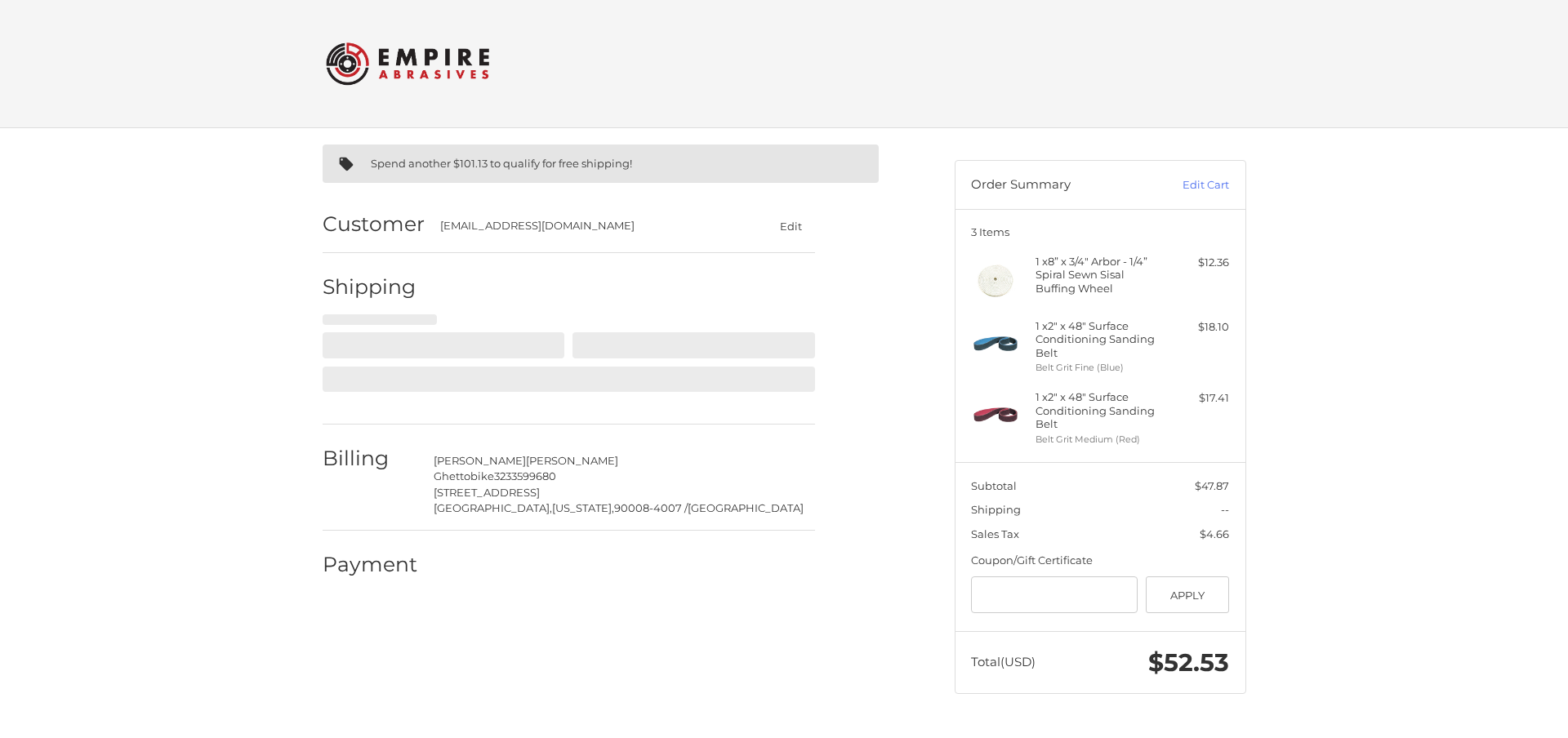
select select "**"
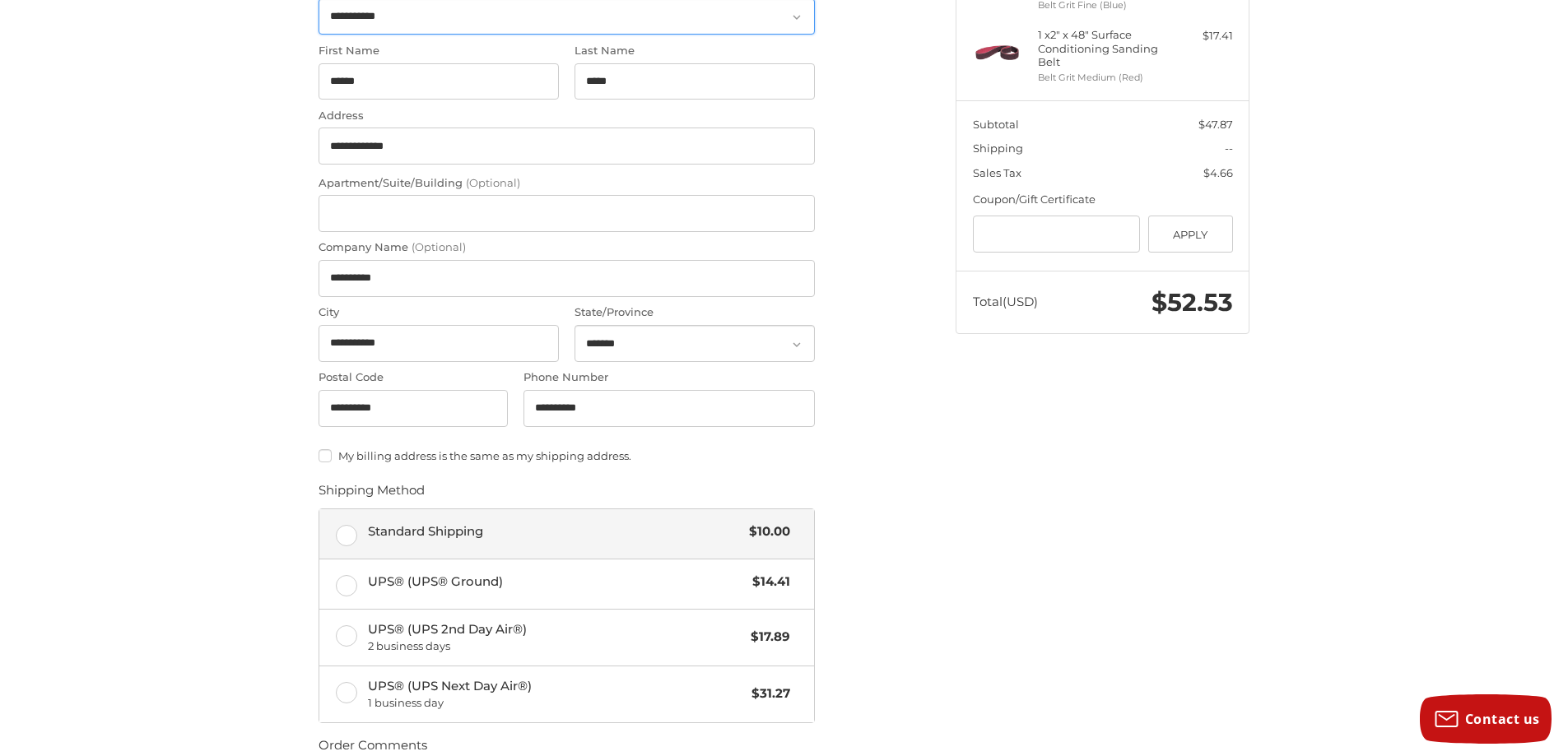
scroll to position [384, 0]
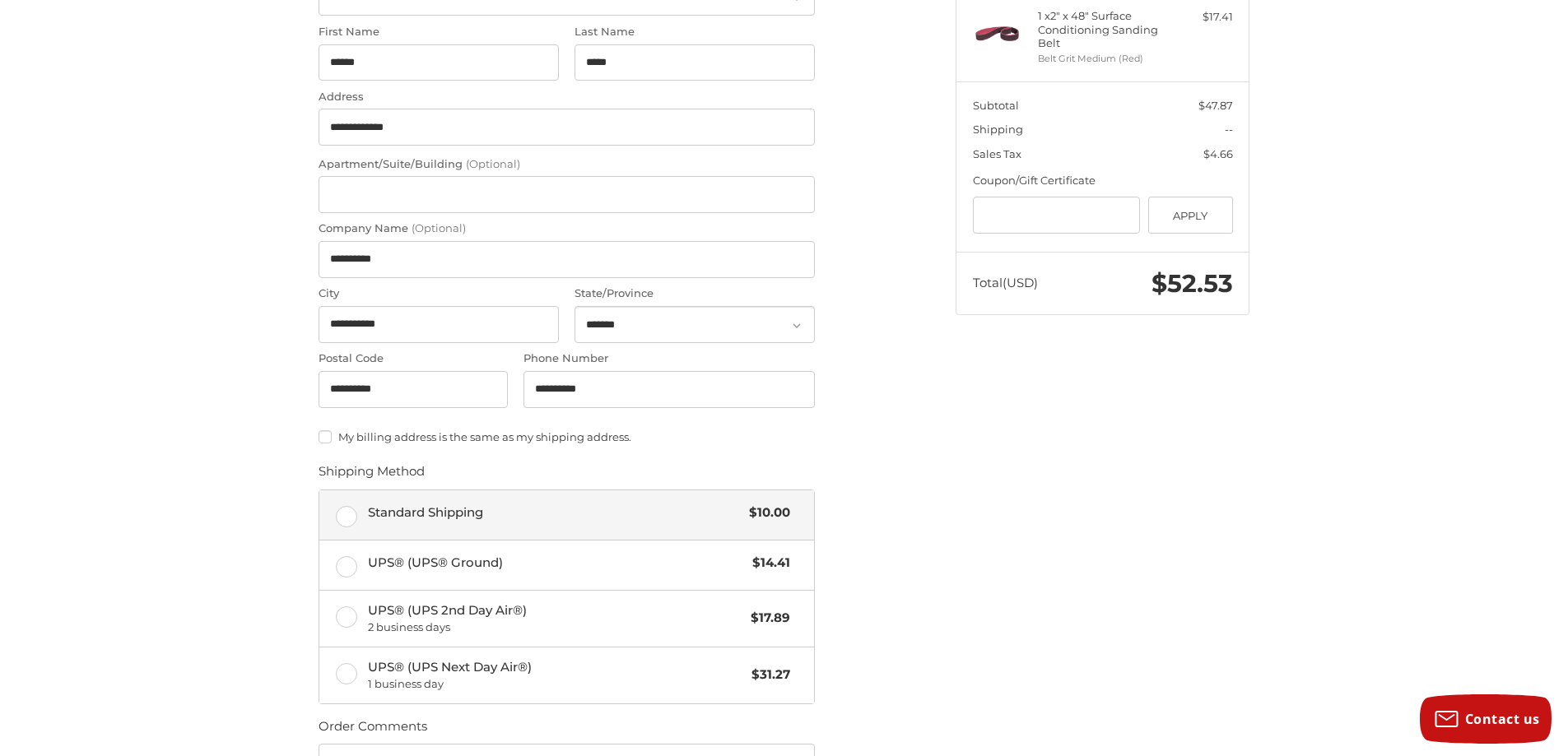
click at [342, 514] on label "Standard Shipping $10.00" at bounding box center [567, 514] width 495 height 50
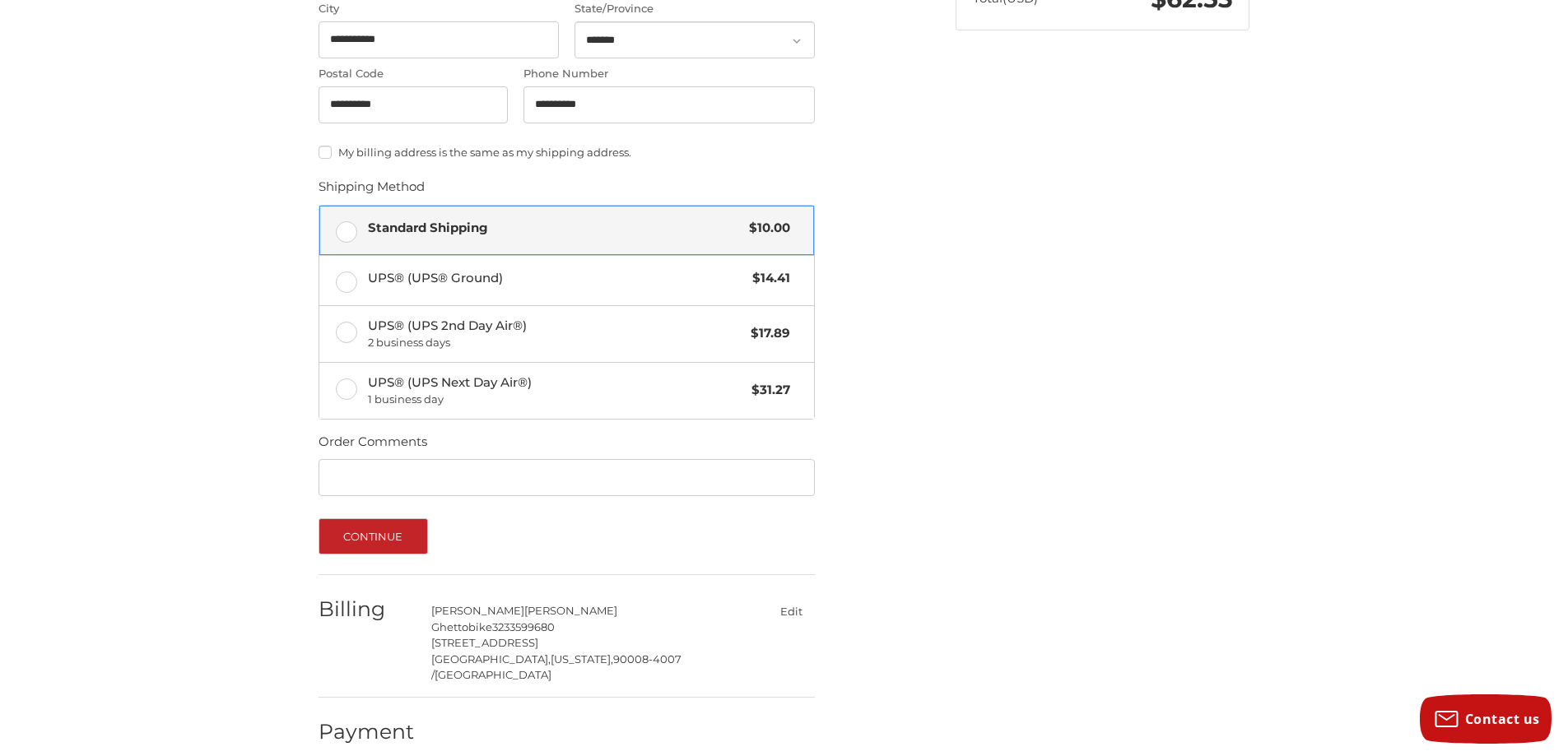
scroll to position [672, 0]
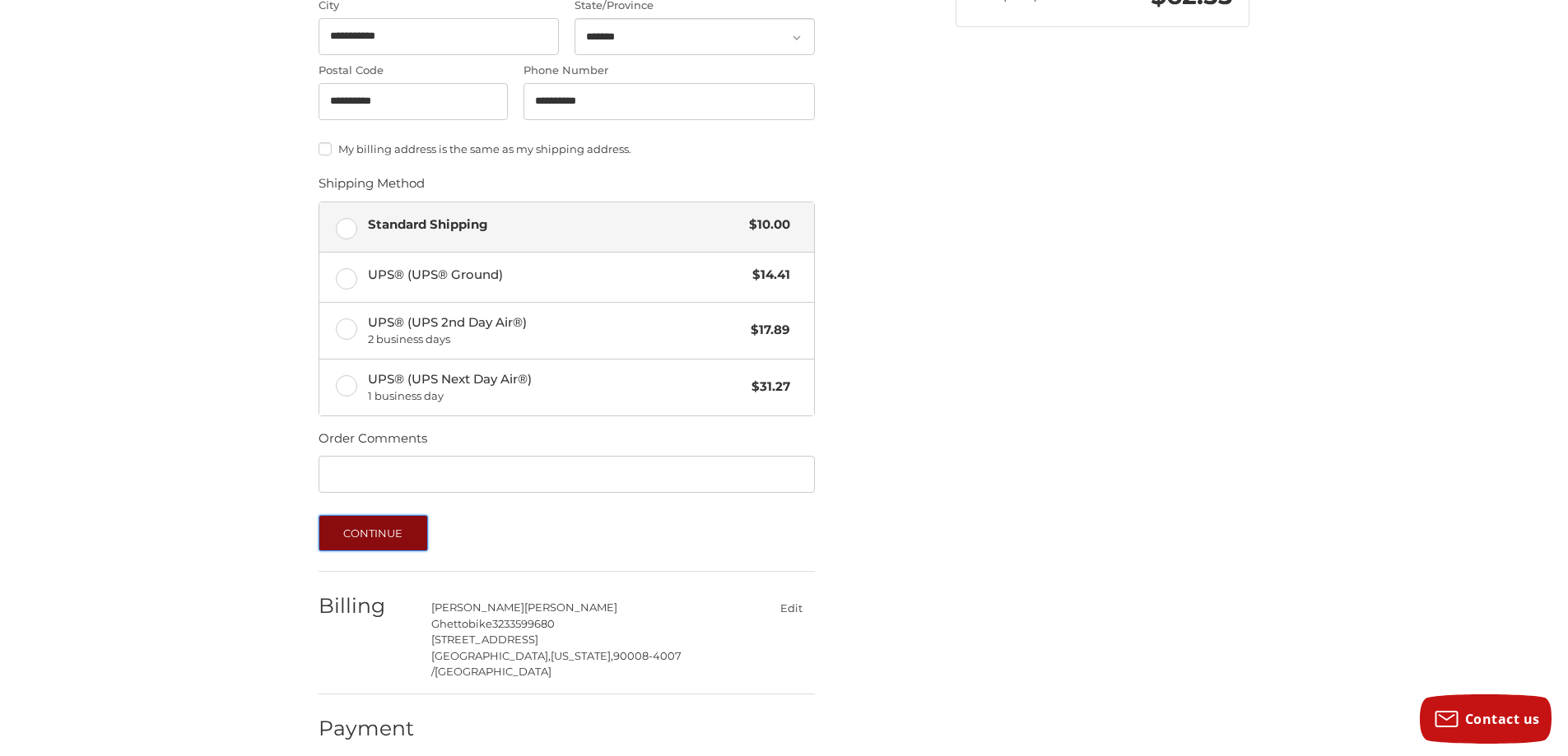
click at [355, 534] on button "Continue" at bounding box center [373, 533] width 109 height 36
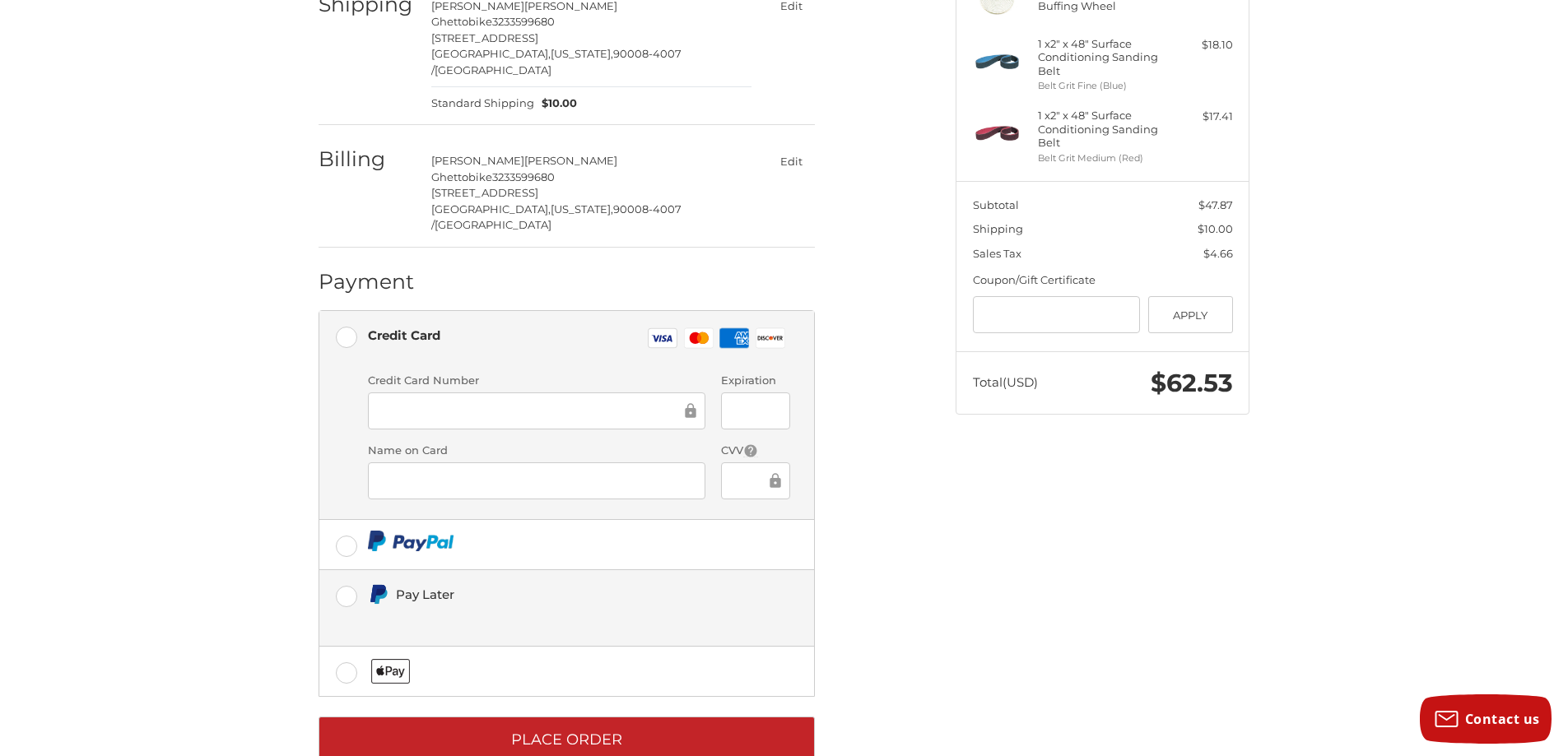
scroll to position [294, 0]
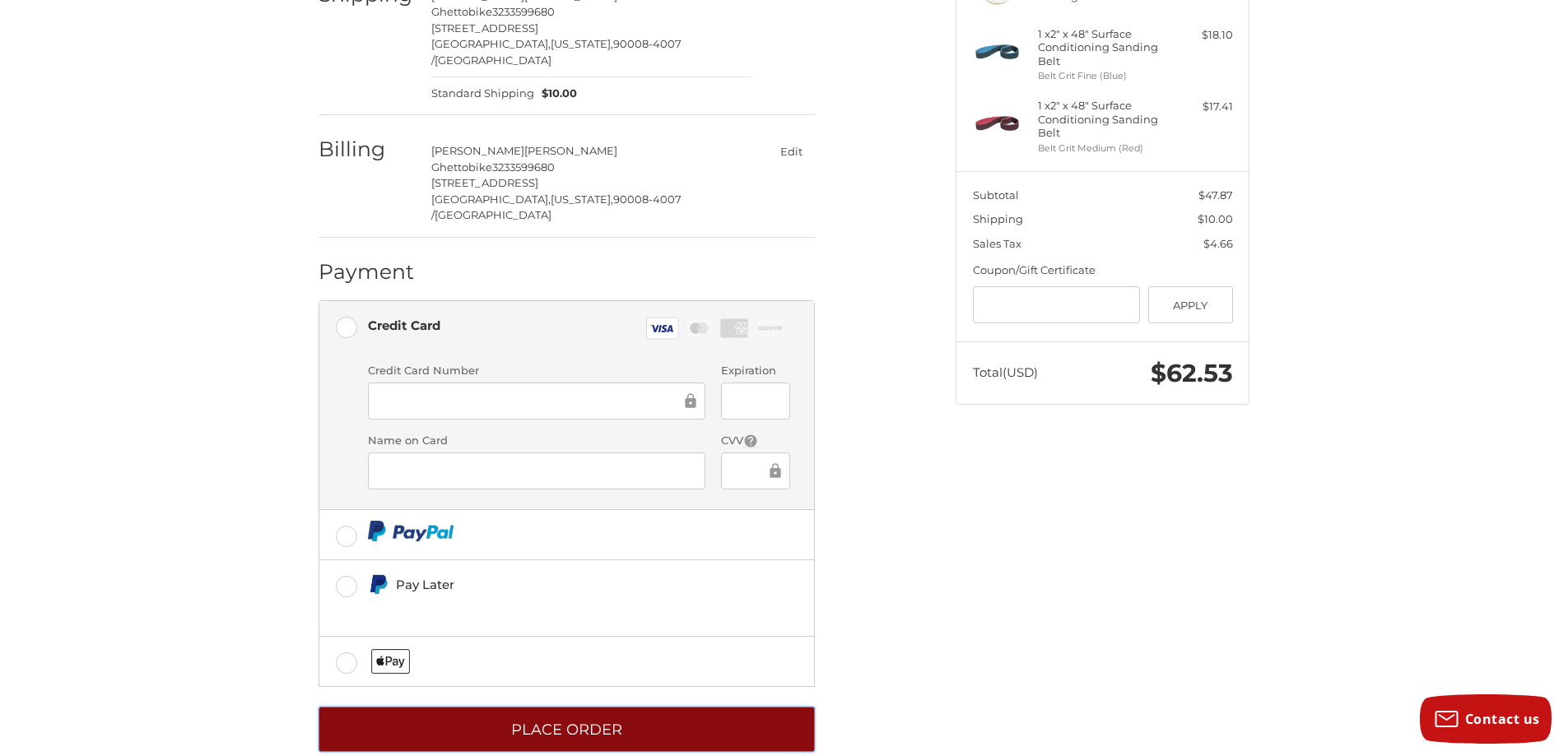
click at [556, 706] on button "Place Order" at bounding box center [567, 729] width 496 height 45
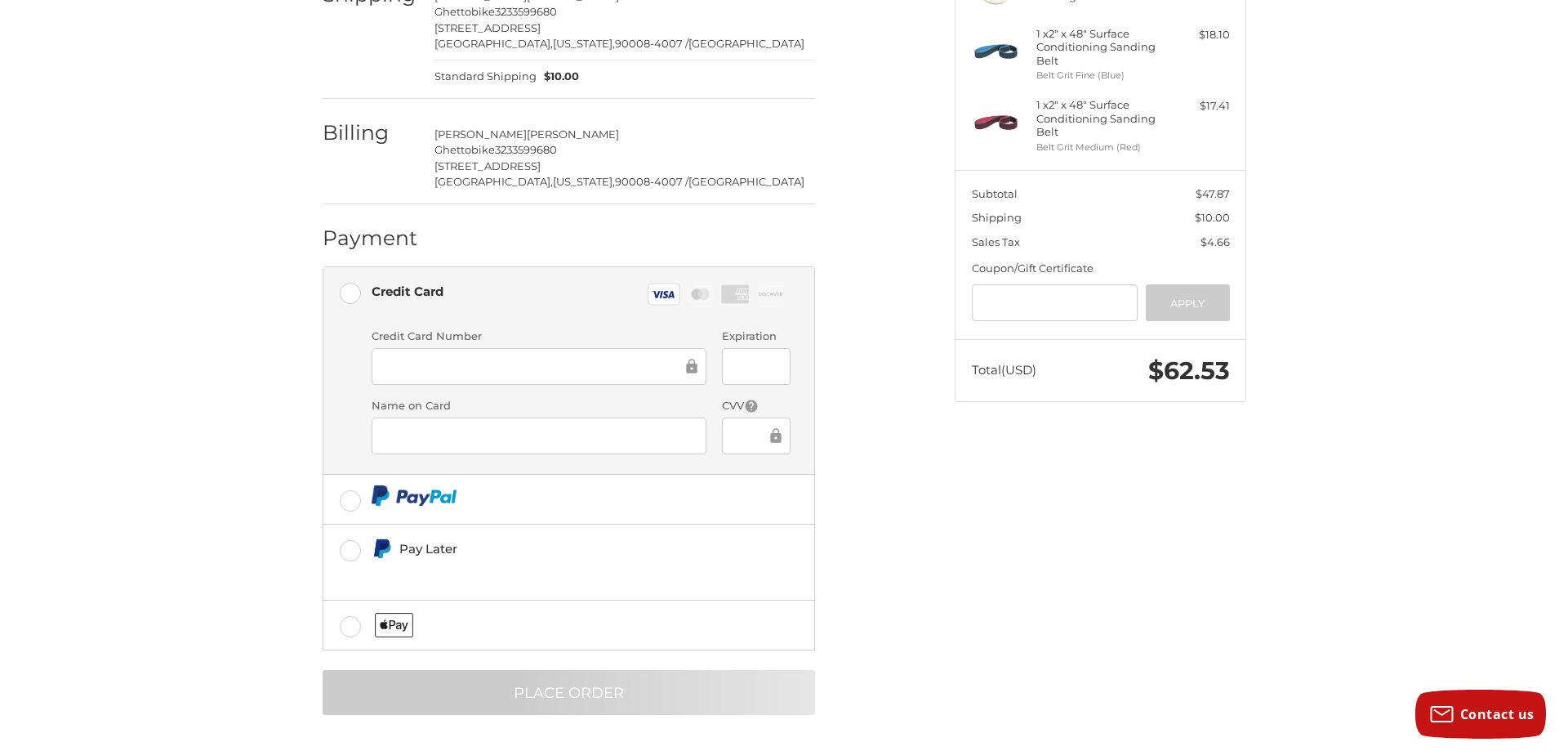
scroll to position [0, 0]
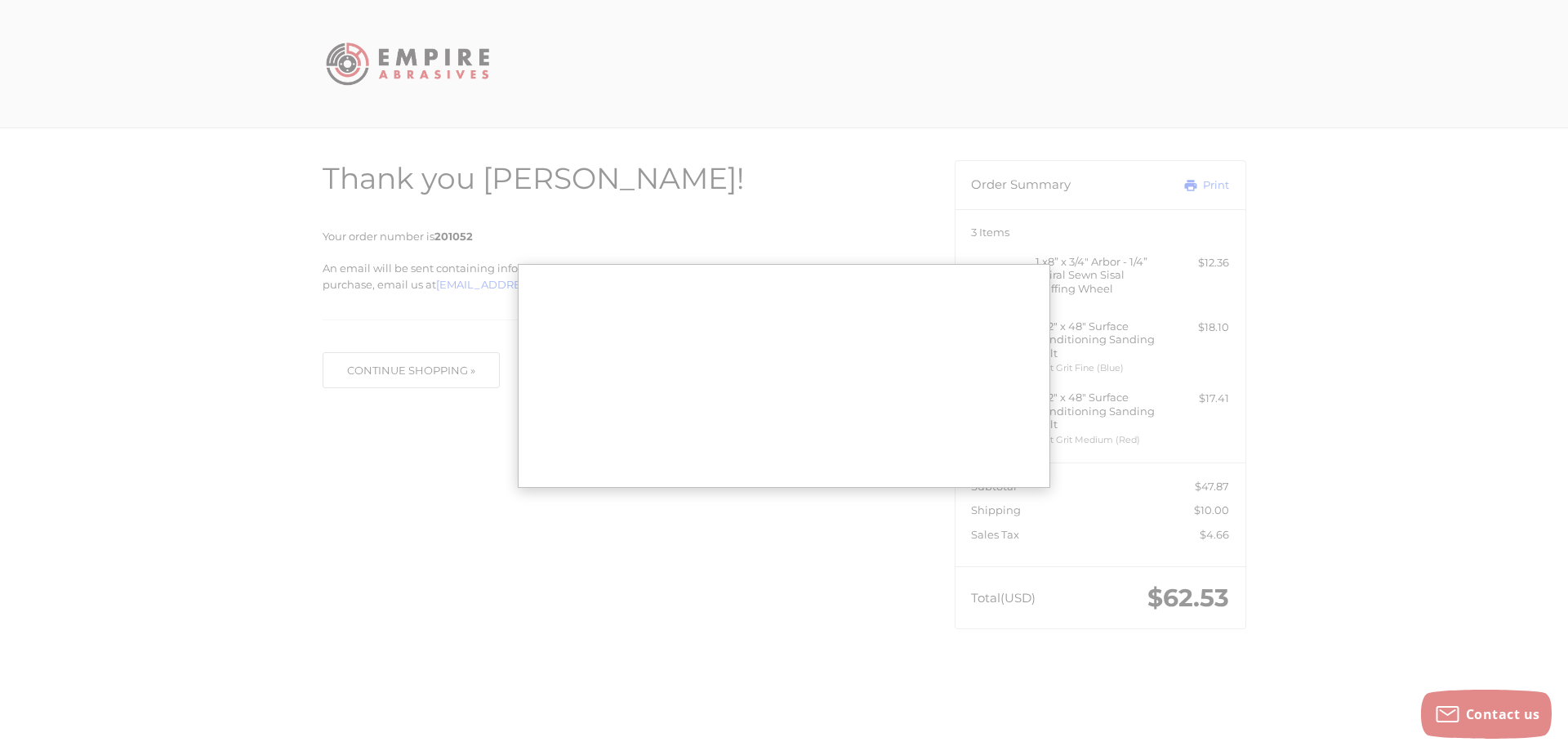
click at [0, 661] on div at bounding box center [0, 661] width 0 height 0
